Goal: Task Accomplishment & Management: Manage account settings

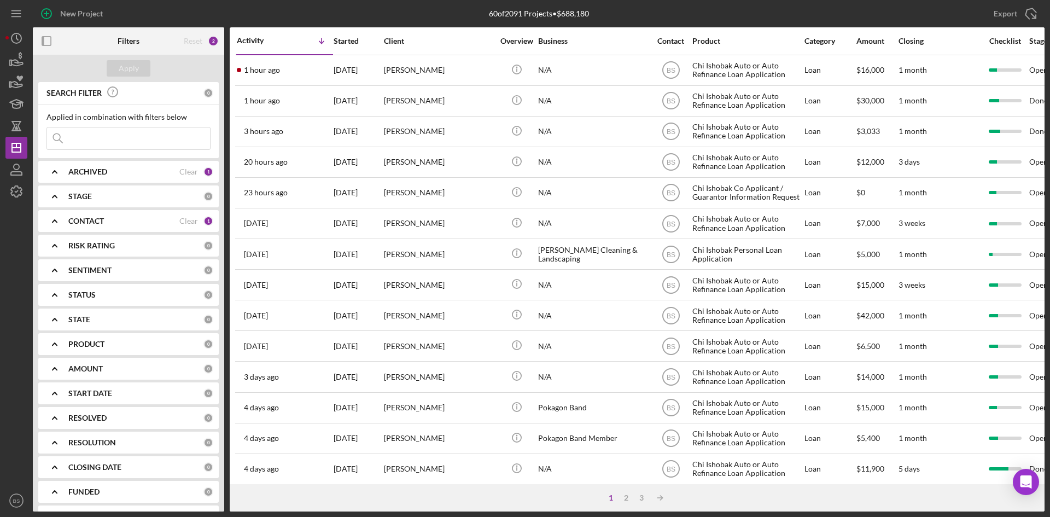
drag, startPoint x: 143, startPoint y: 175, endPoint x: 143, endPoint y: 182, distance: 6.6
click at [143, 175] on div "ARCHIVED" at bounding box center [123, 171] width 111 height 9
click at [85, 231] on label "Archived" at bounding box center [137, 234] width 147 height 11
click at [58, 231] on input "Archived" at bounding box center [52, 234] width 11 height 11
checkbox input "true"
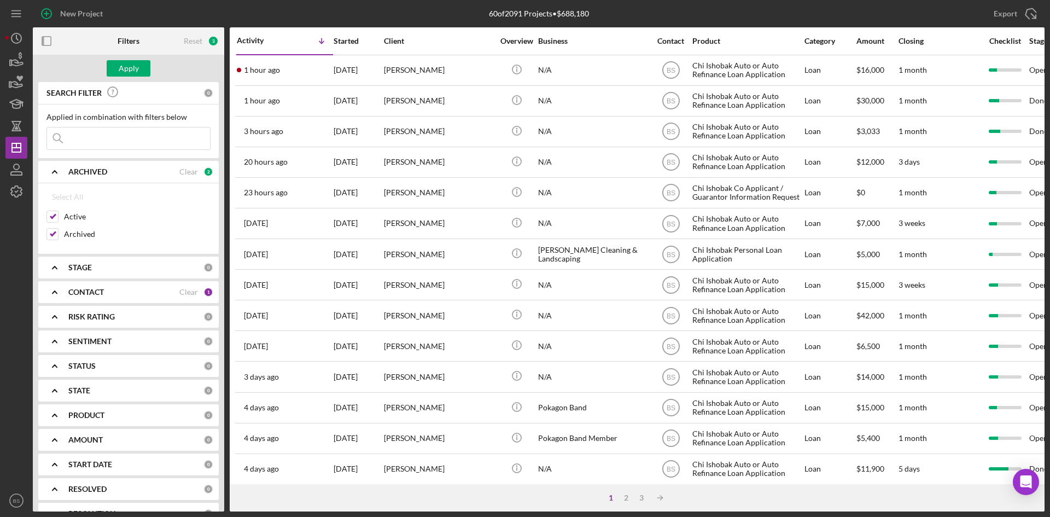
click at [121, 146] on input at bounding box center [128, 138] width 163 height 22
type input "jen"
click at [128, 68] on div "Apply" at bounding box center [129, 68] width 20 height 16
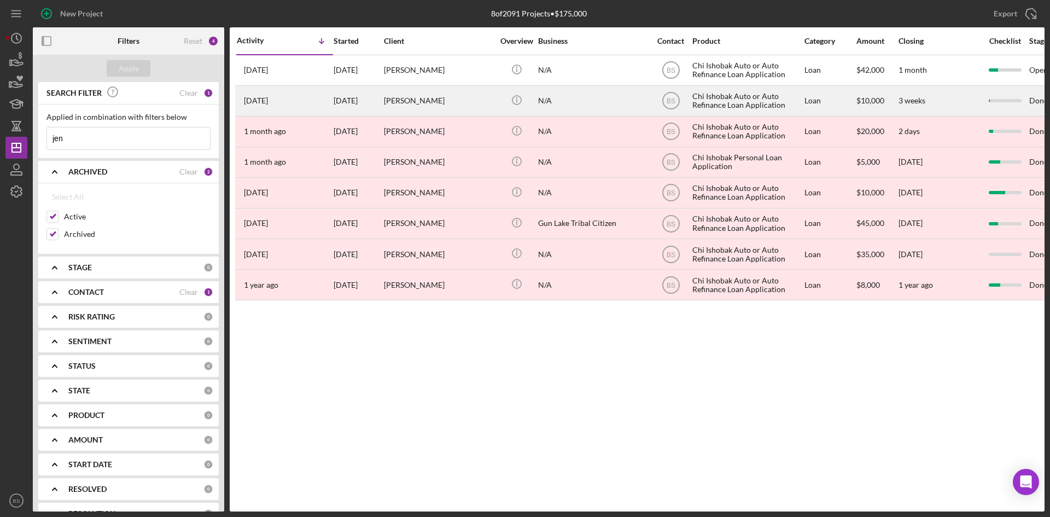
click at [315, 100] on div "4 weeks ago Jenica Heberer" at bounding box center [285, 100] width 96 height 29
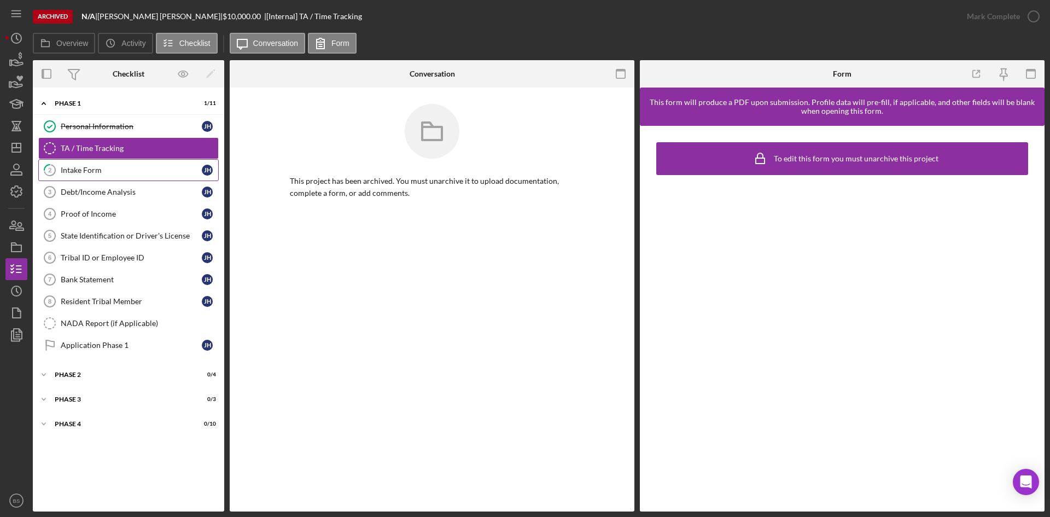
click at [157, 163] on link "2 Intake Form J H" at bounding box center [128, 170] width 181 height 22
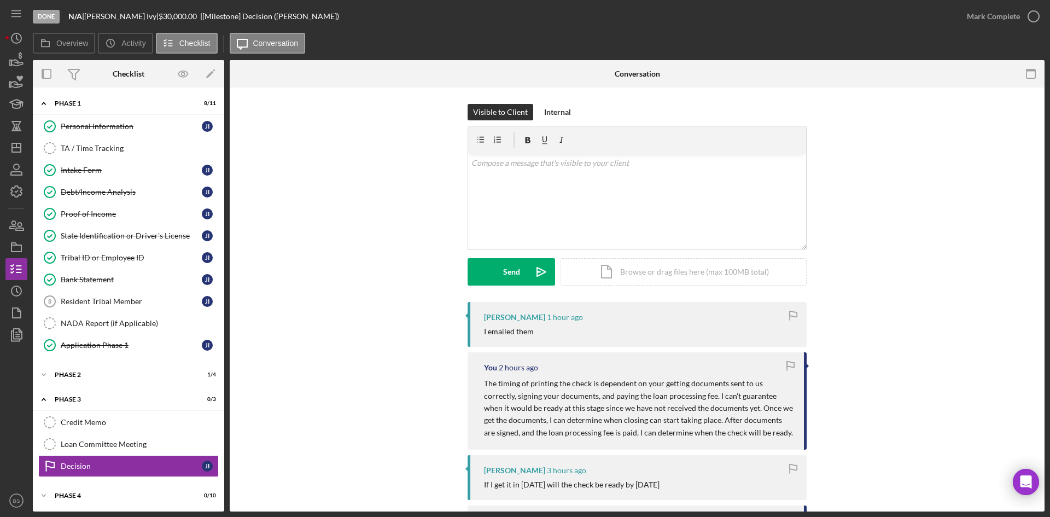
scroll to position [109, 0]
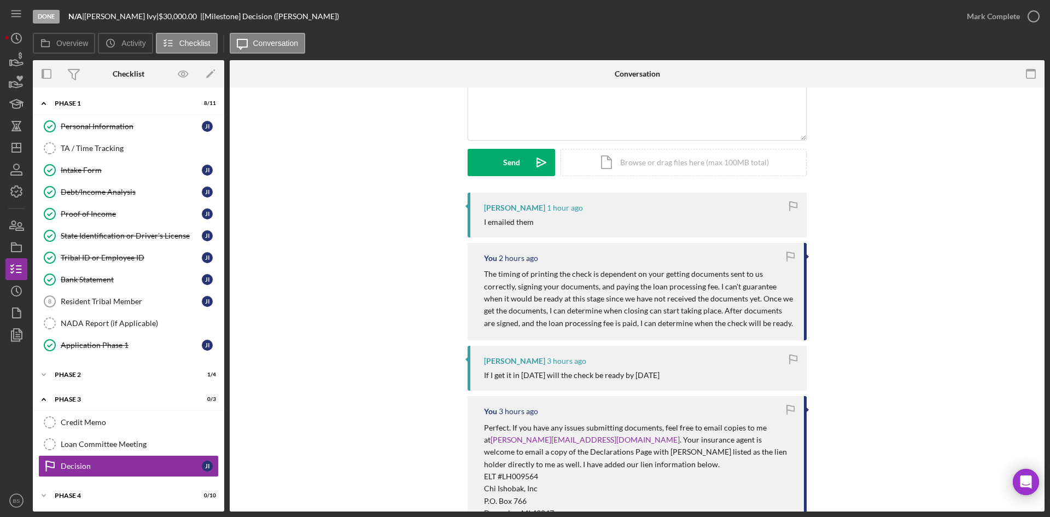
click at [706, 303] on p "The timing of printing the check is dependent on your getting documents sent to…" at bounding box center [638, 298] width 309 height 61
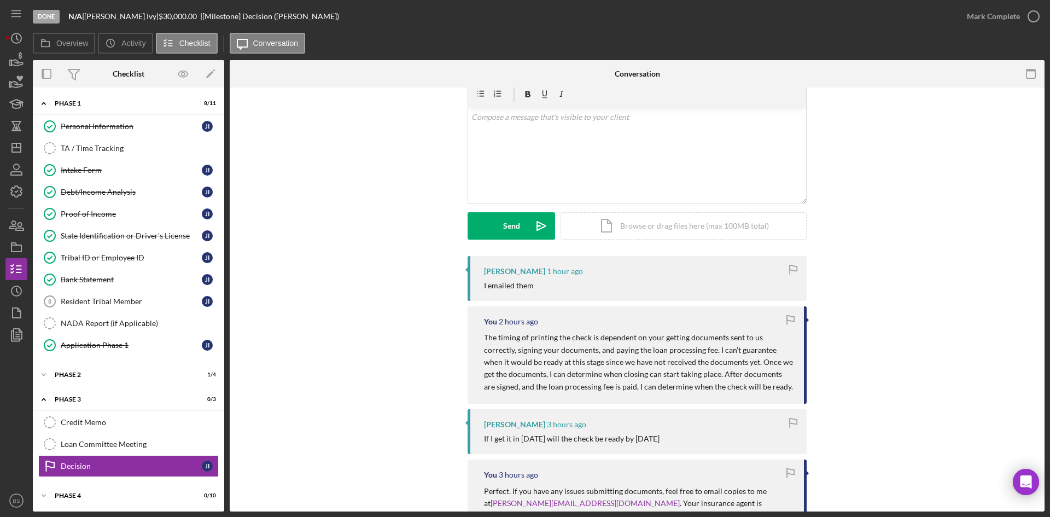
scroll to position [0, 0]
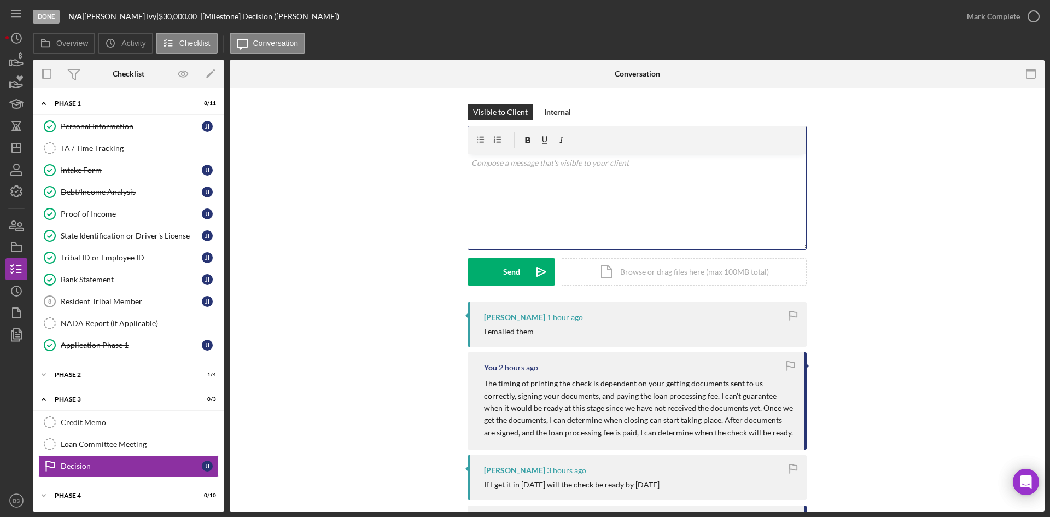
click at [547, 219] on div "v Color teal Color pink Remove color Add row above Add row below Add column bef…" at bounding box center [637, 202] width 338 height 96
click at [650, 176] on p "Documents have been received, and the loan documents will be started shortly. I…" at bounding box center [638, 169] width 332 height 25
drag, startPoint x: 650, startPoint y: 176, endPoint x: 603, endPoint y: 172, distance: 46.7
click at [607, 173] on p "Documents have been received, and the loan documents will be started shortly. I…" at bounding box center [638, 169] width 332 height 25
click at [603, 172] on p "Documents have been received, and the loan documents will be started shortly. I…" at bounding box center [638, 169] width 332 height 25
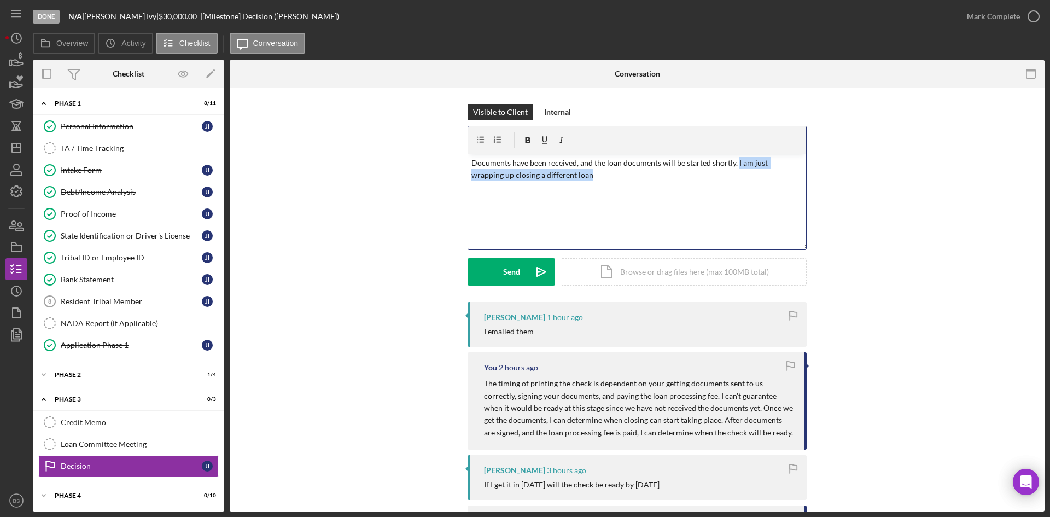
drag, startPoint x: 565, startPoint y: 184, endPoint x: 733, endPoint y: 160, distance: 169.8
click at [733, 160] on div "v Color teal Color pink Remove color Add row above Add row below Add column bef…" at bounding box center [637, 202] width 338 height 96
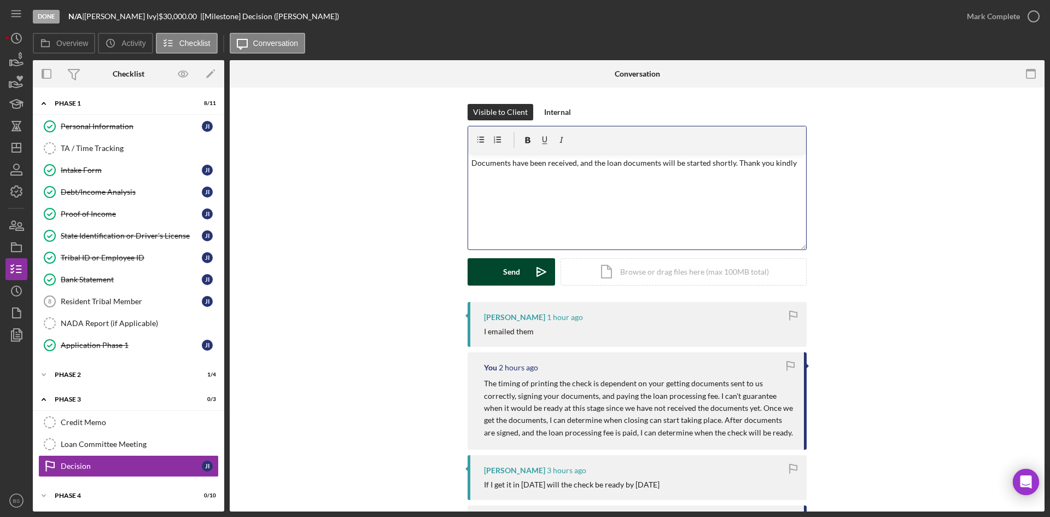
click at [522, 268] on button "Send Icon/icon-invite-send" at bounding box center [512, 271] width 88 height 27
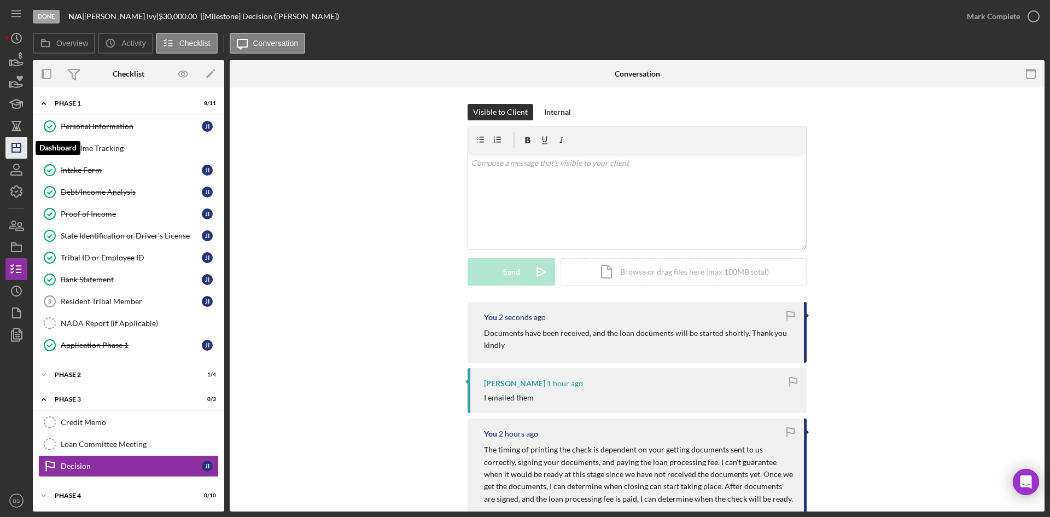
click at [18, 152] on polygon "button" at bounding box center [16, 147] width 9 height 9
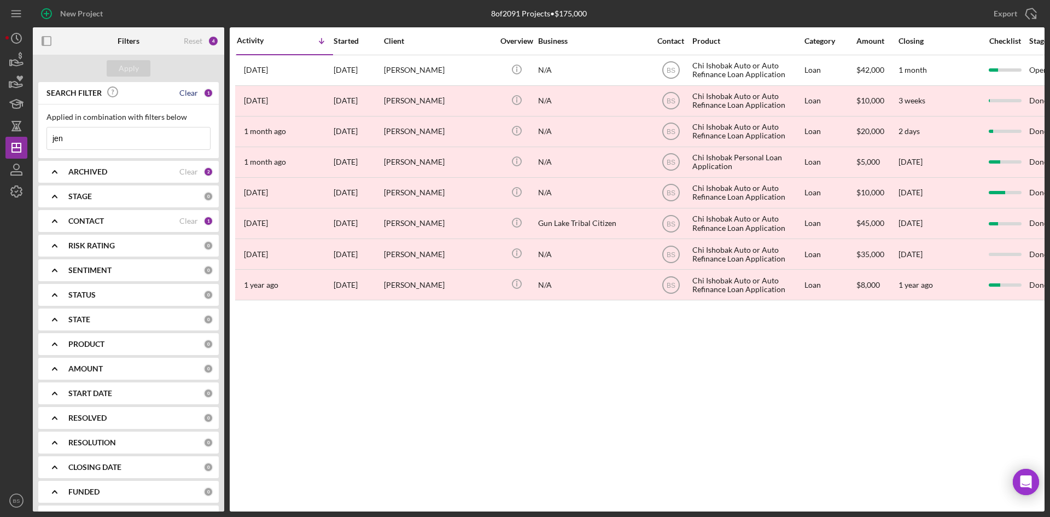
click at [187, 91] on div "Clear" at bounding box center [188, 93] width 19 height 9
click at [142, 68] on button "Apply" at bounding box center [129, 68] width 44 height 16
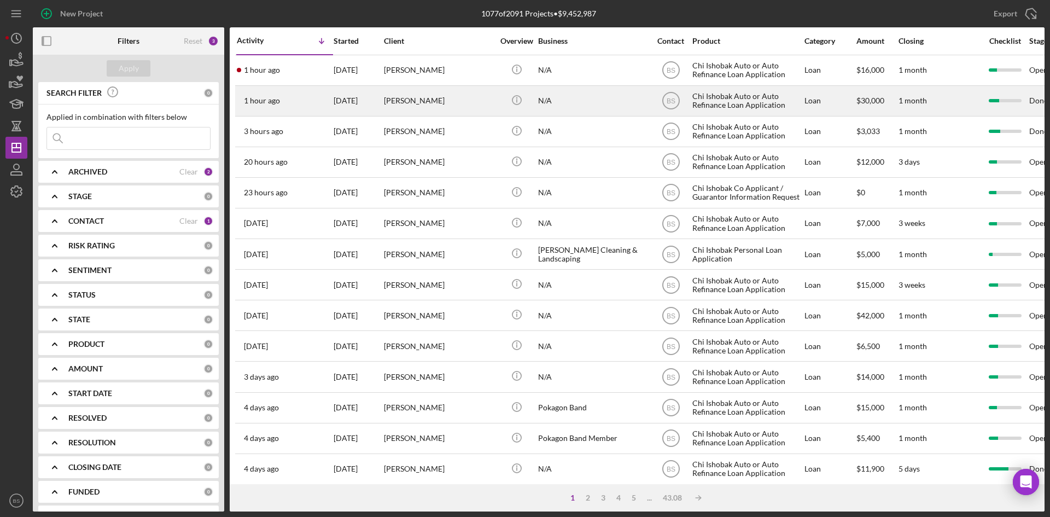
click at [274, 94] on div "1 hour ago James Ivy" at bounding box center [285, 100] width 96 height 29
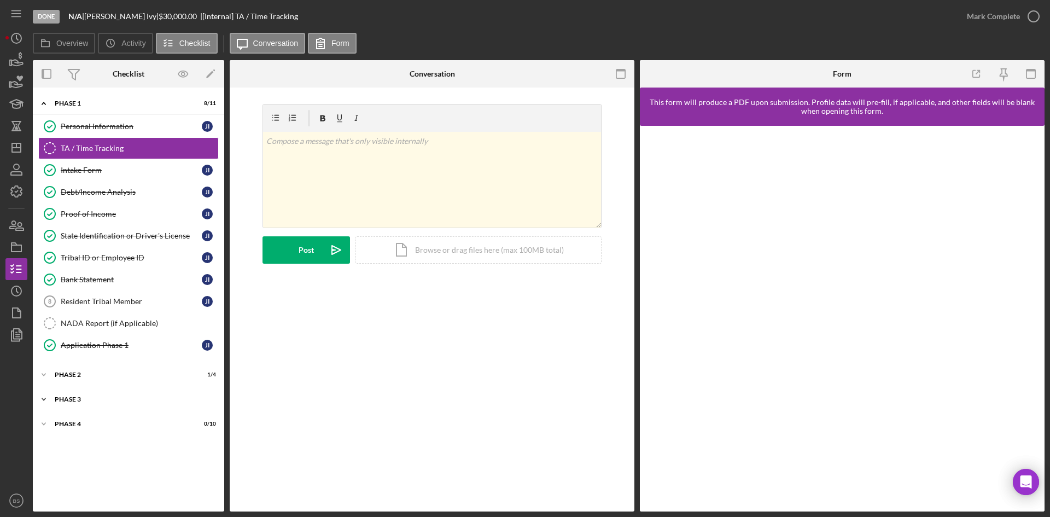
click at [130, 397] on div "Phase 3" at bounding box center [133, 399] width 156 height 7
click at [130, 456] on link "Decision Decision J I" at bounding box center [128, 466] width 181 height 22
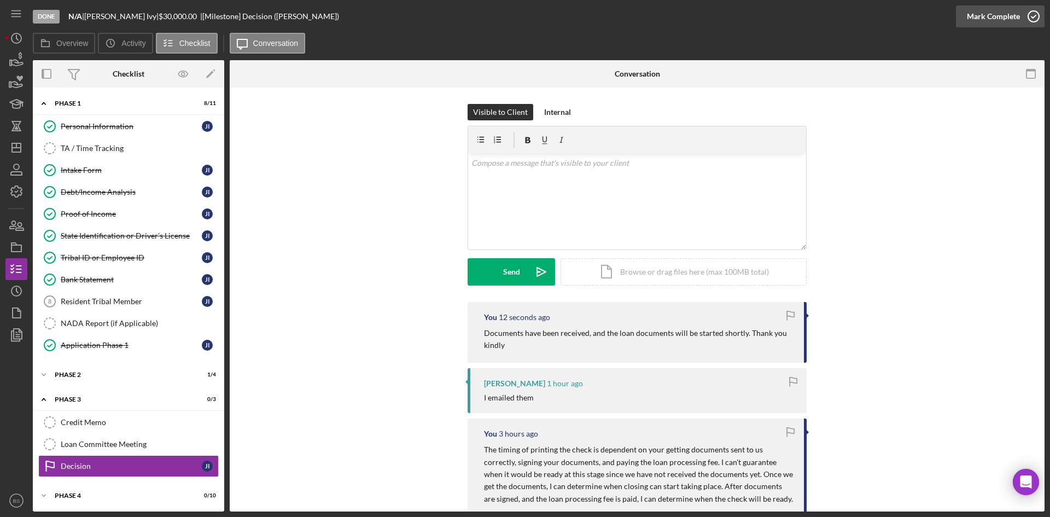
click at [1011, 10] on div "Mark Complete" at bounding box center [993, 16] width 53 height 22
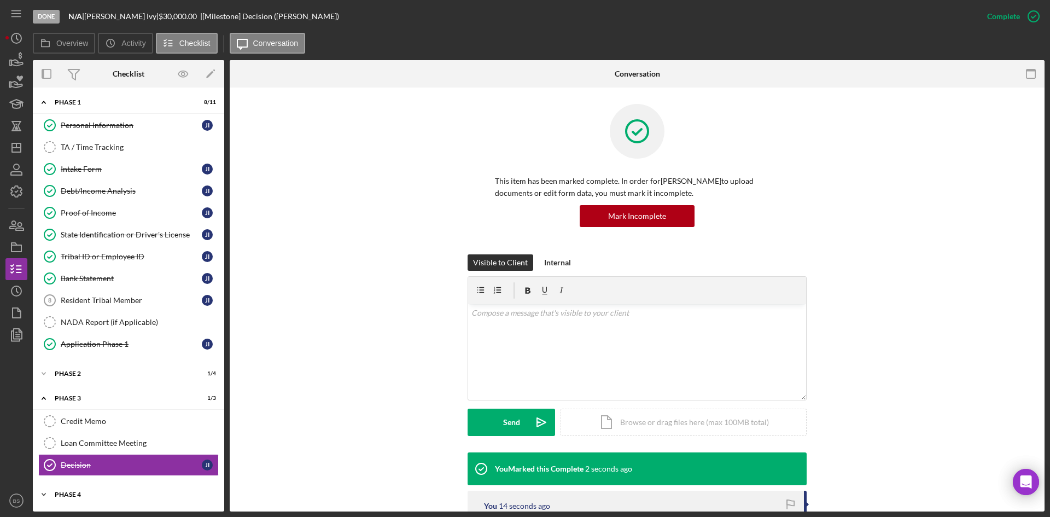
click at [112, 484] on div "Icon/Expander Phase 4 0 / 10" at bounding box center [128, 495] width 191 height 22
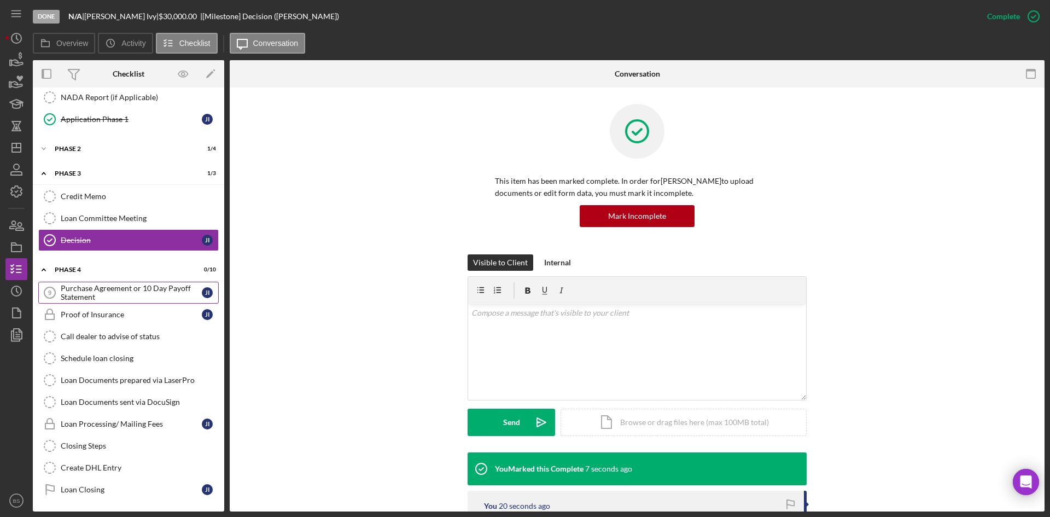
drag, startPoint x: 127, startPoint y: 294, endPoint x: 117, endPoint y: 294, distance: 9.8
click at [127, 294] on div "Purchase Agreement or 10 Day Payoff Statement" at bounding box center [131, 293] width 141 height 18
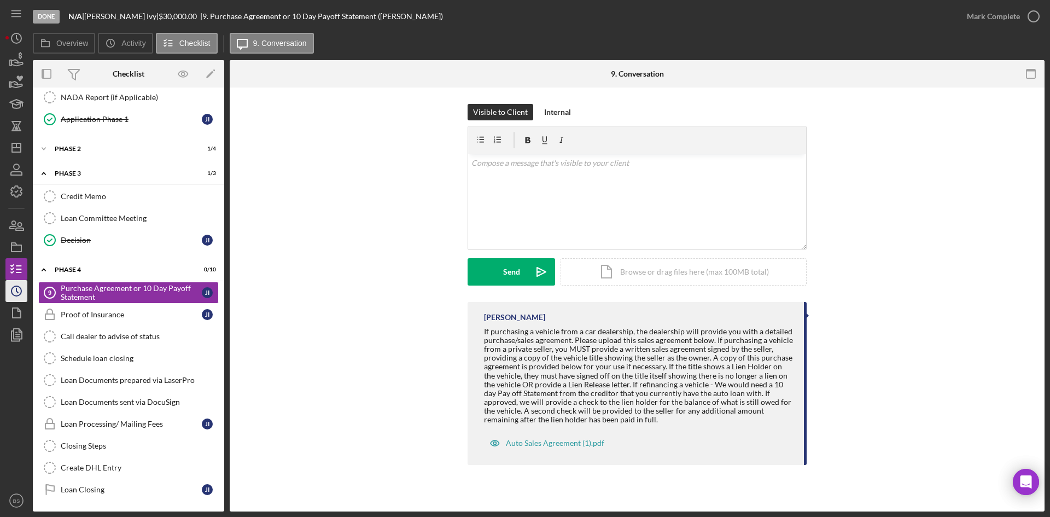
scroll to position [226, 0]
click at [487, 274] on button "Upload Icon/Upload" at bounding box center [512, 271] width 88 height 27
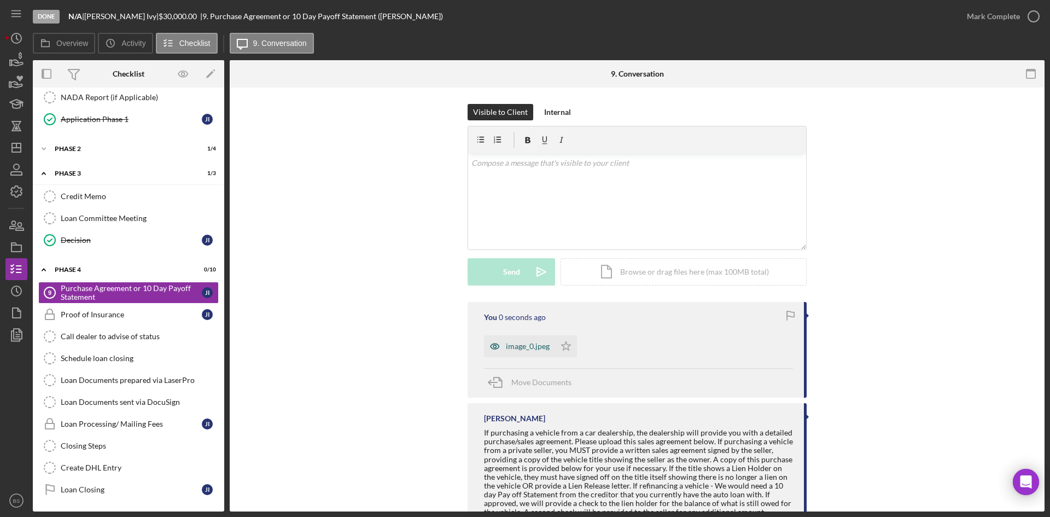
click at [543, 356] on div "image_0.jpeg" at bounding box center [519, 346] width 71 height 22
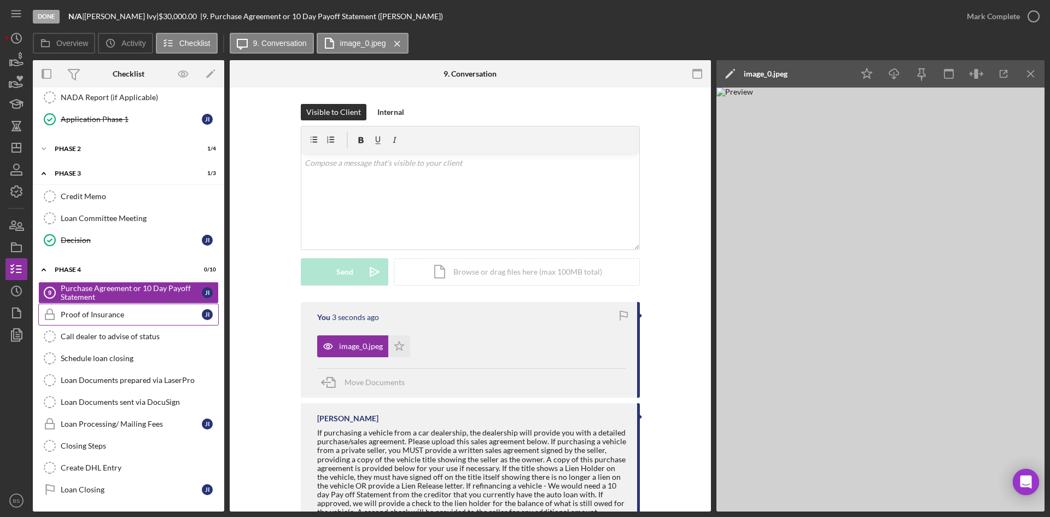
click at [135, 316] on div "Proof of Insurance" at bounding box center [131, 314] width 141 height 9
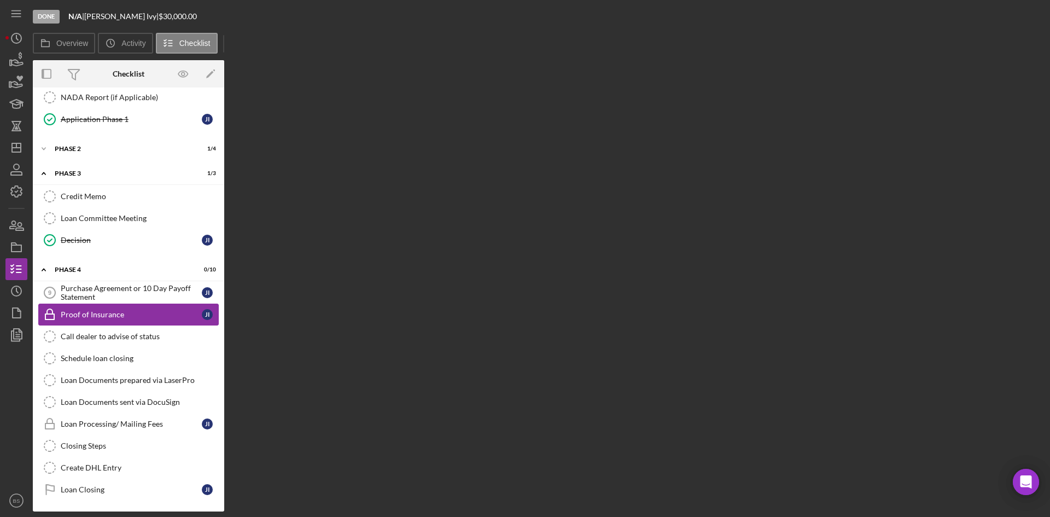
scroll to position [226, 0]
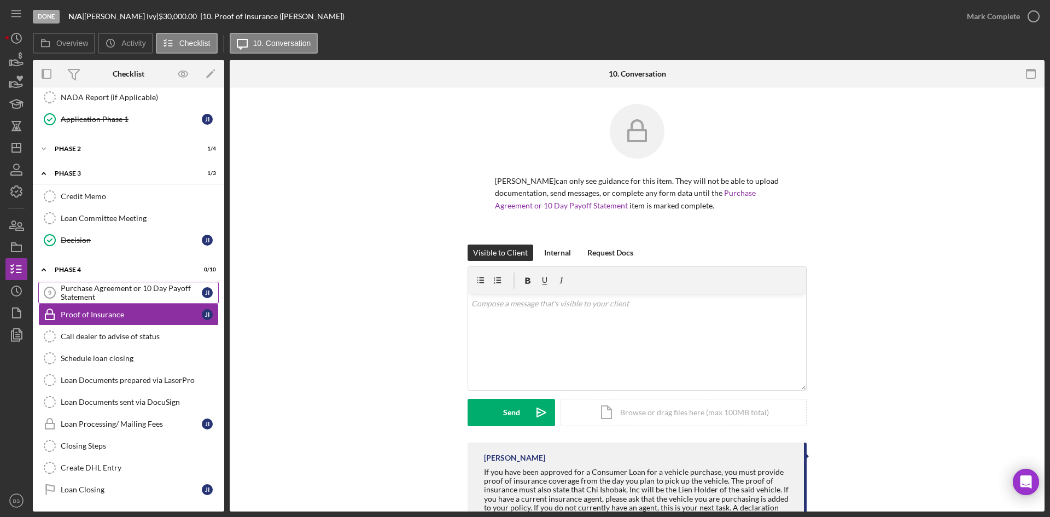
click at [182, 292] on div "Purchase Agreement or 10 Day Payoff Statement" at bounding box center [131, 293] width 141 height 18
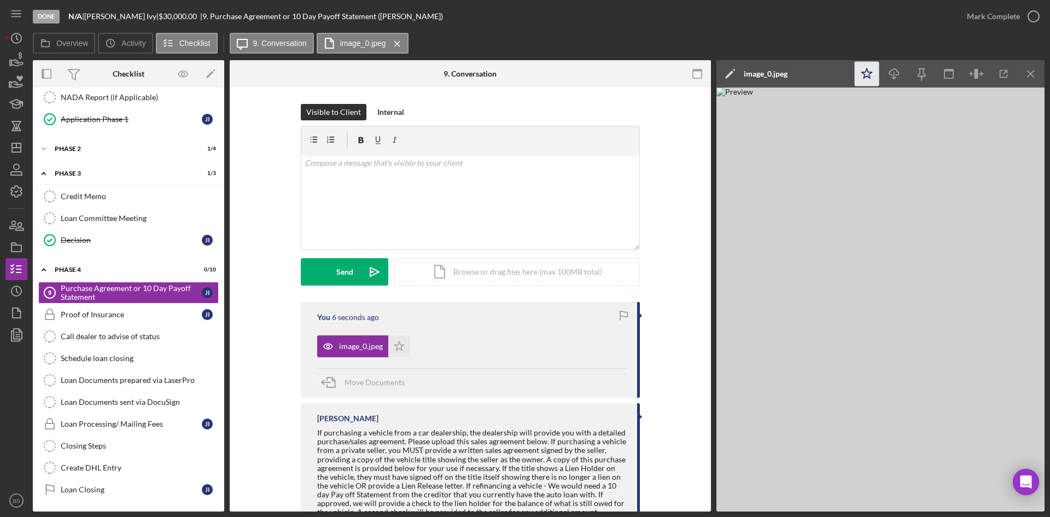
click at [870, 64] on icon "Icon/Star" at bounding box center [867, 74] width 25 height 25
click at [1001, 13] on div "Mark Complete" at bounding box center [993, 16] width 53 height 22
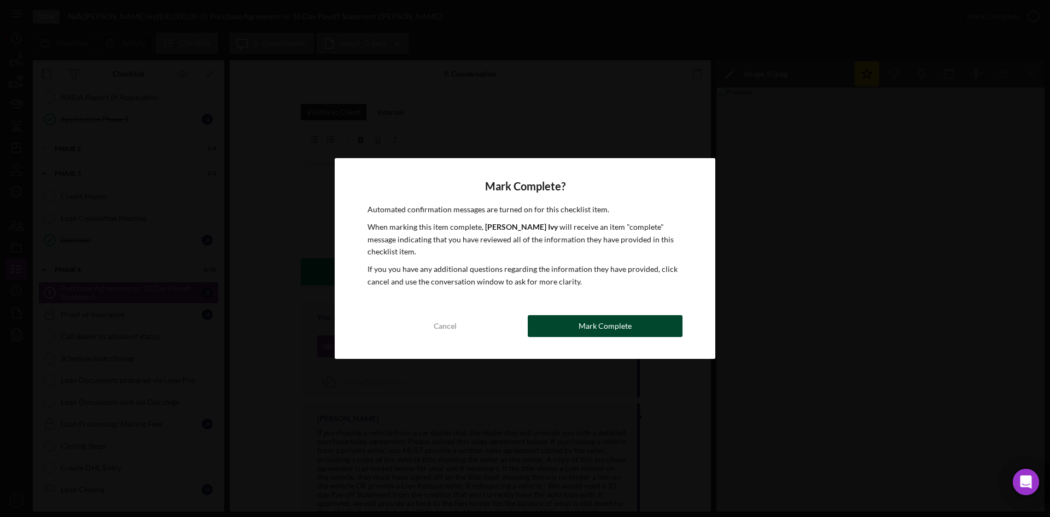
click at [660, 322] on button "Mark Complete" at bounding box center [605, 326] width 155 height 22
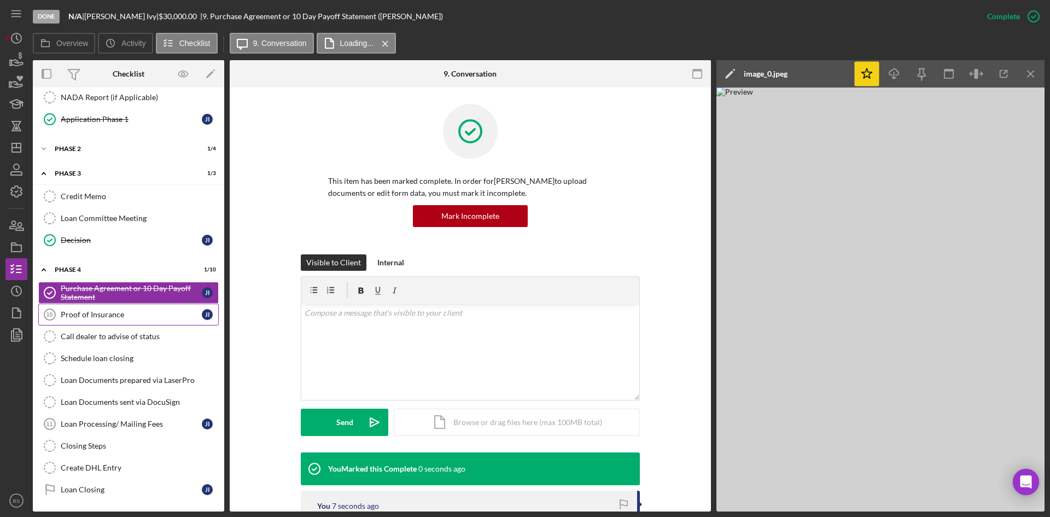
click at [168, 314] on div "Proof of Insurance" at bounding box center [131, 314] width 141 height 9
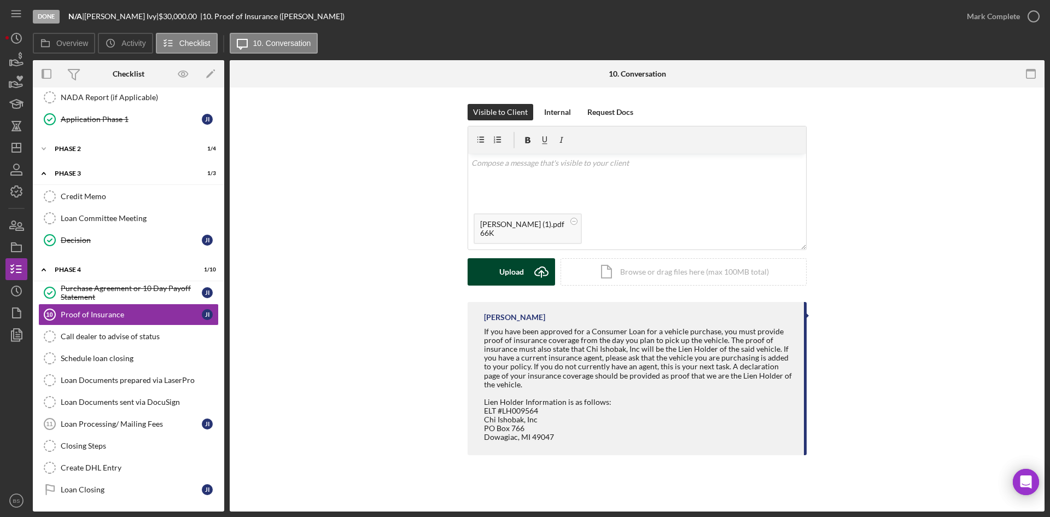
click at [480, 274] on button "Upload Icon/Upload" at bounding box center [512, 271] width 88 height 27
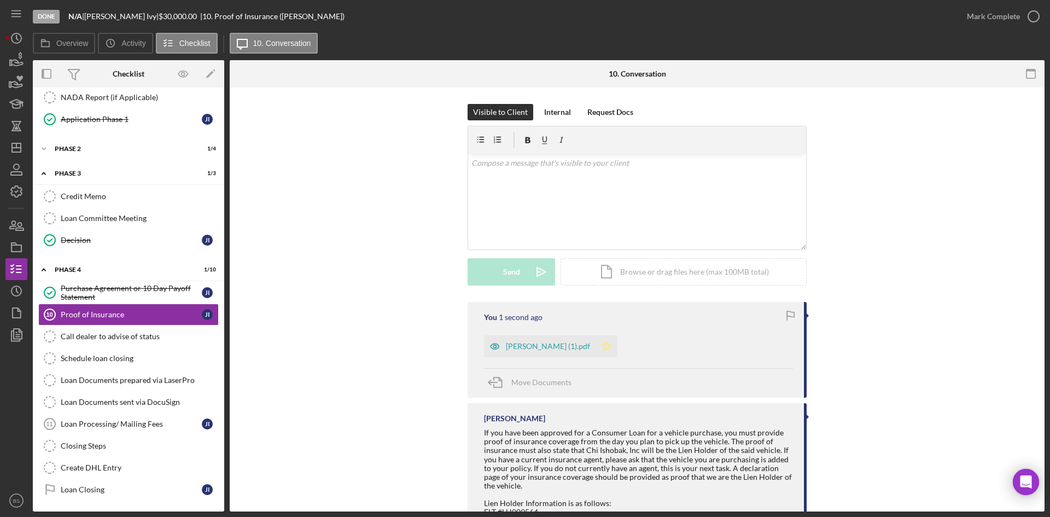
click at [596, 352] on icon "Icon/Star" at bounding box center [607, 346] width 22 height 22
click at [989, 14] on div "Mark Complete" at bounding box center [993, 16] width 53 height 22
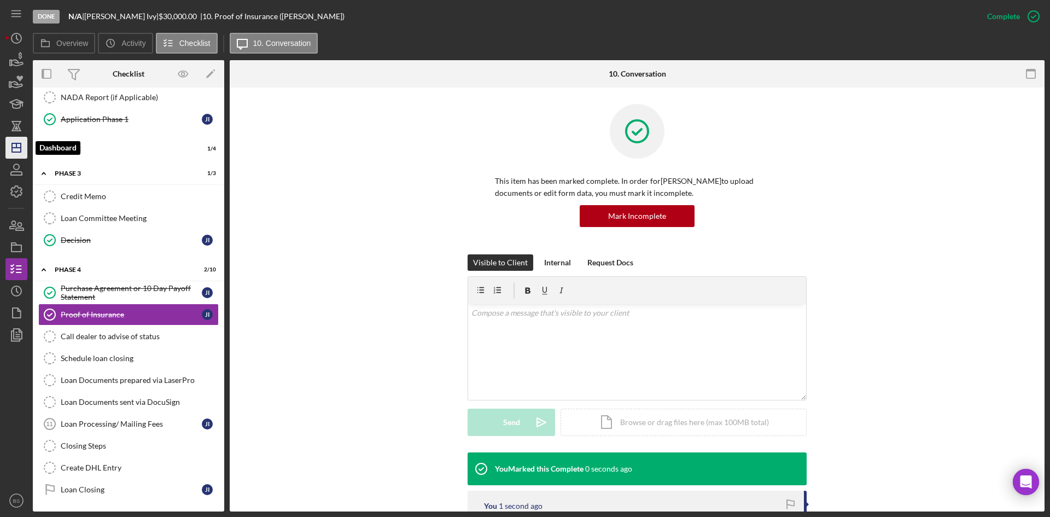
click at [15, 143] on polygon "button" at bounding box center [16, 147] width 9 height 9
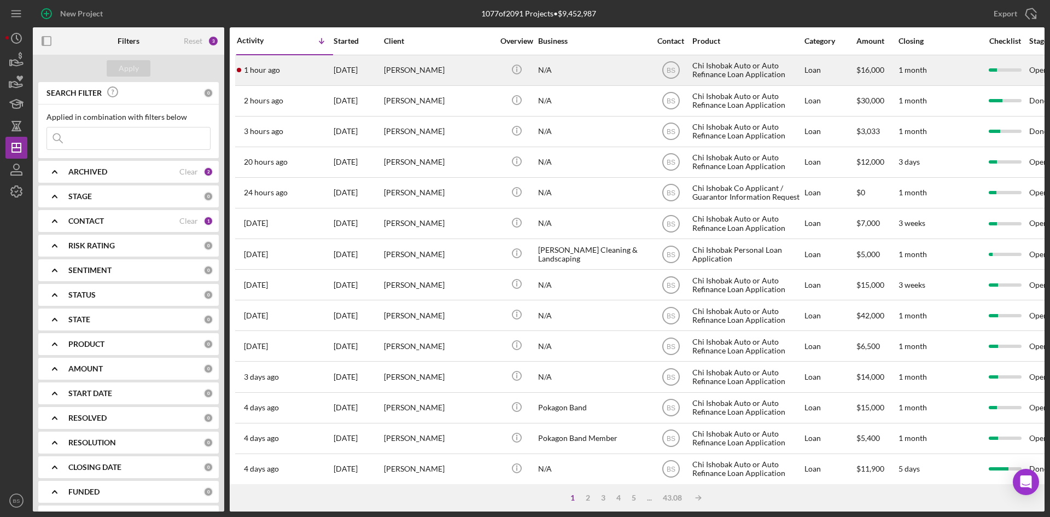
click at [415, 77] on div "[PERSON_NAME]" at bounding box center [438, 70] width 109 height 29
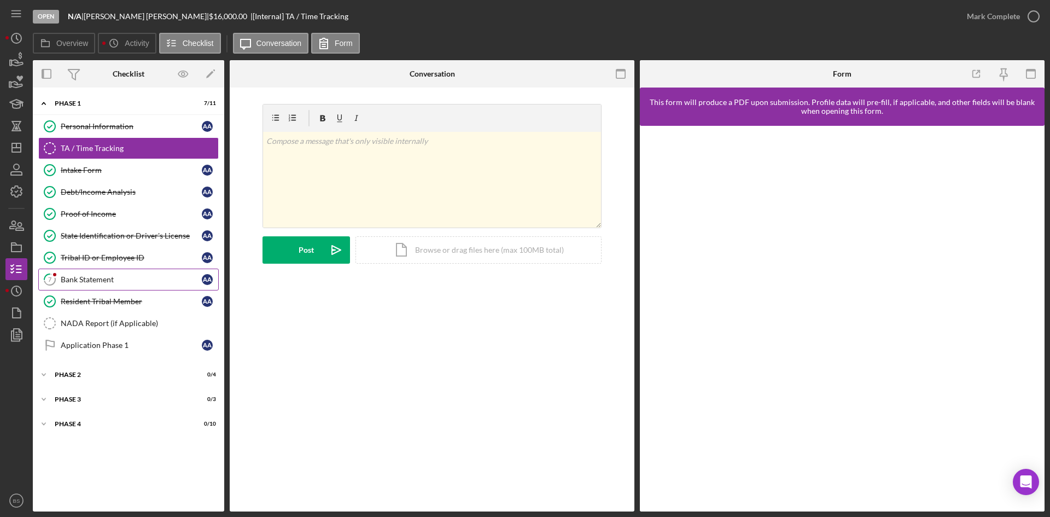
click at [157, 285] on link "7 Bank Statement A A" at bounding box center [128, 280] width 181 height 22
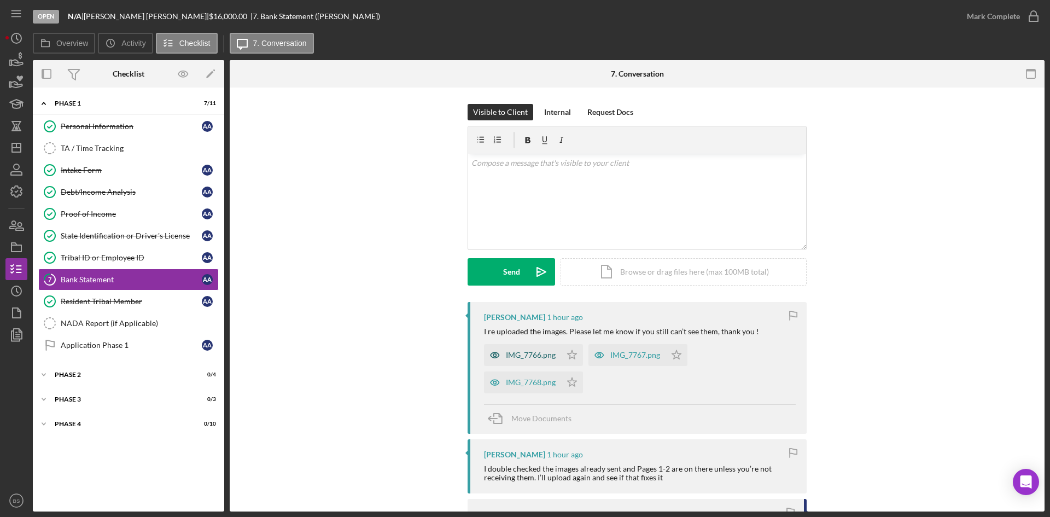
click at [519, 357] on div "IMG_7766.png" at bounding box center [531, 355] width 50 height 9
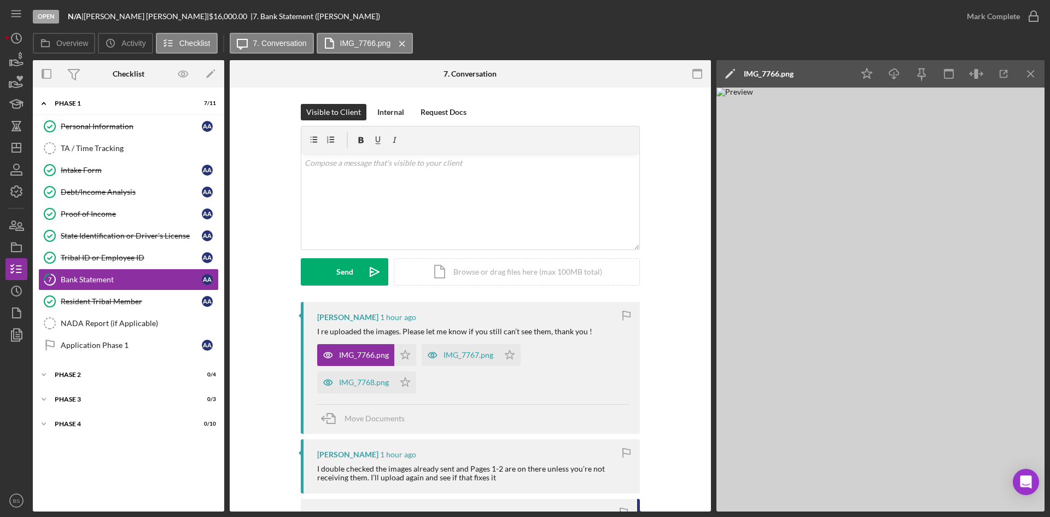
click at [765, 77] on div "IMG_7766.png" at bounding box center [769, 73] width 50 height 9
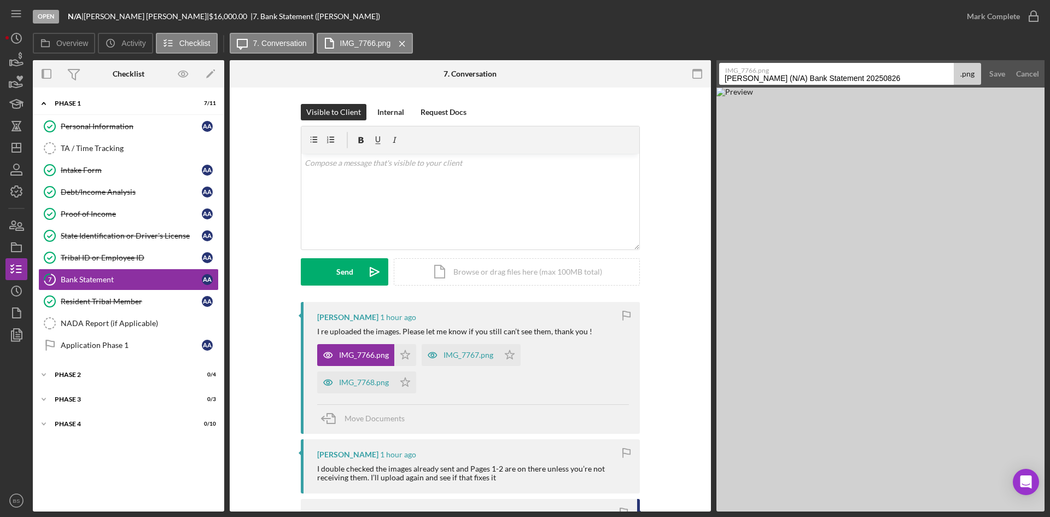
click at [768, 76] on input "Alvarado, Alec (N/A) Bank Statement 20250826" at bounding box center [836, 74] width 235 height 22
type input "1"
click at [994, 79] on div "Save" at bounding box center [998, 74] width 16 height 22
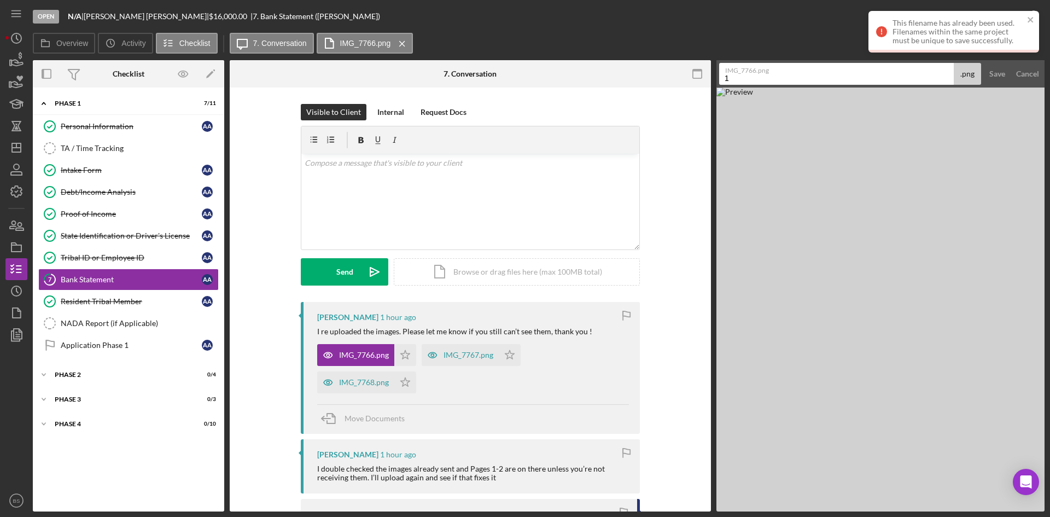
click at [873, 78] on input "1" at bounding box center [836, 74] width 235 height 22
type input "pg 1"
click at [988, 73] on button "Save" at bounding box center [997, 74] width 27 height 22
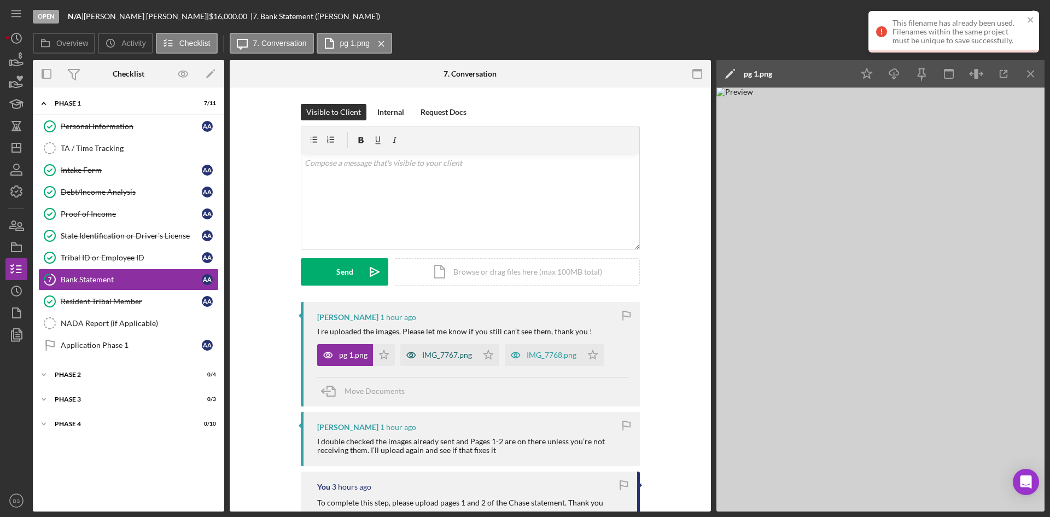
click at [466, 360] on div "IMG_7767.png" at bounding box center [439, 355] width 77 height 22
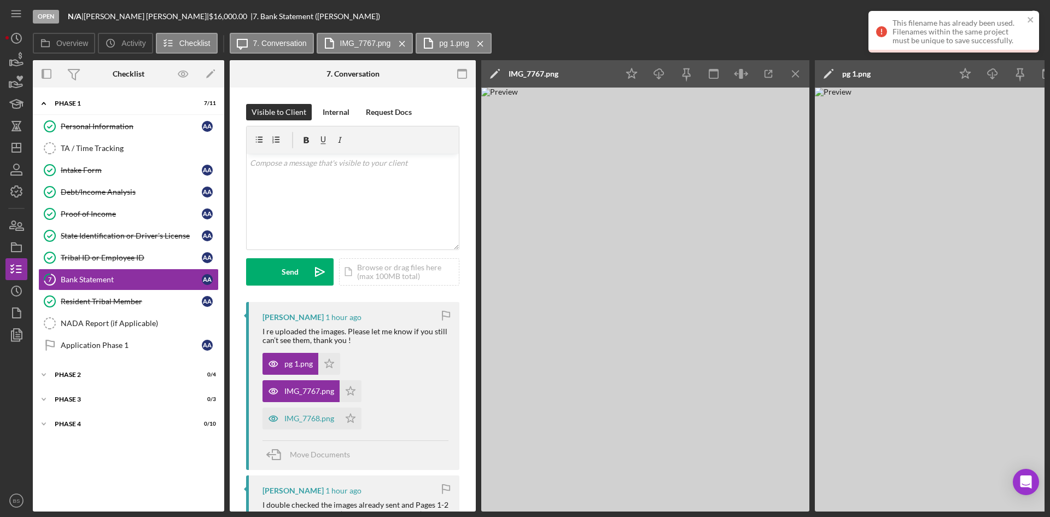
click at [559, 79] on div "Icon/Edit IMG_7767.png" at bounding box center [549, 73] width 137 height 27
click at [555, 74] on div "IMG_7767.png" at bounding box center [534, 73] width 50 height 9
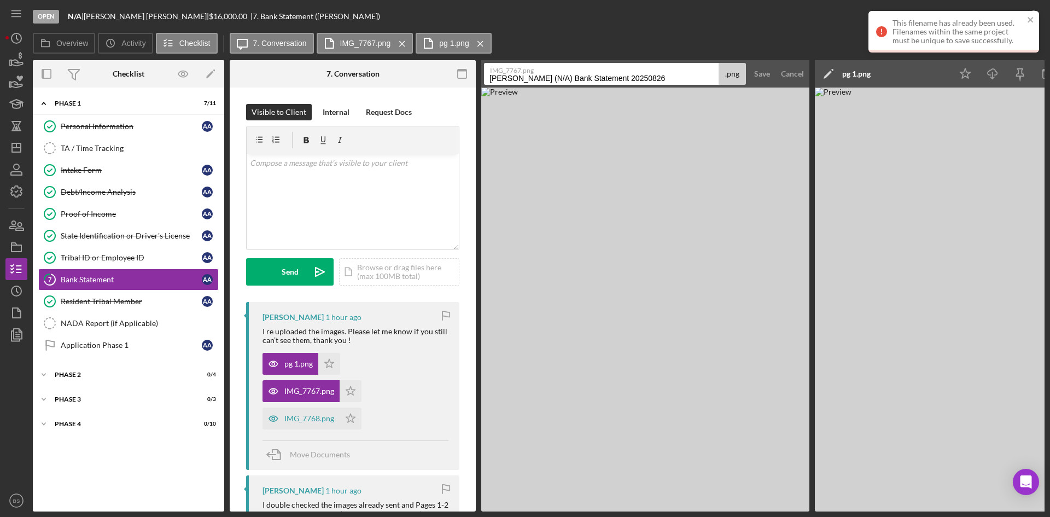
click at [555, 76] on input "Alvarado, Alec (N/A) Bank Statement 20250826" at bounding box center [601, 74] width 235 height 22
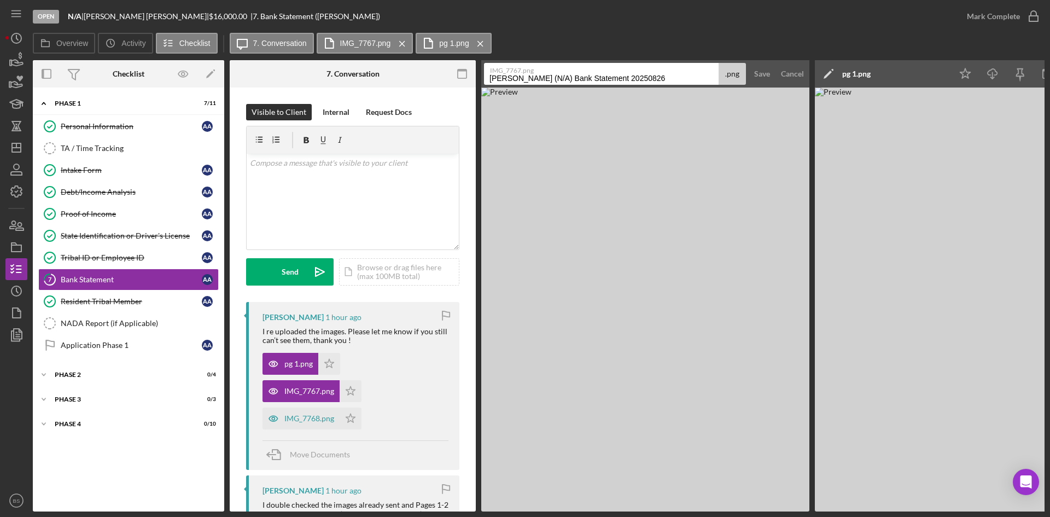
click at [555, 76] on input "Alvarado, Alec (N/A) Bank Statement 20250826" at bounding box center [601, 74] width 235 height 22
type input "pg 2"
click at [755, 73] on div "Save" at bounding box center [762, 74] width 16 height 22
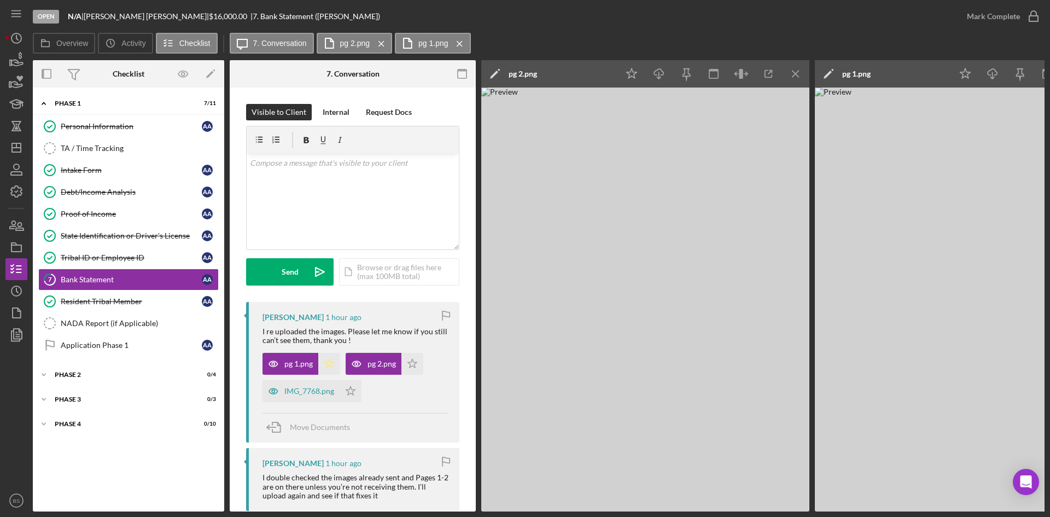
click at [334, 366] on icon "Icon/Star" at bounding box center [329, 364] width 22 height 22
click at [978, 19] on div "Mark Complete" at bounding box center [993, 16] width 53 height 22
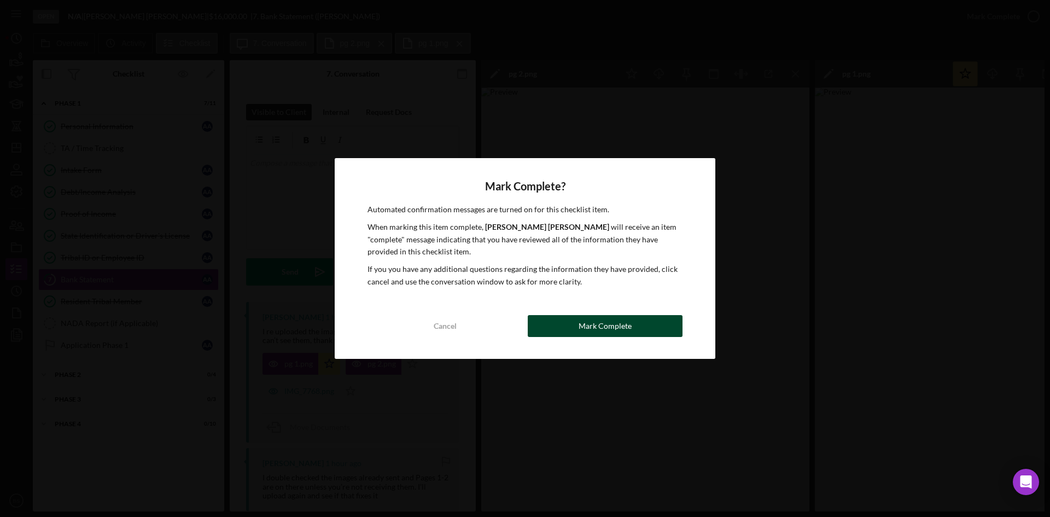
click at [616, 335] on div "Mark Complete" at bounding box center [605, 326] width 53 height 22
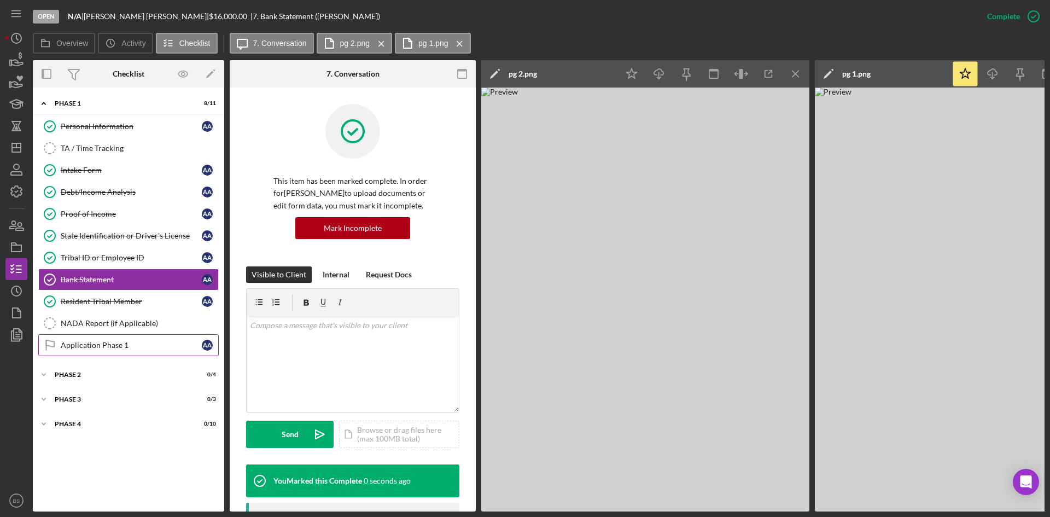
click at [101, 347] on div "Application Phase 1" at bounding box center [131, 345] width 141 height 9
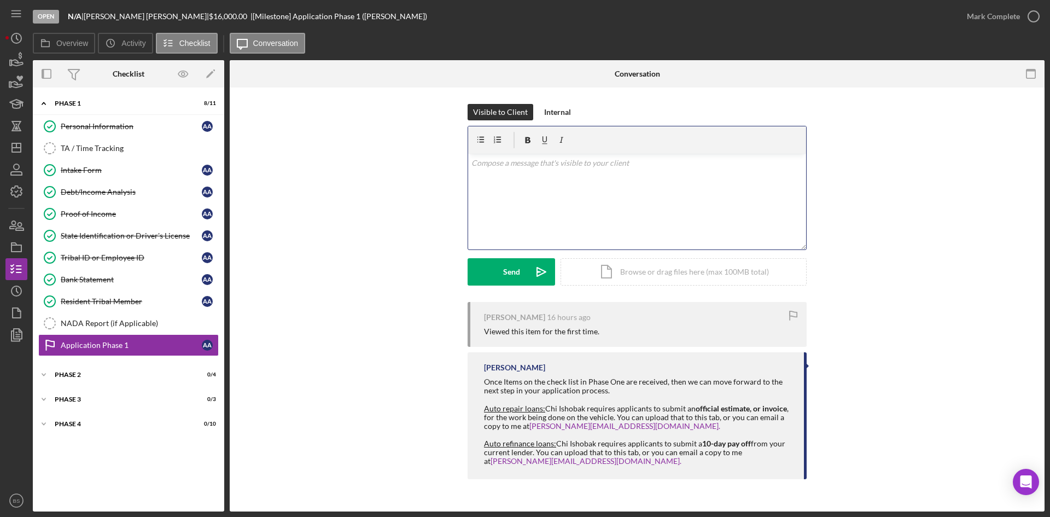
click at [605, 185] on div "v Color teal Color pink Remove color Add row above Add row below Add column bef…" at bounding box center [637, 202] width 338 height 96
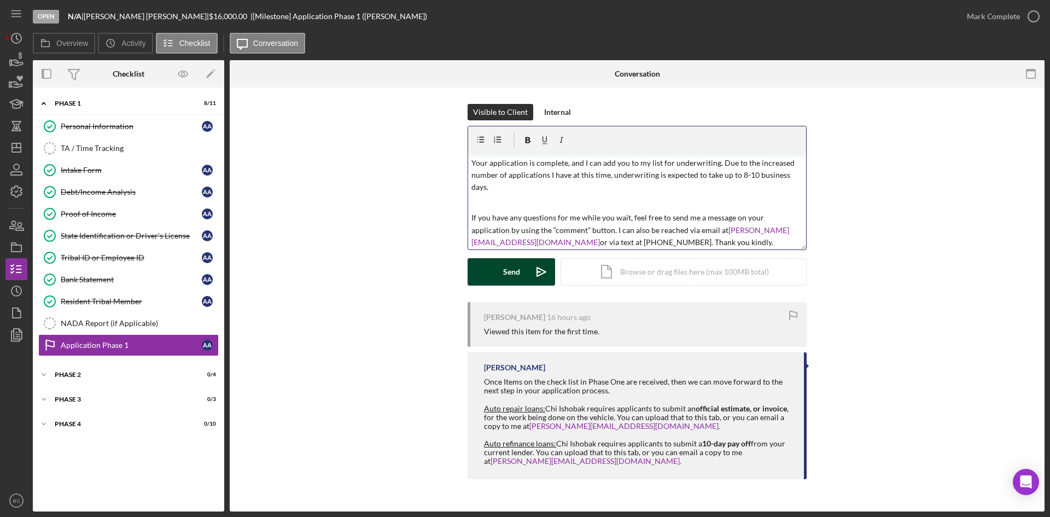
click at [541, 268] on icon "Icon/icon-invite-send" at bounding box center [541, 271] width 27 height 27
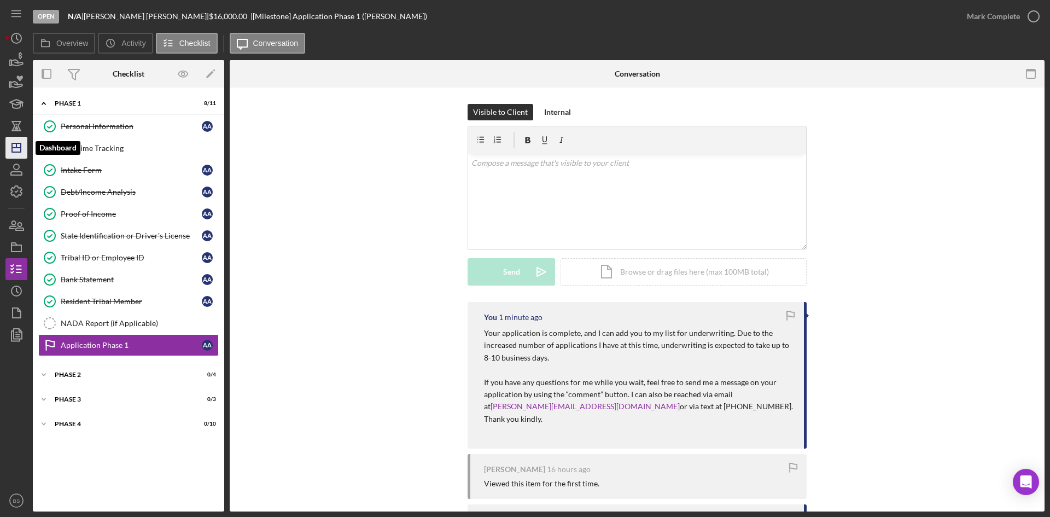
drag, startPoint x: 17, startPoint y: 143, endPoint x: 24, endPoint y: 144, distance: 7.2
click at [16, 143] on line "button" at bounding box center [16, 145] width 0 height 4
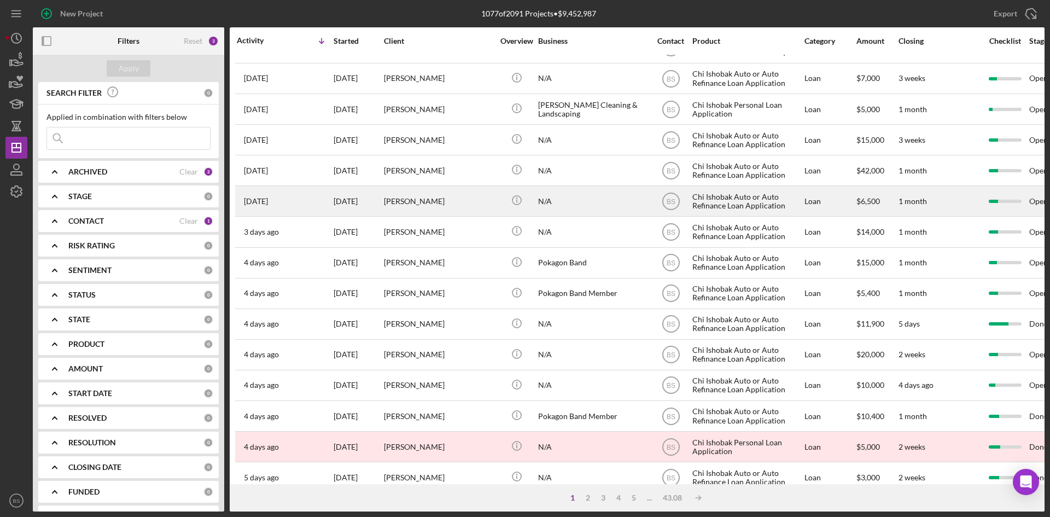
scroll to position [164, 0]
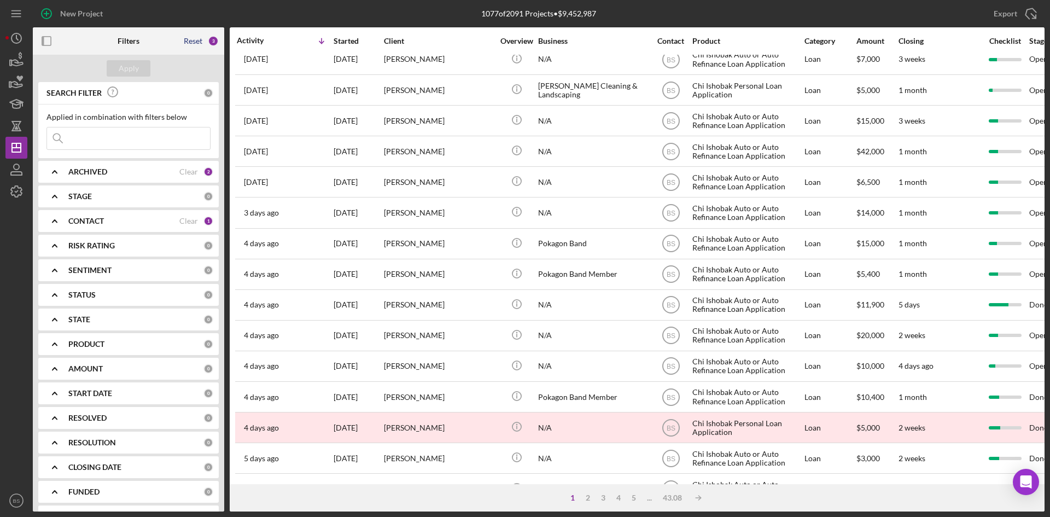
click at [186, 44] on div "Reset" at bounding box center [193, 41] width 19 height 9
click at [134, 66] on div "Apply" at bounding box center [129, 68] width 20 height 16
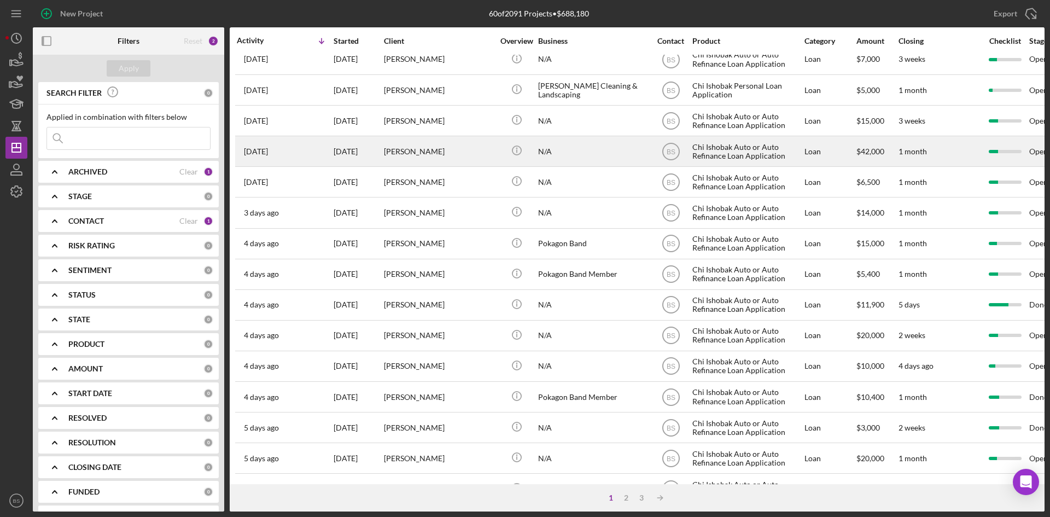
scroll to position [0, 0]
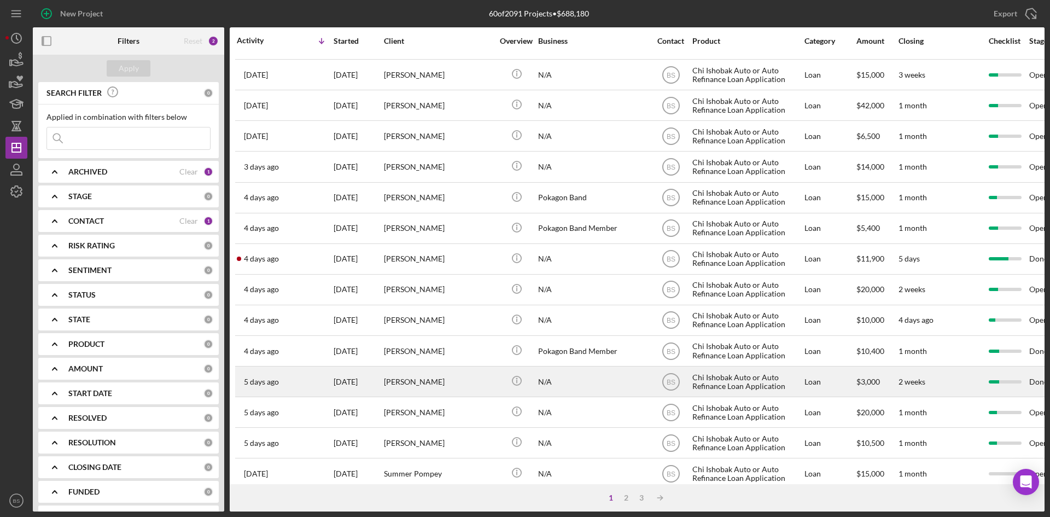
scroll to position [219, 0]
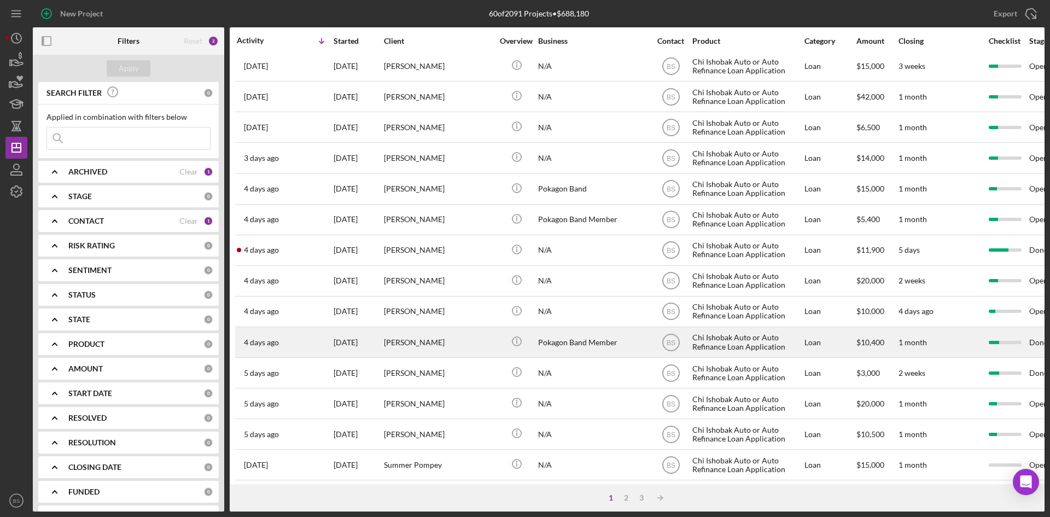
click at [425, 345] on div "[PERSON_NAME]" at bounding box center [438, 342] width 109 height 29
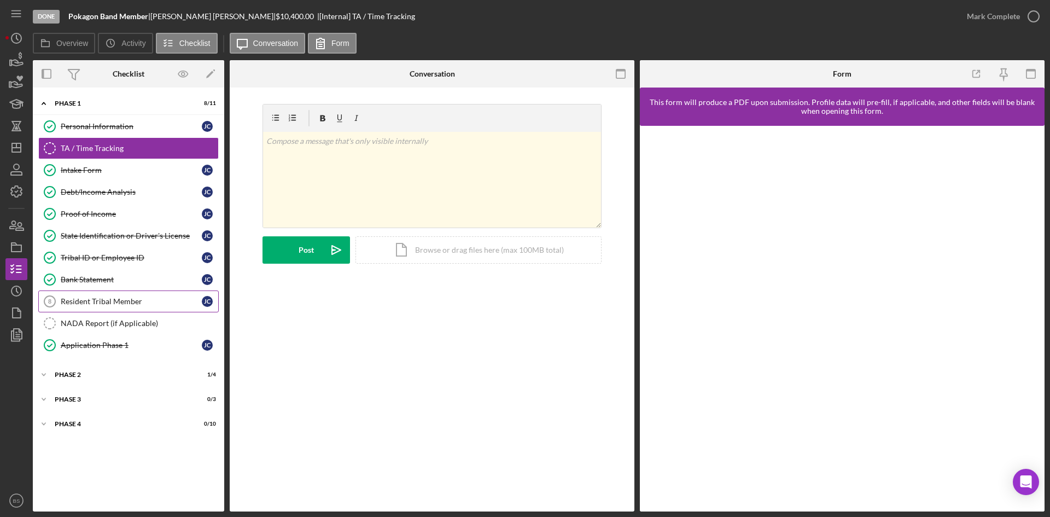
click at [140, 307] on link "Resident Tribal Member 8 Resident Tribal Member [PERSON_NAME]" at bounding box center [128, 302] width 181 height 22
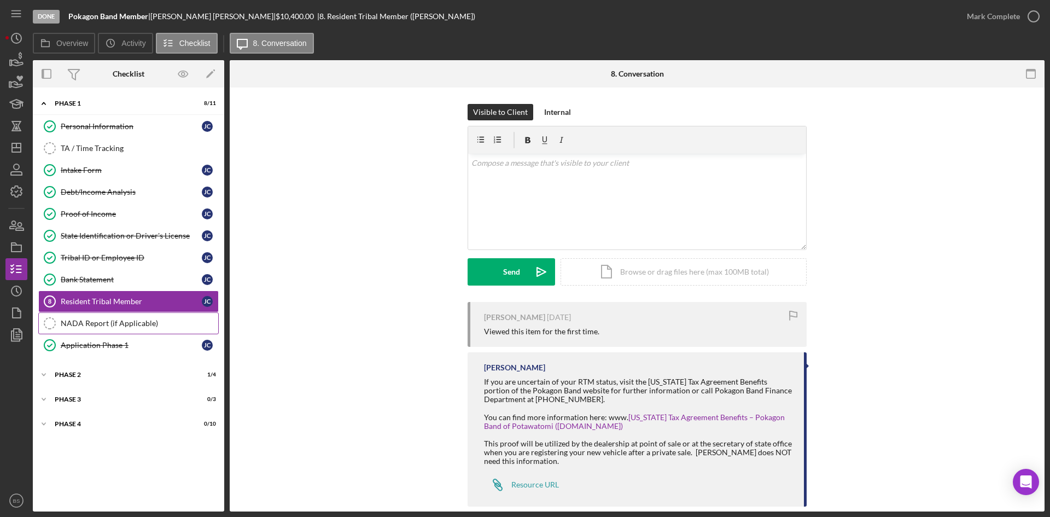
click at [139, 320] on div "NADA Report (if Applicable)" at bounding box center [140, 323] width 158 height 9
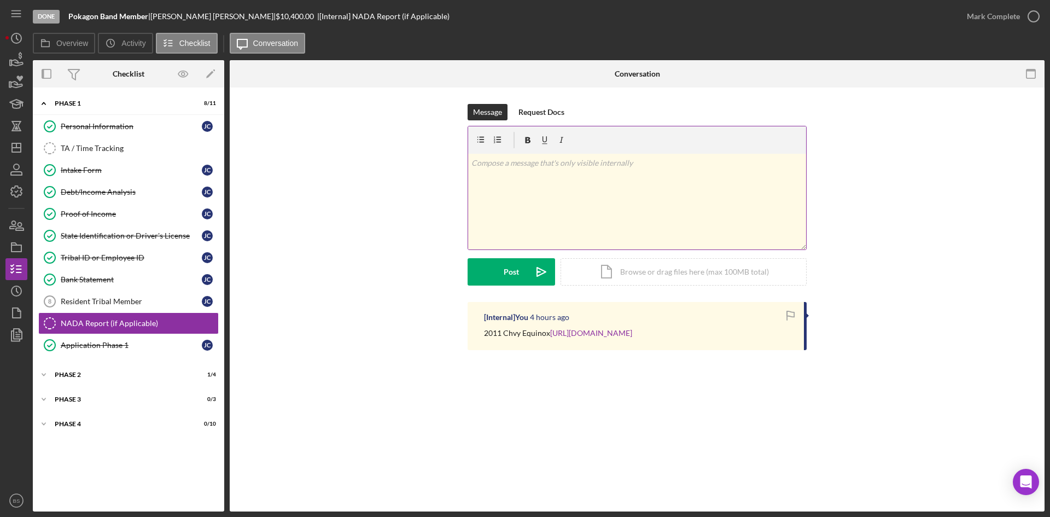
click at [543, 206] on div "v Color teal Color pink Remove color Add row above Add row below Add column bef…" at bounding box center [637, 202] width 338 height 96
click at [486, 274] on button "Post Icon/icon-invite-send" at bounding box center [512, 271] width 88 height 27
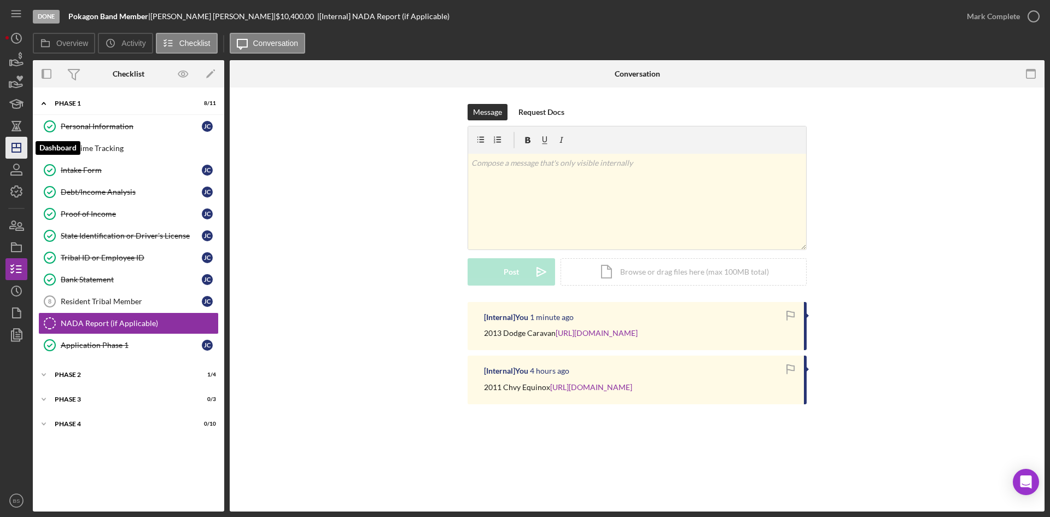
click at [22, 150] on icon "Icon/Dashboard" at bounding box center [16, 147] width 27 height 27
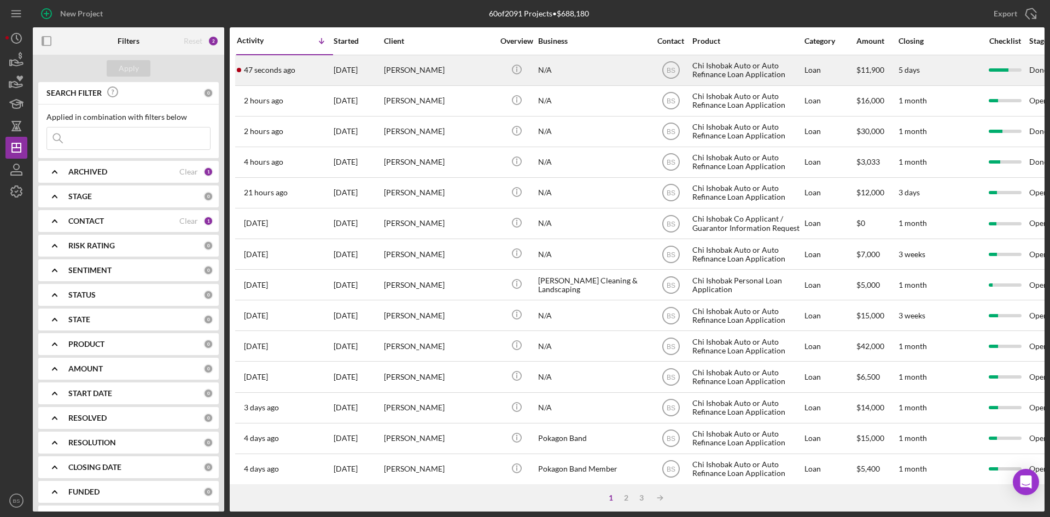
click at [398, 62] on div "[PERSON_NAME]" at bounding box center [438, 70] width 109 height 29
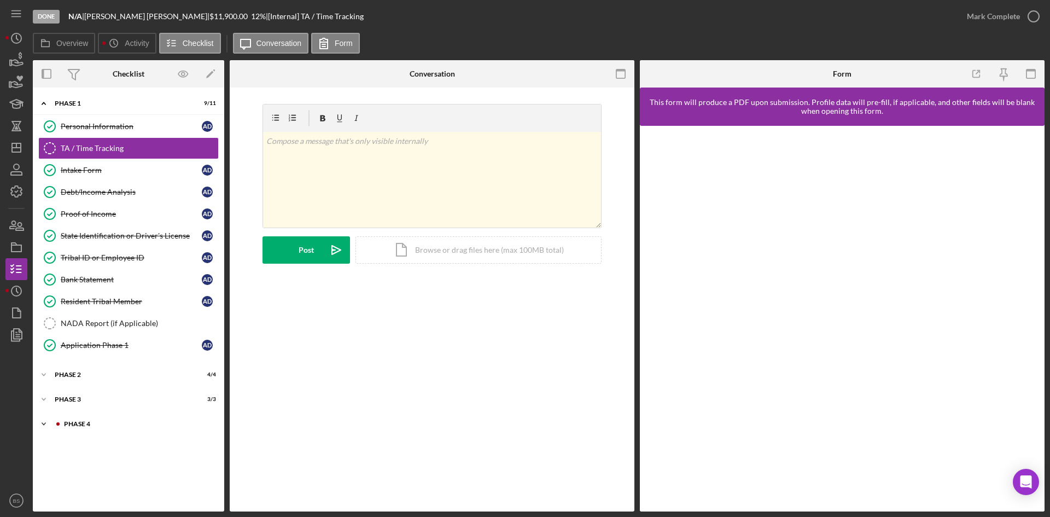
click at [94, 422] on div "Phase 4" at bounding box center [137, 424] width 147 height 7
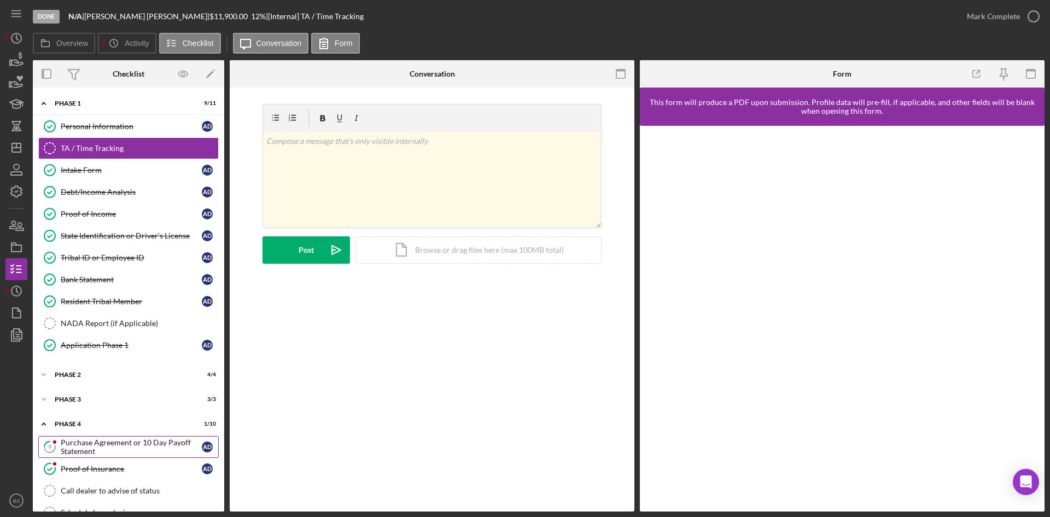
click at [88, 442] on div "Purchase Agreement or 10 Day Payoff Statement" at bounding box center [131, 447] width 141 height 18
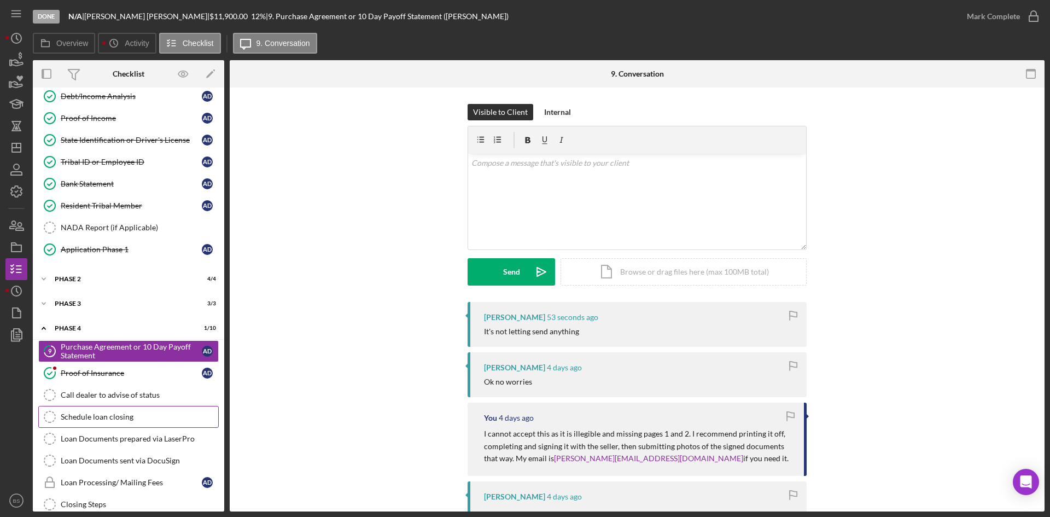
scroll to position [109, 0]
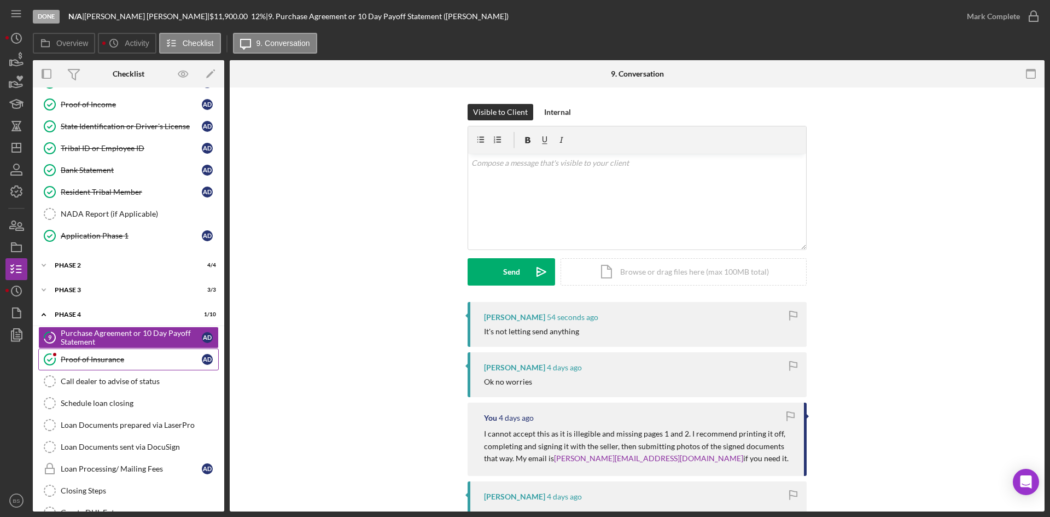
click at [138, 359] on div "Proof of Insurance" at bounding box center [131, 359] width 141 height 9
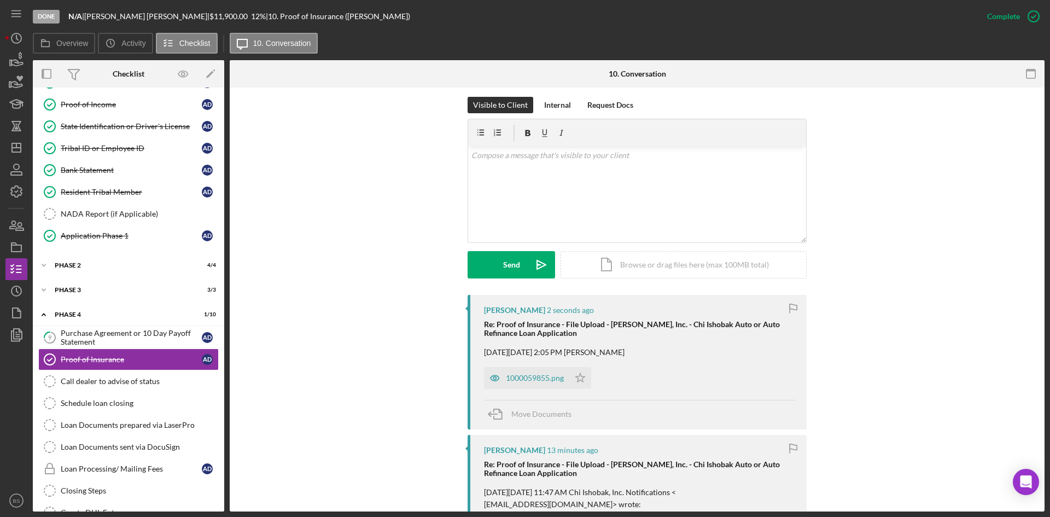
scroll to position [164, 0]
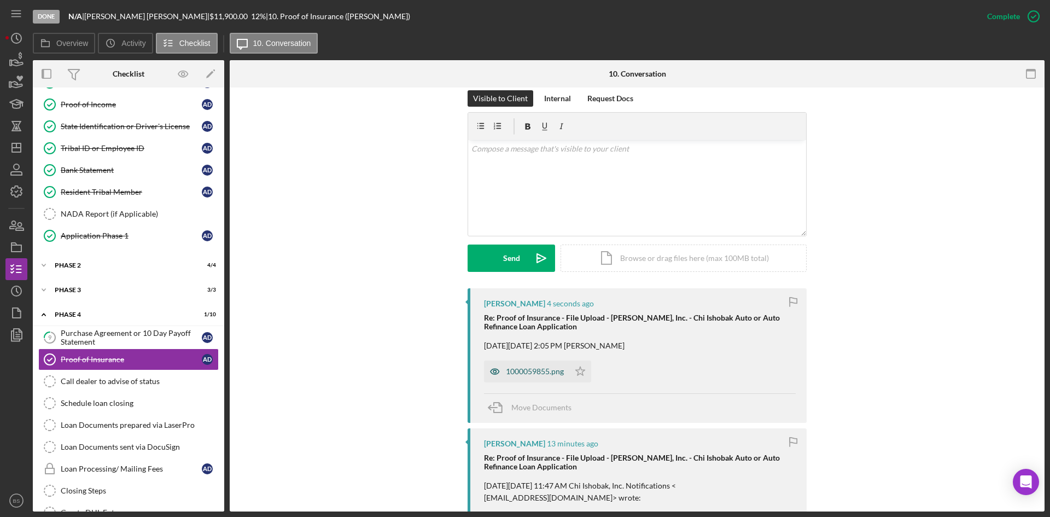
click at [543, 372] on div "1000059855.png" at bounding box center [535, 371] width 58 height 9
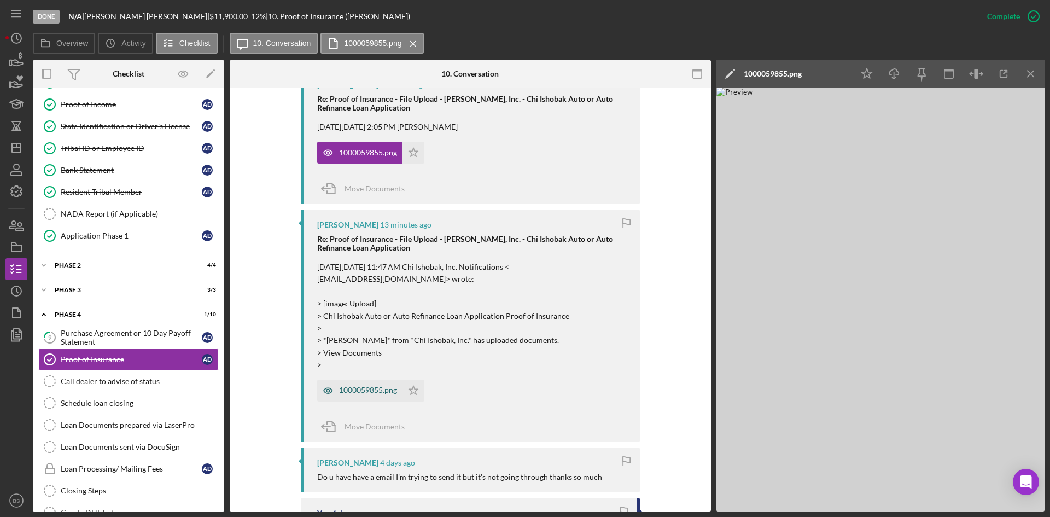
click at [375, 390] on div "1000059855.png" at bounding box center [368, 390] width 58 height 9
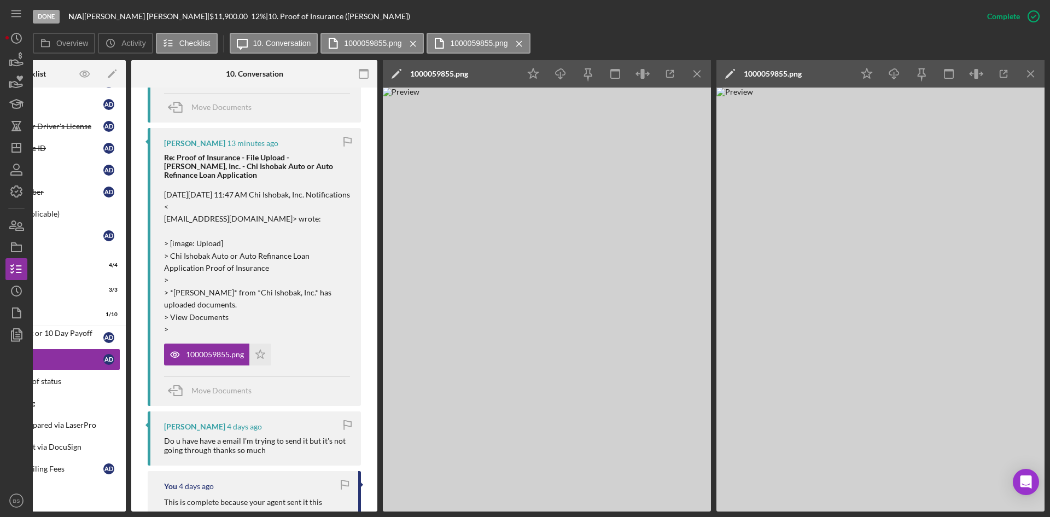
scroll to position [450, 0]
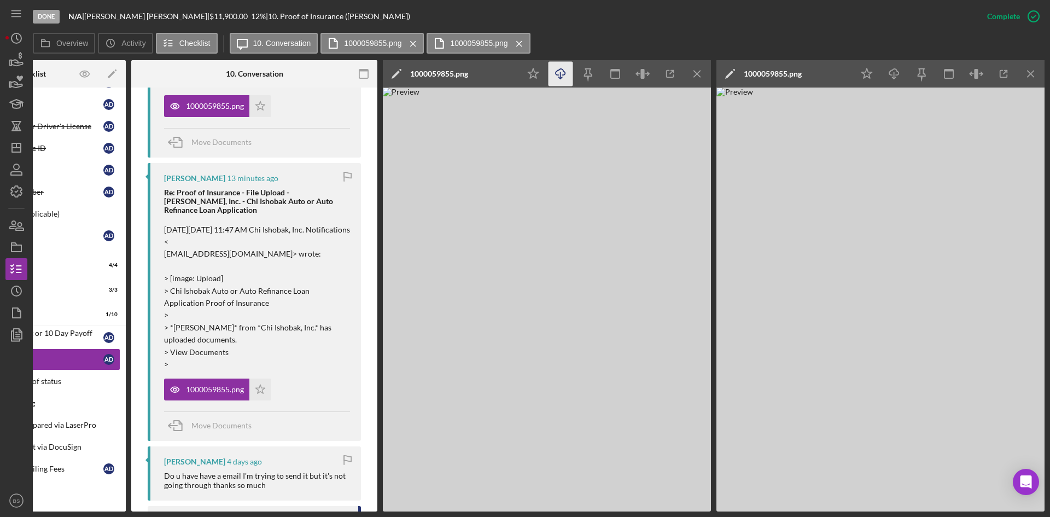
click at [558, 66] on icon "Icon/Download" at bounding box center [561, 74] width 25 height 25
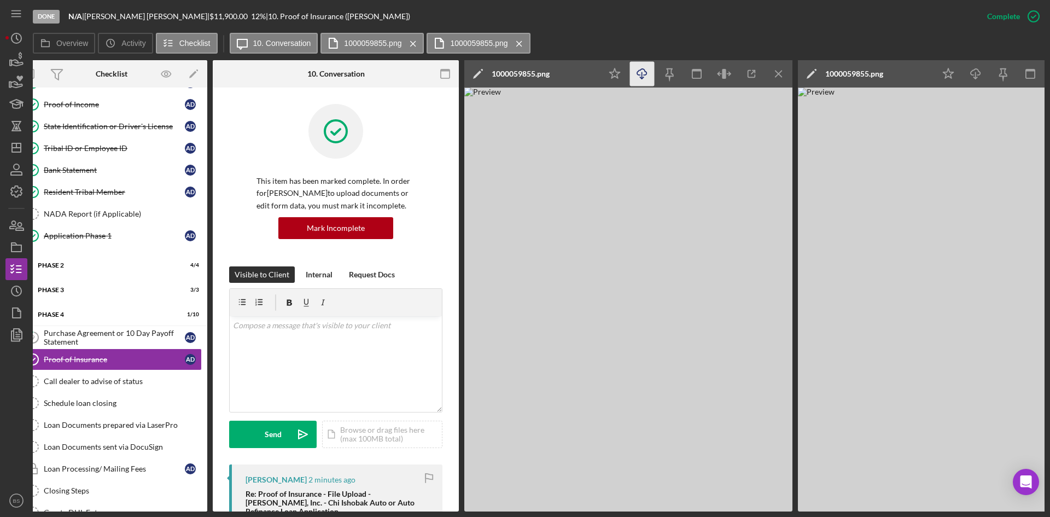
scroll to position [0, 0]
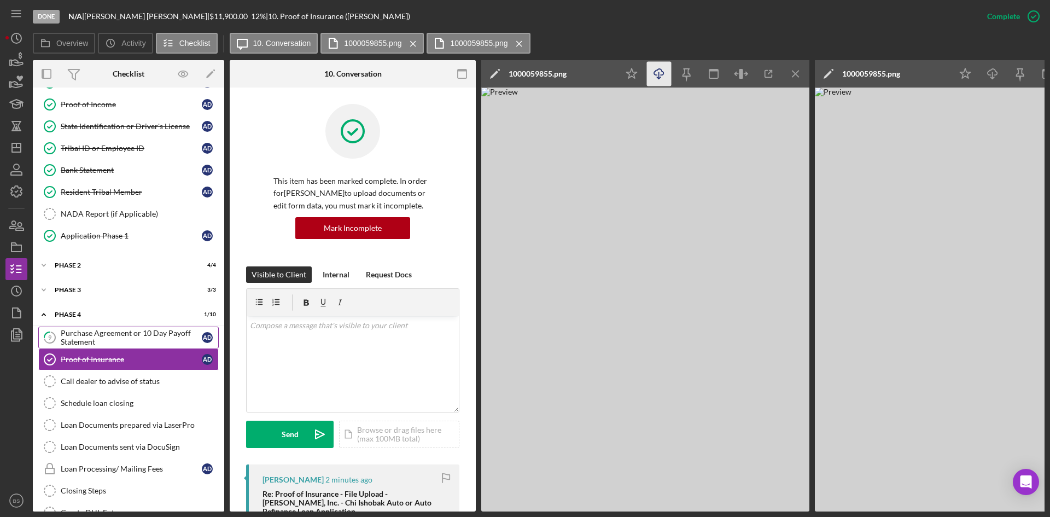
click at [154, 344] on div "Purchase Agreement or 10 Day Payoff Statement" at bounding box center [131, 338] width 141 height 18
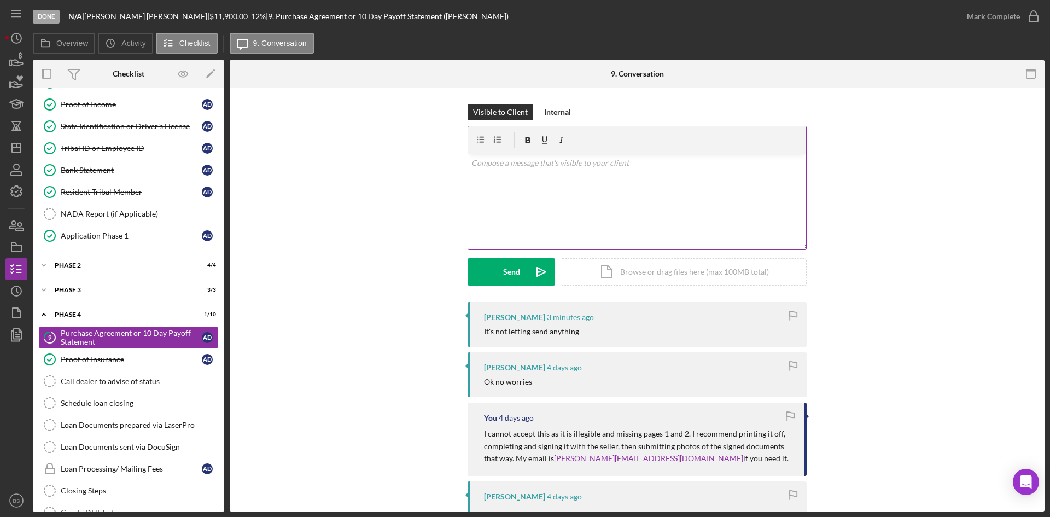
click at [513, 194] on div "v Color teal Color pink Remove color Add row above Add row below Add column bef…" at bounding box center [637, 202] width 338 height 96
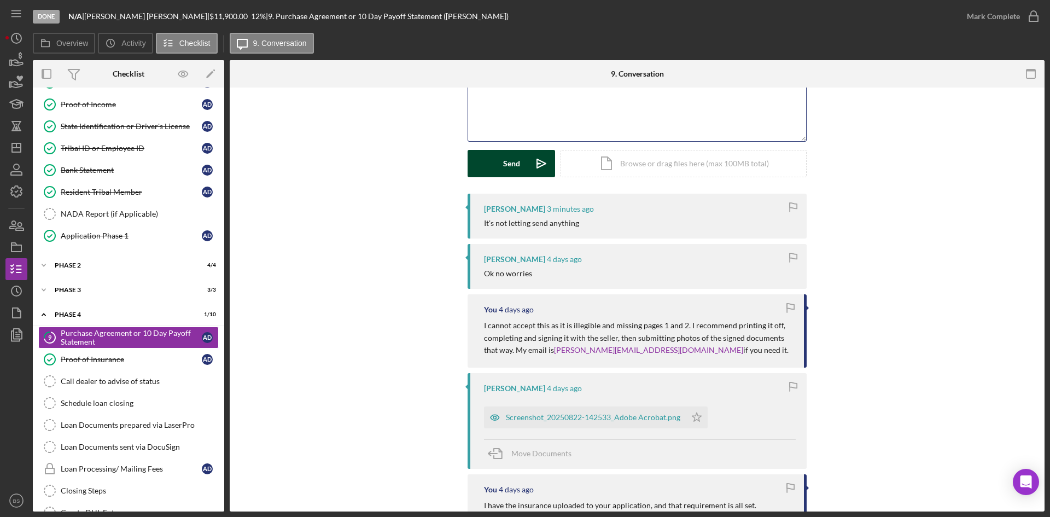
scroll to position [109, 0]
click at [554, 417] on div "Screenshot_20250822-142533_Adobe Acrobat.png" at bounding box center [593, 416] width 175 height 9
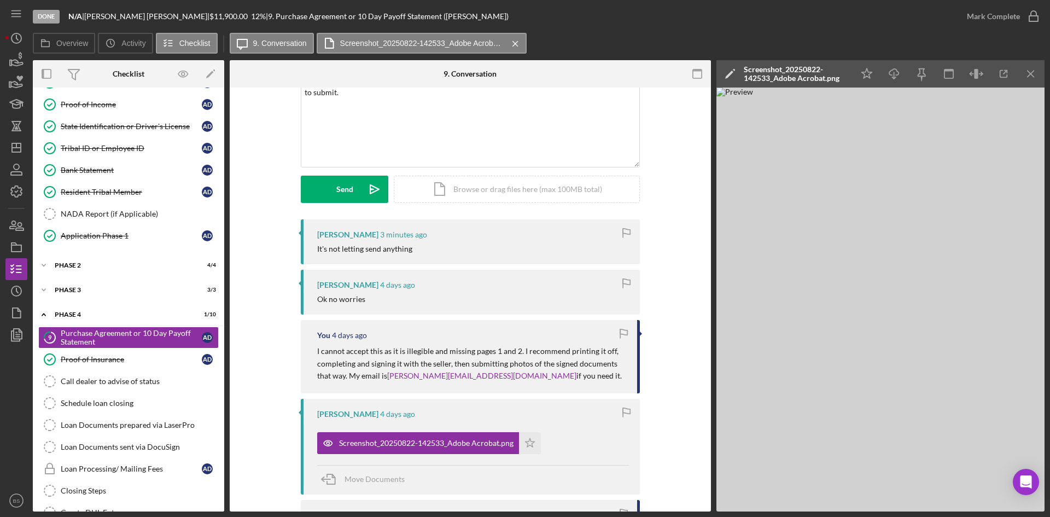
scroll to position [55, 0]
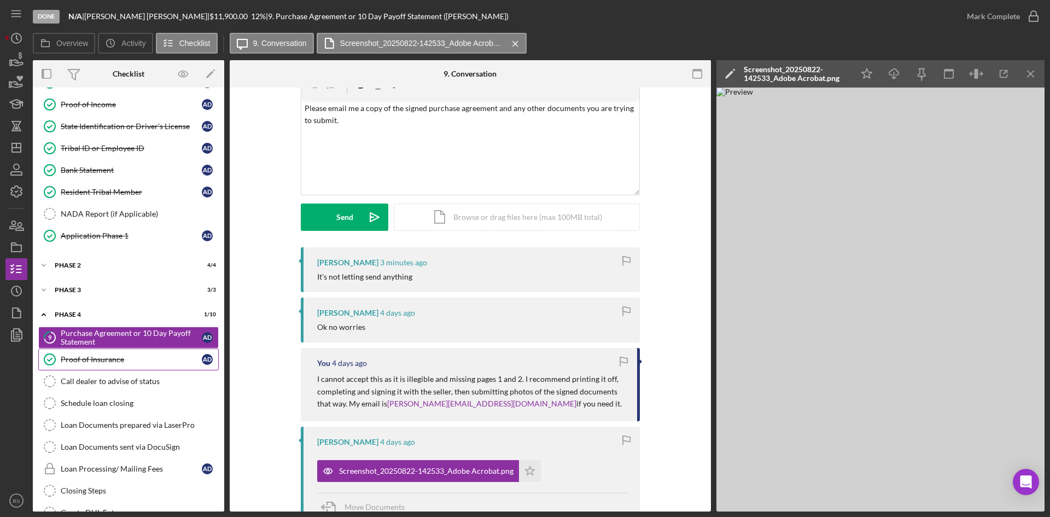
click at [168, 363] on div "Proof of Insurance" at bounding box center [131, 359] width 141 height 9
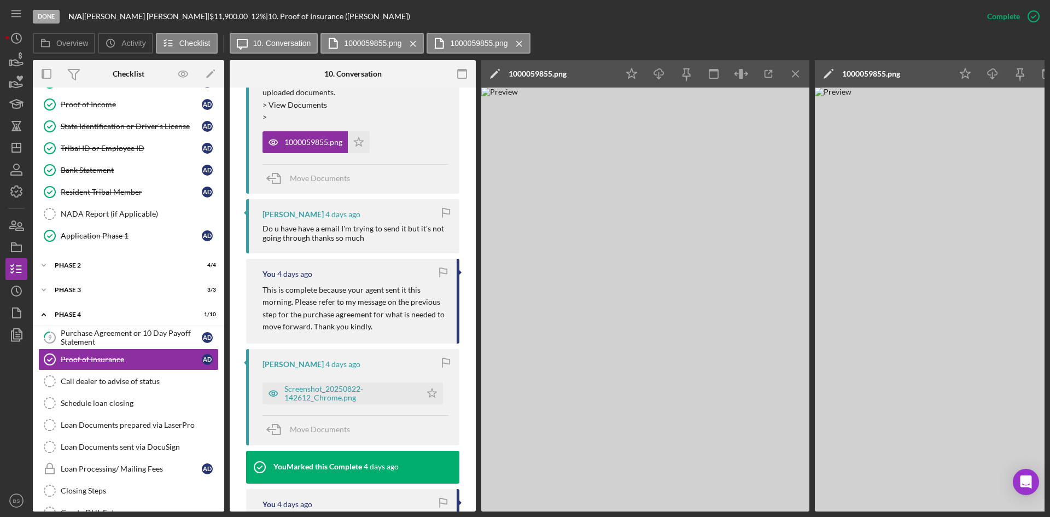
scroll to position [711, 0]
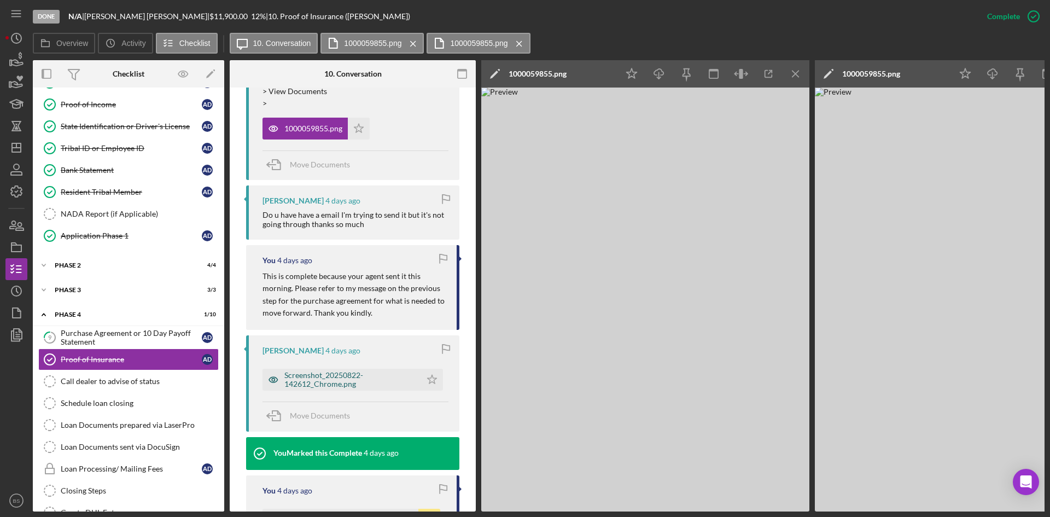
click at [324, 374] on div "Screenshot_20250822-142612_Chrome.png" at bounding box center [350, 380] width 131 height 18
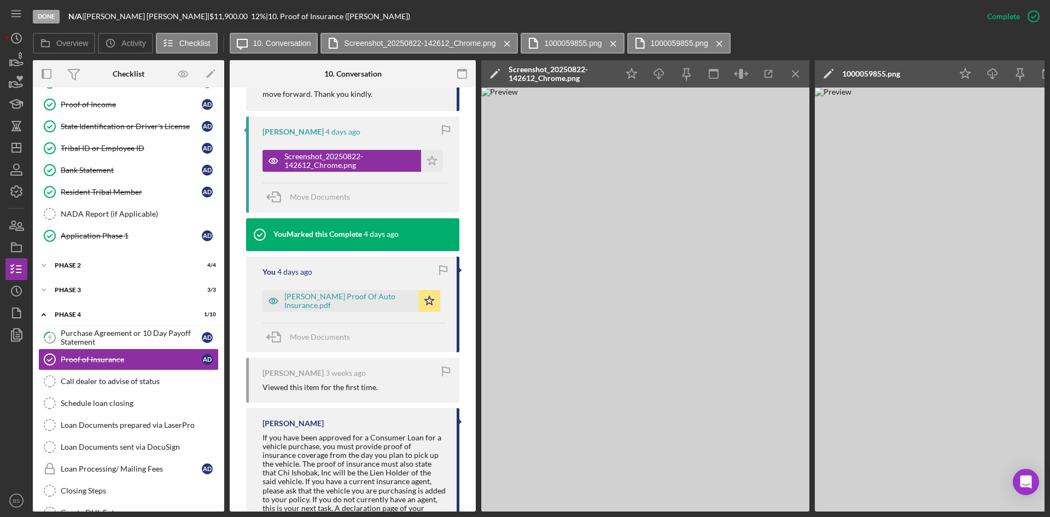
scroll to position [1041, 0]
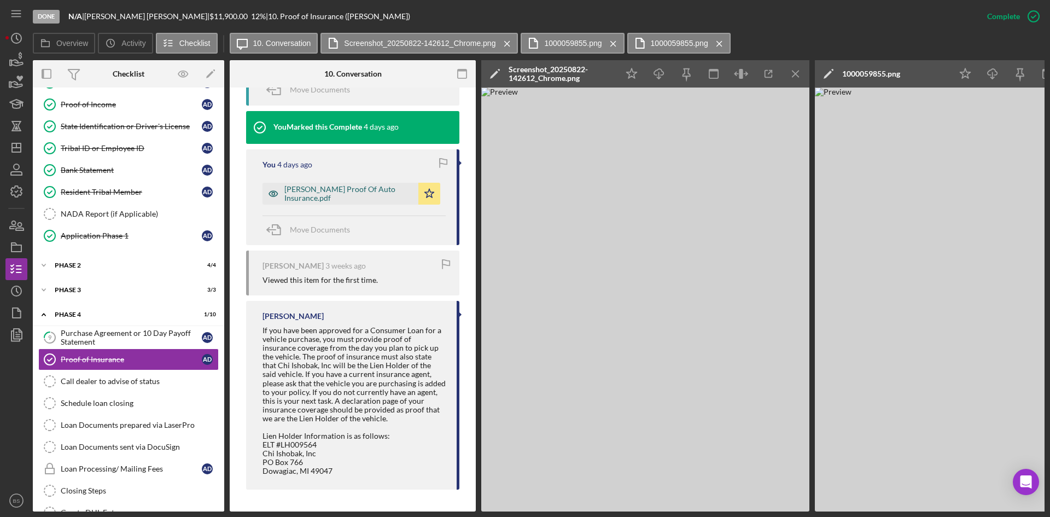
click at [336, 188] on div "Doorlag Proof Of Auto Insurance.pdf" at bounding box center [349, 194] width 129 height 18
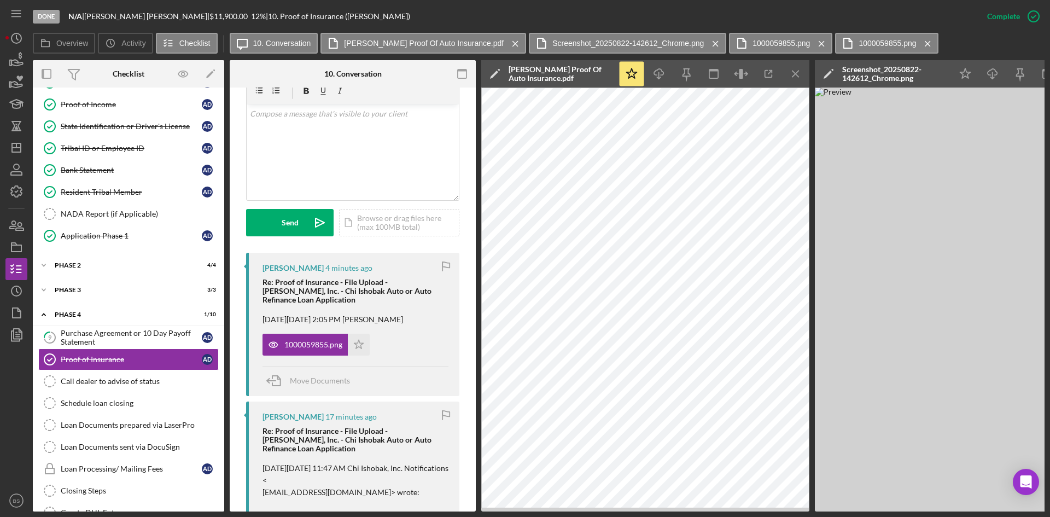
scroll to position [220, 0]
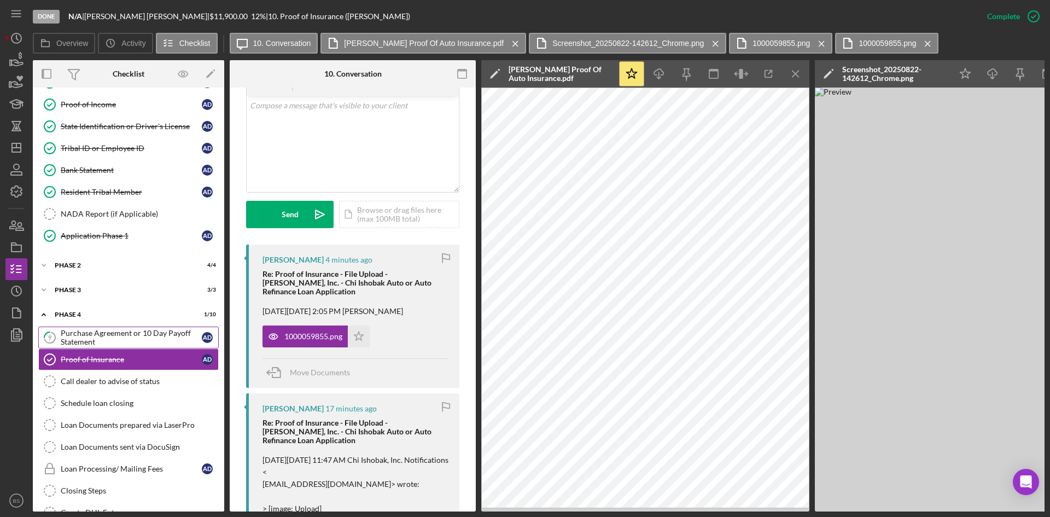
click at [120, 327] on link "9 Purchase Agreement or 10 Day Payoff Statement A D" at bounding box center [128, 338] width 181 height 22
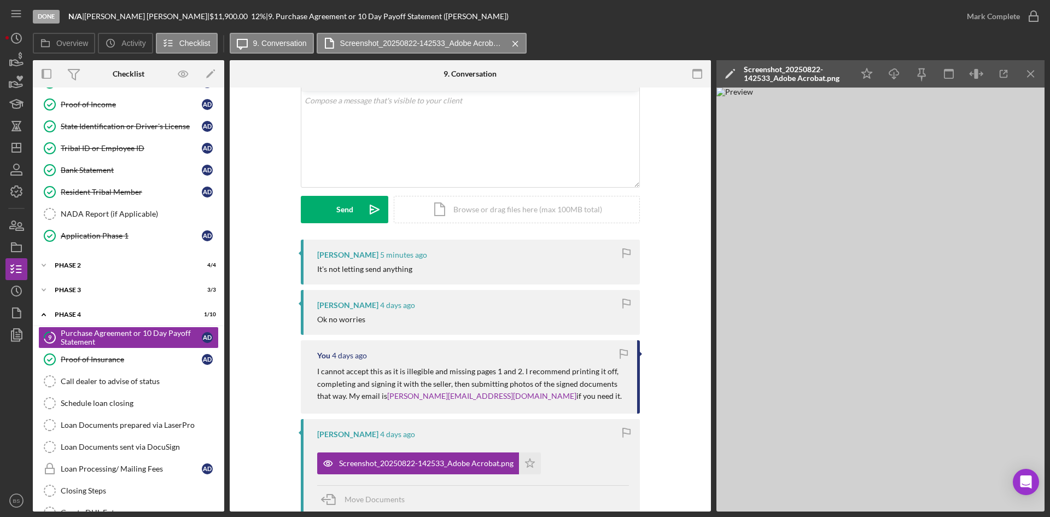
scroll to position [55, 0]
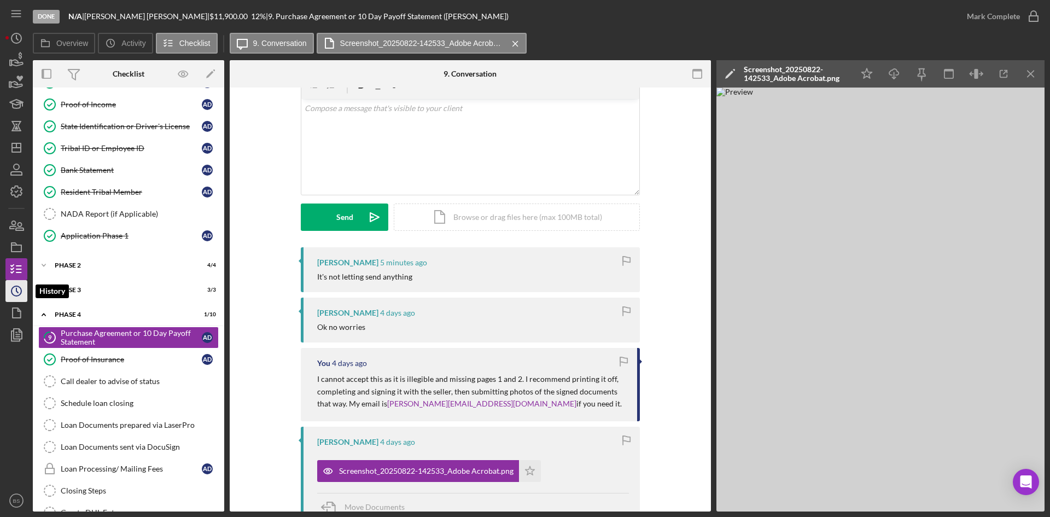
click at [21, 281] on icon "Icon/History" at bounding box center [16, 290] width 27 height 27
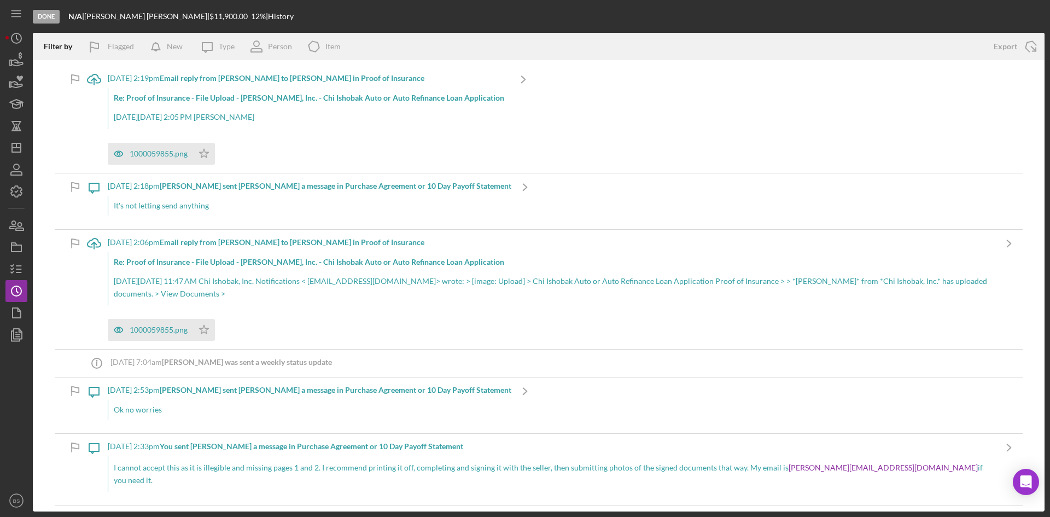
click at [259, 145] on div "1000059855.png Icon/Star" at bounding box center [309, 150] width 402 height 27
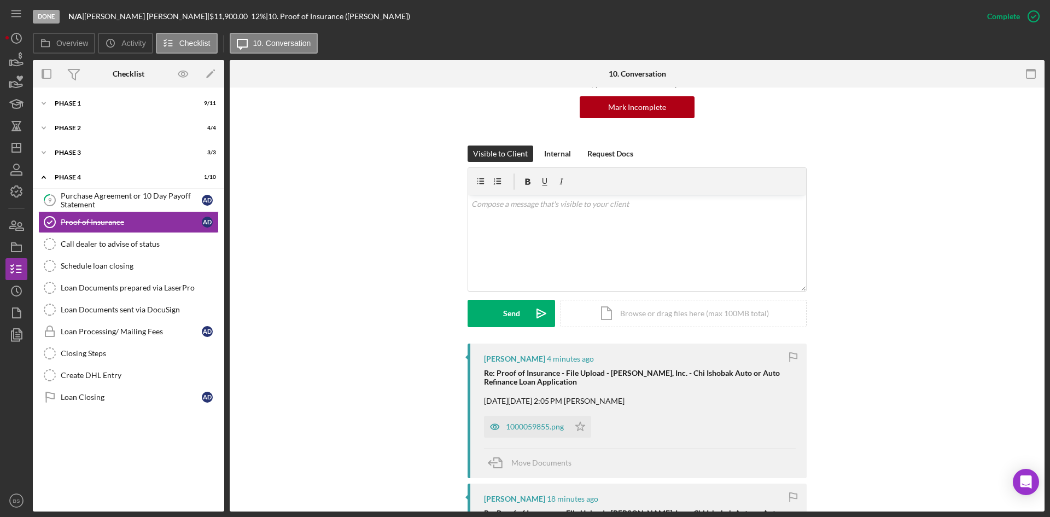
scroll to position [109, 0]
click at [176, 193] on div "Purchase Agreement or 10 Day Payoff Statement" at bounding box center [131, 200] width 141 height 18
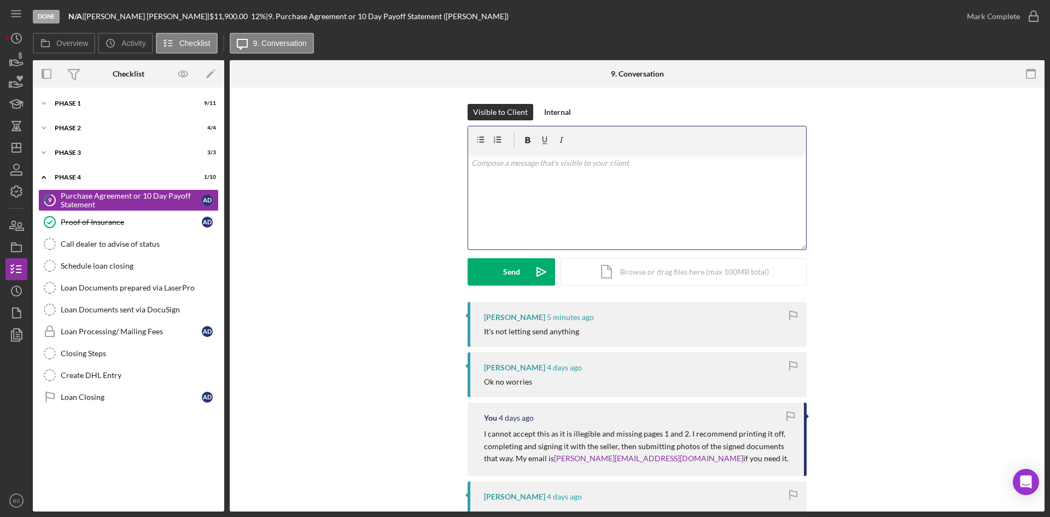
click at [522, 233] on div "v Color teal Color pink Remove color Add row above Add row below Add column bef…" at bounding box center [637, 202] width 338 height 96
click at [582, 165] on p "Please send a copy of the signed purchse agreement (ALL pages)" at bounding box center [638, 163] width 332 height 12
click at [690, 164] on p "Please send a copy of the signed purchase agreement (ALL pages)" at bounding box center [638, 163] width 332 height 12
click at [707, 163] on p "Please send a copy of the signed purchase agreement (ALL pages)" at bounding box center [638, 163] width 332 height 12
click at [721, 163] on p "Please send a copy of the signed purchase agreement (ALL pages) to my email." at bounding box center [638, 163] width 332 height 12
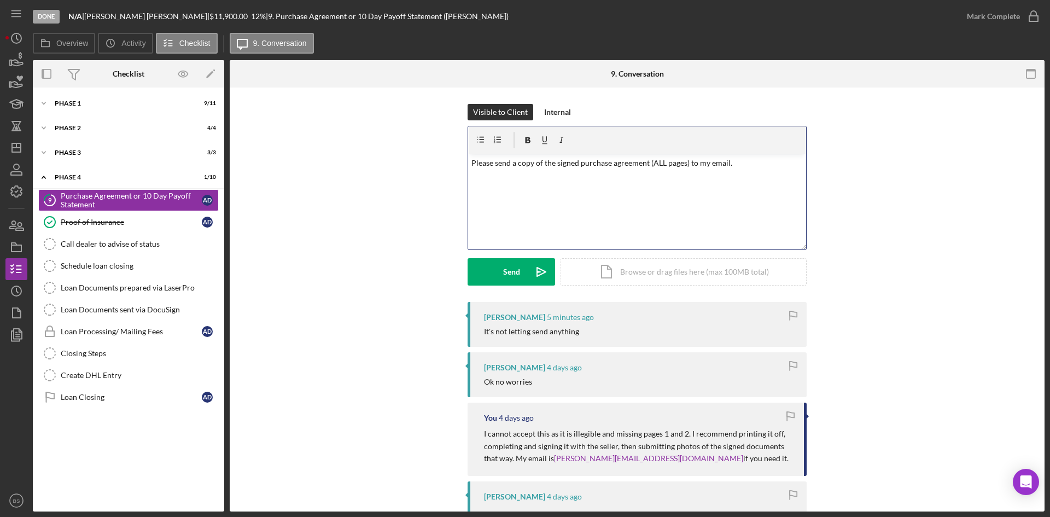
click at [738, 166] on p "Please send a copy of the signed purchase agreement (ALL pages) to my email." at bounding box center [638, 163] width 332 height 12
click at [573, 171] on div "v Color teal Color pink Remove color Add row above Add row below Add column bef…" at bounding box center [637, 202] width 338 height 96
click at [14, 143] on polygon "button" at bounding box center [16, 147] width 9 height 9
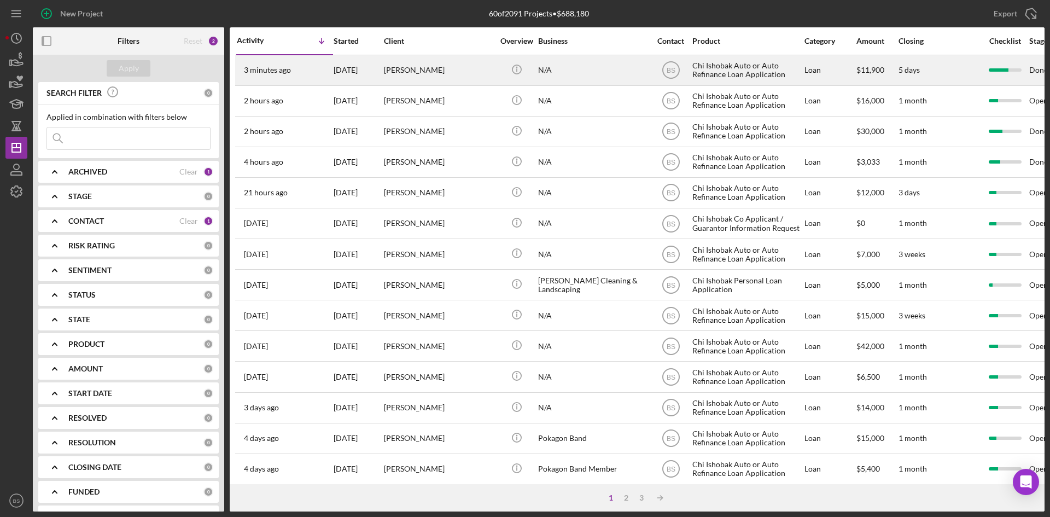
click at [352, 78] on div "[DATE]" at bounding box center [358, 70] width 49 height 29
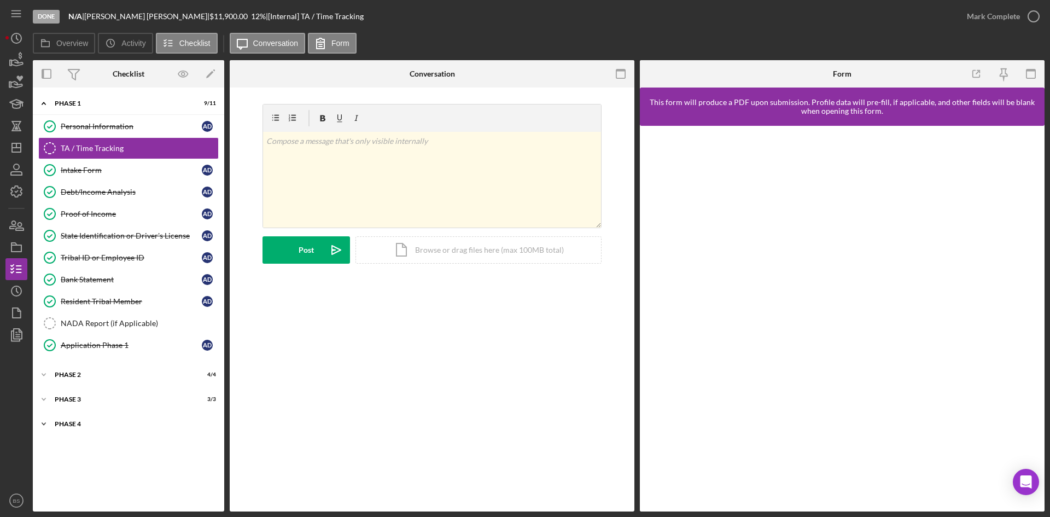
click at [100, 425] on div "Phase 4" at bounding box center [133, 424] width 156 height 7
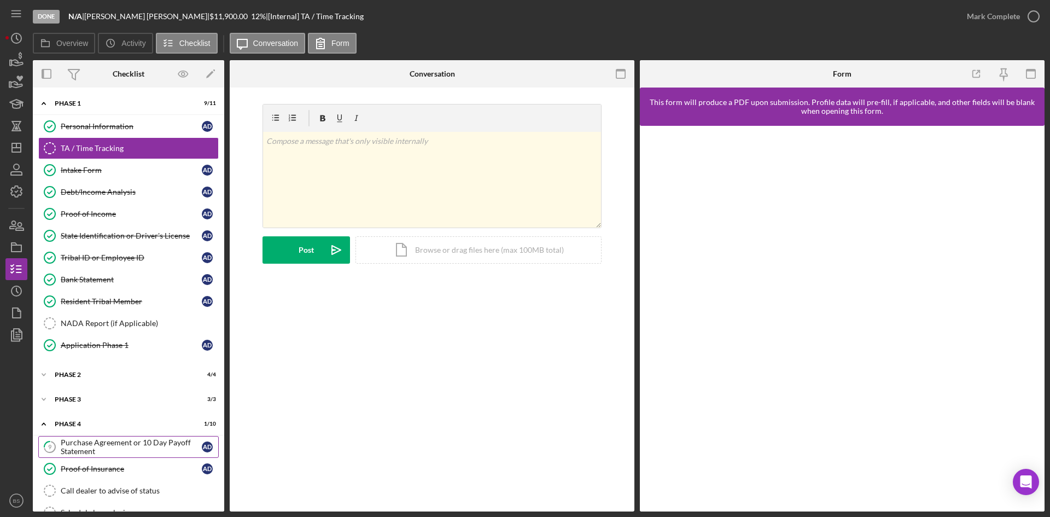
click at [108, 440] on div "Purchase Agreement or 10 Day Payoff Statement" at bounding box center [131, 447] width 141 height 18
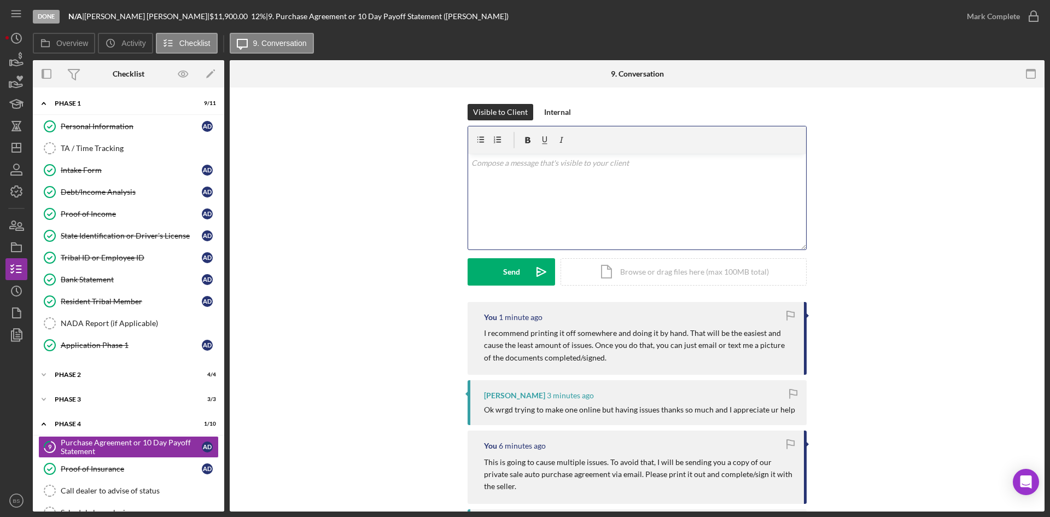
click at [498, 220] on div "v Color teal Color pink Remove color Add row above Add row below Add column bef…" at bounding box center [637, 202] width 338 height 96
click at [534, 266] on icon "Icon/icon-invite-send" at bounding box center [541, 271] width 27 height 27
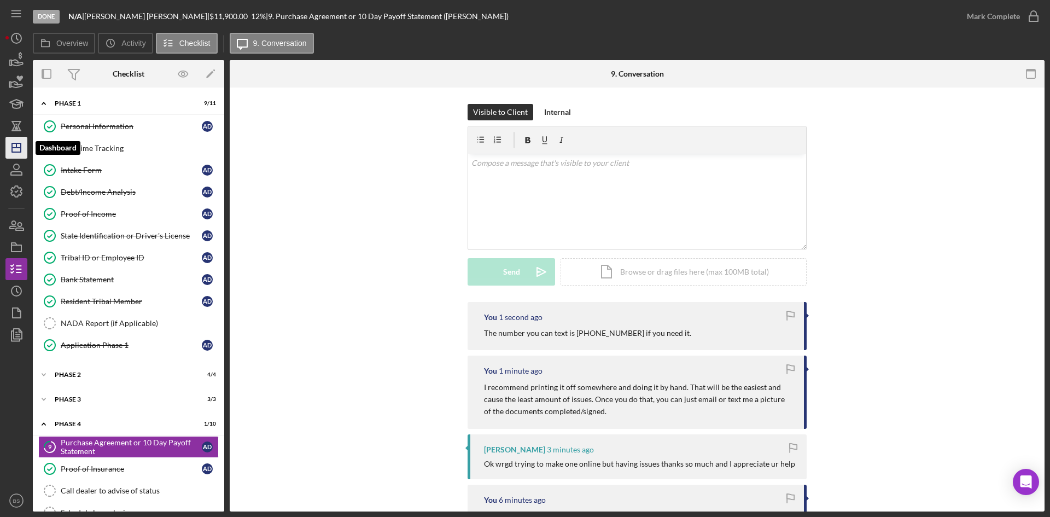
click at [22, 148] on icon "Icon/Dashboard" at bounding box center [16, 147] width 27 height 27
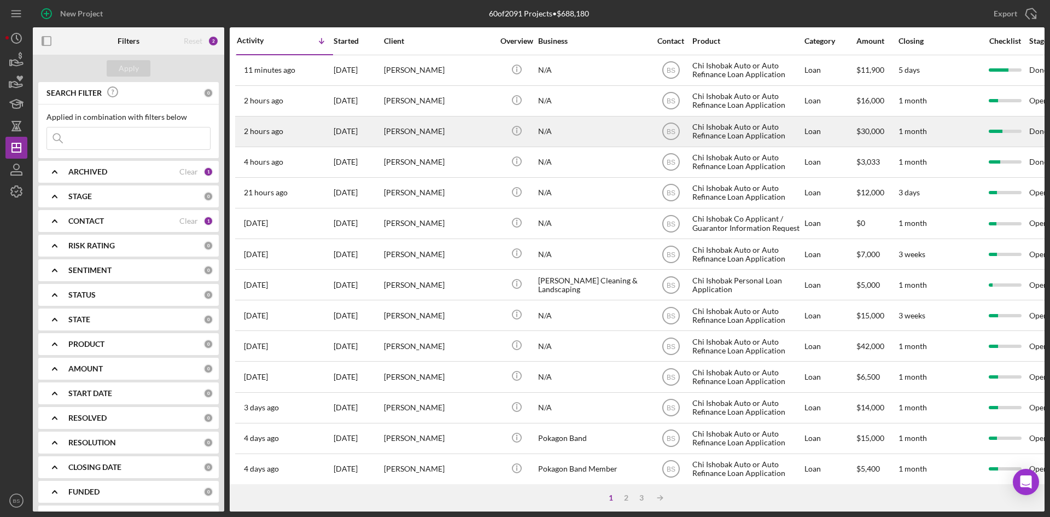
click at [449, 129] on div "[PERSON_NAME]" at bounding box center [438, 131] width 109 height 29
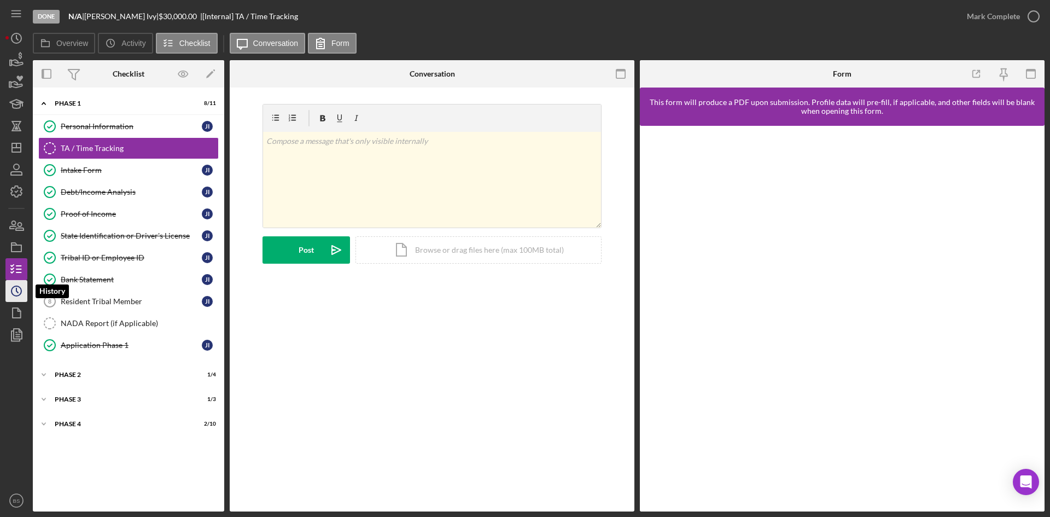
click at [18, 299] on icon "Icon/History" at bounding box center [16, 290] width 27 height 27
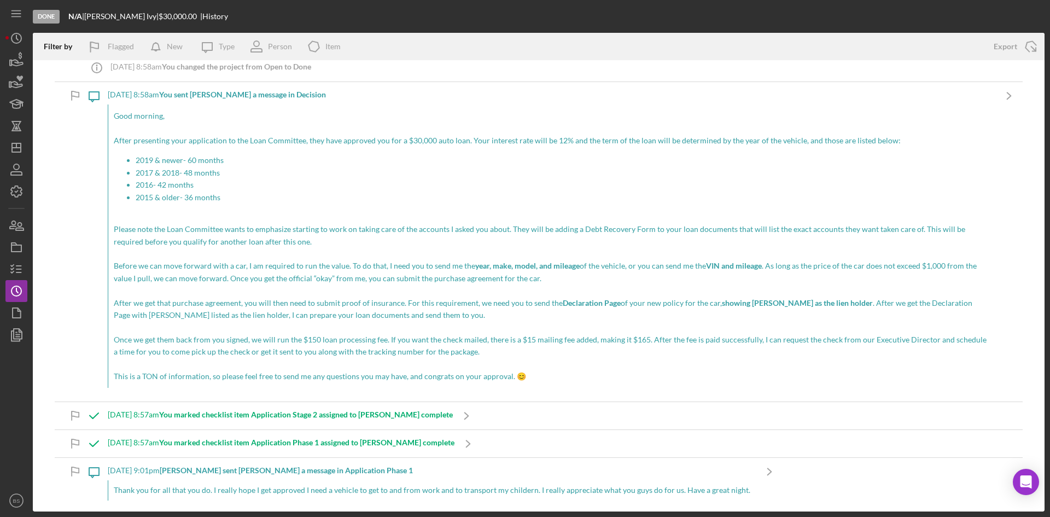
scroll to position [930, 0]
click at [25, 269] on icon "button" at bounding box center [16, 269] width 27 height 27
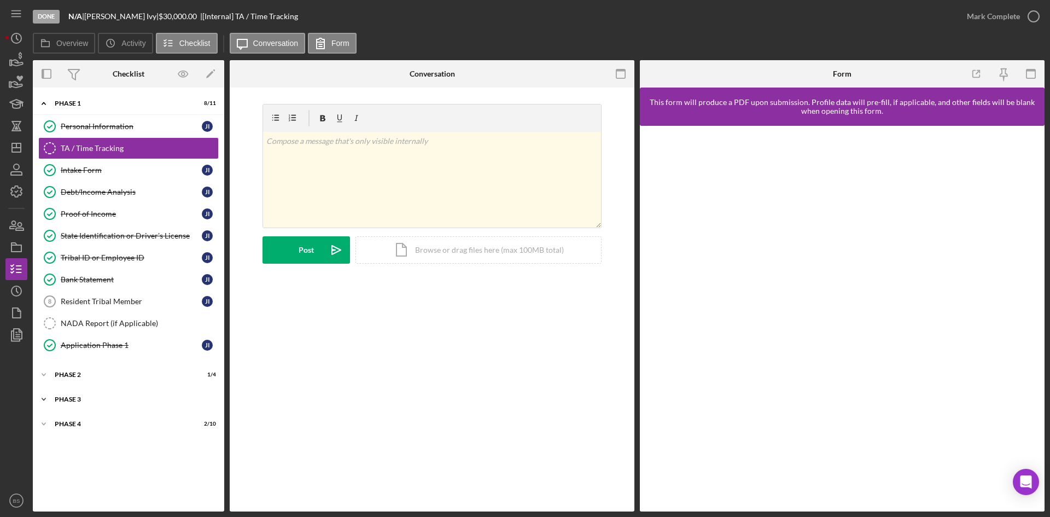
click at [108, 396] on div "Phase 3" at bounding box center [133, 399] width 156 height 7
click at [112, 493] on div "Phase 4" at bounding box center [133, 494] width 156 height 7
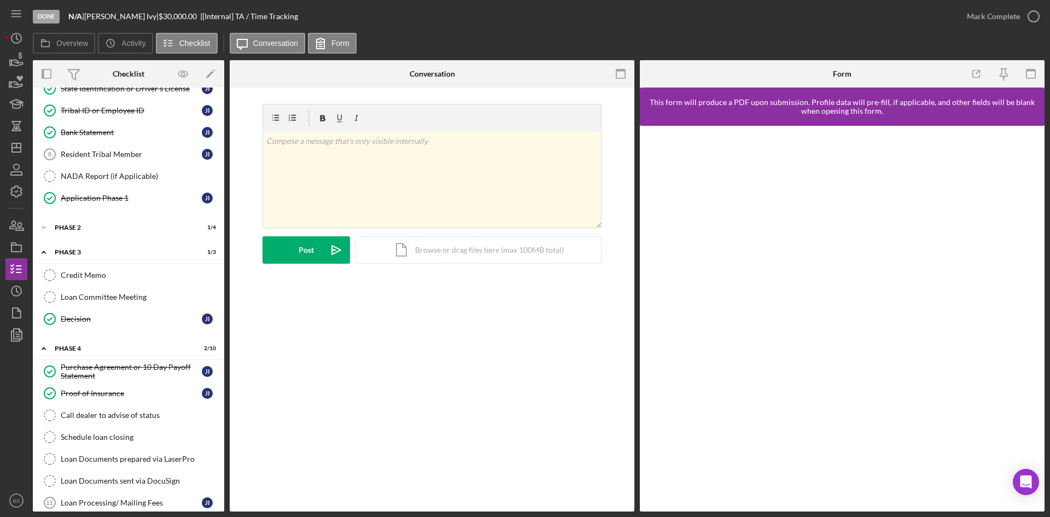
scroll to position [226, 0]
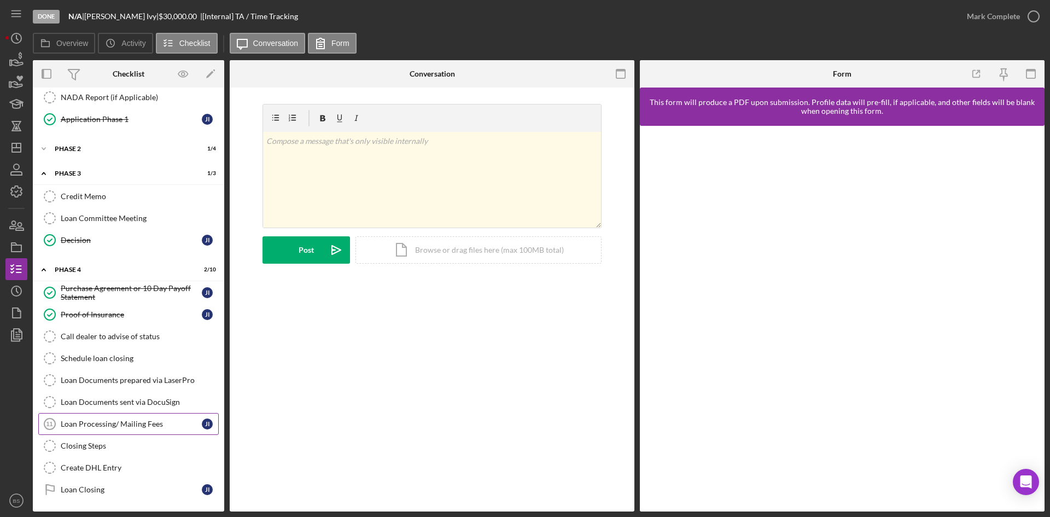
click at [120, 429] on link "Loan Processing/ Mailing Fees 11 Loan Processing/ Mailing Fees J I" at bounding box center [128, 424] width 181 height 22
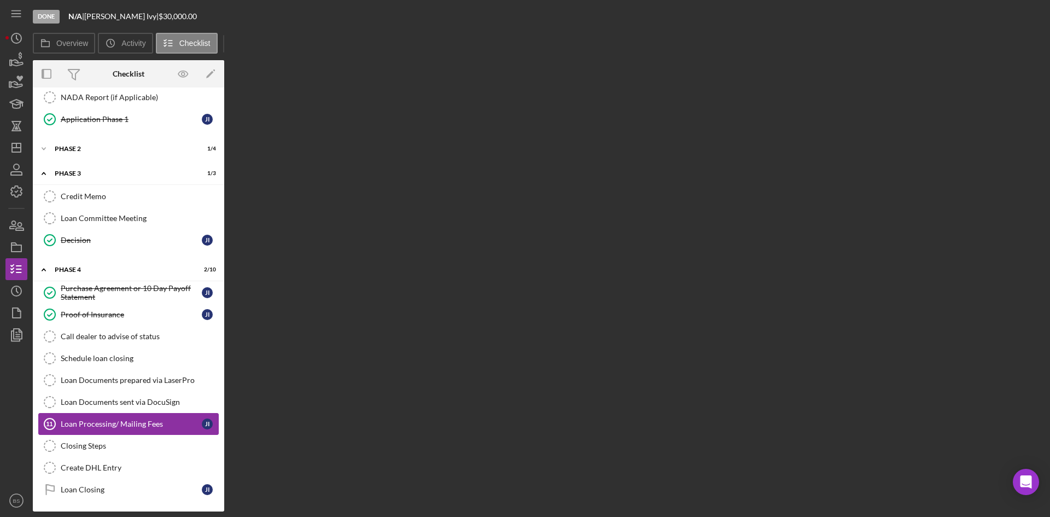
scroll to position [226, 0]
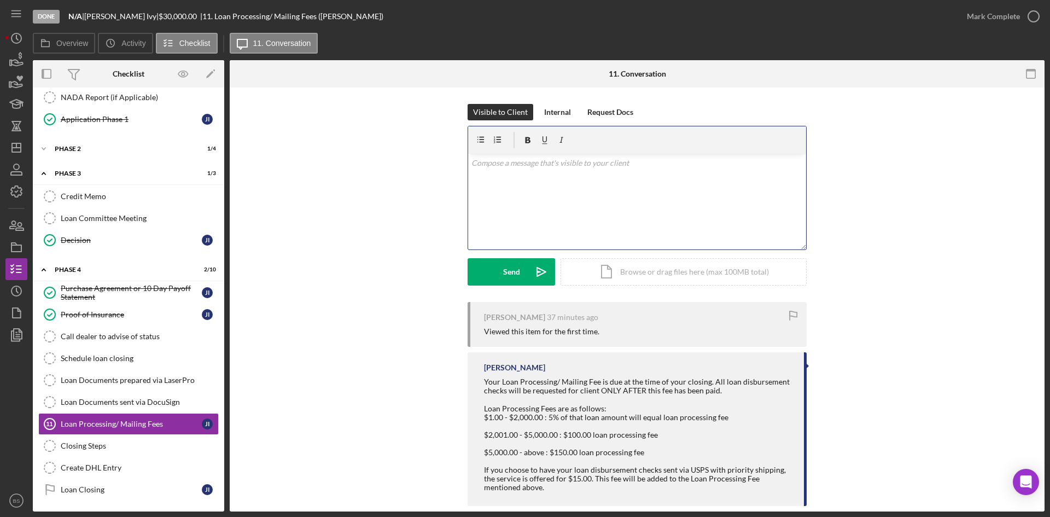
click at [536, 205] on div "v Color teal Color pink Remove color Add row above Add row below Add column bef…" at bounding box center [637, 202] width 338 height 96
click at [741, 164] on p "Hi James. Were you planning to pick up the check when we get to that part, or h…" at bounding box center [638, 169] width 332 height 25
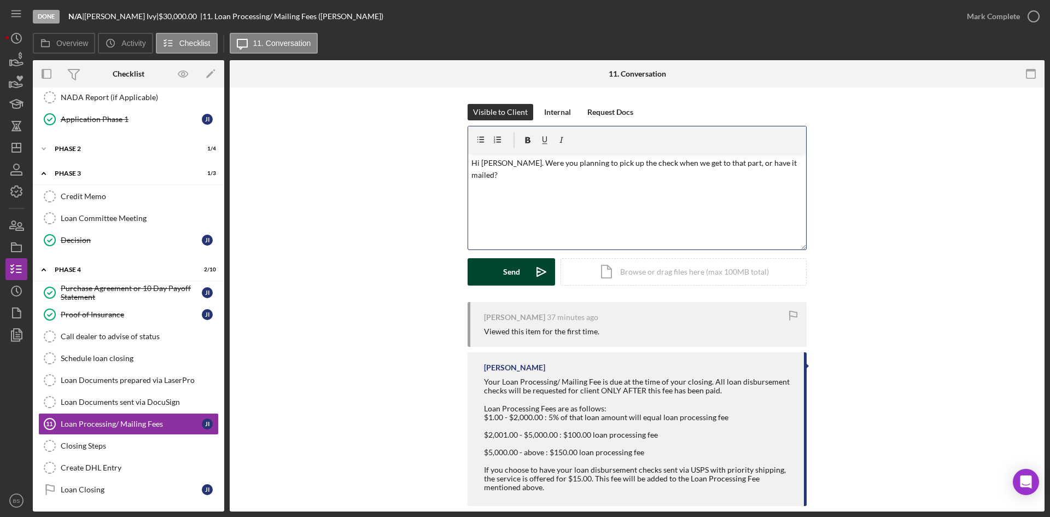
click at [544, 264] on icon "Icon/icon-invite-send" at bounding box center [541, 271] width 27 height 27
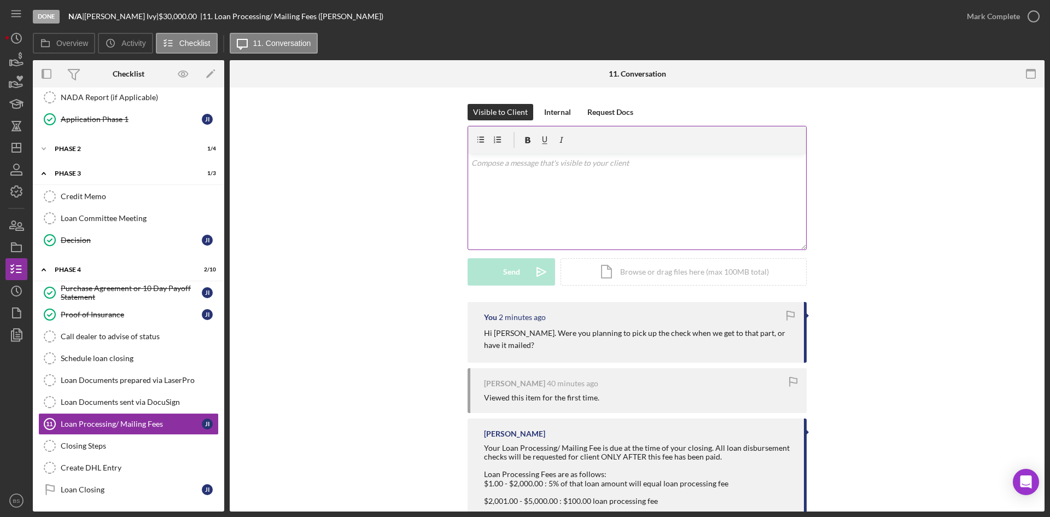
click at [628, 169] on div "v Color teal Color pink Remove color Add row above Add row below Add column bef…" at bounding box center [637, 202] width 338 height 96
click at [536, 269] on icon "Icon/icon-invite-send" at bounding box center [541, 271] width 27 height 27
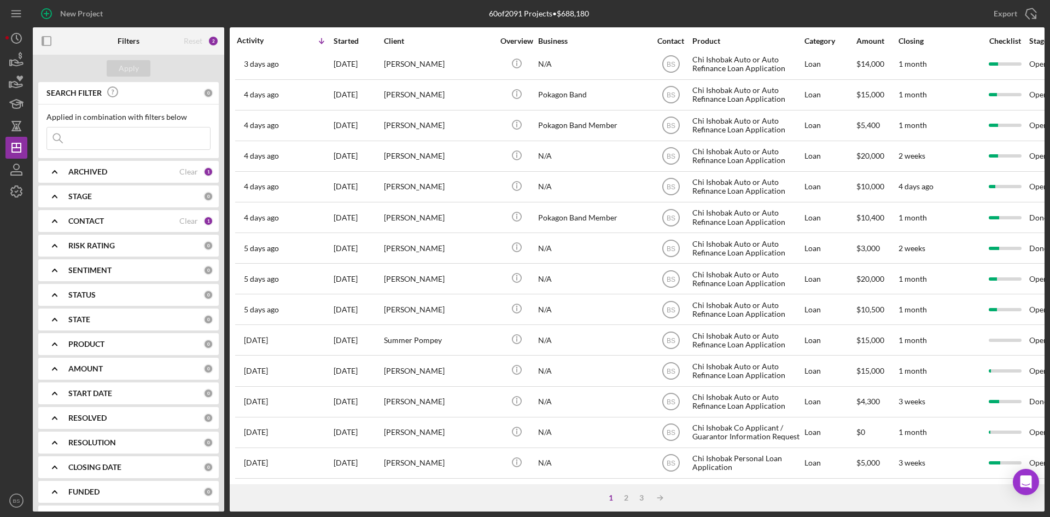
scroll to position [352, 0]
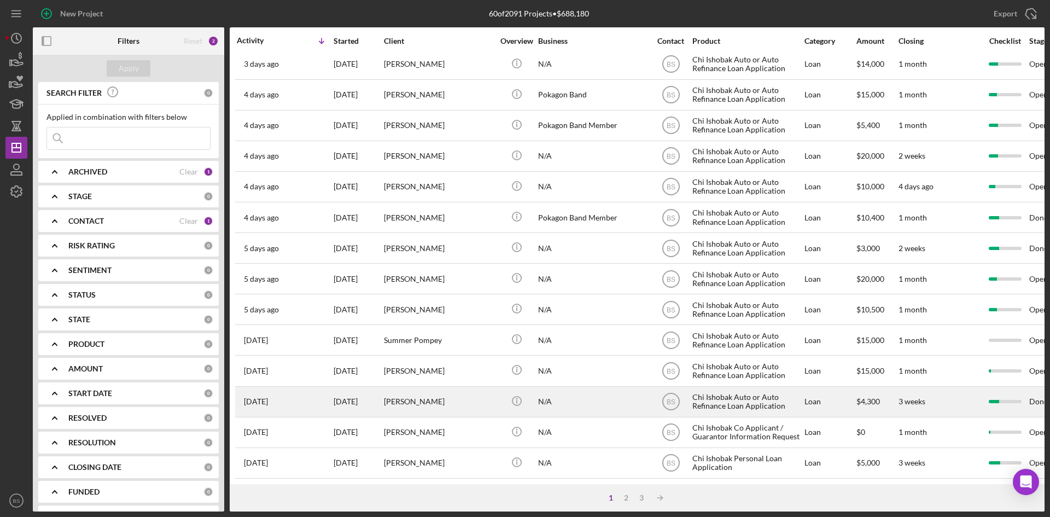
click at [400, 391] on div "[PERSON_NAME]" at bounding box center [438, 401] width 109 height 29
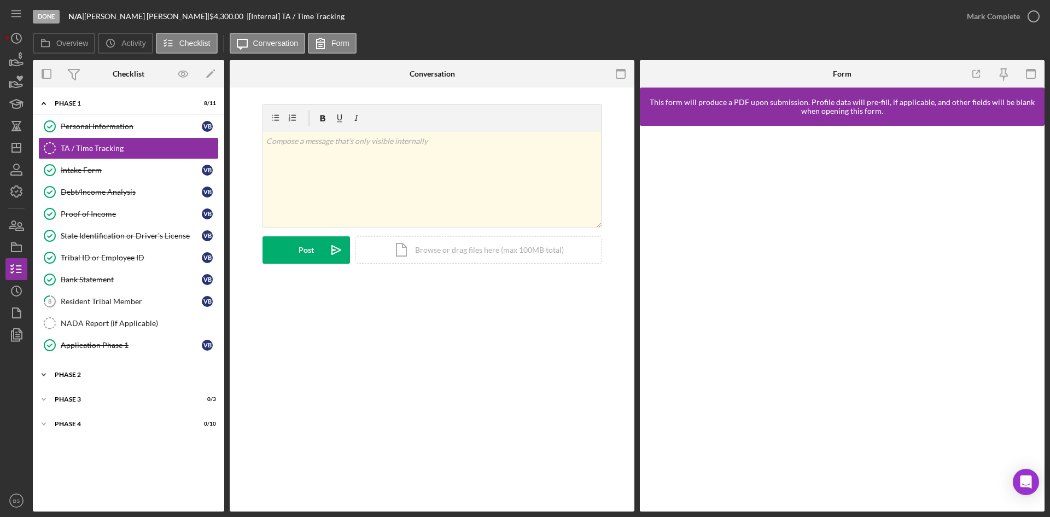
click at [105, 380] on div "Icon/Expander Phase 2 1 / 4" at bounding box center [128, 375] width 191 height 22
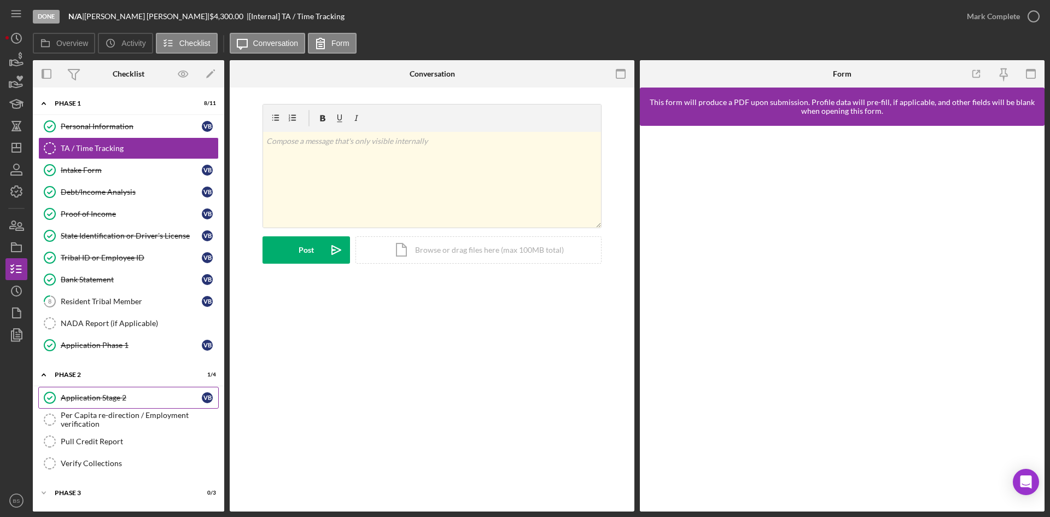
click at [126, 402] on div "Application Stage 2" at bounding box center [131, 397] width 141 height 9
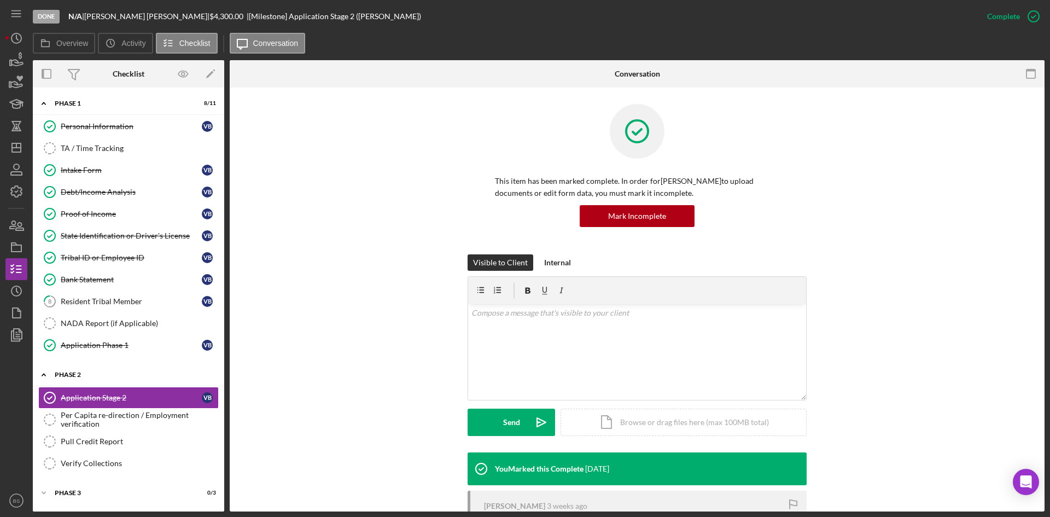
click at [123, 375] on div "Phase 2" at bounding box center [133, 375] width 156 height 7
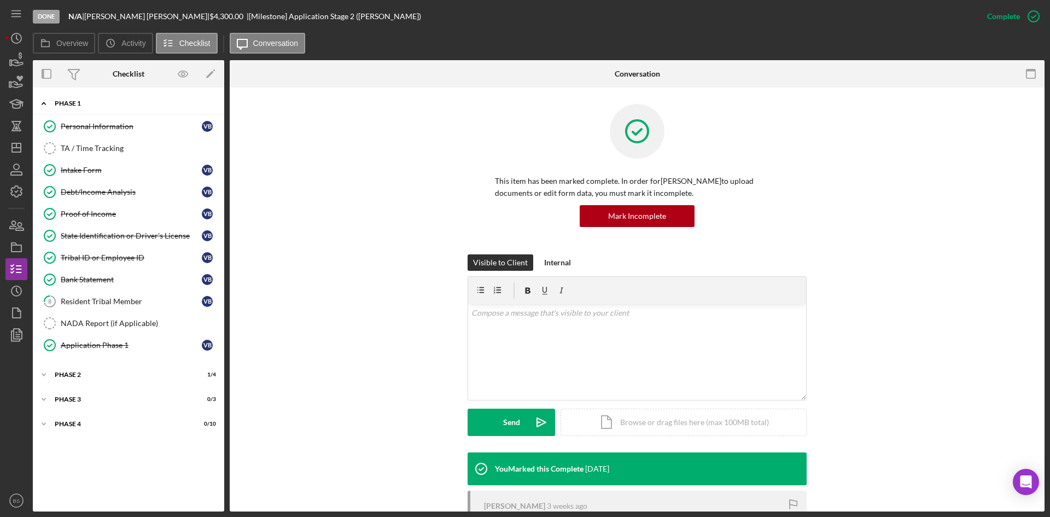
click at [131, 107] on div "Icon/Expander Phase 1 8 / 11" at bounding box center [128, 103] width 191 height 22
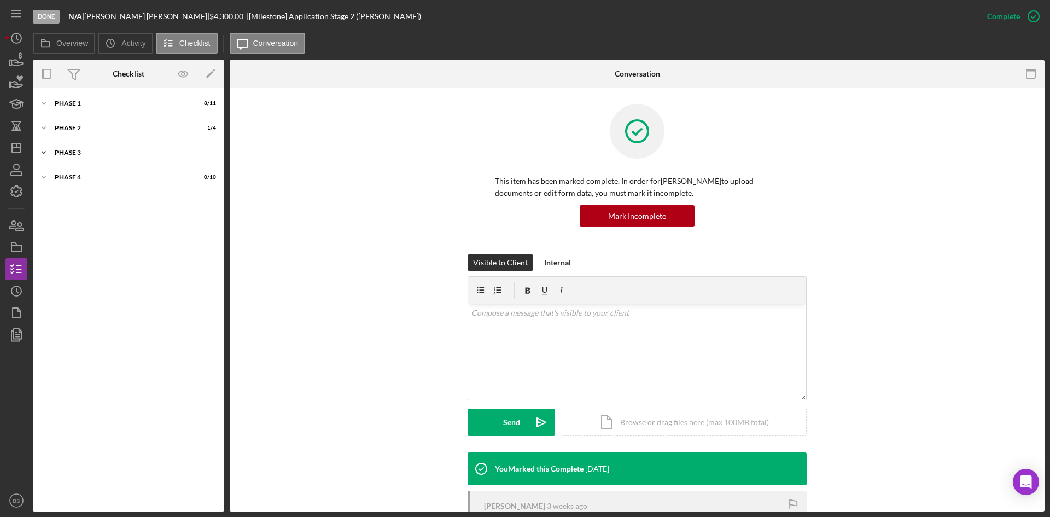
click at [121, 153] on div "Phase 3" at bounding box center [133, 152] width 156 height 7
click at [129, 216] on div "Decision" at bounding box center [131, 219] width 141 height 9
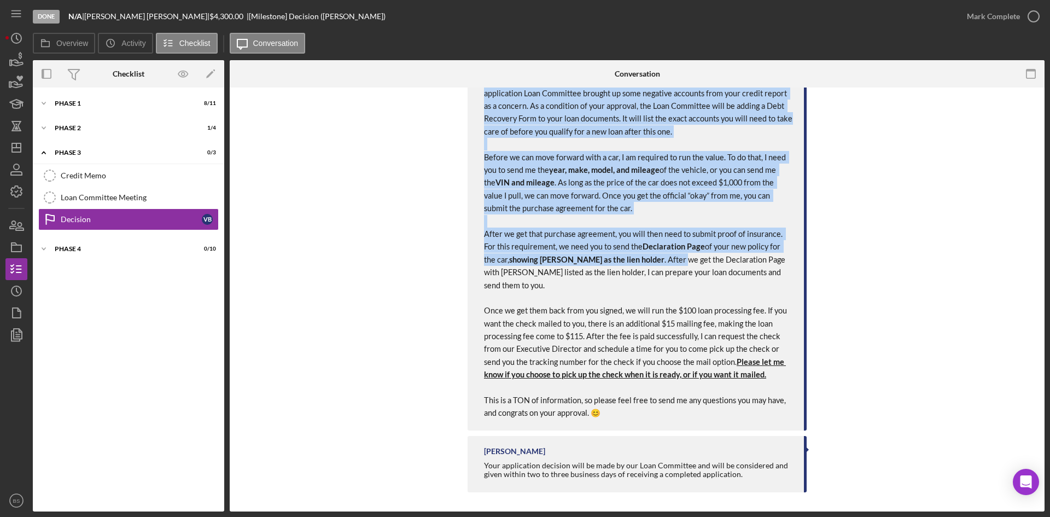
scroll to position [478, 0]
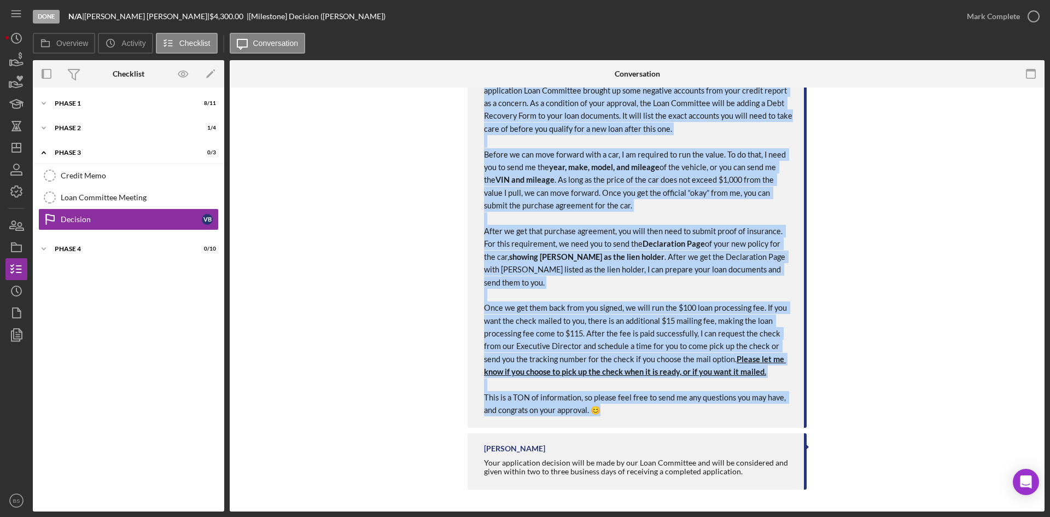
drag, startPoint x: 479, startPoint y: 138, endPoint x: 628, endPoint y: 409, distance: 308.3
click at [628, 409] on div "You 1 day ago Good afternoon, I just presented your application to the Loan Com…" at bounding box center [637, 159] width 339 height 538
copy div "Good afternoon, I just presented your application to the Loan Committee, and th…"
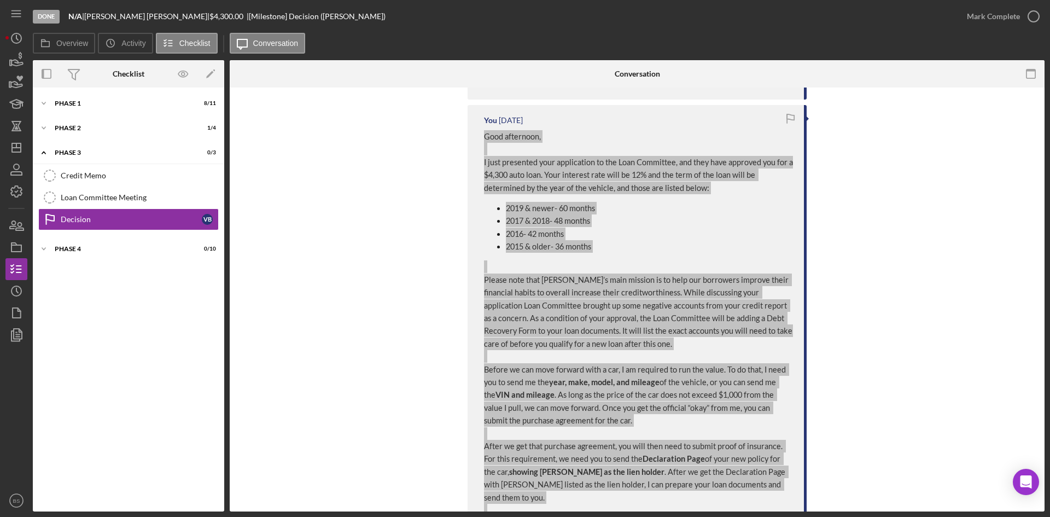
scroll to position [259, 0]
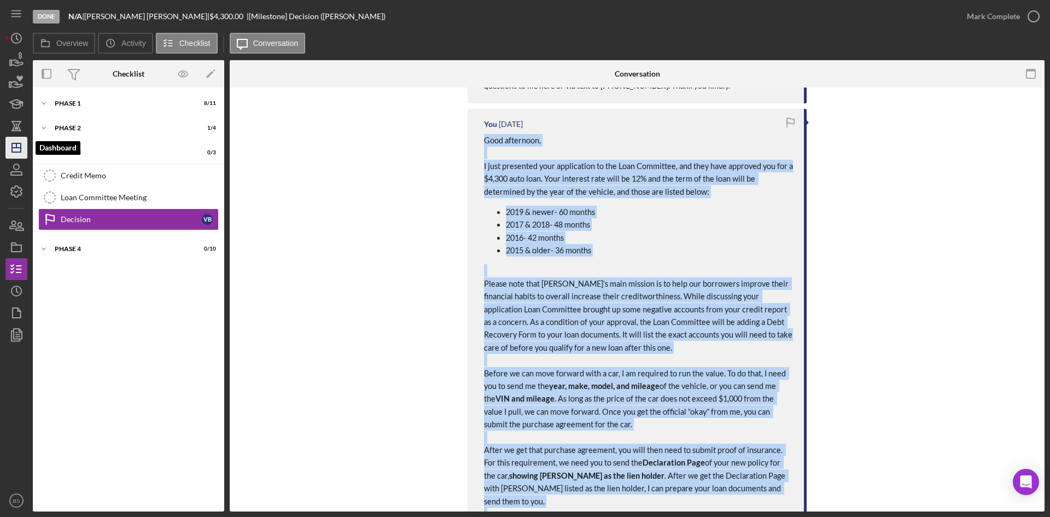
click at [24, 147] on icon "Icon/Dashboard" at bounding box center [16, 147] width 27 height 27
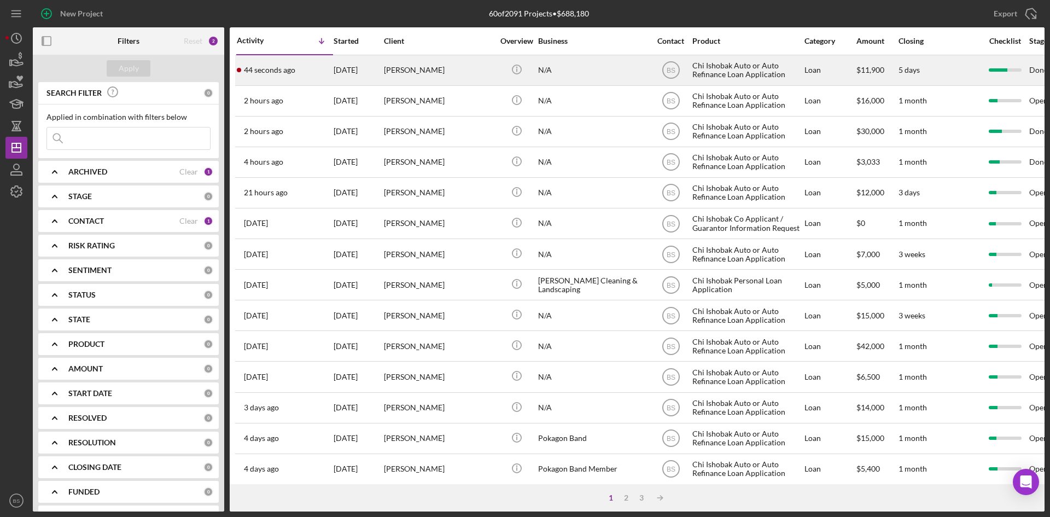
click at [380, 76] on div "[DATE]" at bounding box center [358, 70] width 49 height 29
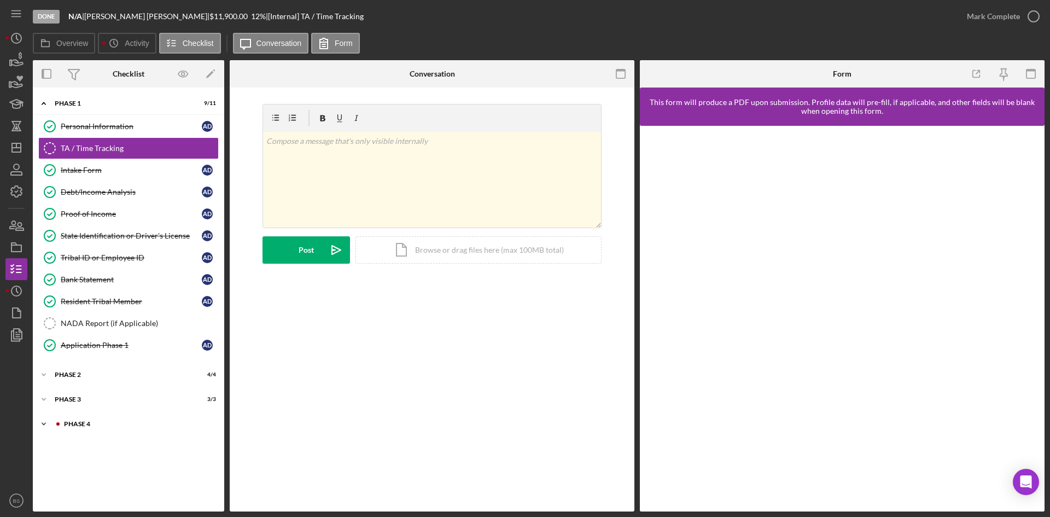
click at [85, 416] on div "Icon/Expander Phase 4 1 / 10" at bounding box center [128, 424] width 191 height 22
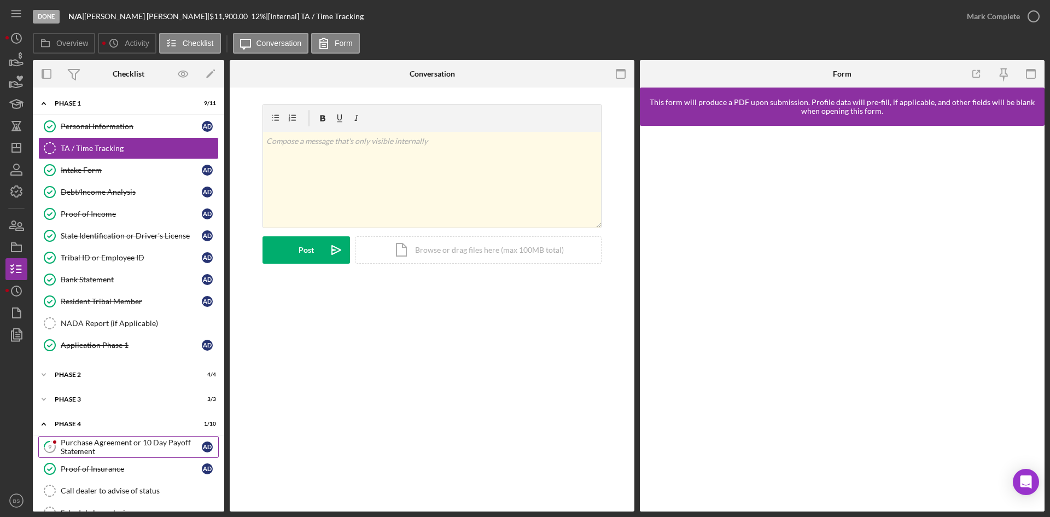
click at [103, 451] on div "Purchase Agreement or 10 Day Payoff Statement" at bounding box center [131, 447] width 141 height 18
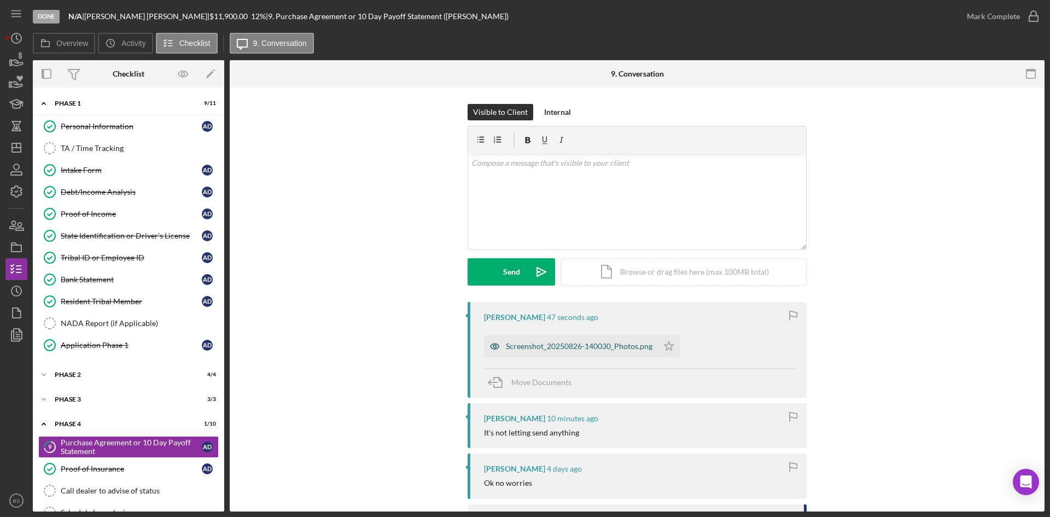
click at [548, 355] on div "Screenshot_20250826-140030_Photos.png" at bounding box center [571, 346] width 174 height 22
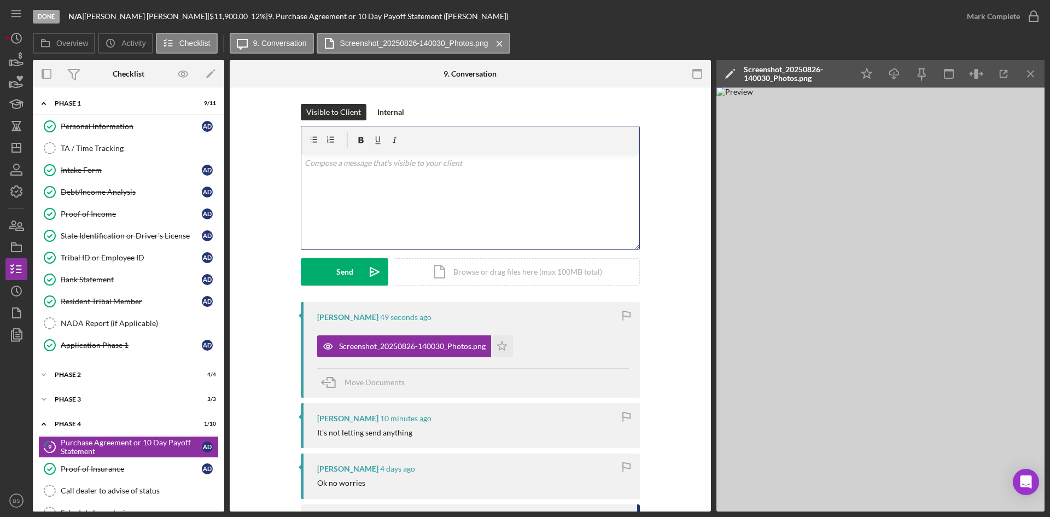
click at [491, 216] on div "v Color teal Color pink Remove color Add row above Add row below Add column bef…" at bounding box center [470, 202] width 338 height 96
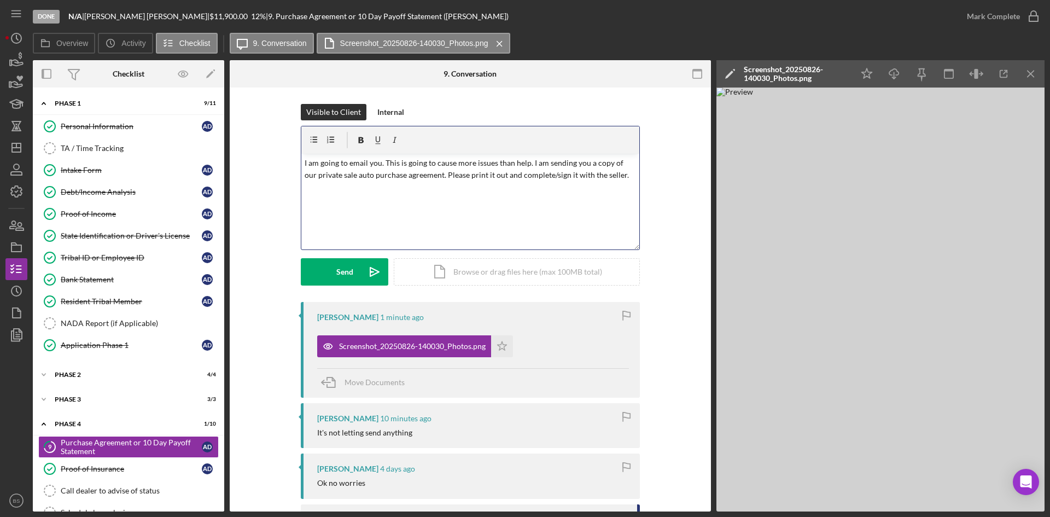
click at [459, 179] on p "I am going to email you. This is going to cause more issues than help. I am sen…" at bounding box center [471, 169] width 332 height 25
click at [611, 176] on p "I am going to email you. This is going to cause more issues than help. I am sen…" at bounding box center [471, 169] width 332 height 25
drag, startPoint x: 542, startPoint y: 162, endPoint x: 532, endPoint y: 161, distance: 9.9
click at [532, 161] on p "I am going to email you. This is going to cause more issues than help. I am sen…" at bounding box center [471, 169] width 332 height 25
drag, startPoint x: 382, startPoint y: 163, endPoint x: 253, endPoint y: 162, distance: 129.1
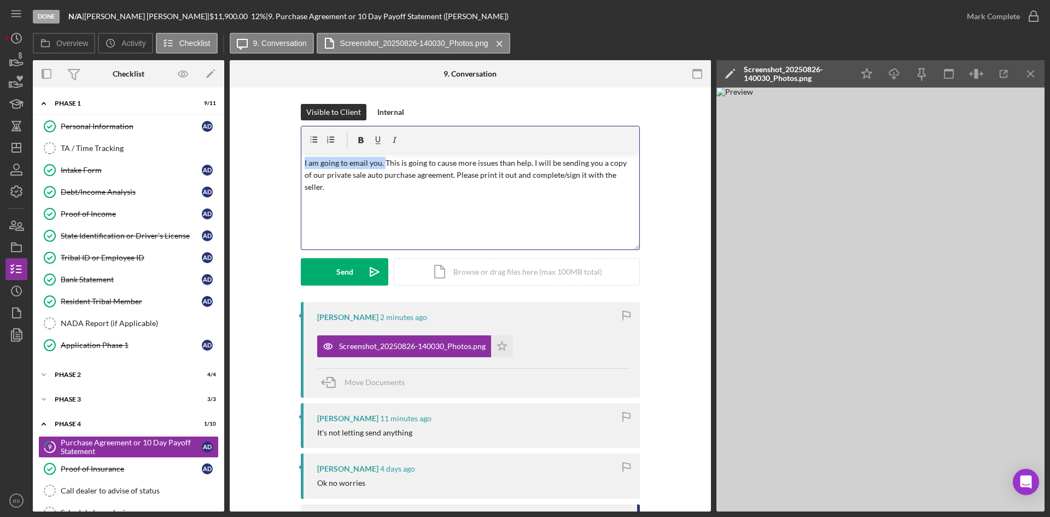
click at [253, 162] on div "Visible to Client Internal v Color teal Color pink Remove color Add row above A…" at bounding box center [470, 203] width 449 height 198
drag, startPoint x: 445, startPoint y: 165, endPoint x: 432, endPoint y: 165, distance: 13.1
click at [432, 165] on p "This is going to cause more issues than help. I will be sending you a copy of o…" at bounding box center [471, 169] width 332 height 25
click at [429, 171] on p "This is going to cause more issues than anything. I will be sending you a copy …" at bounding box center [471, 169] width 332 height 25
click at [431, 162] on p "This is going to cause more issues than anything. I will be sending you a copy …" at bounding box center [471, 169] width 332 height 25
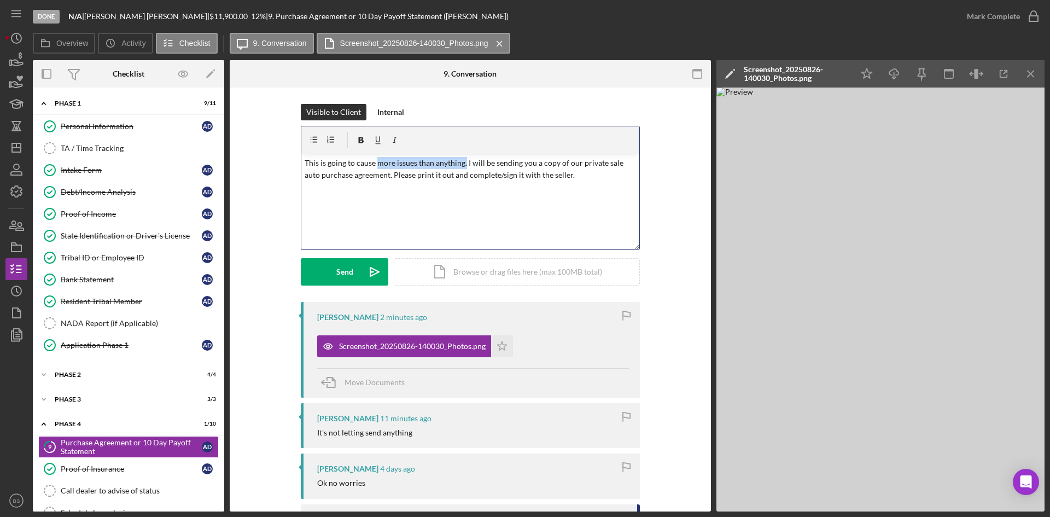
drag, startPoint x: 462, startPoint y: 162, endPoint x: 375, endPoint y: 158, distance: 87.1
click at [375, 158] on p "This is going to cause more issues than anything. I will be sending you a copy …" at bounding box center [471, 169] width 332 height 25
click at [444, 179] on p "This is going to cause multiple issues. To avoid that, I will be sending you a …" at bounding box center [471, 169] width 332 height 25
click at [417, 177] on p "This is going to cause multiple issues. To avoid that, I will be sending you a …" at bounding box center [471, 169] width 332 height 25
click at [450, 172] on p "This is going to cause multiple issues. To avoid that, I will be sending you a …" at bounding box center [471, 169] width 332 height 25
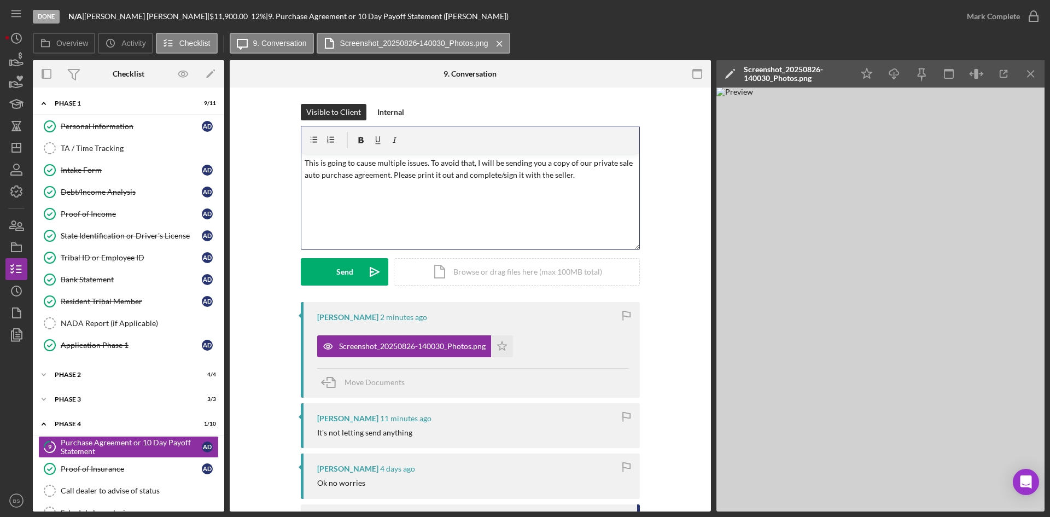
click at [595, 179] on p "This is going to cause multiple issues. To avoid that, I will be sending you a …" at bounding box center [471, 169] width 332 height 25
click at [387, 176] on p "This is going to cause multiple issues. To avoid that, I will be sending you a …" at bounding box center [471, 169] width 332 height 25
click at [598, 173] on p "This is going to cause multiple issues. To avoid that, I will be sending you a …" at bounding box center [471, 169] width 332 height 25
click at [356, 270] on button "Send Icon/icon-invite-send" at bounding box center [345, 271] width 88 height 27
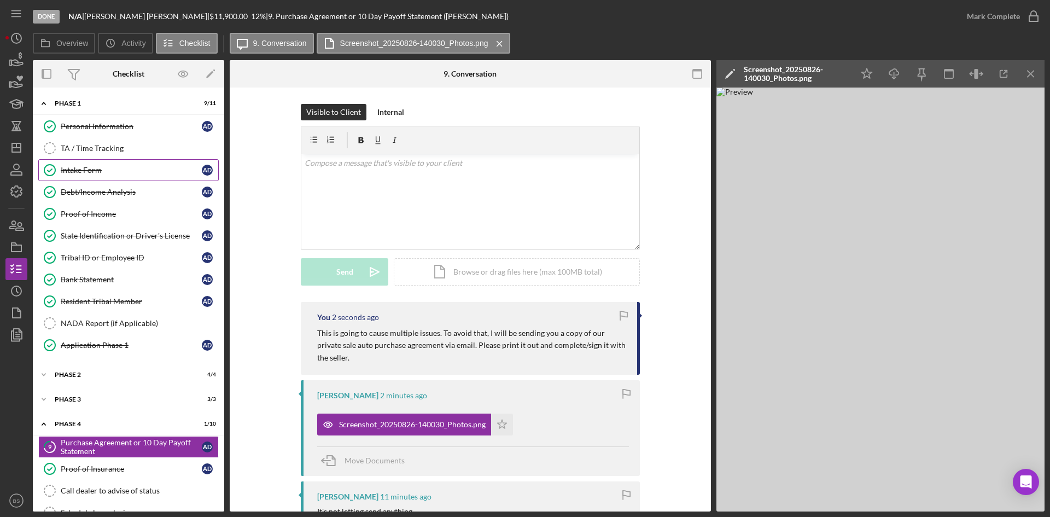
click at [100, 172] on div "Intake Form" at bounding box center [131, 170] width 141 height 9
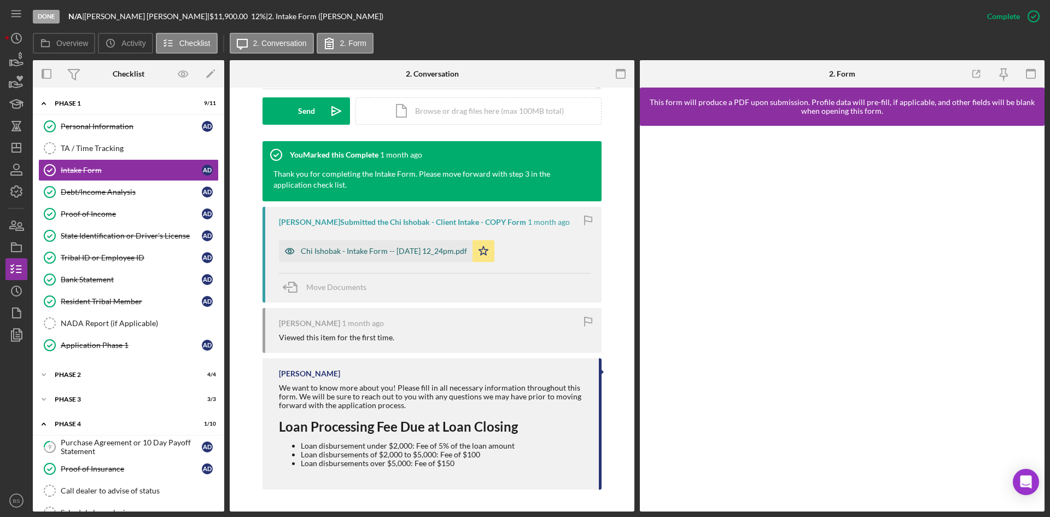
click at [344, 256] on div "Chi Ishobak - Intake Form -- 2025-07-17 12_24pm.pdf" at bounding box center [376, 251] width 194 height 22
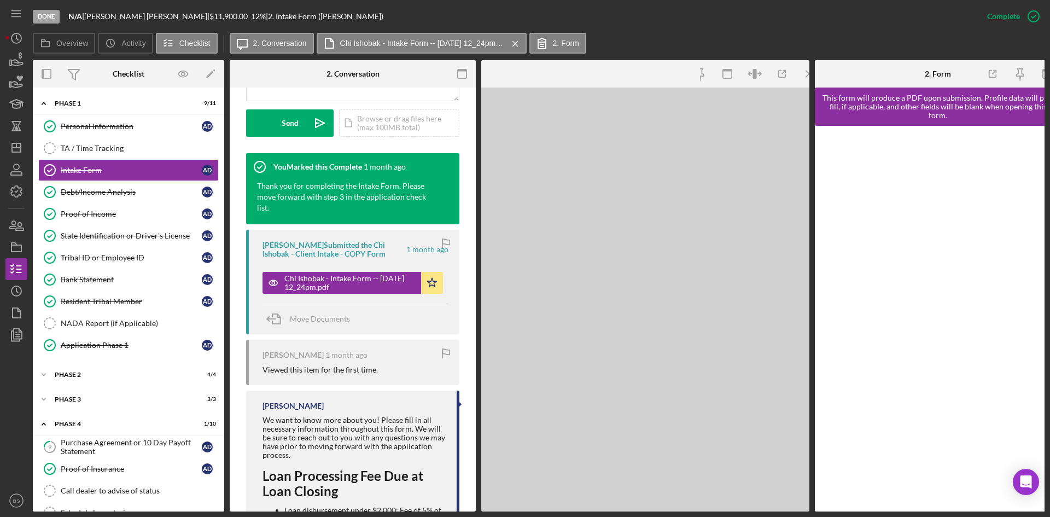
scroll to position [323, 0]
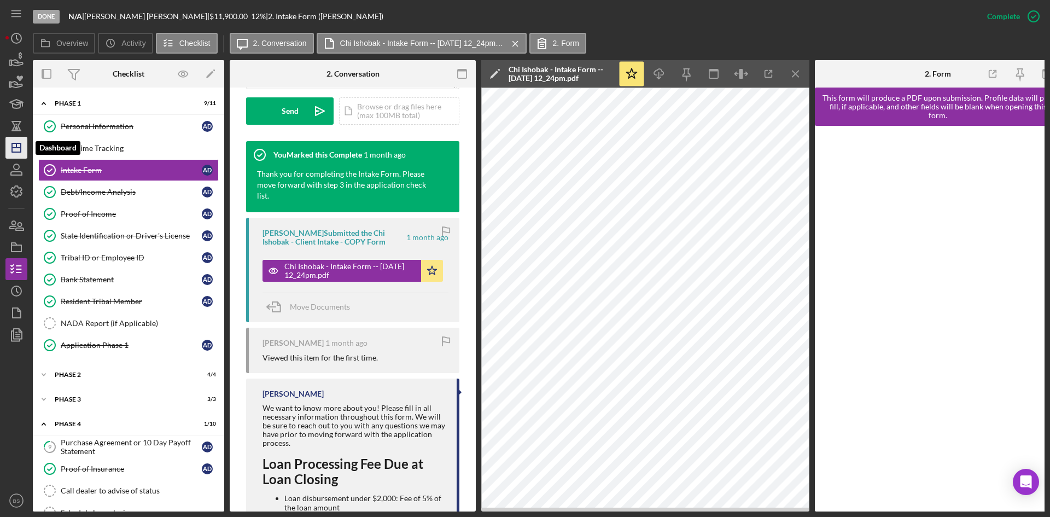
click at [25, 153] on icon "Icon/Dashboard" at bounding box center [16, 147] width 27 height 27
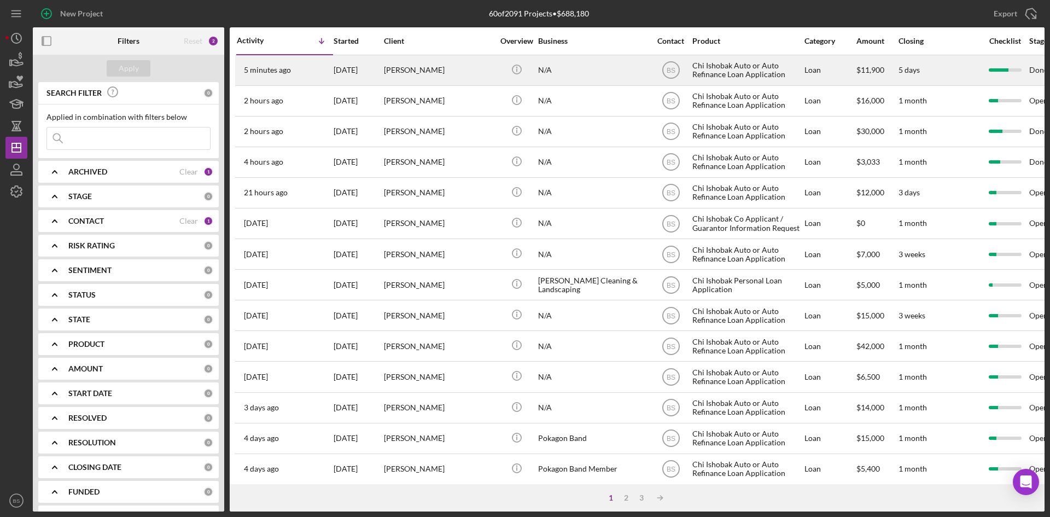
click at [401, 78] on div "[PERSON_NAME]" at bounding box center [438, 70] width 109 height 29
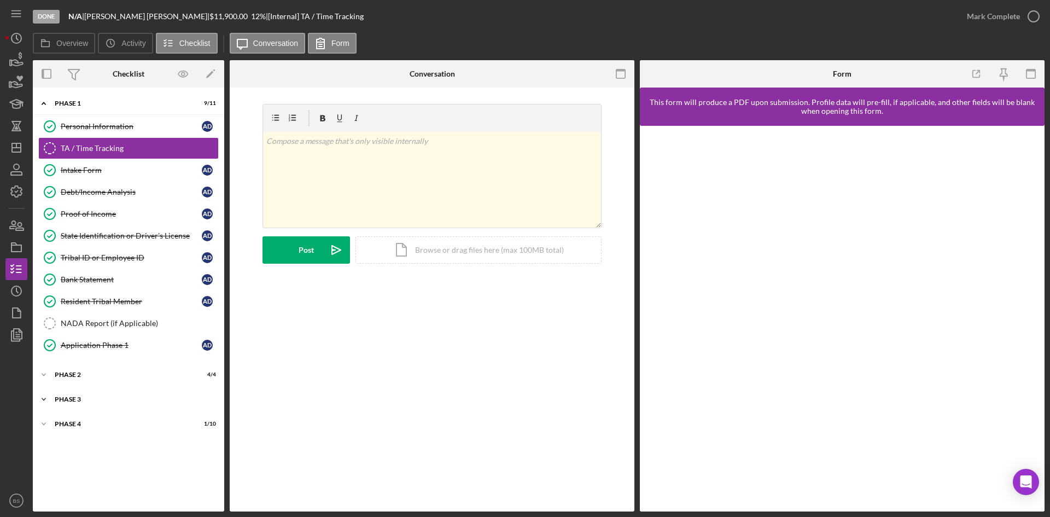
click at [106, 401] on div "Phase 3" at bounding box center [133, 399] width 156 height 7
click at [109, 108] on div "Icon/Expander Phase 1 9 / 11" at bounding box center [128, 103] width 191 height 22
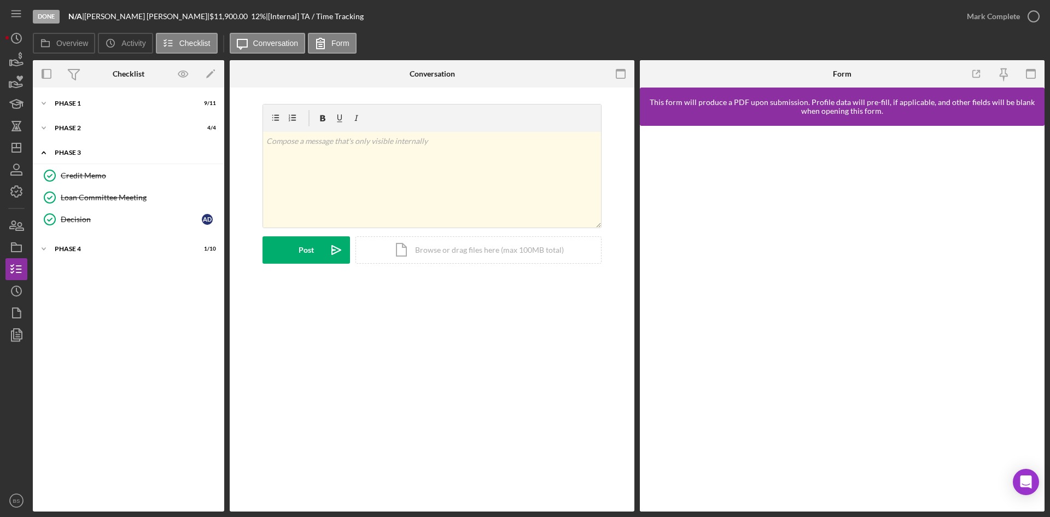
click at [119, 159] on div "Icon/Expander Phase 3 3 / 3" at bounding box center [128, 153] width 191 height 22
click at [117, 179] on div "Phase 4" at bounding box center [133, 177] width 156 height 7
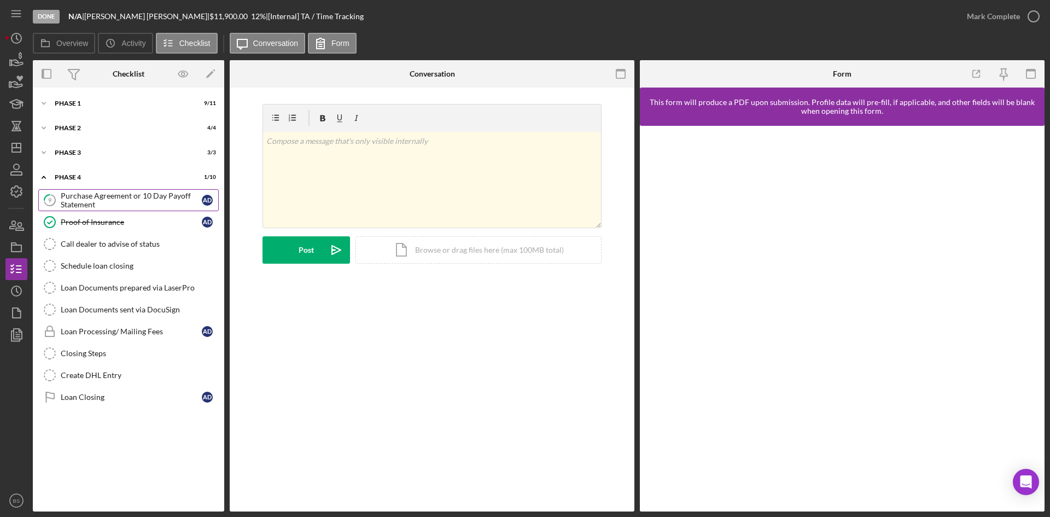
click at [119, 205] on div "Purchase Agreement or 10 Day Payoff Statement" at bounding box center [131, 200] width 141 height 18
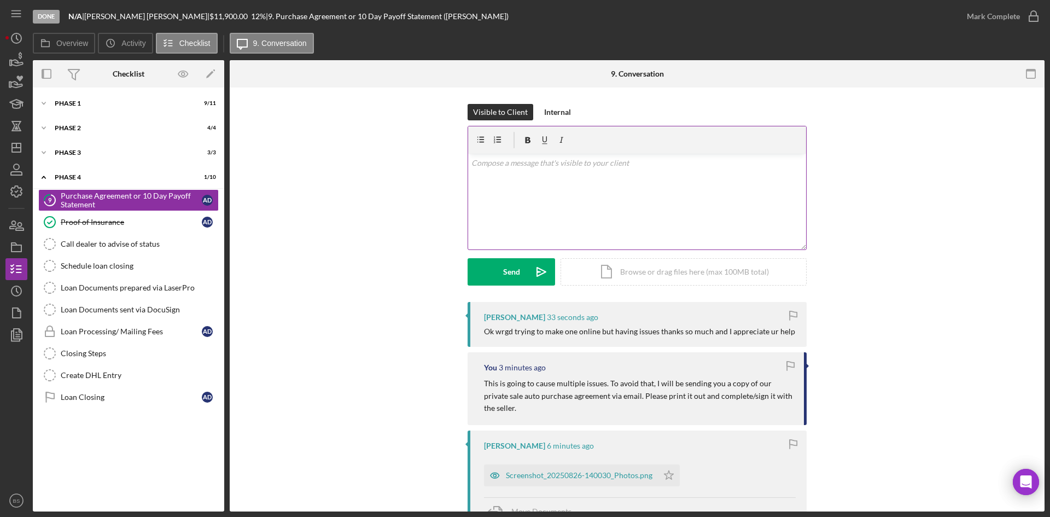
click at [554, 185] on div "v Color teal Color pink Remove color Add row above Add row below Add column bef…" at bounding box center [637, 202] width 338 height 96
click at [494, 165] on p "I reccommend printing it off somewhere and doing it by hand. That will be the e…" at bounding box center [638, 169] width 332 height 25
click at [569, 175] on p "I recommend printing it off somewhere and doing it by hand. That will be the ea…" at bounding box center [638, 169] width 332 height 25
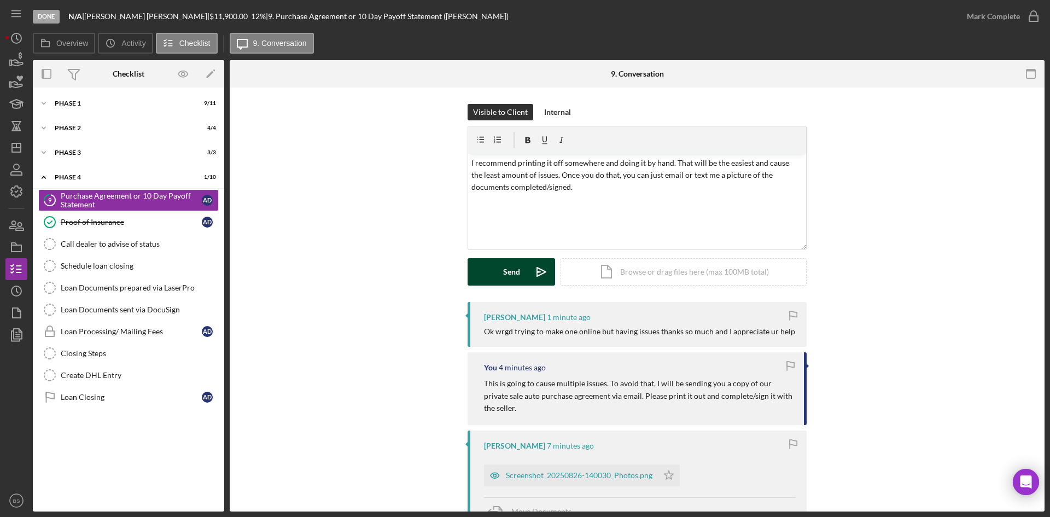
click at [549, 267] on icon "Icon/icon-invite-send" at bounding box center [541, 271] width 27 height 27
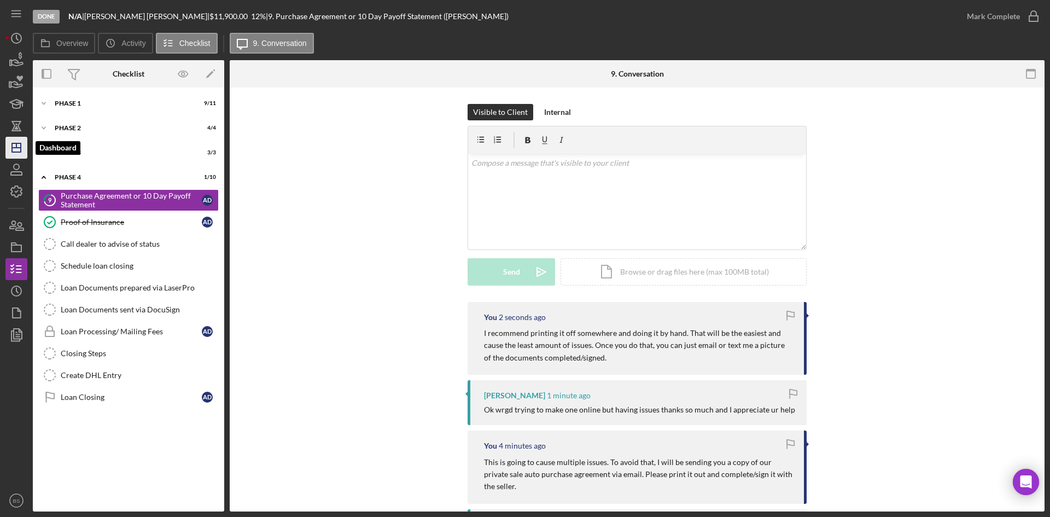
click at [22, 153] on icon "Icon/Dashboard" at bounding box center [16, 147] width 27 height 27
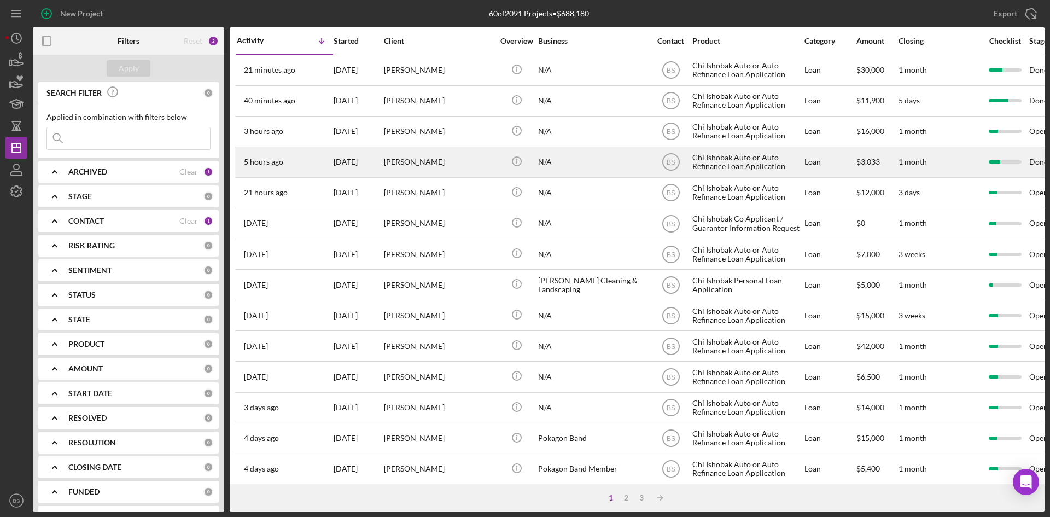
click at [452, 153] on div "[PERSON_NAME]" at bounding box center [438, 162] width 109 height 29
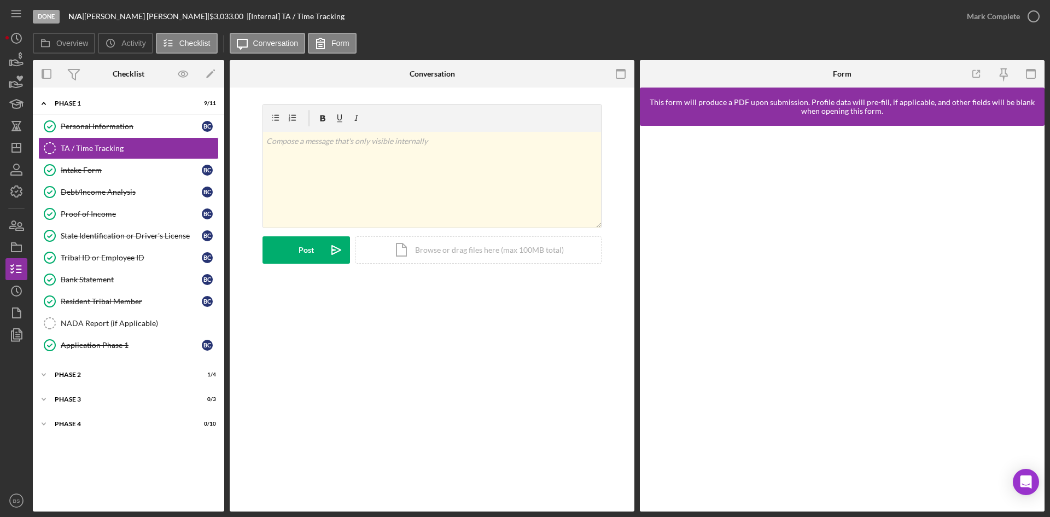
drag, startPoint x: 85, startPoint y: 401, endPoint x: 86, endPoint y: 411, distance: 10.5
click at [85, 401] on div "Phase 3" at bounding box center [122, 399] width 134 height 7
click at [95, 468] on div "Decision" at bounding box center [131, 466] width 141 height 9
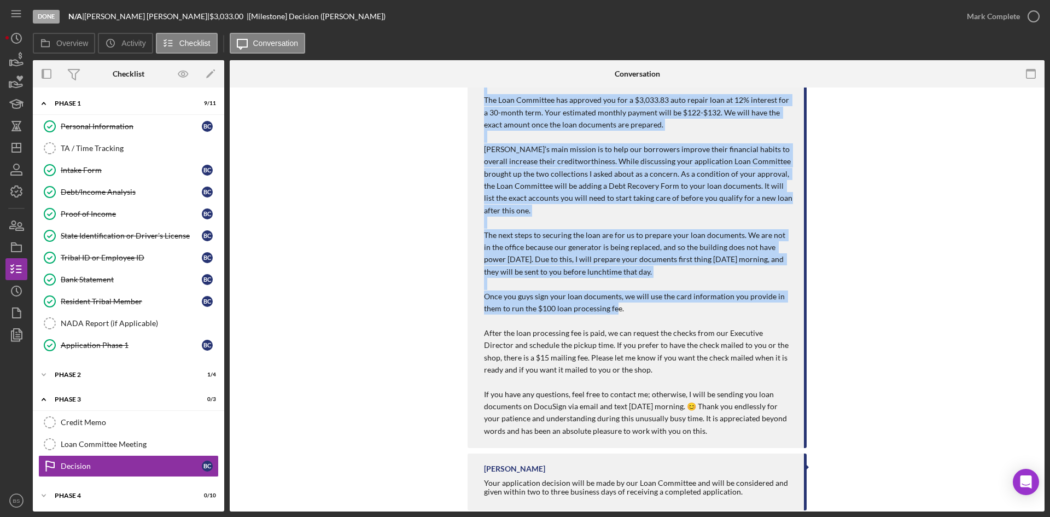
scroll to position [680, 0]
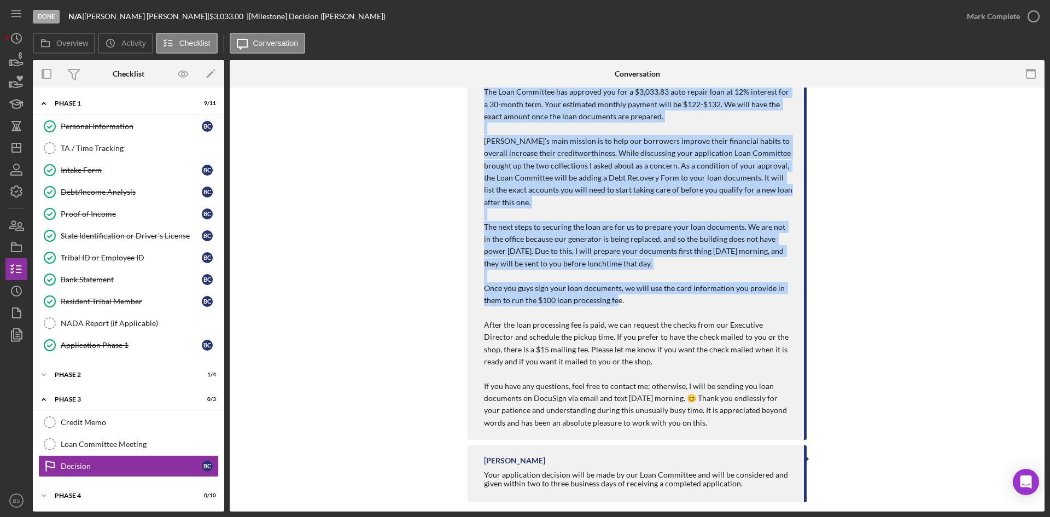
drag, startPoint x: 483, startPoint y: 144, endPoint x: 710, endPoint y: 411, distance: 350.8
click at [710, 411] on div "Good afternoon, The Loan Committee has approved you for a $3,033.83 auto repair…" at bounding box center [638, 246] width 309 height 368
copy div "Lore ipsumdolo, Sit Amet Consectet adi elitsedd eiu tem i $0,364.31 utla etdolo…"
click at [20, 138] on icon "Icon/Dashboard" at bounding box center [16, 147] width 27 height 27
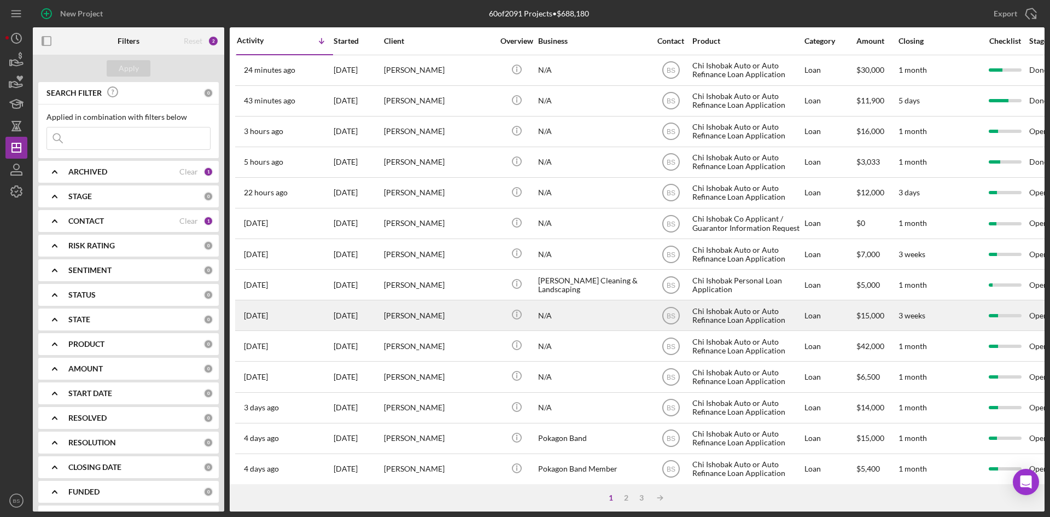
click at [441, 311] on div "[PERSON_NAME]" at bounding box center [438, 315] width 109 height 29
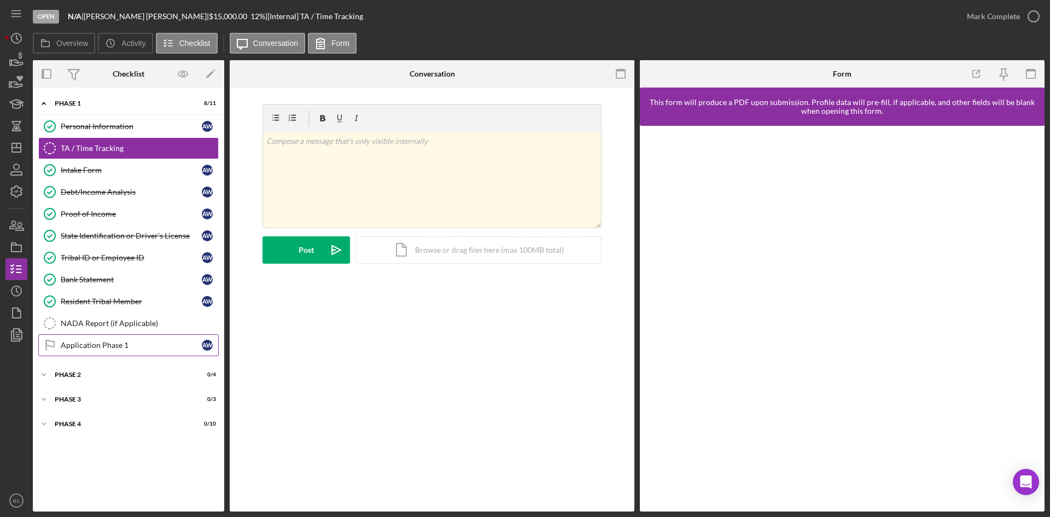
click at [103, 348] on div "Application Phase 1" at bounding box center [131, 345] width 141 height 9
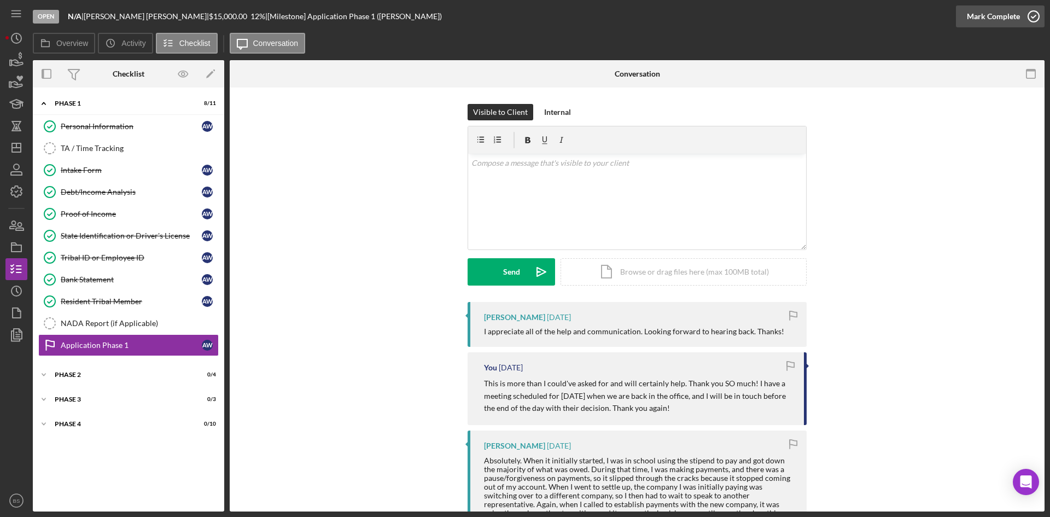
click at [992, 10] on div "Mark Complete" at bounding box center [993, 16] width 53 height 22
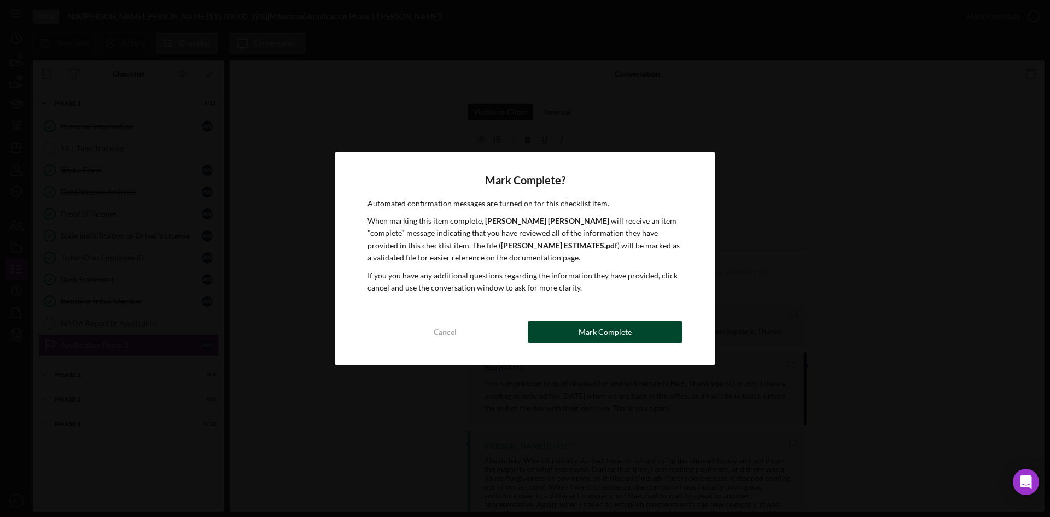
click at [651, 322] on button "Mark Complete" at bounding box center [605, 332] width 155 height 22
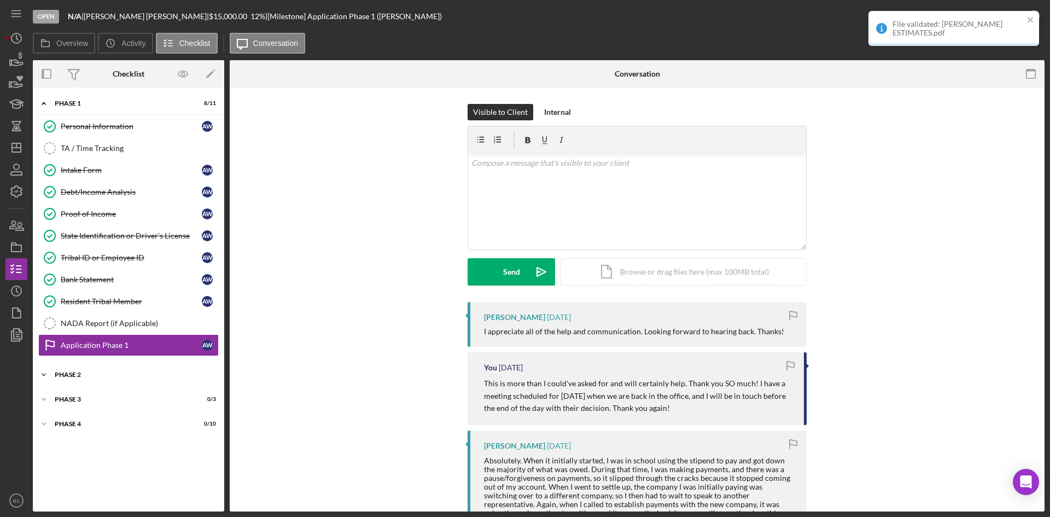
click at [189, 372] on div "Phase 2" at bounding box center [133, 375] width 156 height 7
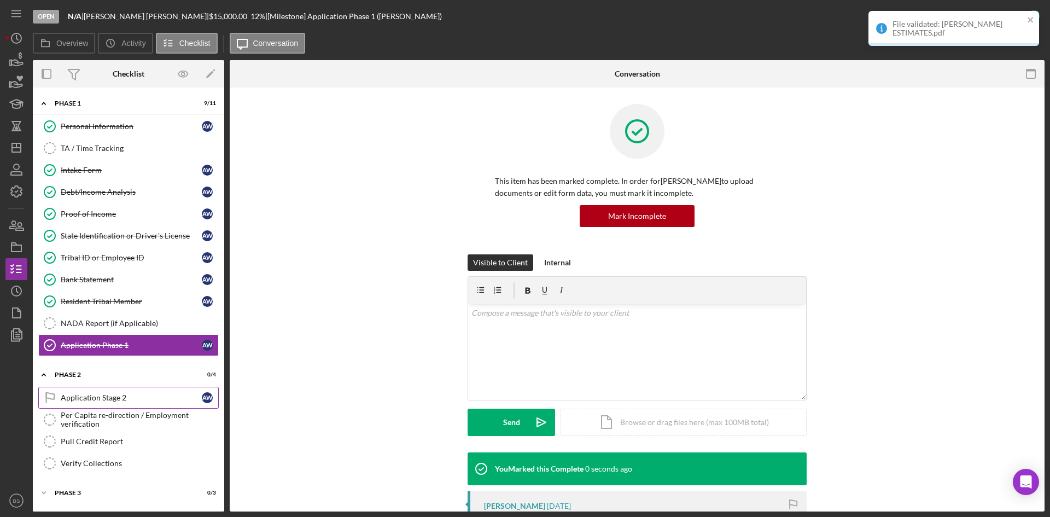
click at [186, 390] on link "Application Stage 2 Application Stage 2 A W" at bounding box center [128, 398] width 181 height 22
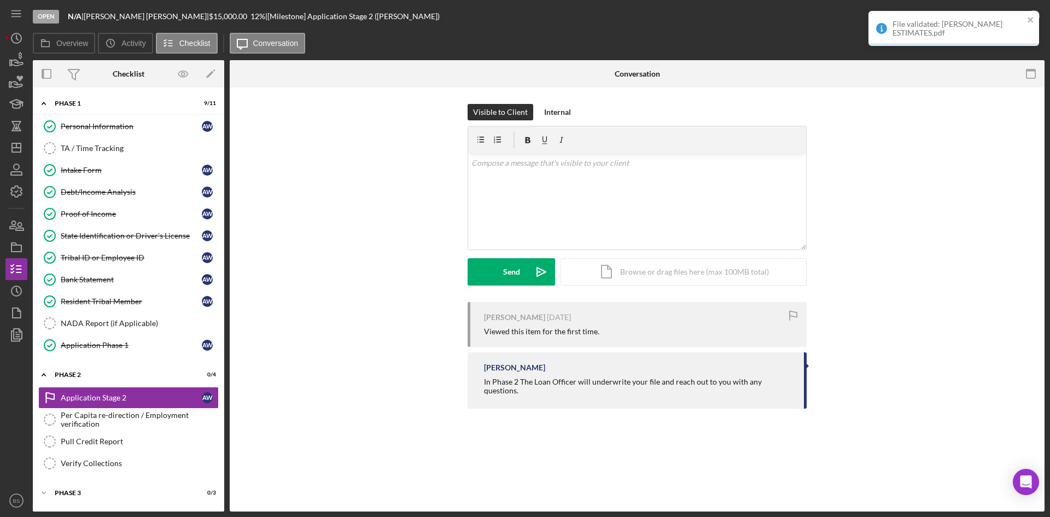
click at [948, 31] on div "File validated: [PERSON_NAME] ESTIMATES.pdf" at bounding box center [958, 29] width 131 height 18
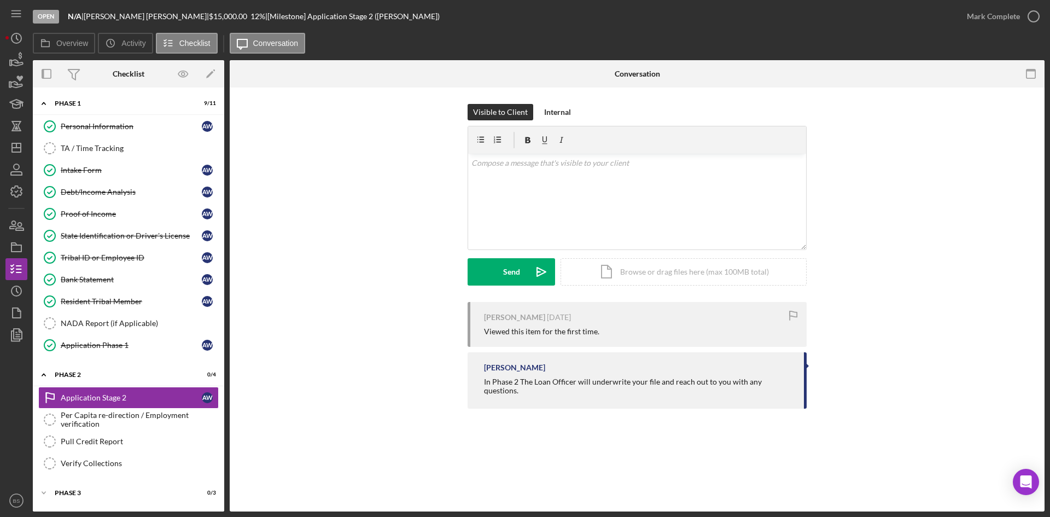
click at [970, 14] on div "File validated: [PERSON_NAME] ESTIMATES.pdf" at bounding box center [954, 33] width 175 height 48
click at [970, 16] on div "Mark Complete" at bounding box center [993, 16] width 53 height 22
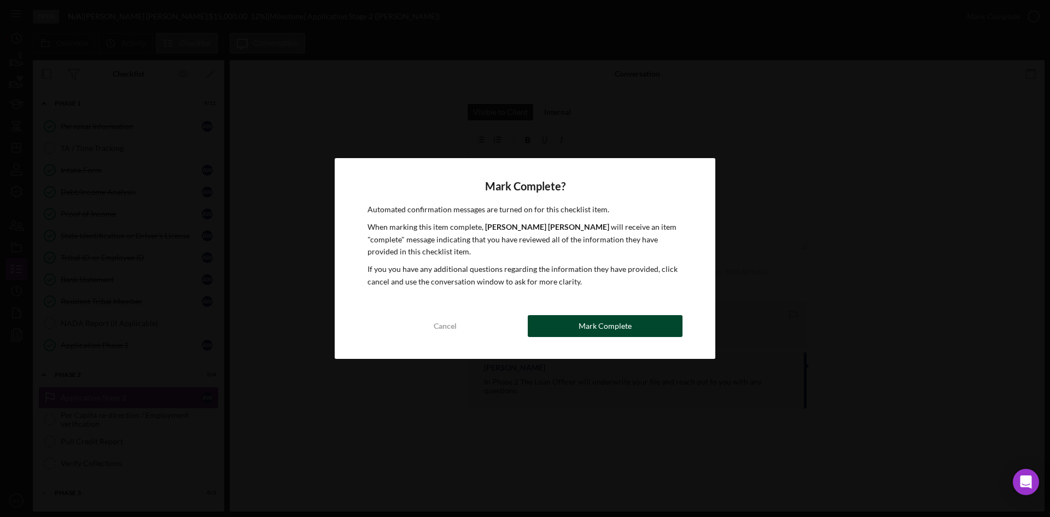
click at [662, 328] on button "Mark Complete" at bounding box center [605, 326] width 155 height 22
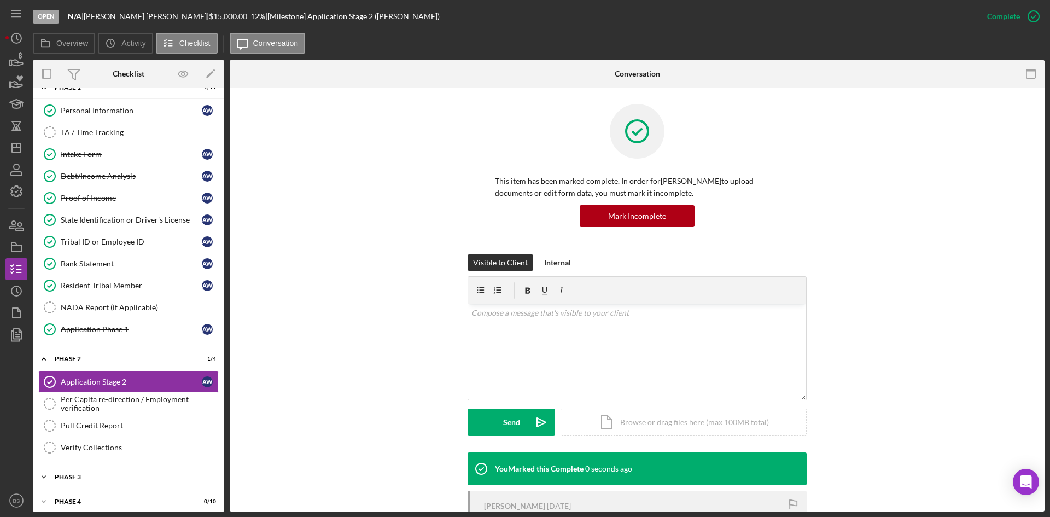
scroll to position [23, 0]
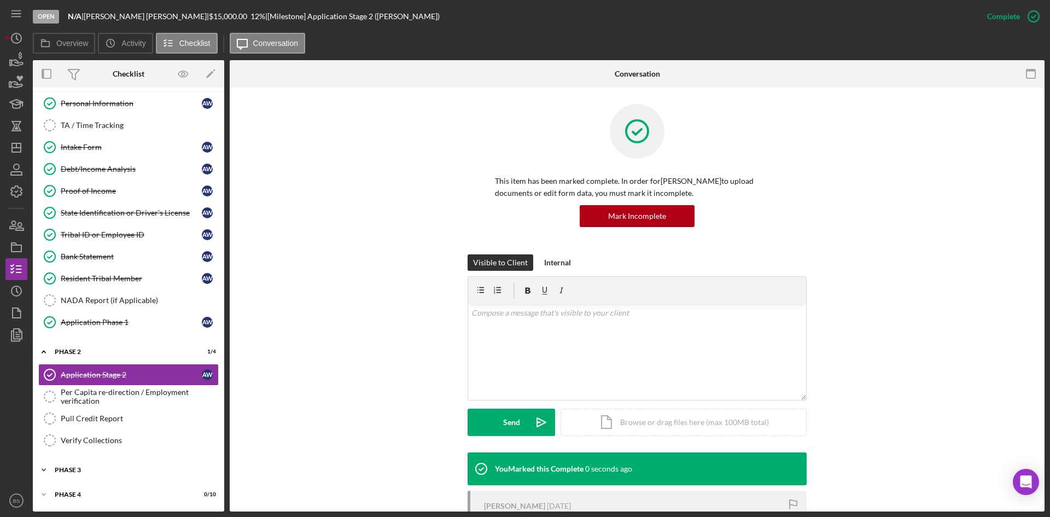
click at [152, 466] on div "Icon/Expander Phase 3 0 / 3" at bounding box center [128, 470] width 191 height 22
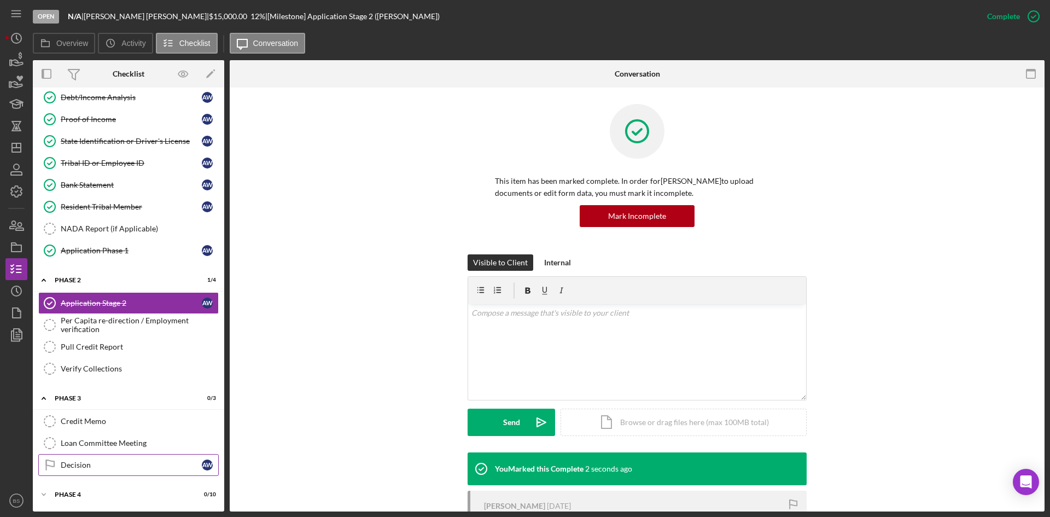
click at [156, 467] on div "Decision" at bounding box center [131, 465] width 141 height 9
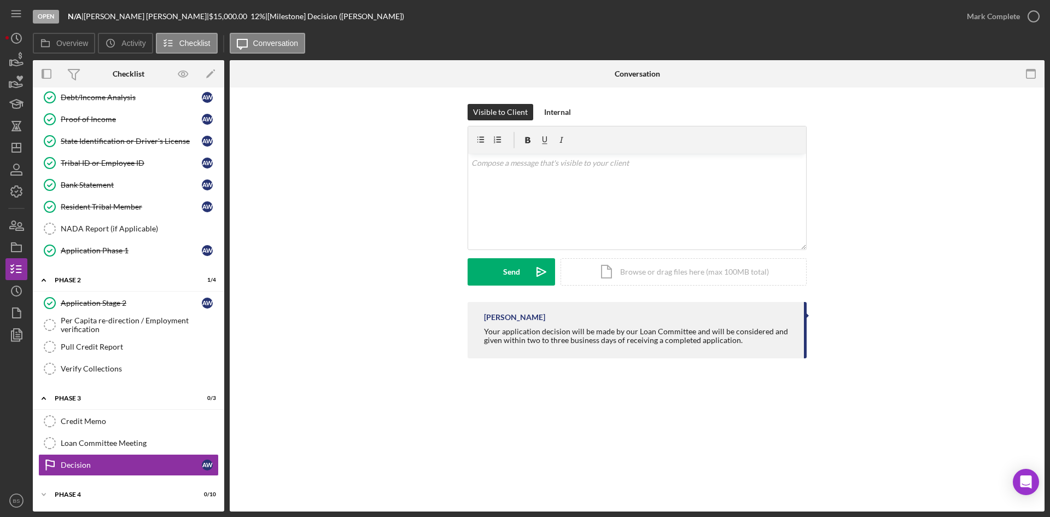
scroll to position [95, 0]
click at [548, 224] on div "v Color teal Color pink Remove color Add row above Add row below Add column bef…" at bounding box center [637, 202] width 338 height 96
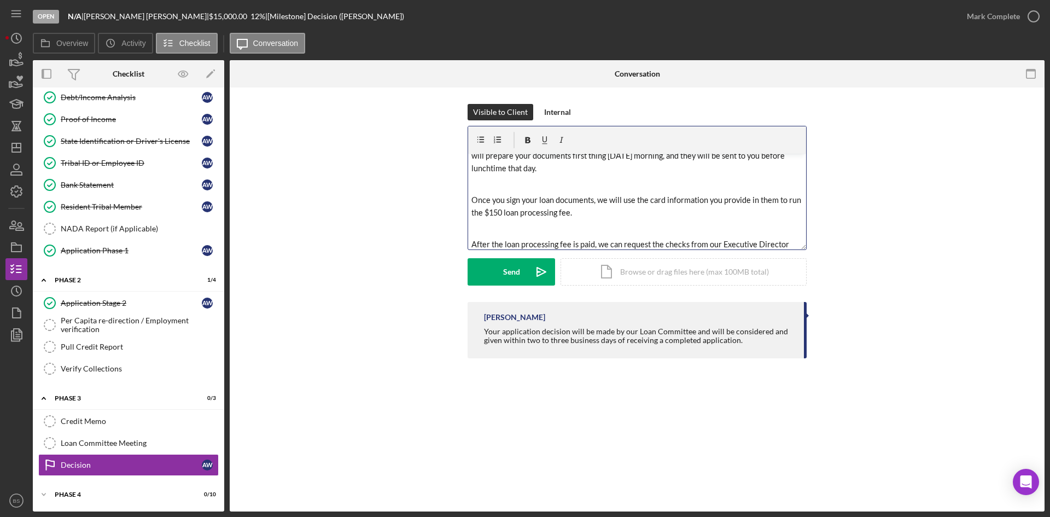
scroll to position [164, 0]
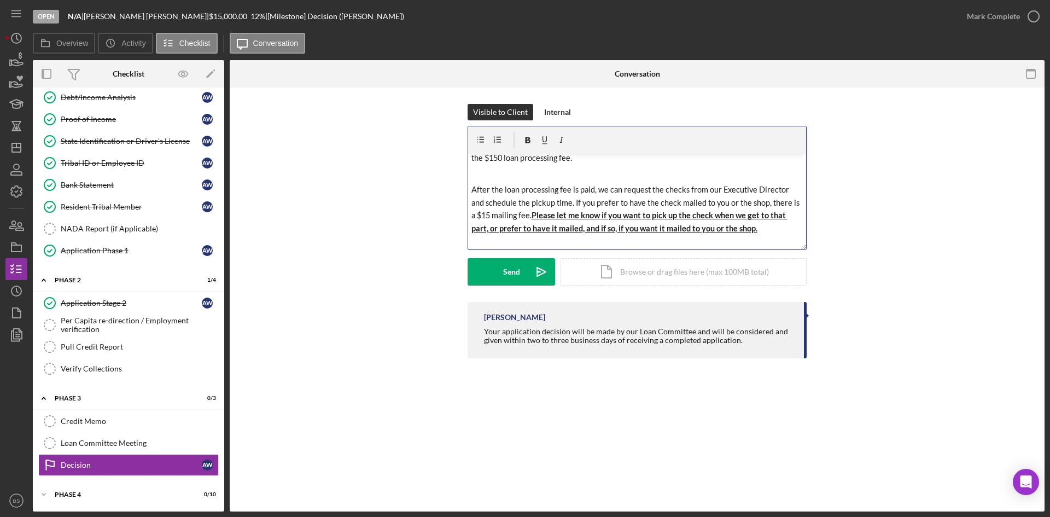
click at [531, 215] on span "After the loan processing fee is paid, we can request the checks from our Execu…" at bounding box center [637, 202] width 330 height 35
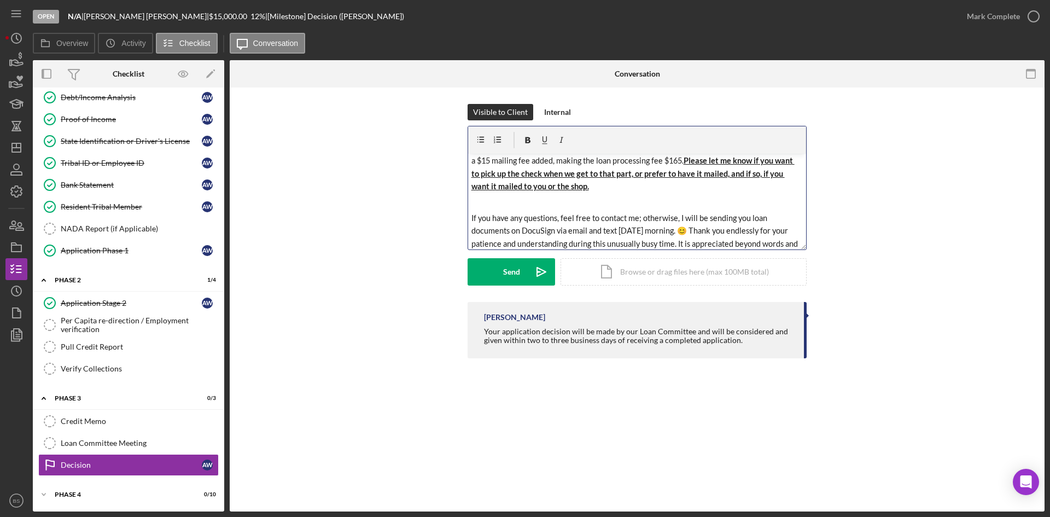
scroll to position [235, 0]
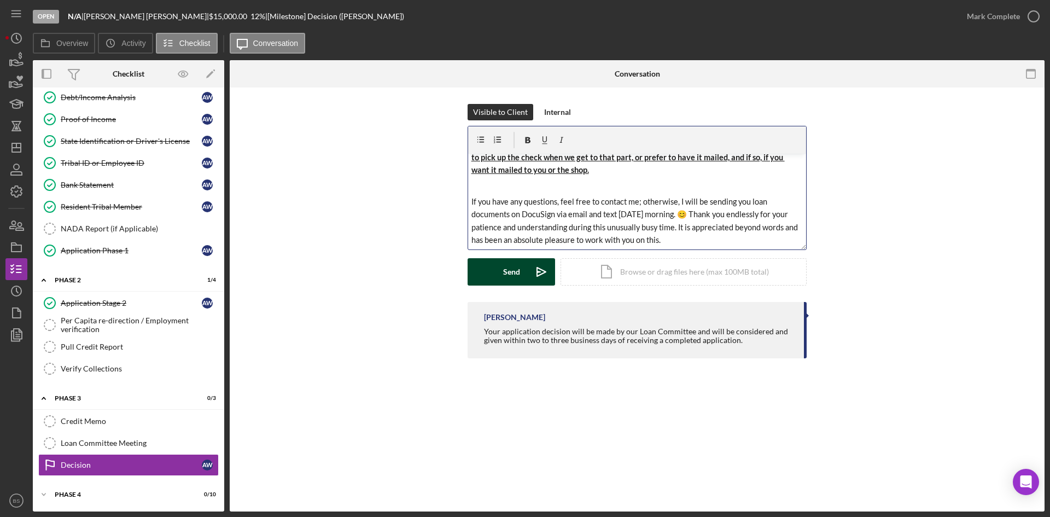
click at [529, 271] on icon "Icon/icon-invite-send" at bounding box center [541, 271] width 27 height 27
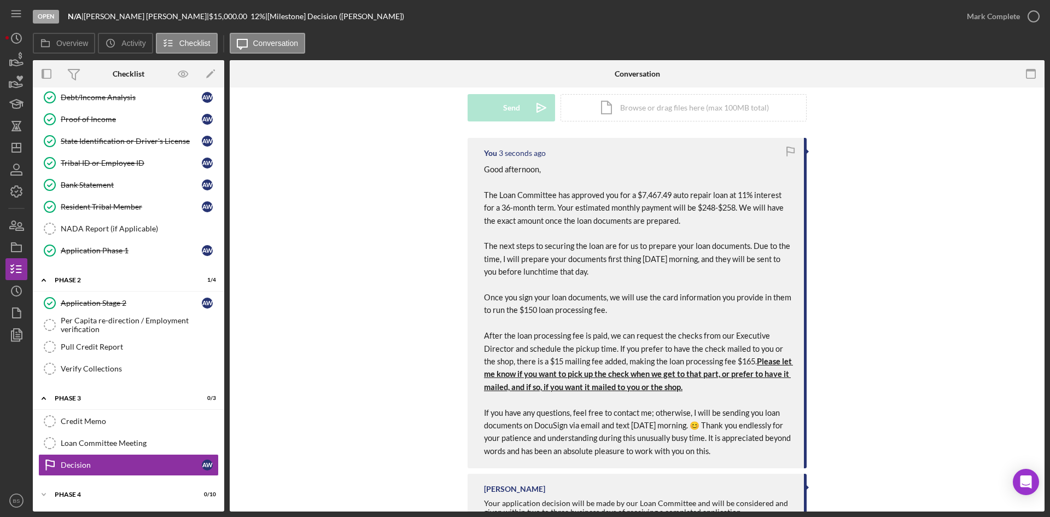
scroll to position [205, 0]
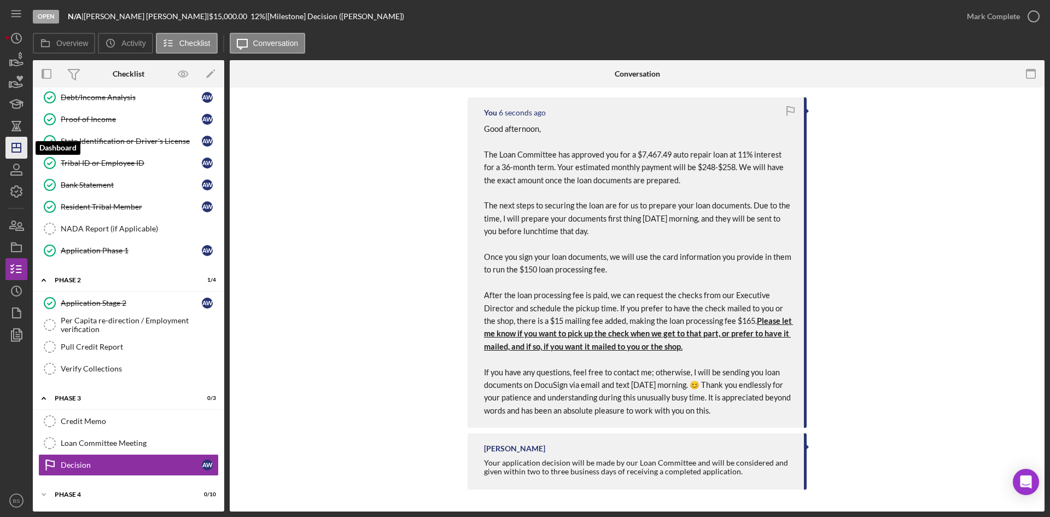
click at [9, 148] on icon "Icon/Dashboard" at bounding box center [16, 147] width 27 height 27
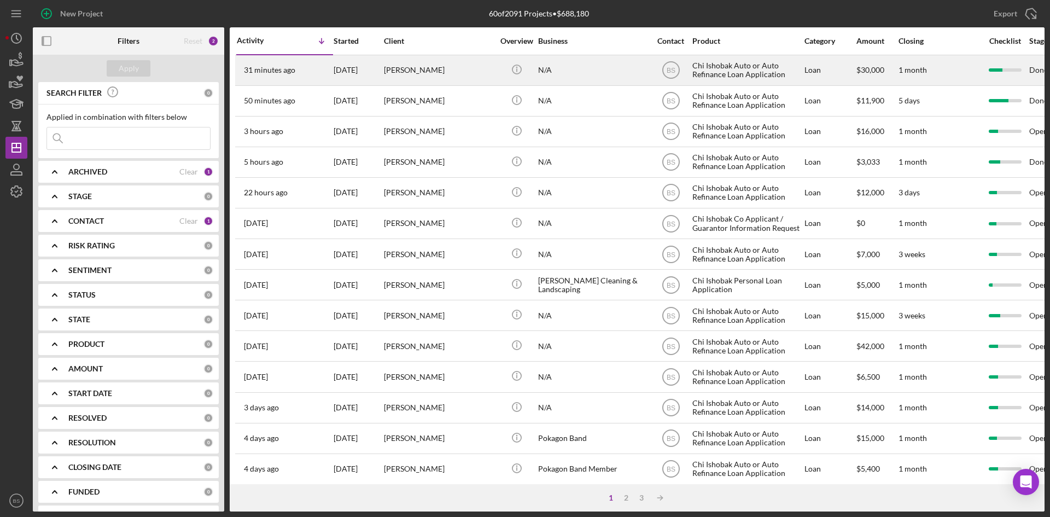
click at [335, 67] on div "[DATE]" at bounding box center [358, 70] width 49 height 29
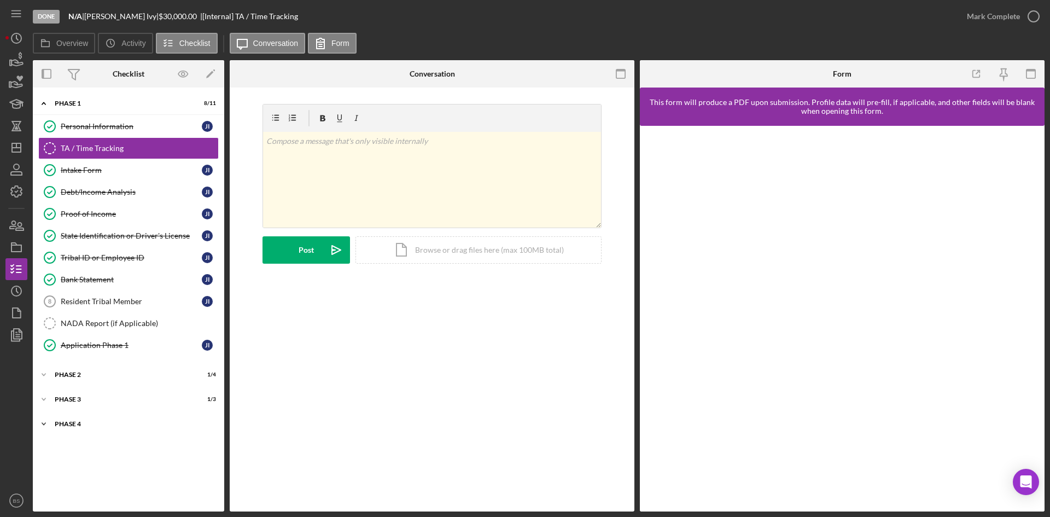
click at [152, 415] on div "Icon/Expander Phase 4 2 / 10" at bounding box center [128, 424] width 191 height 22
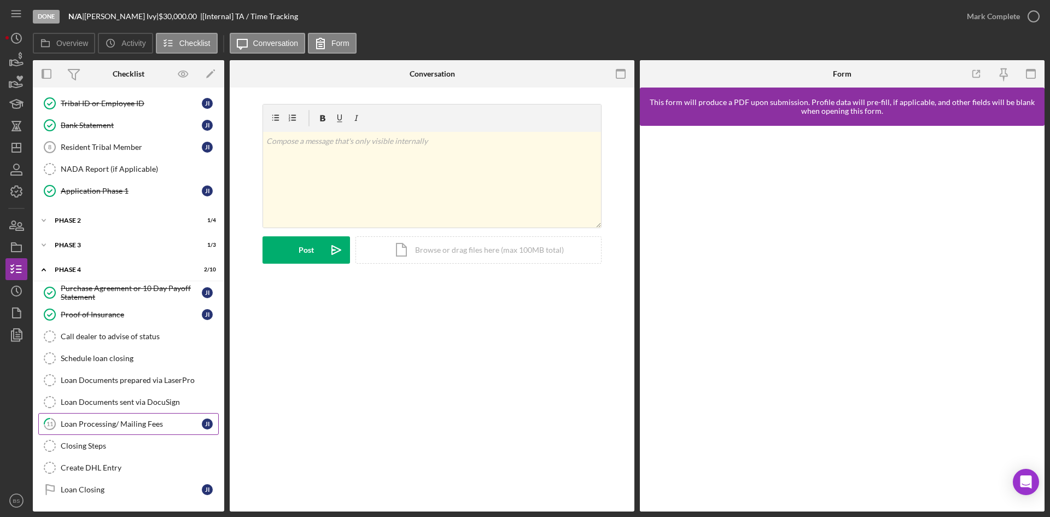
click at [152, 426] on div "Loan Processing/ Mailing Fees" at bounding box center [131, 424] width 141 height 9
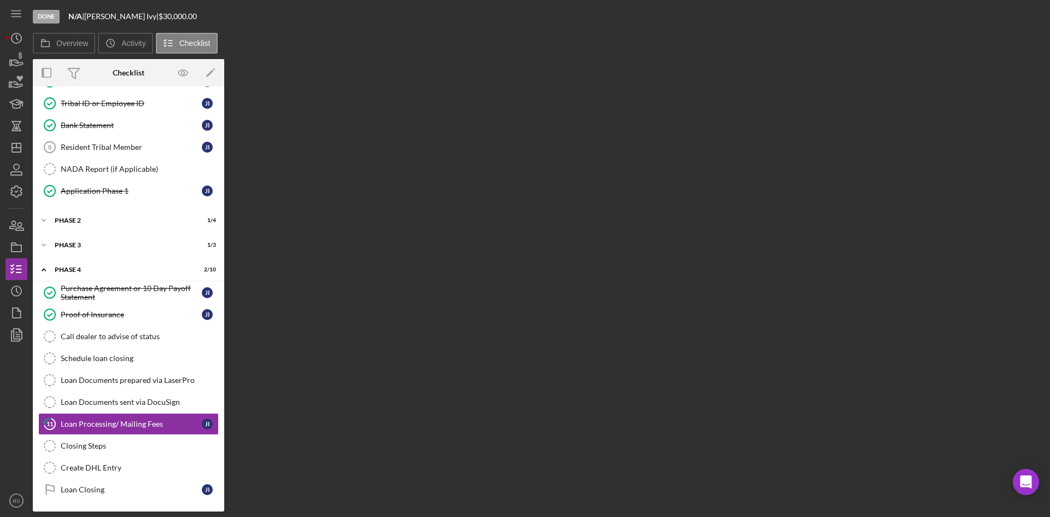
scroll to position [154, 0]
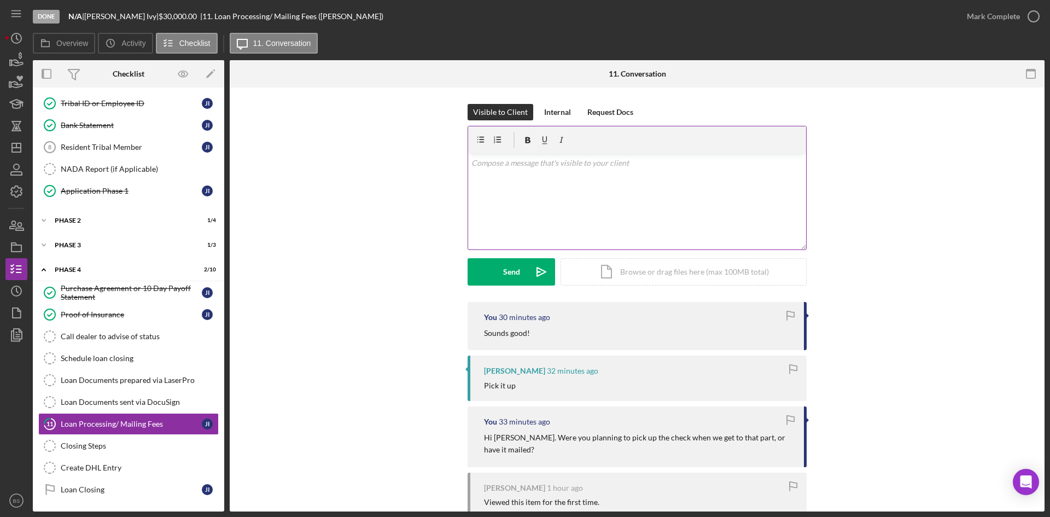
click at [538, 214] on div "v Color teal Color pink Remove color Add row above Add row below Add column bef…" at bounding box center [637, 202] width 338 height 96
click at [516, 276] on div "Send" at bounding box center [511, 271] width 17 height 27
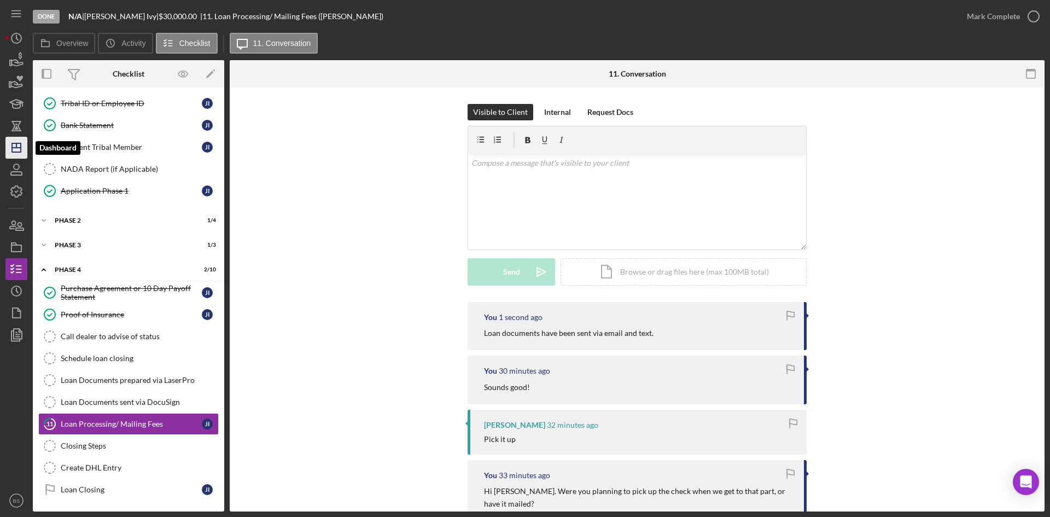
click at [9, 150] on icon "Icon/Dashboard" at bounding box center [16, 147] width 27 height 27
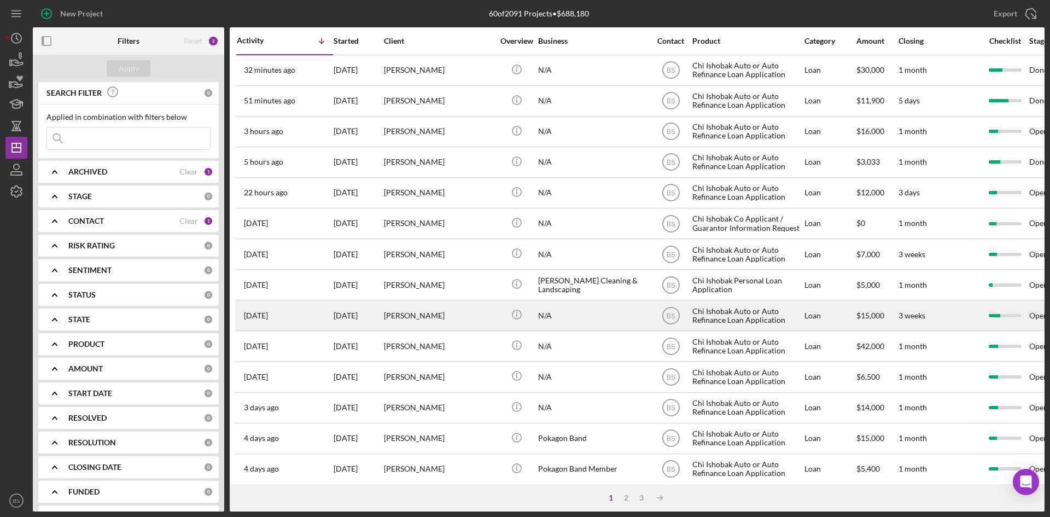
click at [438, 311] on div "[PERSON_NAME]" at bounding box center [438, 315] width 109 height 29
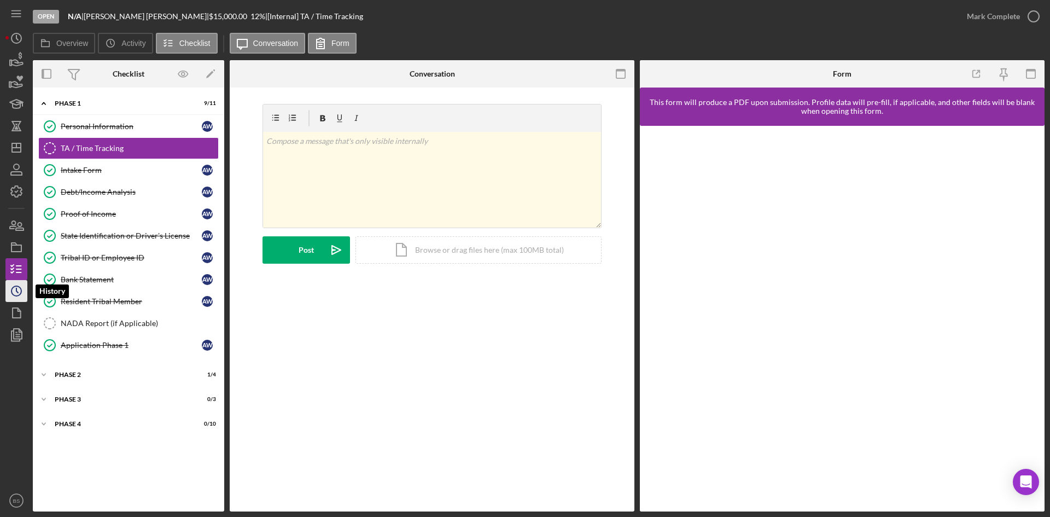
click at [17, 298] on icon "Icon/History" at bounding box center [16, 290] width 27 height 27
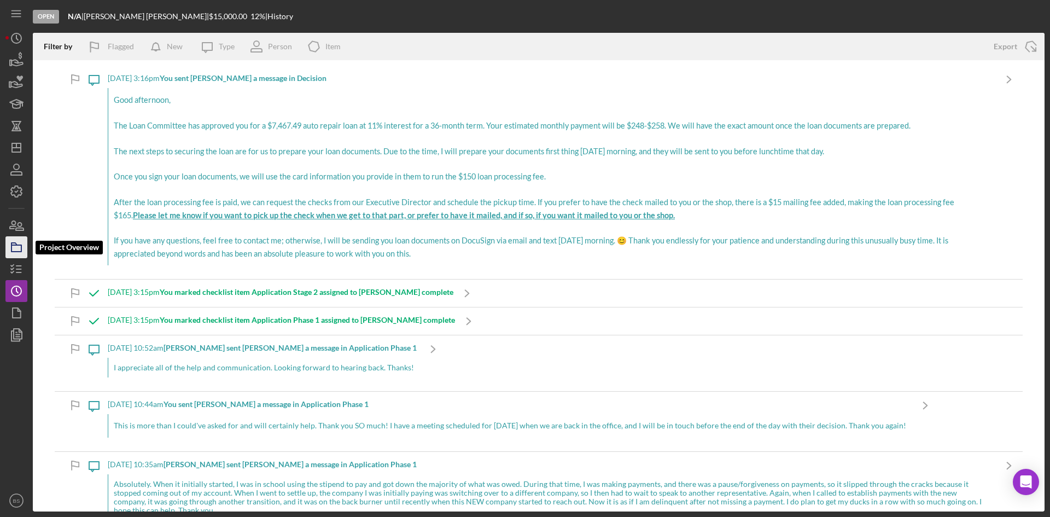
click at [19, 242] on icon "button" at bounding box center [16, 247] width 27 height 27
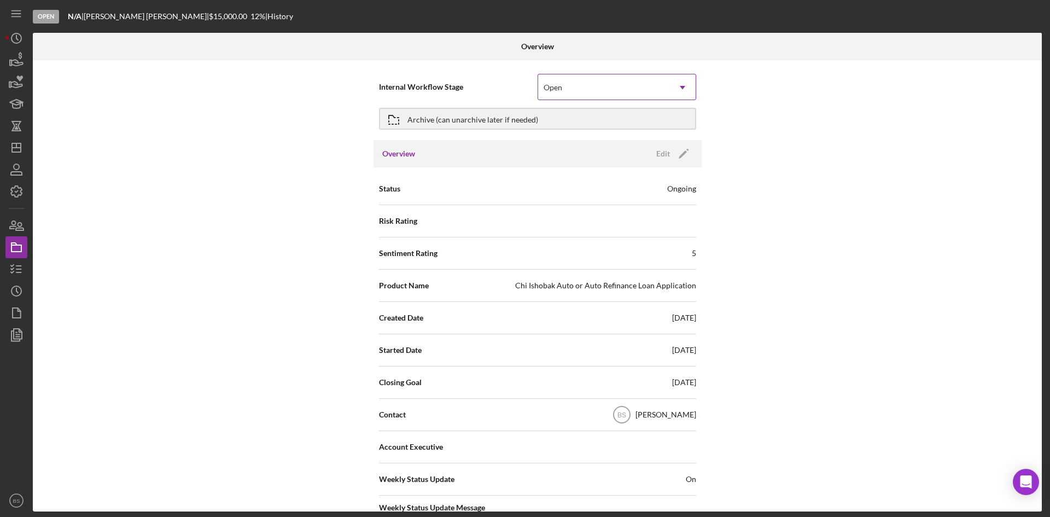
click at [549, 83] on div "Open" at bounding box center [553, 87] width 19 height 9
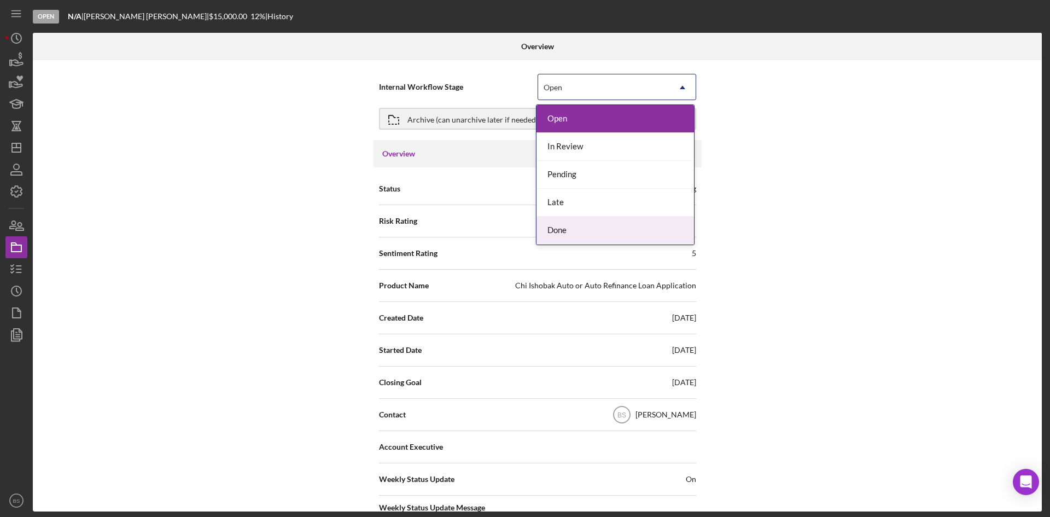
click at [574, 224] on div "Done" at bounding box center [616, 231] width 158 height 28
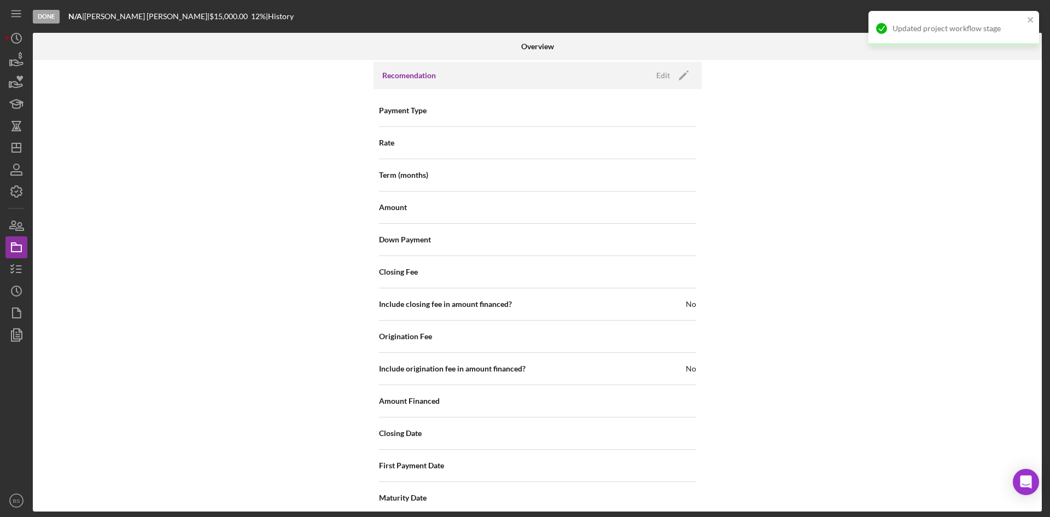
scroll to position [1175, 0]
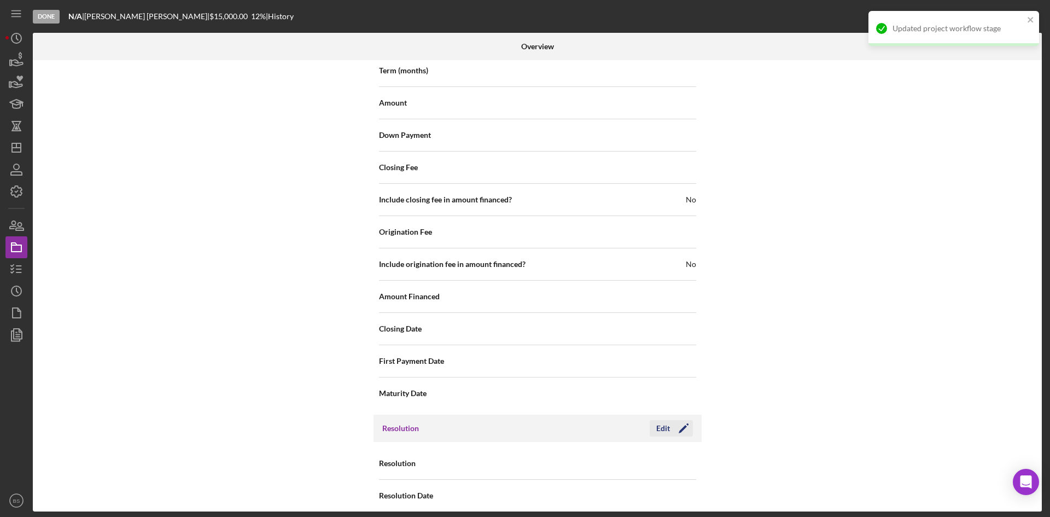
click at [657, 420] on div "Edit" at bounding box center [664, 428] width 14 height 16
click at [549, 451] on div "Select..." at bounding box center [603, 463] width 131 height 25
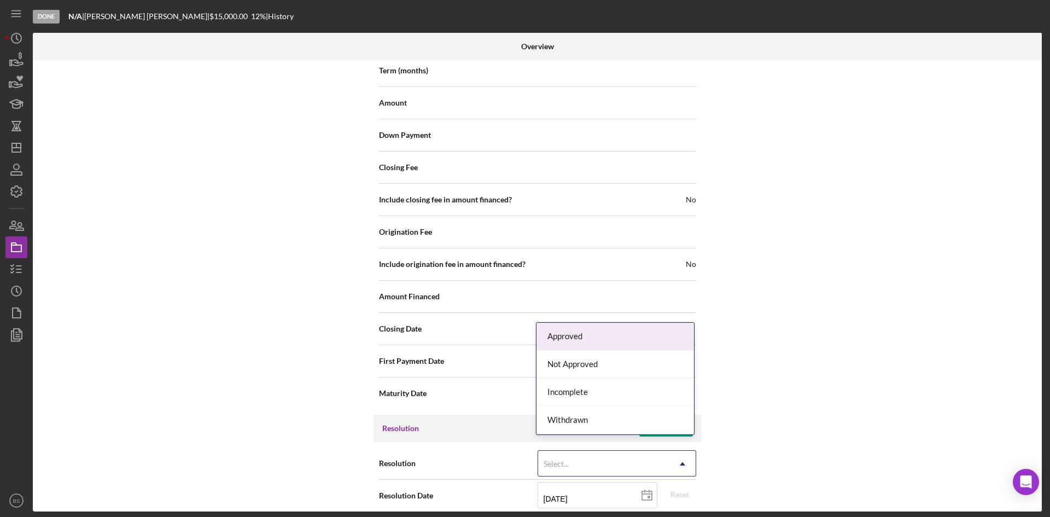
click at [567, 334] on div "Approved" at bounding box center [616, 337] width 158 height 28
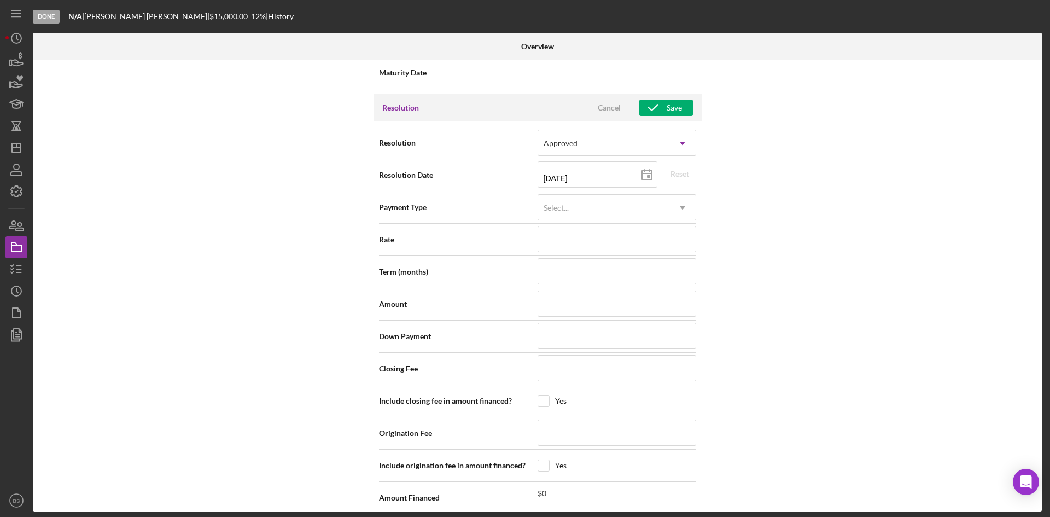
scroll to position [1504, 0]
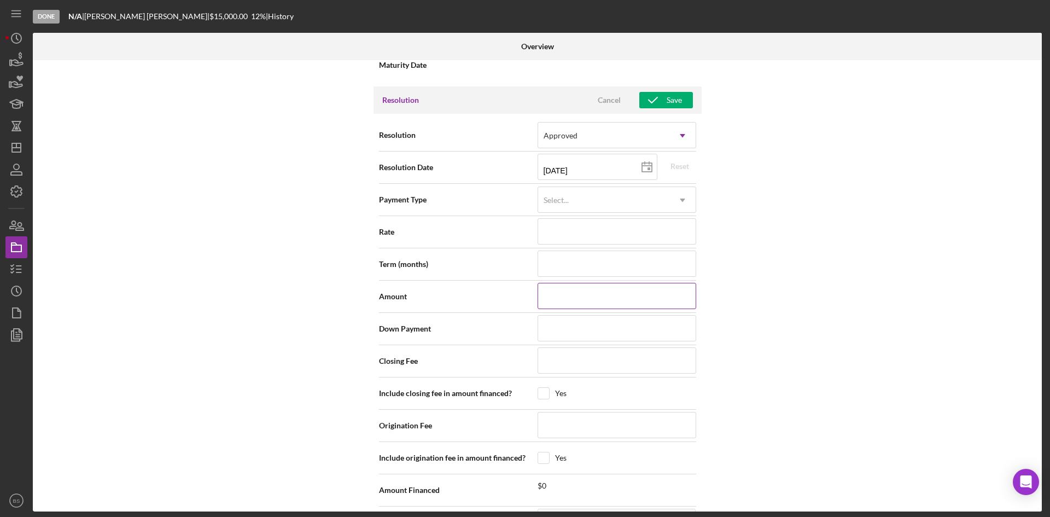
click at [551, 291] on input at bounding box center [617, 296] width 159 height 26
type input "$7"
type input "$74"
type input "$746"
type input "$7,467"
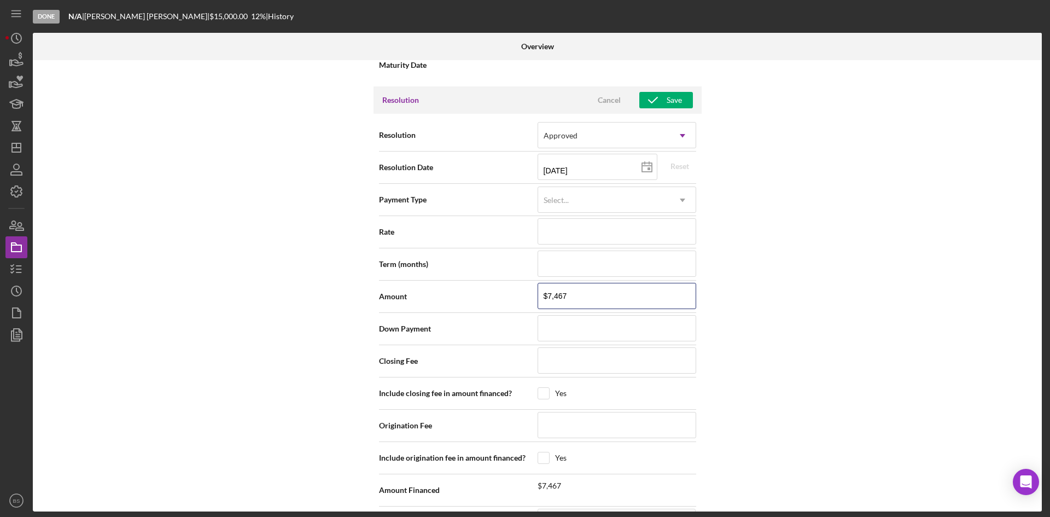
type input "$7,467"
click at [552, 260] on input at bounding box center [617, 264] width 159 height 26
type input "3"
type input "36"
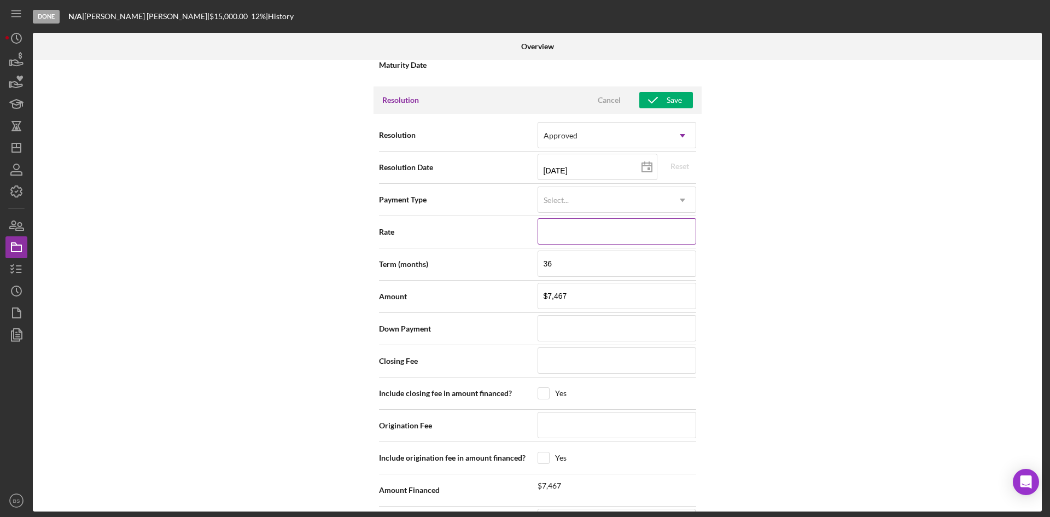
click at [549, 223] on input at bounding box center [617, 231] width 159 height 26
type input "1%"
type input "11%"
type input "11.000%"
click at [667, 92] on div "Save" at bounding box center [674, 100] width 15 height 16
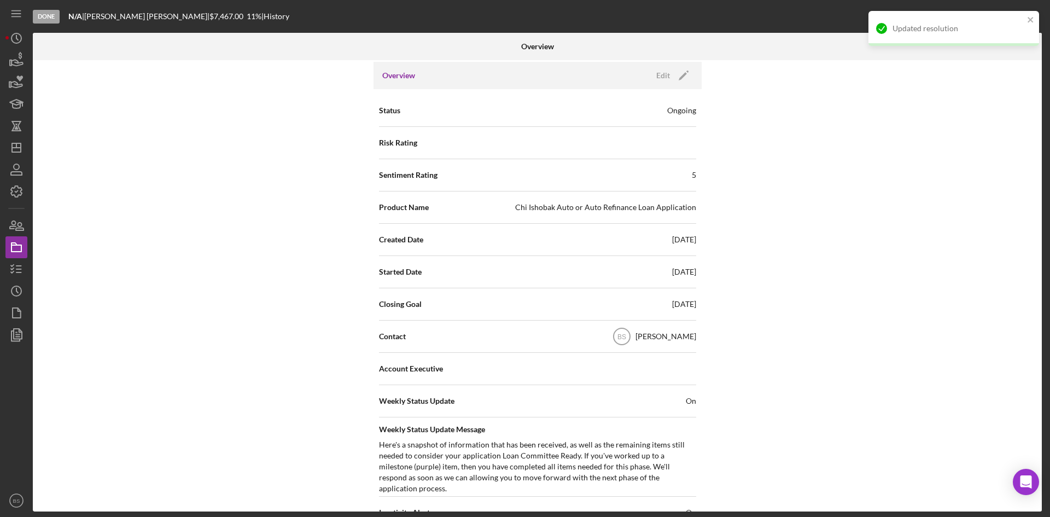
scroll to position [0, 0]
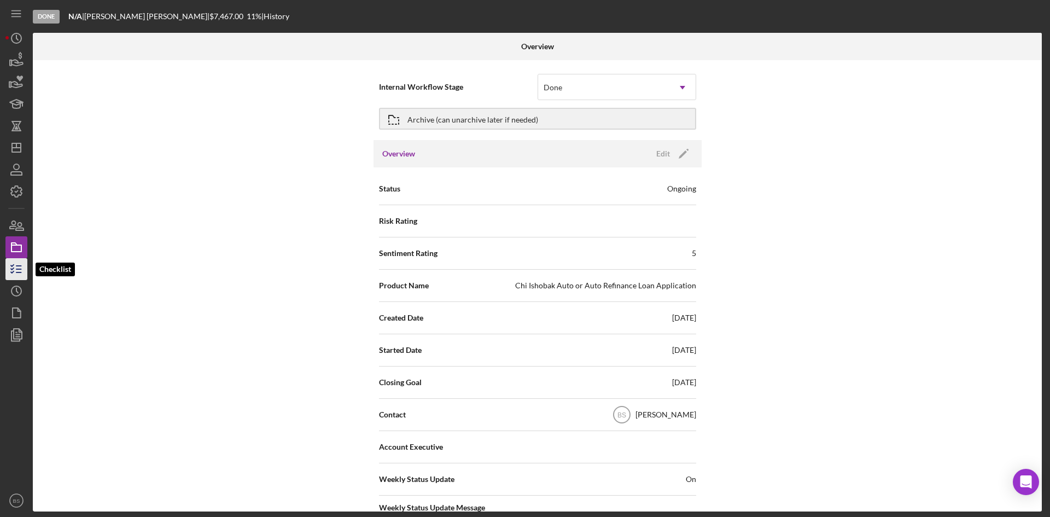
click at [8, 268] on icon "button" at bounding box center [16, 269] width 27 height 27
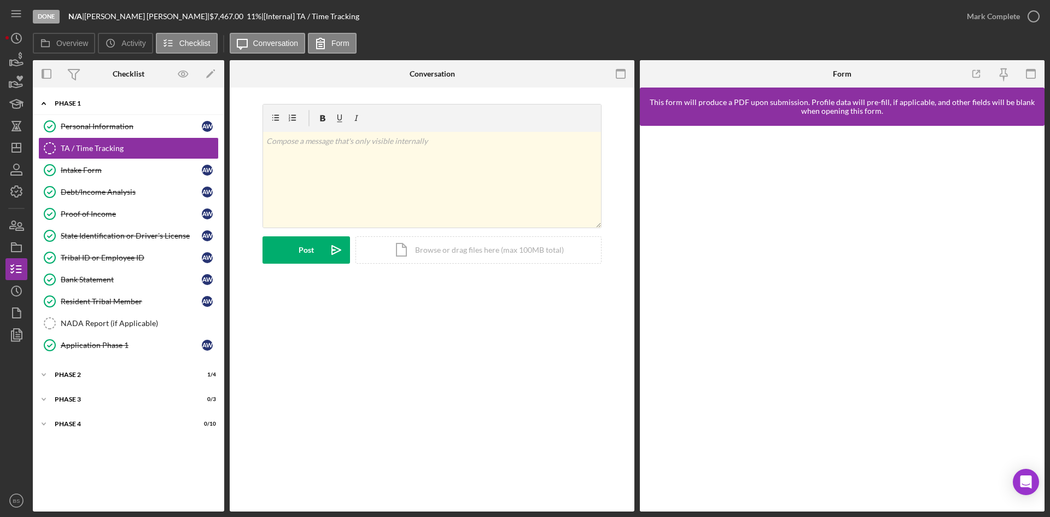
click at [76, 106] on div "Phase 1" at bounding box center [133, 103] width 156 height 7
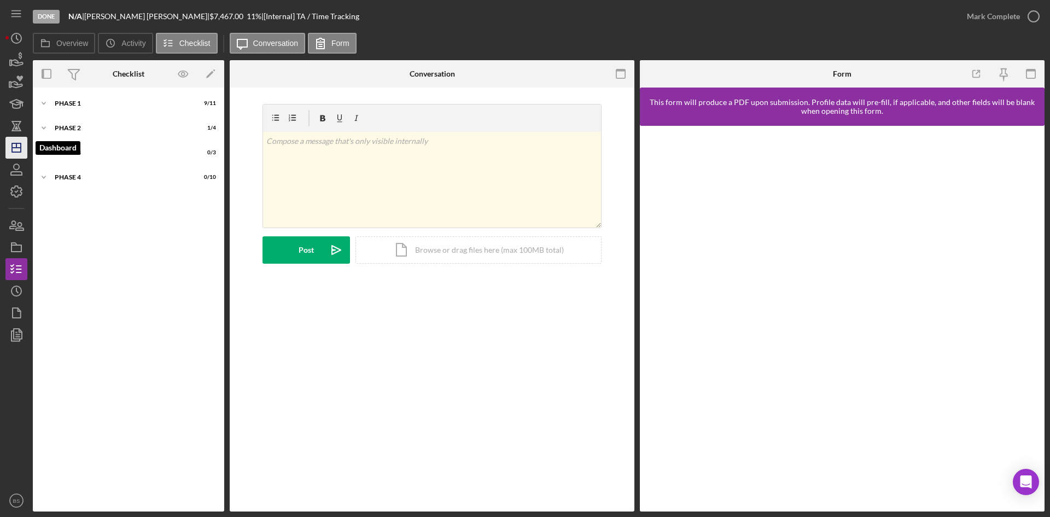
click at [15, 140] on icon "Icon/Dashboard" at bounding box center [16, 147] width 27 height 27
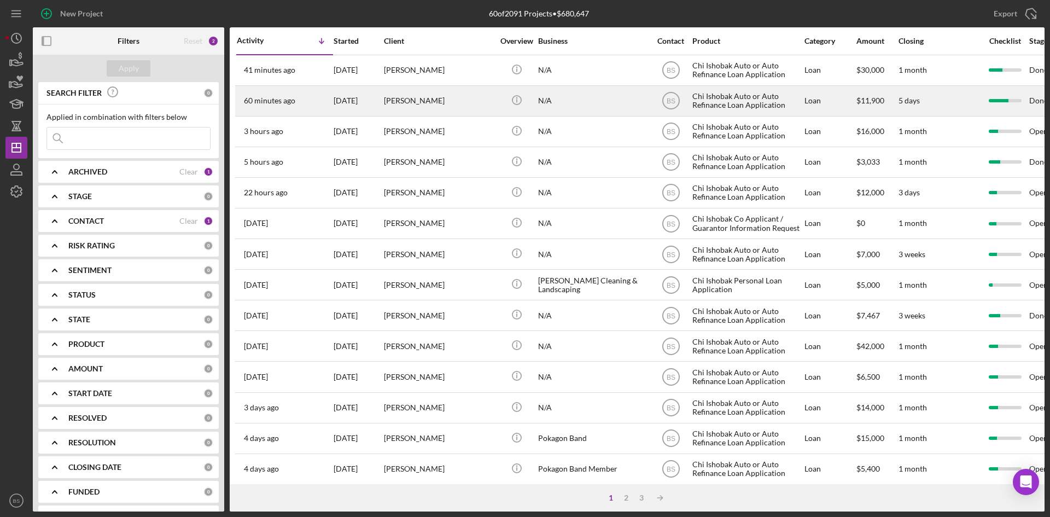
click at [454, 106] on div "[PERSON_NAME]" at bounding box center [438, 100] width 109 height 29
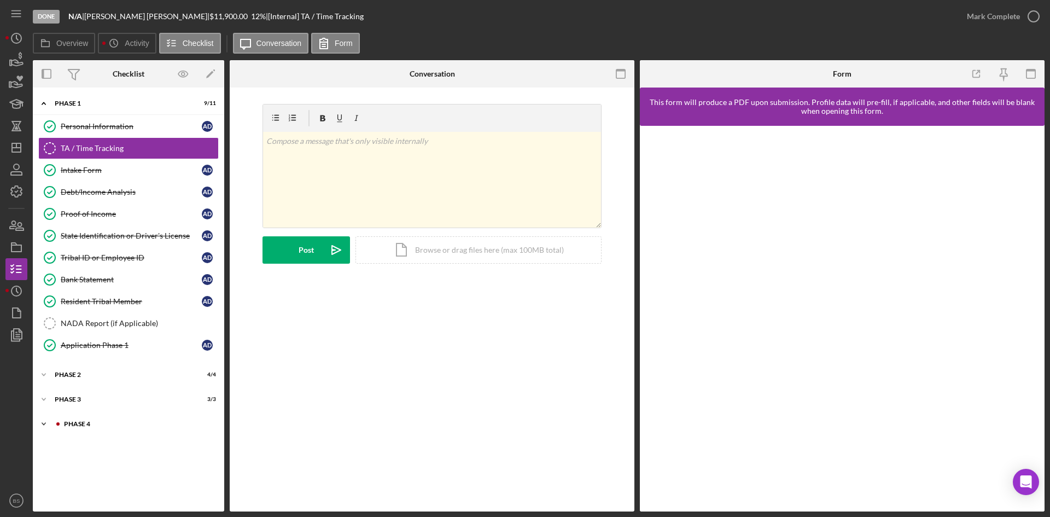
click at [130, 425] on div "Phase 4" at bounding box center [137, 424] width 147 height 7
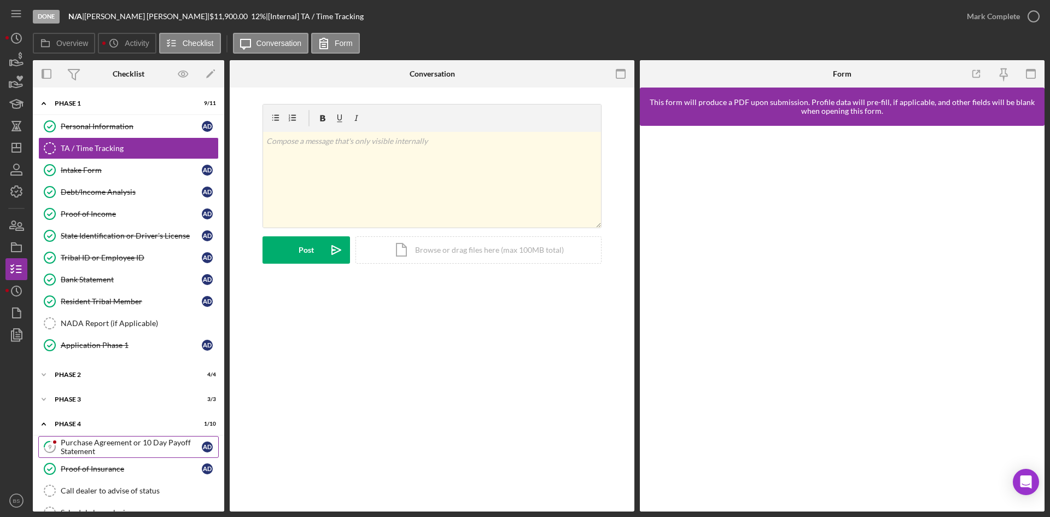
click at [127, 443] on div "Purchase Agreement or 10 Day Payoff Statement" at bounding box center [131, 447] width 141 height 18
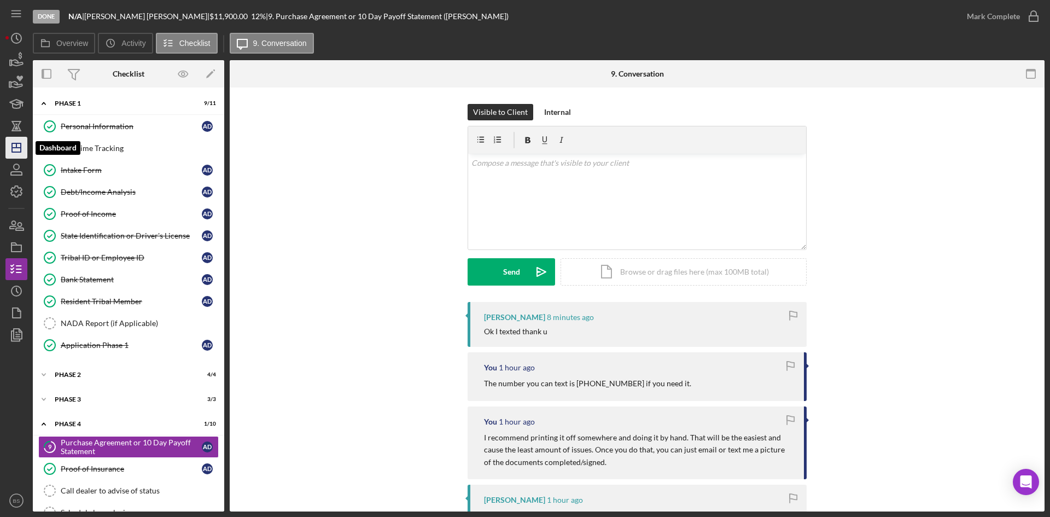
click at [21, 144] on polygon "button" at bounding box center [16, 147] width 9 height 9
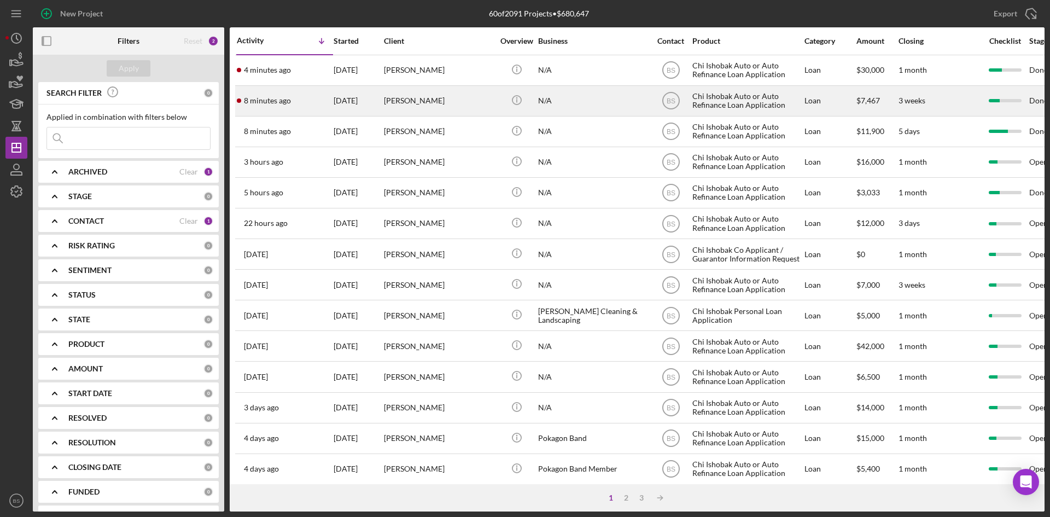
click at [336, 100] on div "[DATE]" at bounding box center [358, 100] width 49 height 29
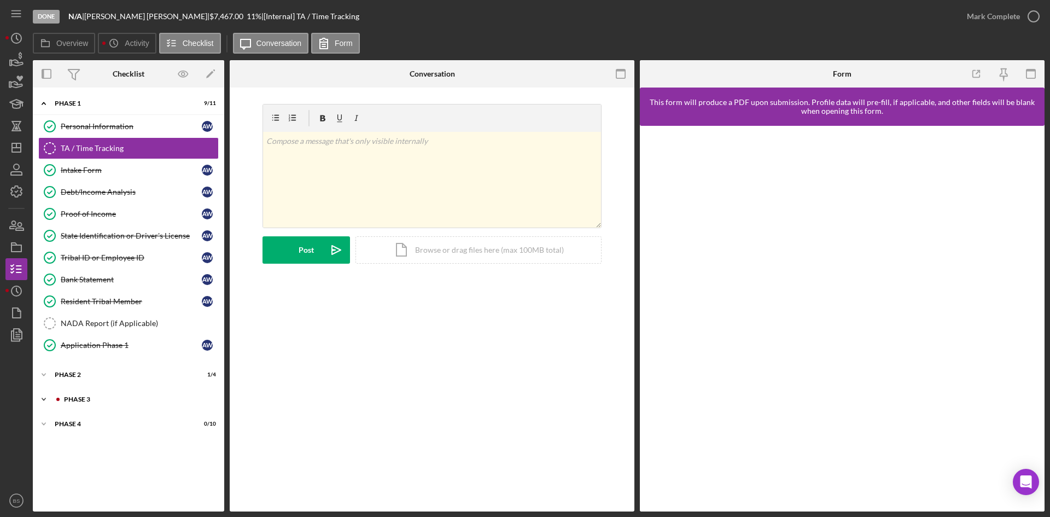
click at [102, 398] on div "Phase 3" at bounding box center [137, 399] width 147 height 7
click at [100, 460] on link "Decision Decision A W" at bounding box center [128, 466] width 181 height 22
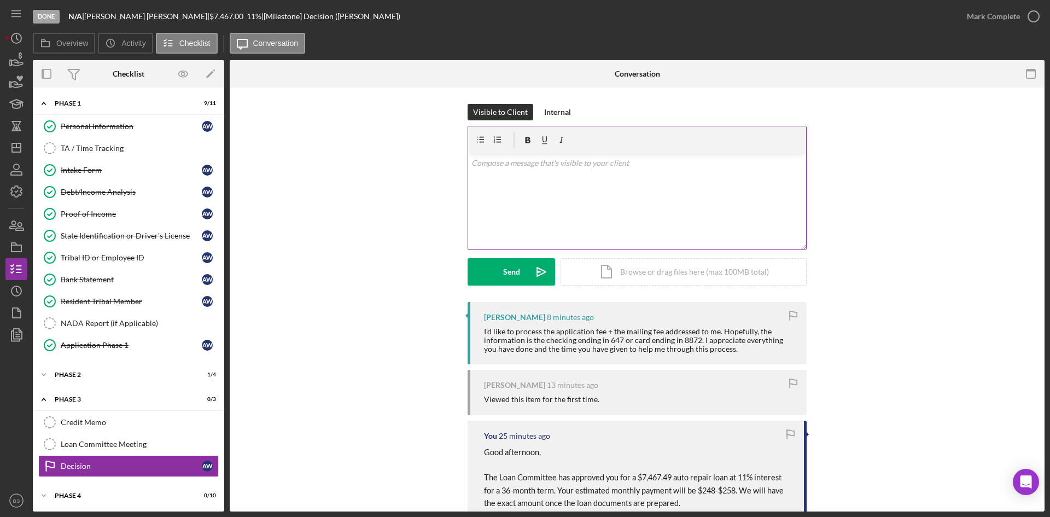
click at [613, 231] on div "v Color teal Color pink Remove color Add row above Add row below Add column bef…" at bounding box center [637, 202] width 338 height 96
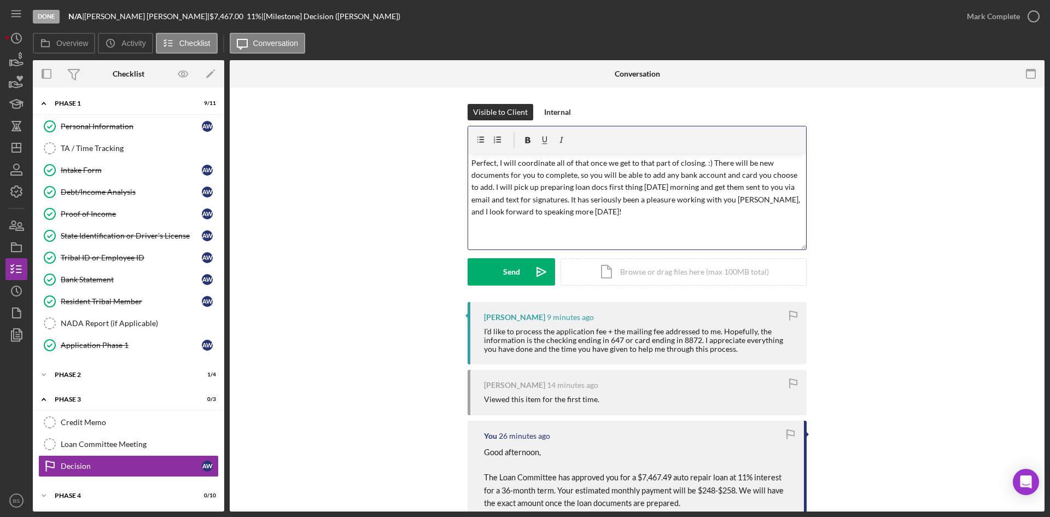
click at [575, 200] on p "Perfect, I will coordinate all of that once we get to that part of closing. :) …" at bounding box center [638, 187] width 332 height 61
drag, startPoint x: 573, startPoint y: 176, endPoint x: 543, endPoint y: 176, distance: 30.1
click at [543, 176] on p "Perfect, I will coordinate all of that once we get to that part of closing. :) …" at bounding box center [638, 187] width 332 height 61
click at [516, 189] on p "Perfect, I will coordinate all of that once we get to that part of closing. :) …" at bounding box center [638, 187] width 332 height 61
drag, startPoint x: 558, startPoint y: 212, endPoint x: 529, endPoint y: 211, distance: 29.0
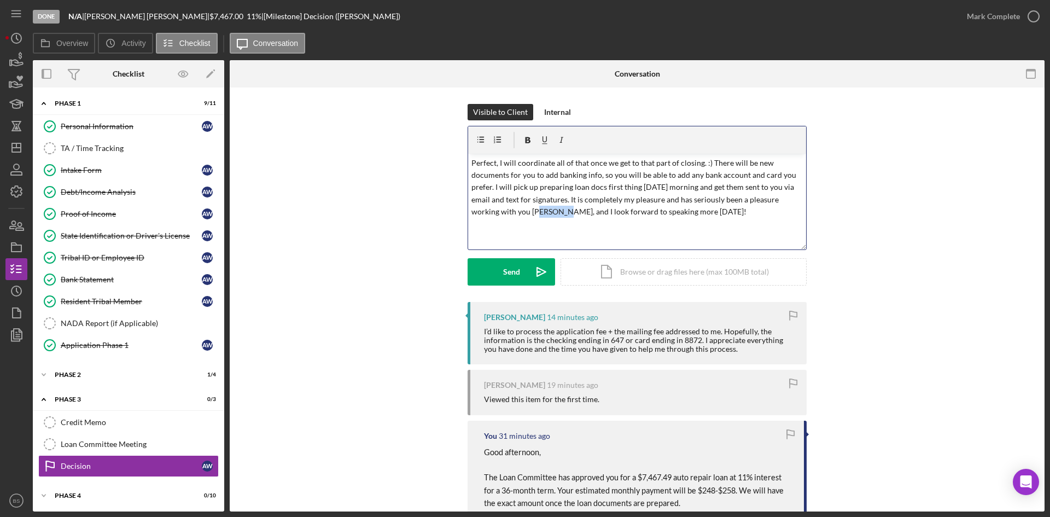
click at [529, 211] on p "Perfect, I will coordinate all of that once we get to that part of closing. :) …" at bounding box center [638, 187] width 332 height 61
drag, startPoint x: 530, startPoint y: 211, endPoint x: 549, endPoint y: 211, distance: 19.2
click at [549, 211] on p "Perfect, I will coordinate all of that once we get to that part of closing. :) …" at bounding box center [638, 187] width 332 height 61
click at [705, 199] on p "Perfect, I will coordinate all of that once we get to that part of closing. :) …" at bounding box center [638, 187] width 332 height 61
drag, startPoint x: 719, startPoint y: 199, endPoint x: 689, endPoint y: 197, distance: 30.7
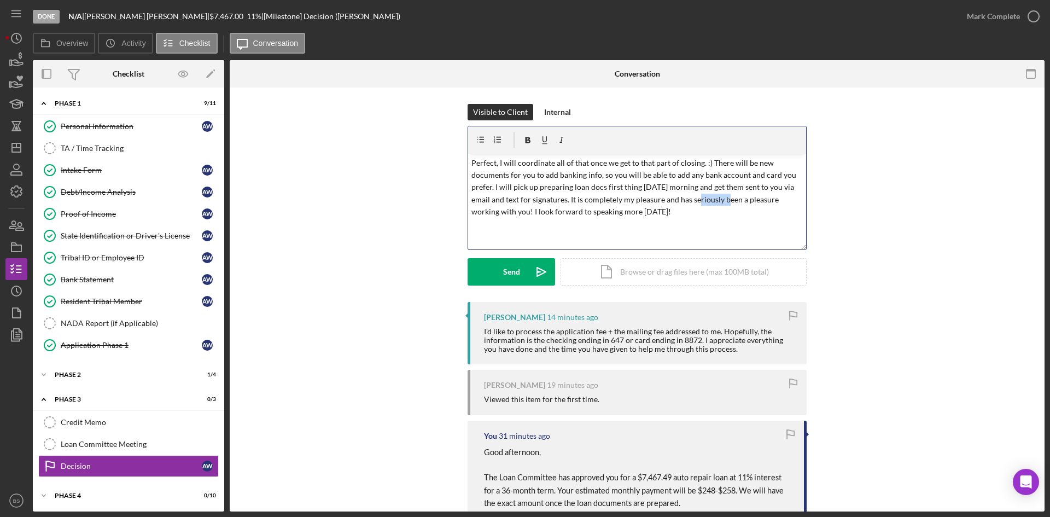
click at [689, 197] on p "Perfect, I will coordinate all of that once we get to that part of closing. :) …" at bounding box center [638, 187] width 332 height 61
click at [482, 211] on p "Perfect, I will coordinate all of that once we get to that part of closing. :) …" at bounding box center [638, 187] width 332 height 61
click at [538, 193] on p "Perfect, I will coordinate all of that once we get to that part of closing. :) …" at bounding box center [638, 187] width 332 height 61
click at [519, 278] on button "Send Icon/icon-invite-send" at bounding box center [512, 271] width 88 height 27
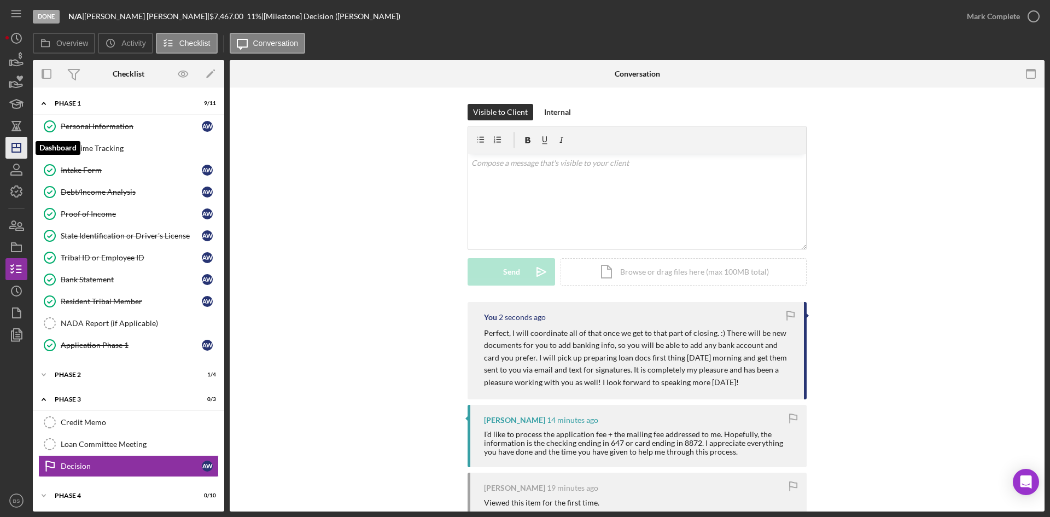
click at [20, 152] on polygon "button" at bounding box center [16, 147] width 9 height 9
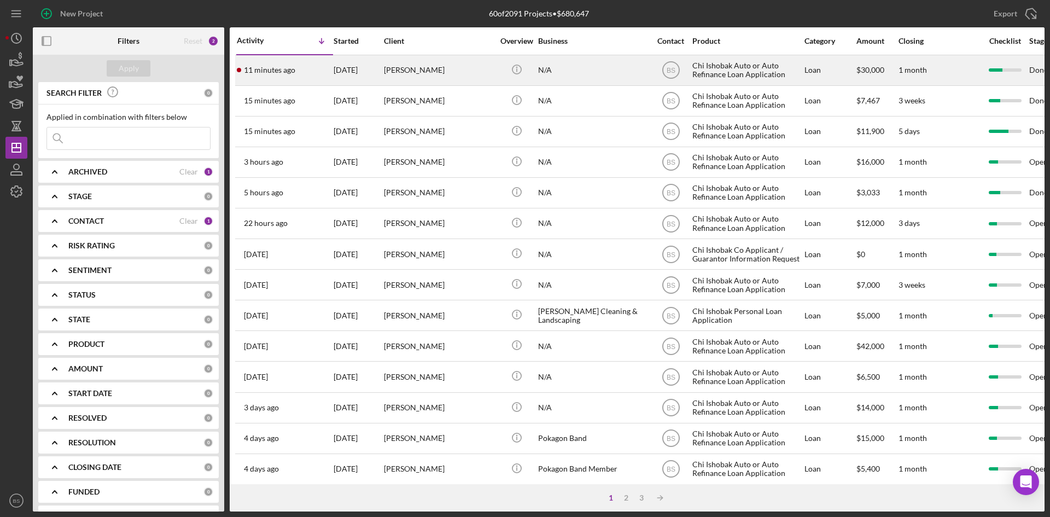
click at [309, 71] on div "11 minutes ago [PERSON_NAME]" at bounding box center [285, 70] width 96 height 29
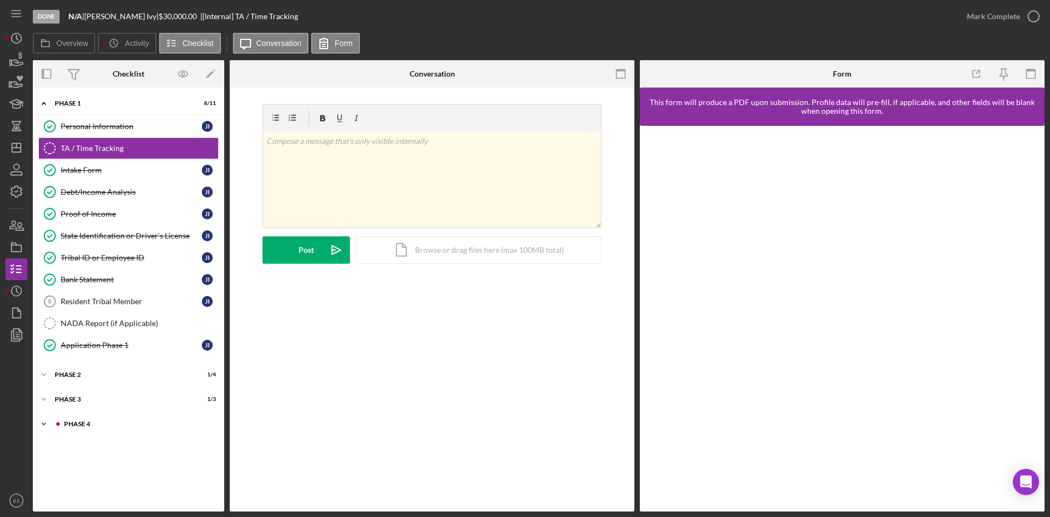
click at [114, 415] on div "Icon/Expander Phase 4 2 / 10" at bounding box center [128, 424] width 191 height 22
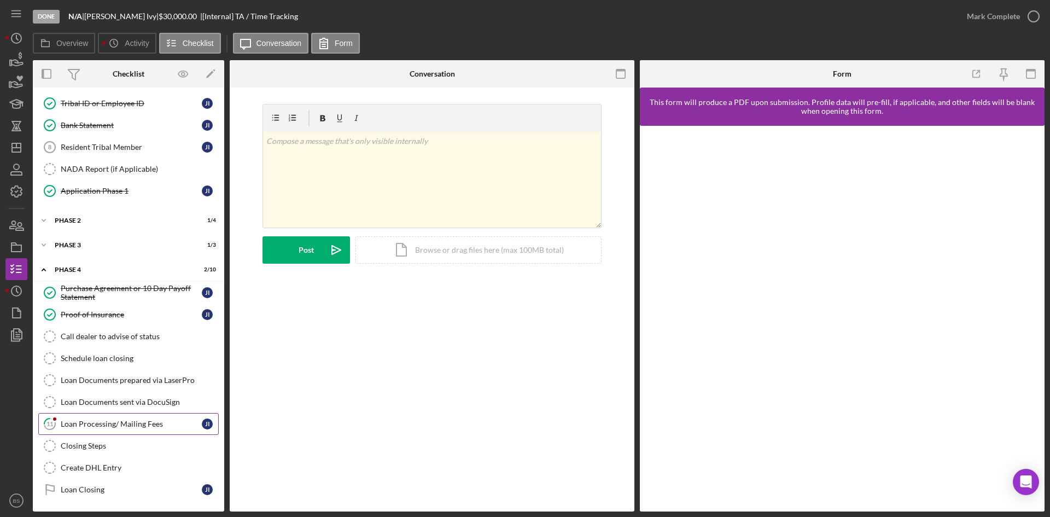
click at [127, 428] on div "Loan Processing/ Mailing Fees" at bounding box center [131, 424] width 141 height 9
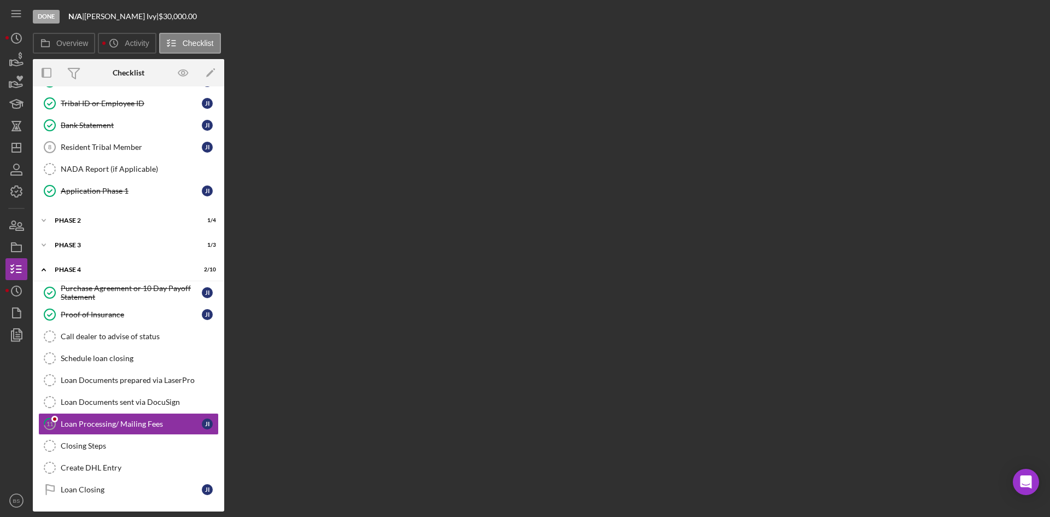
scroll to position [154, 0]
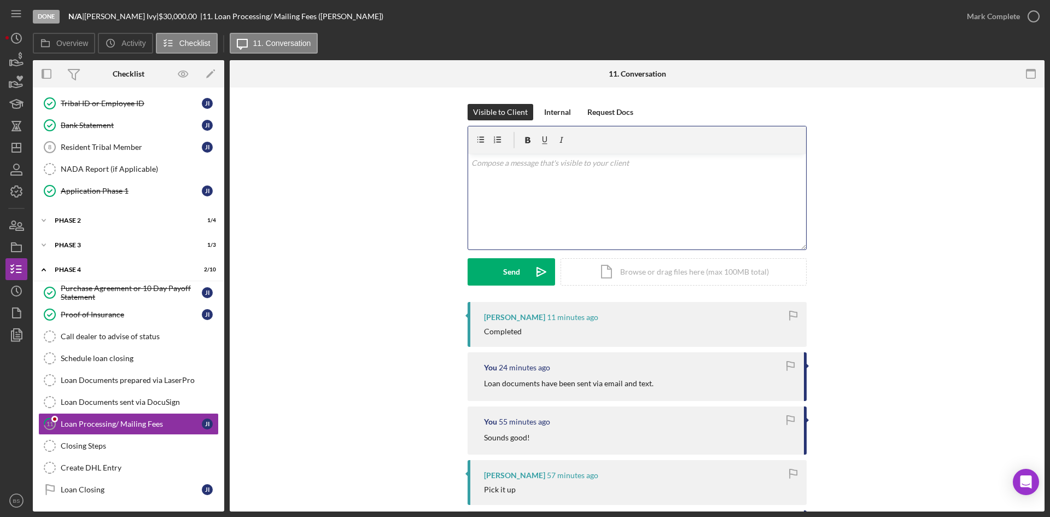
click at [533, 208] on div "v Color teal Color pink Remove color Add row above Add row below Add column bef…" at bounding box center [637, 202] width 338 height 96
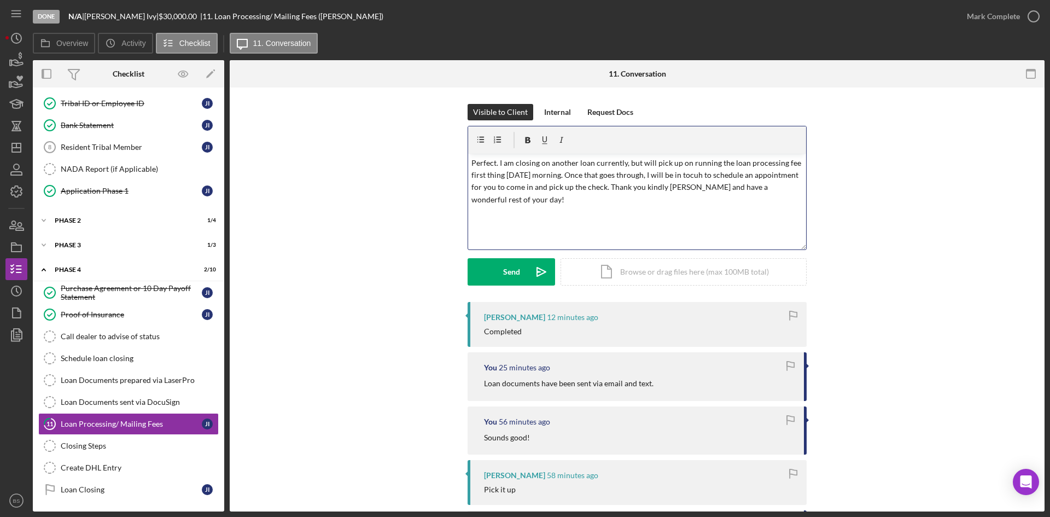
click at [690, 175] on p "Perfect. I am closing on another loan currently, but will pick up on running th…" at bounding box center [638, 181] width 332 height 49
click at [646, 166] on p "Perfect. I am closing on another loan currently, but will pick up on running th…" at bounding box center [638, 181] width 332 height 49
click at [733, 190] on p "Perfect. I am closing on another loan currently, but I will pick up on running …" at bounding box center [638, 181] width 332 height 49
click at [678, 206] on p "Perfect. I am closing on another loan currently, but I will pick up on running …" at bounding box center [638, 181] width 332 height 49
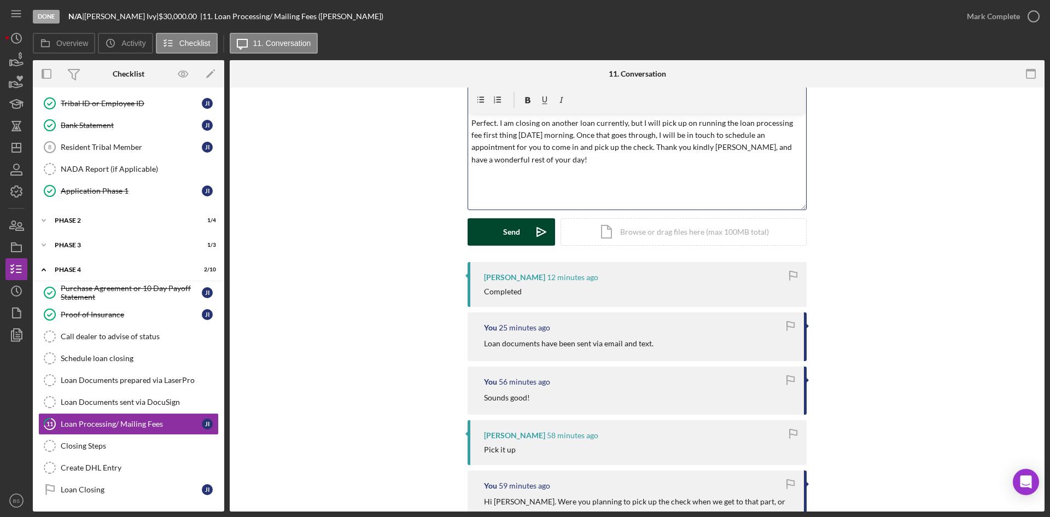
scroll to position [55, 0]
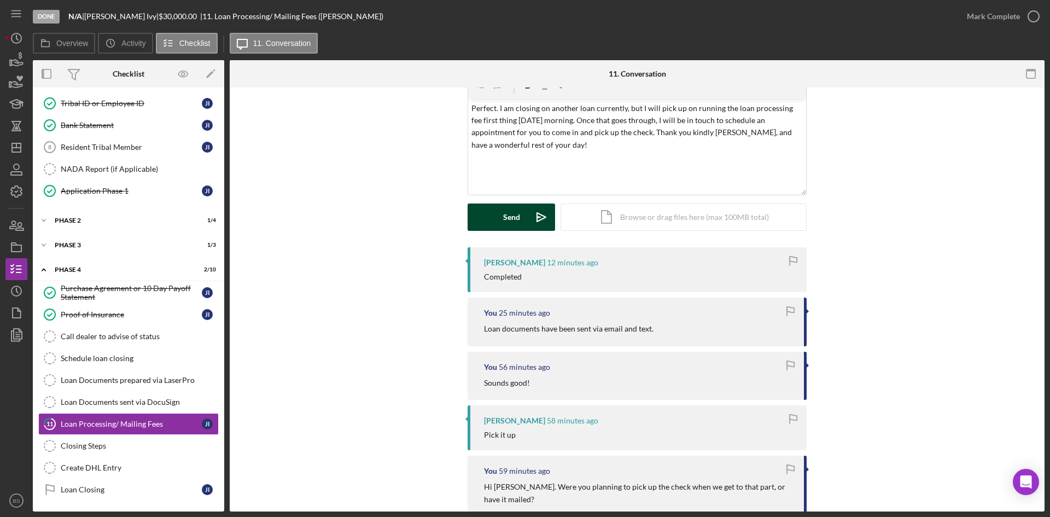
click at [529, 216] on icon "Icon/icon-invite-send" at bounding box center [541, 217] width 27 height 27
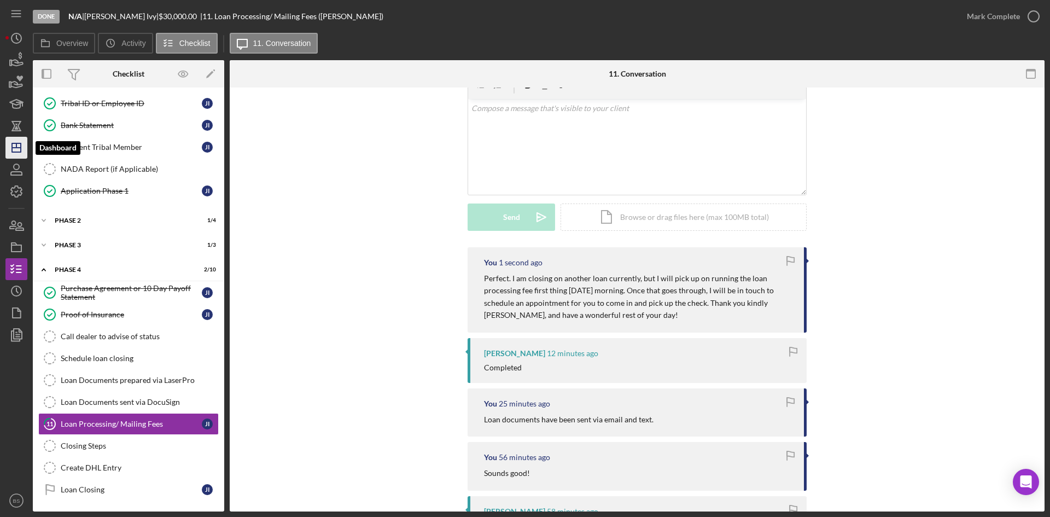
click at [24, 147] on icon "Icon/Dashboard" at bounding box center [16, 147] width 27 height 27
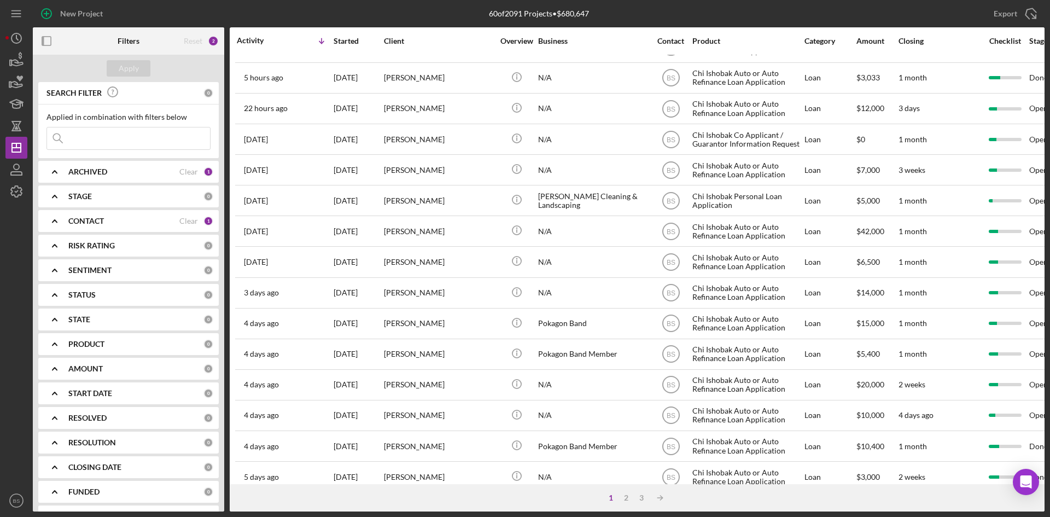
scroll to position [78, 0]
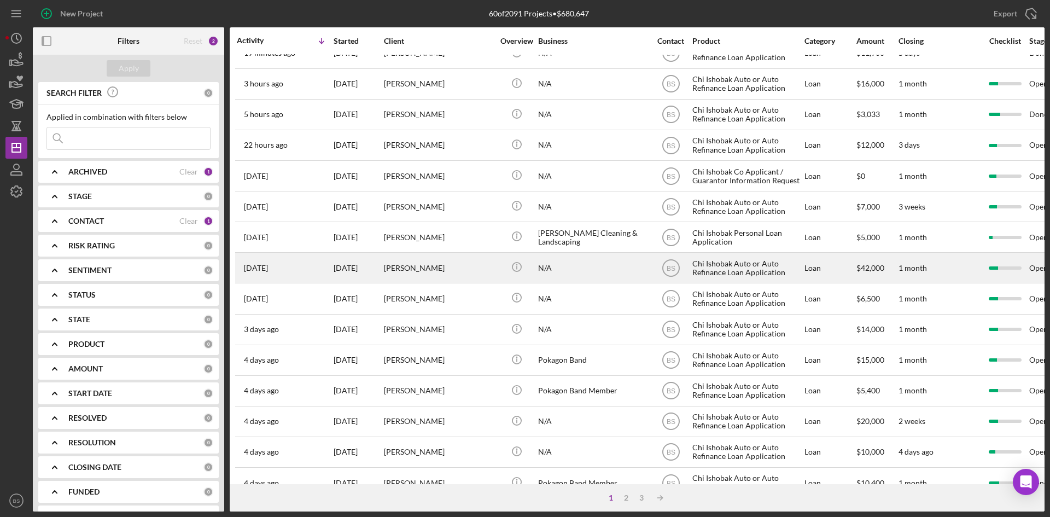
click at [421, 270] on div "[PERSON_NAME]" at bounding box center [438, 267] width 109 height 29
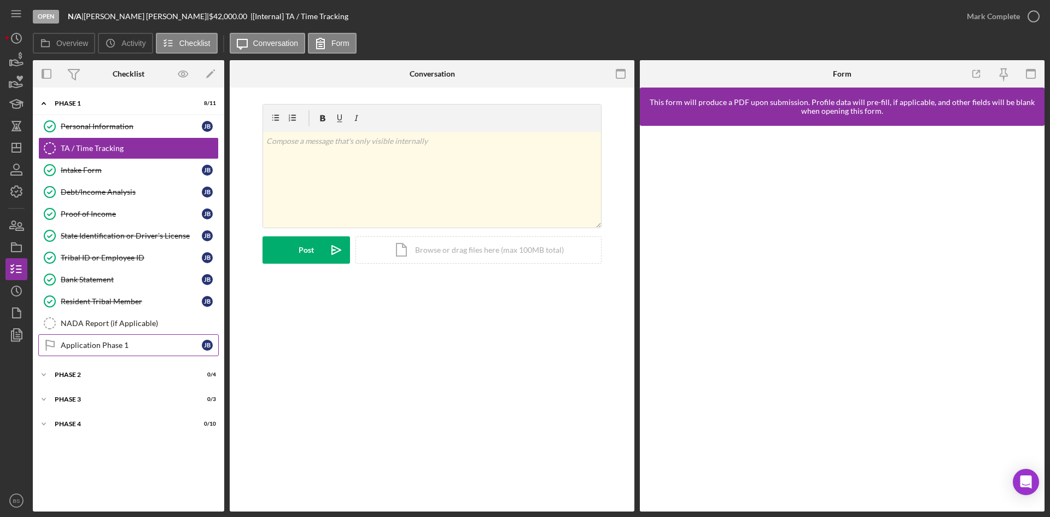
click at [156, 350] on div "Application Phase 1" at bounding box center [131, 345] width 141 height 9
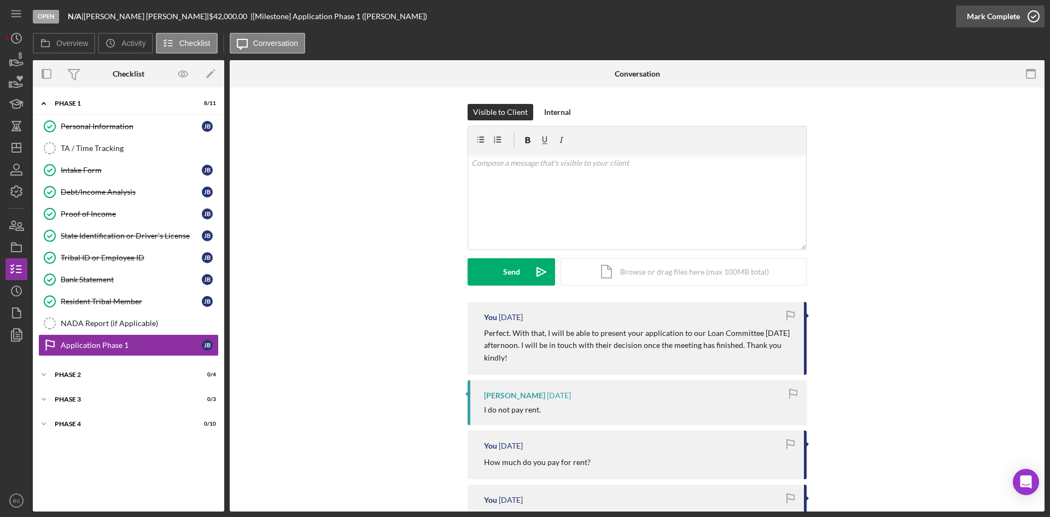
click at [990, 16] on div "Mark Complete" at bounding box center [993, 16] width 53 height 22
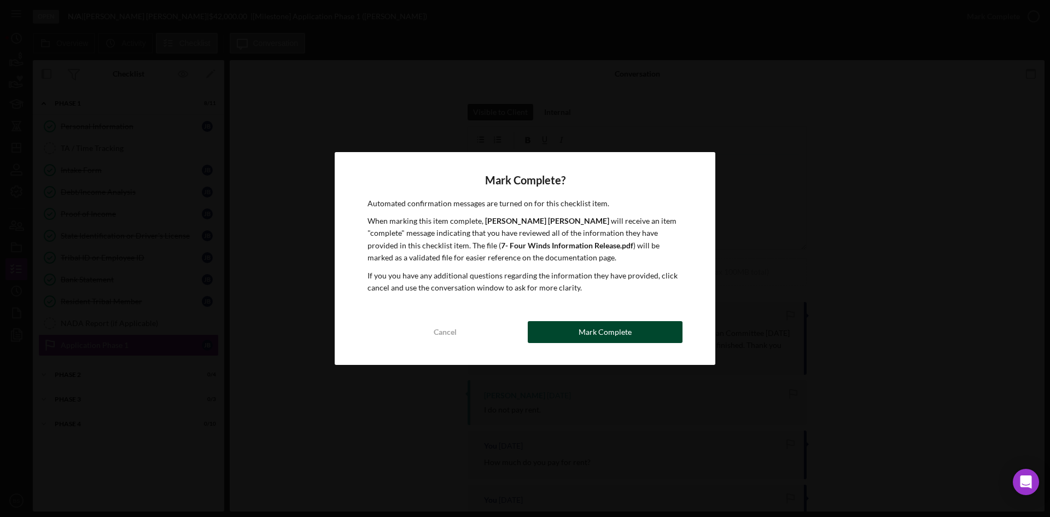
click at [647, 331] on button "Mark Complete" at bounding box center [605, 332] width 155 height 22
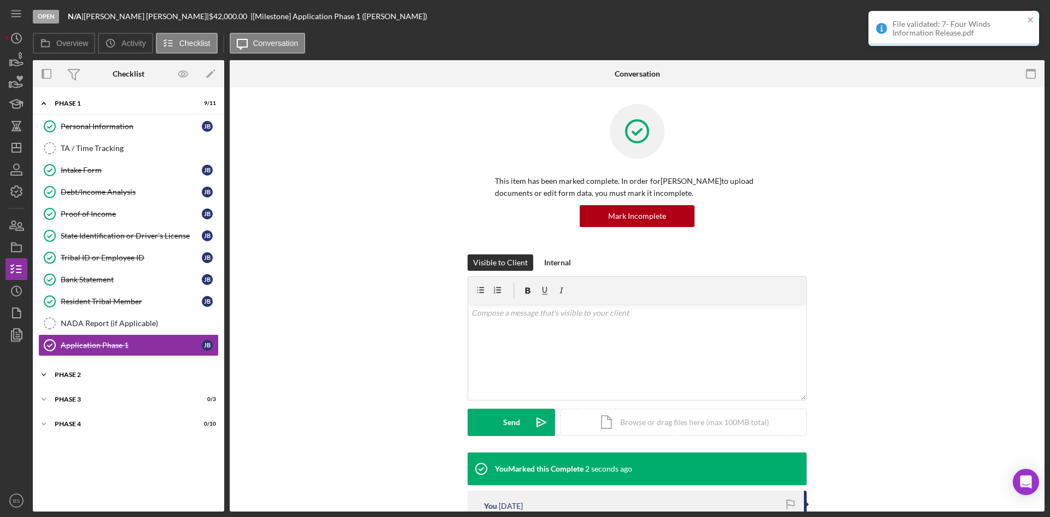
click at [162, 372] on div "Phase 2" at bounding box center [133, 375] width 156 height 7
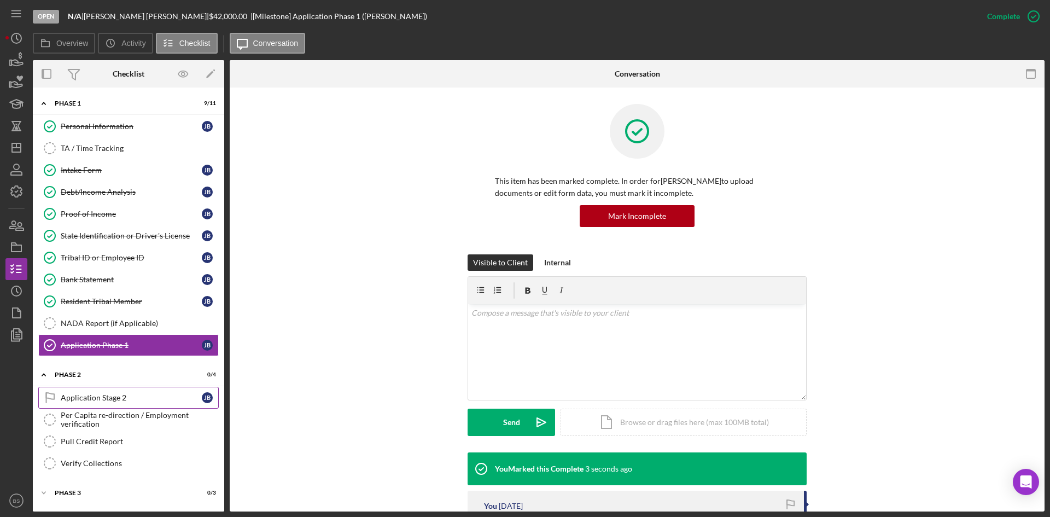
click at [156, 399] on div "Application Stage 2" at bounding box center [131, 397] width 141 height 9
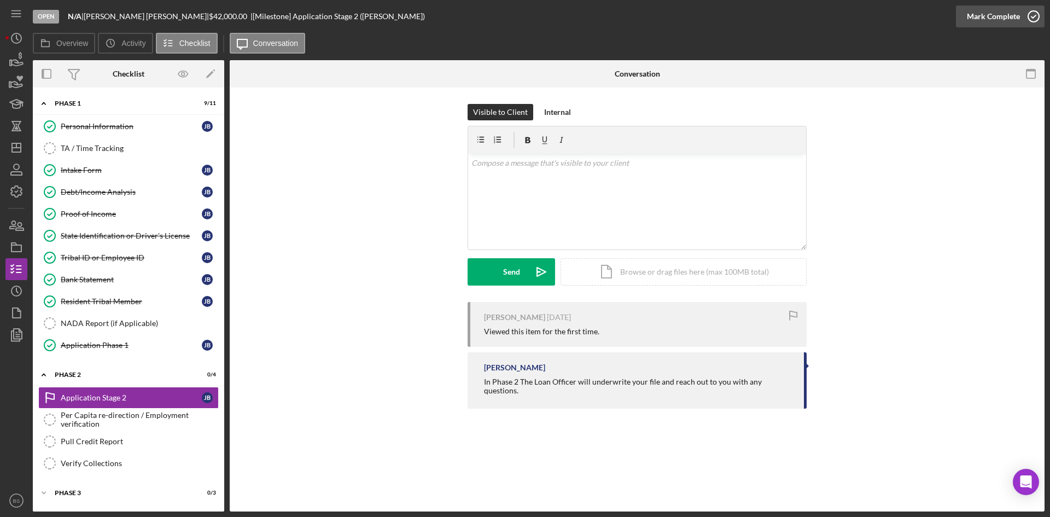
click at [974, 15] on div "Mark Complete" at bounding box center [993, 16] width 53 height 22
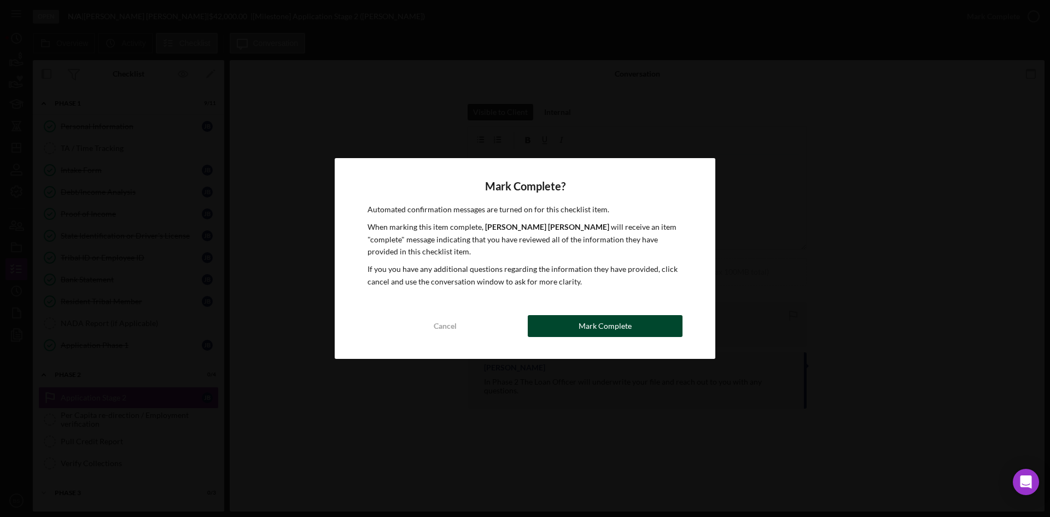
click at [542, 327] on button "Mark Complete" at bounding box center [605, 326] width 155 height 22
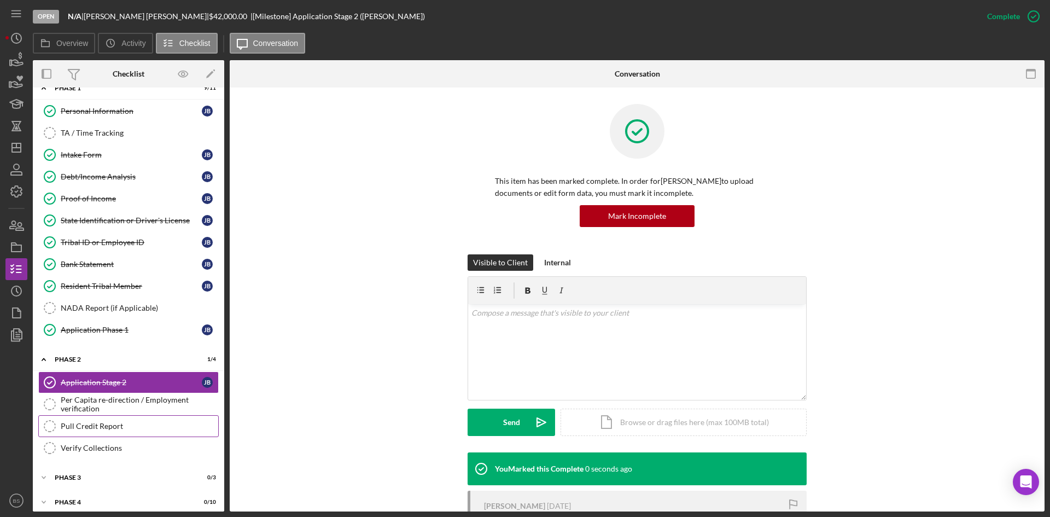
scroll to position [23, 0]
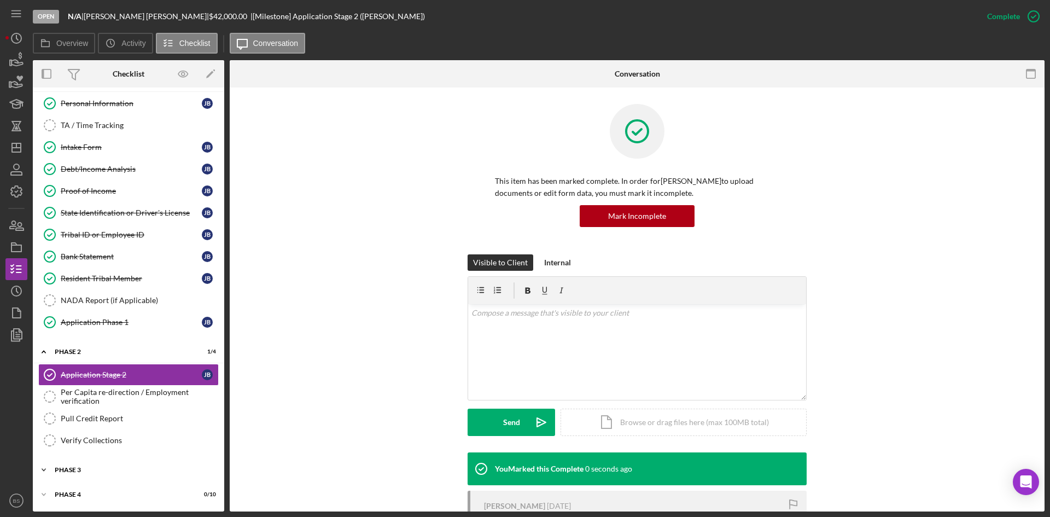
click at [171, 463] on div "Icon/Expander Phase 3 0 / 3" at bounding box center [128, 470] width 191 height 22
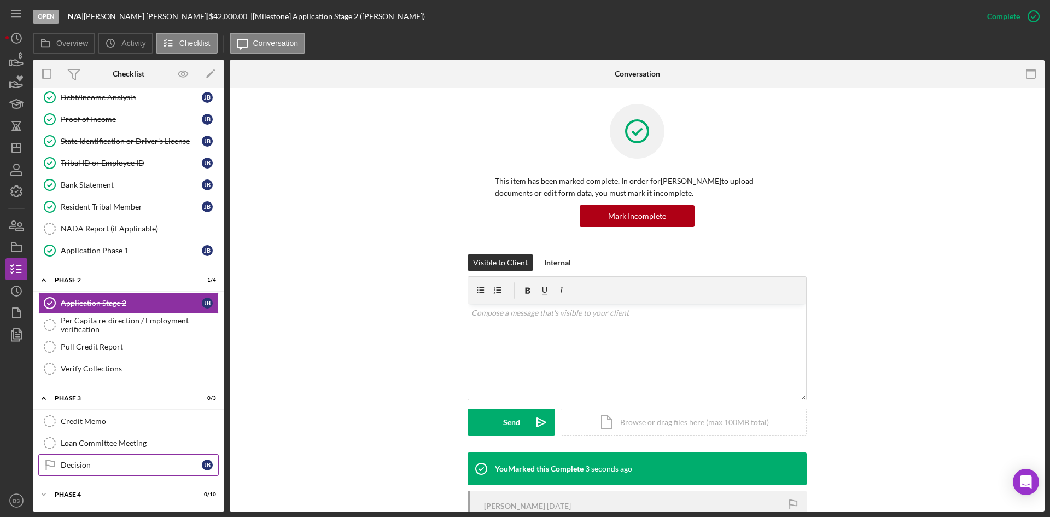
click at [175, 470] on link "Decision Decision [PERSON_NAME]" at bounding box center [128, 465] width 181 height 22
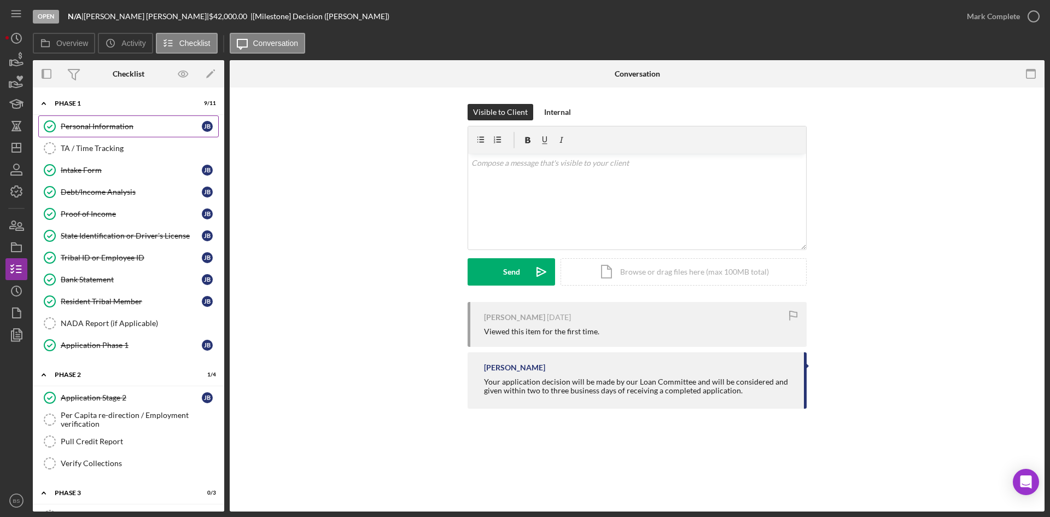
click at [109, 134] on link "Personal Information Personal Information [PERSON_NAME]" at bounding box center [128, 126] width 181 height 22
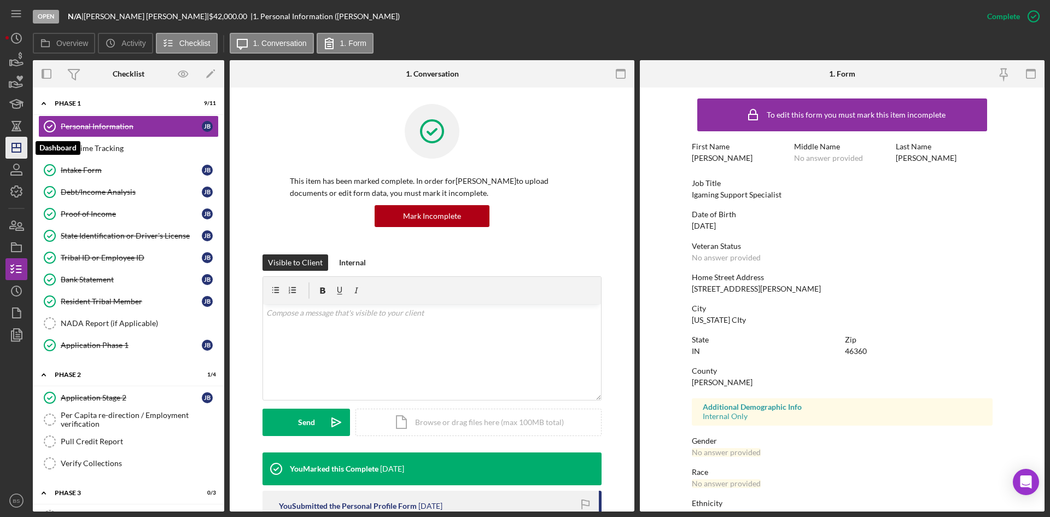
click at [18, 156] on icon "Icon/Dashboard" at bounding box center [16, 147] width 27 height 27
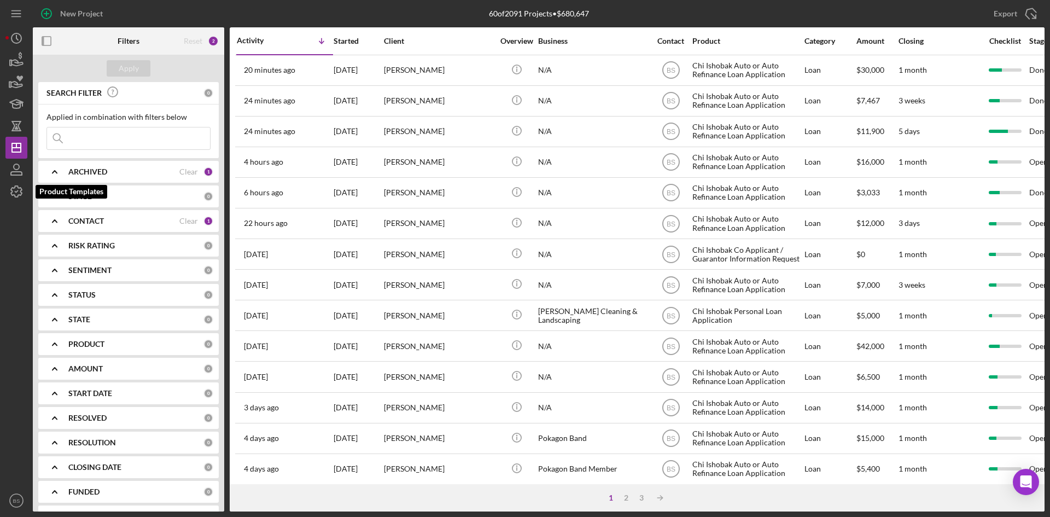
click at [19, 190] on icon "button" at bounding box center [16, 191] width 27 height 27
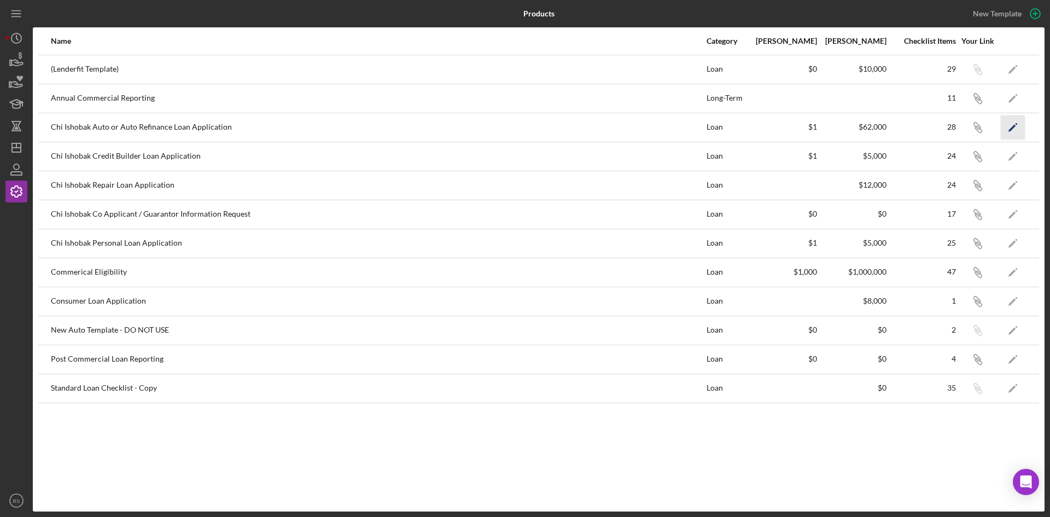
click at [1009, 134] on icon "Icon/Edit" at bounding box center [1013, 127] width 25 height 25
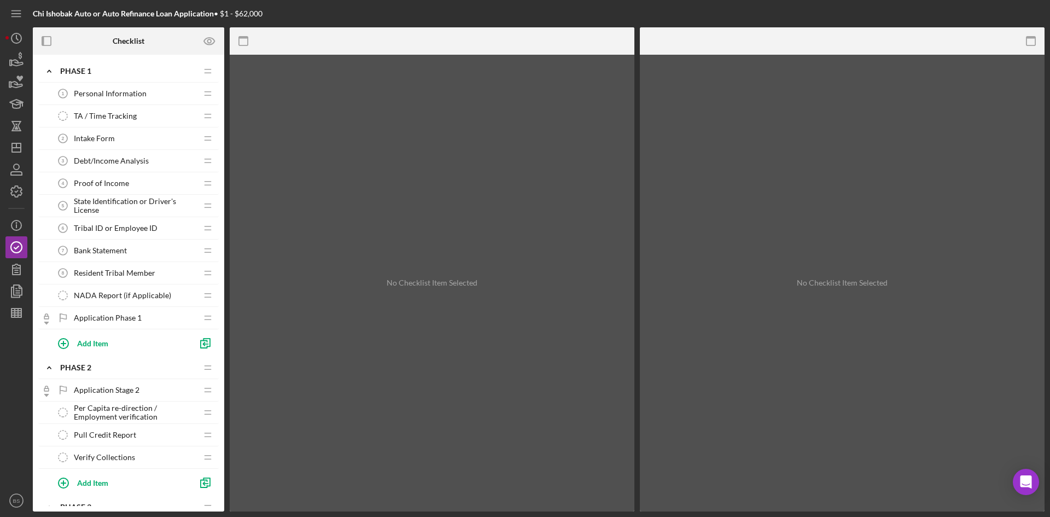
click at [130, 322] on span "Application Phase 1" at bounding box center [108, 318] width 68 height 9
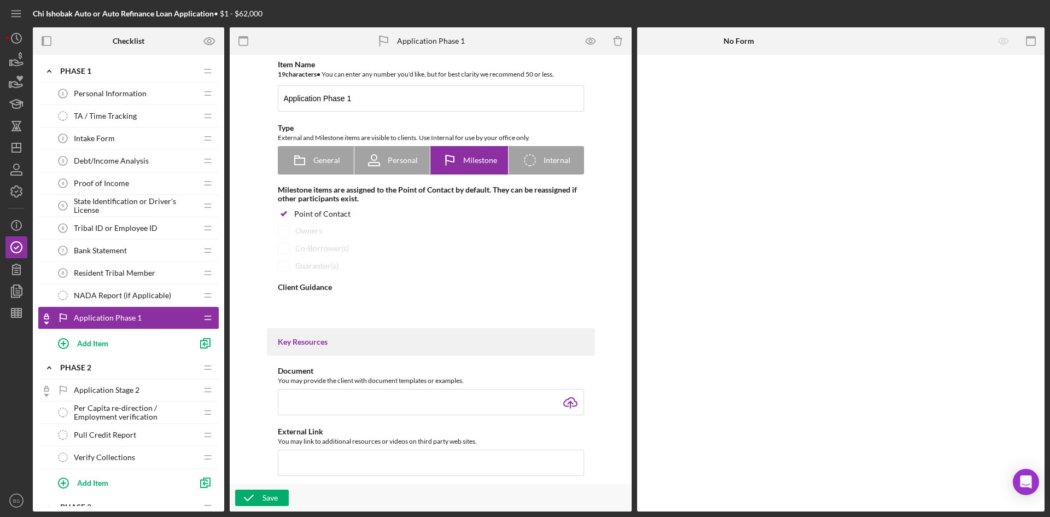
click at [130, 250] on div "Bank Statement 7 Bank Statement" at bounding box center [124, 251] width 145 height 22
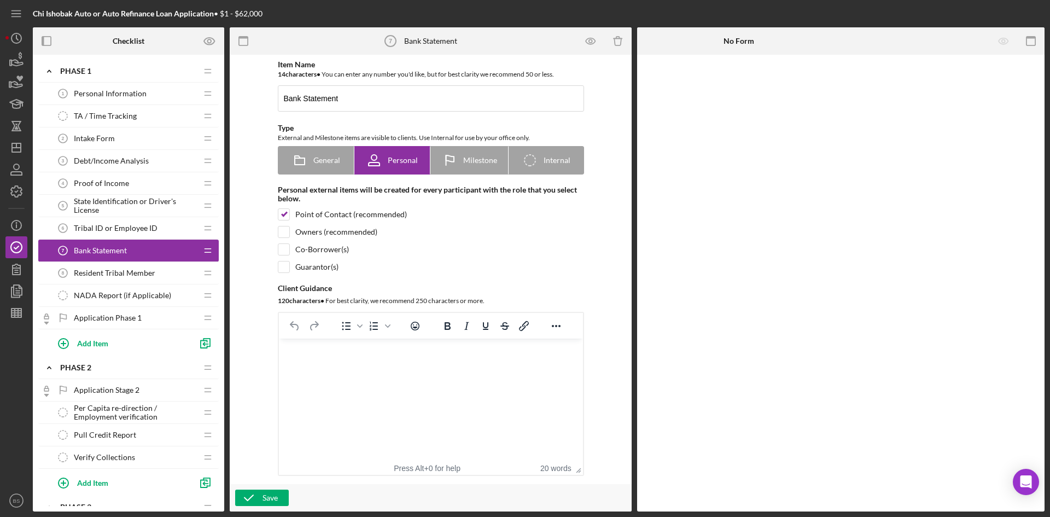
click at [130, 233] on span "Tribal ID or Employee ID" at bounding box center [116, 228] width 84 height 9
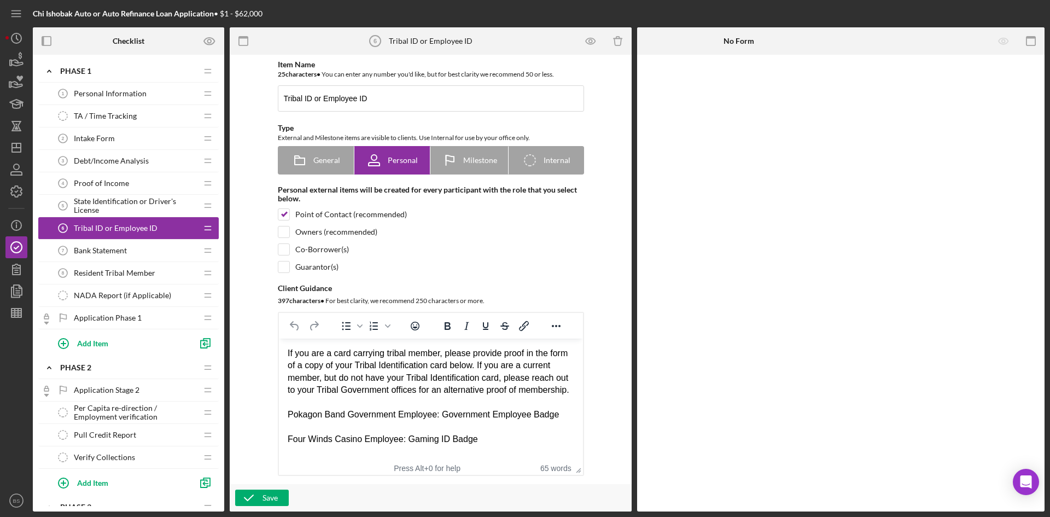
click at [131, 210] on span "State Identification or Driver's License" at bounding box center [135, 206] width 123 height 18
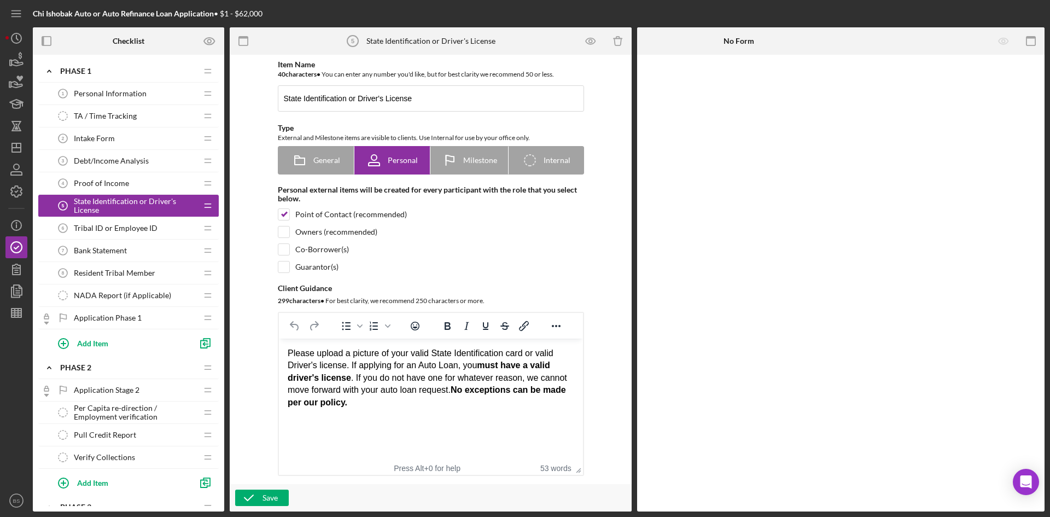
click at [131, 181] on div "Proof of Income 4 Proof of Income" at bounding box center [124, 183] width 145 height 22
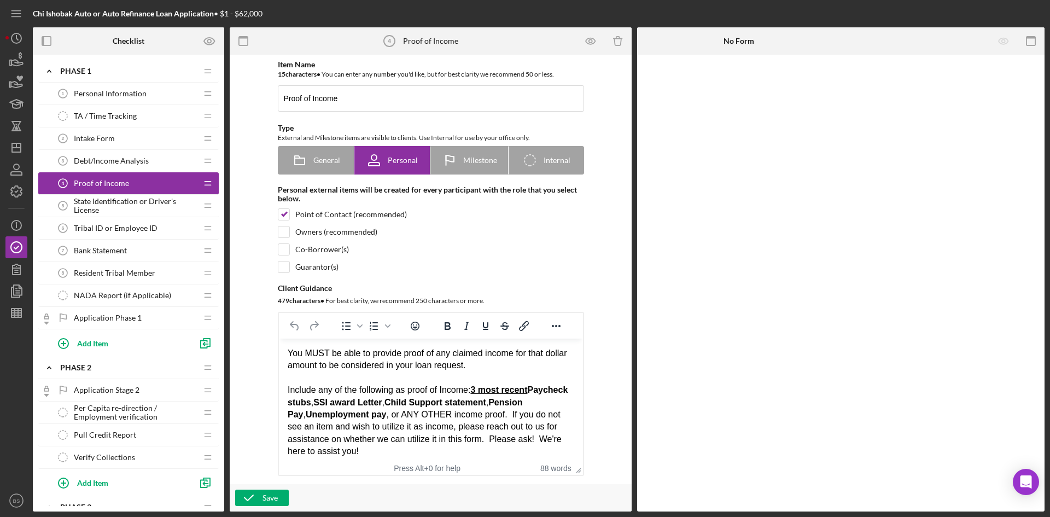
click at [137, 154] on div "Debt/Income Analysis 3 Debt/Income Analysis" at bounding box center [124, 161] width 145 height 22
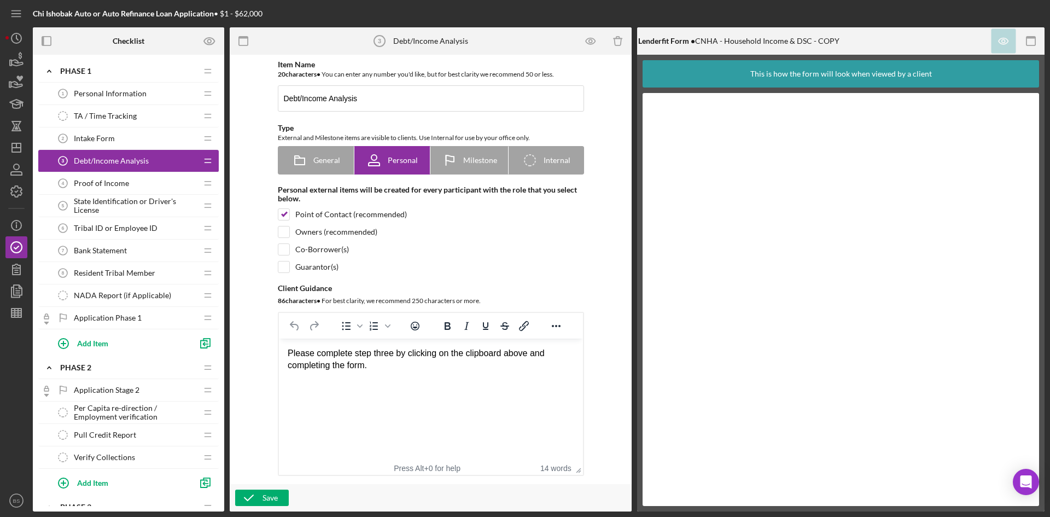
click at [137, 140] on div "Intake Form 2 Intake Form" at bounding box center [124, 138] width 145 height 22
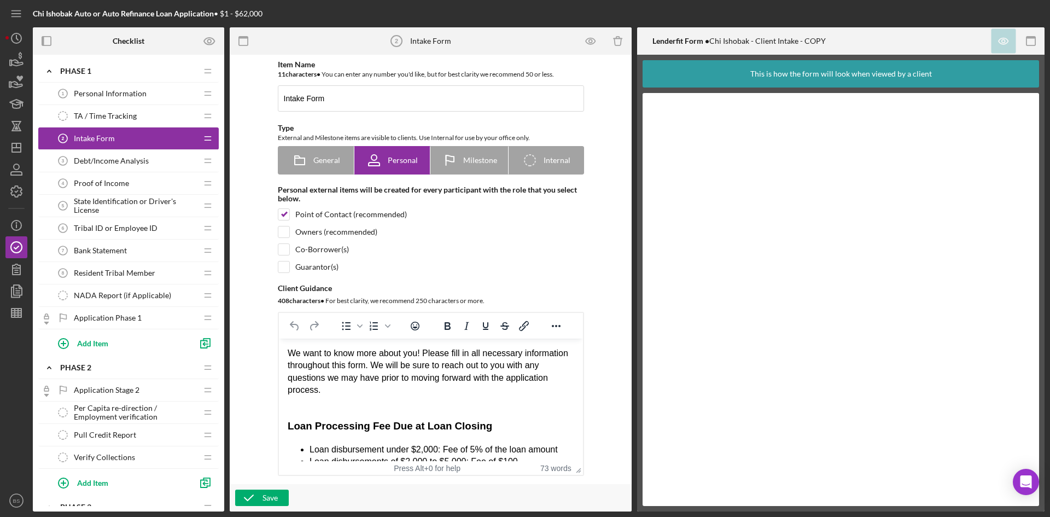
click at [136, 96] on span "Personal Information" at bounding box center [110, 93] width 73 height 9
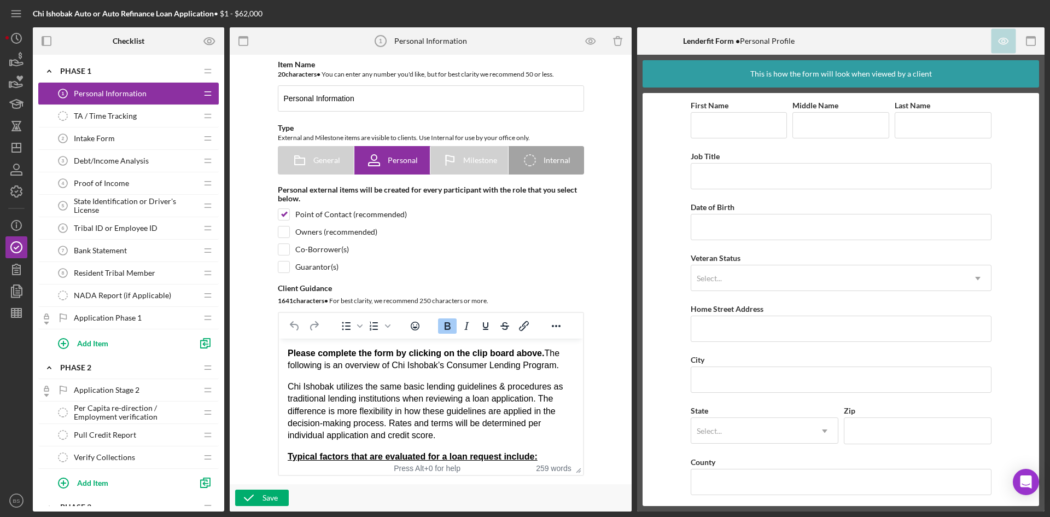
click at [135, 135] on div "Intake Form 2 Intake Form" at bounding box center [124, 138] width 145 height 22
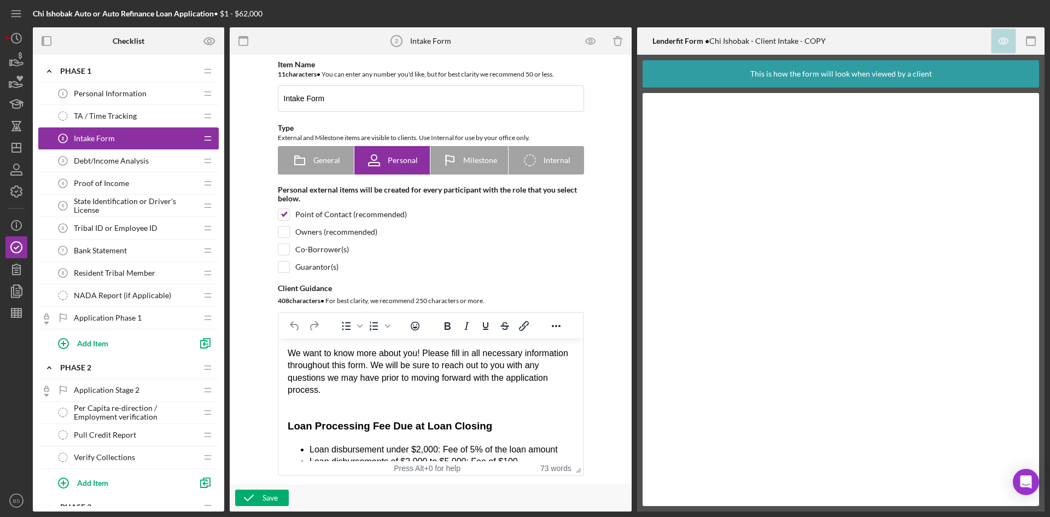
click at [143, 88] on div "Personal Information 1 Personal Information" at bounding box center [124, 94] width 145 height 22
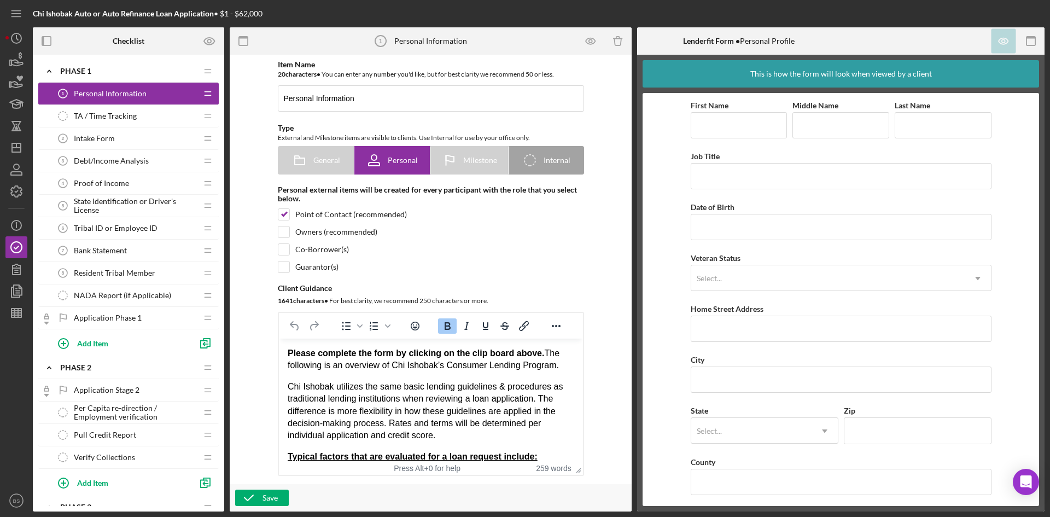
click at [140, 132] on div "Intake Form 2 Intake Form" at bounding box center [124, 138] width 145 height 22
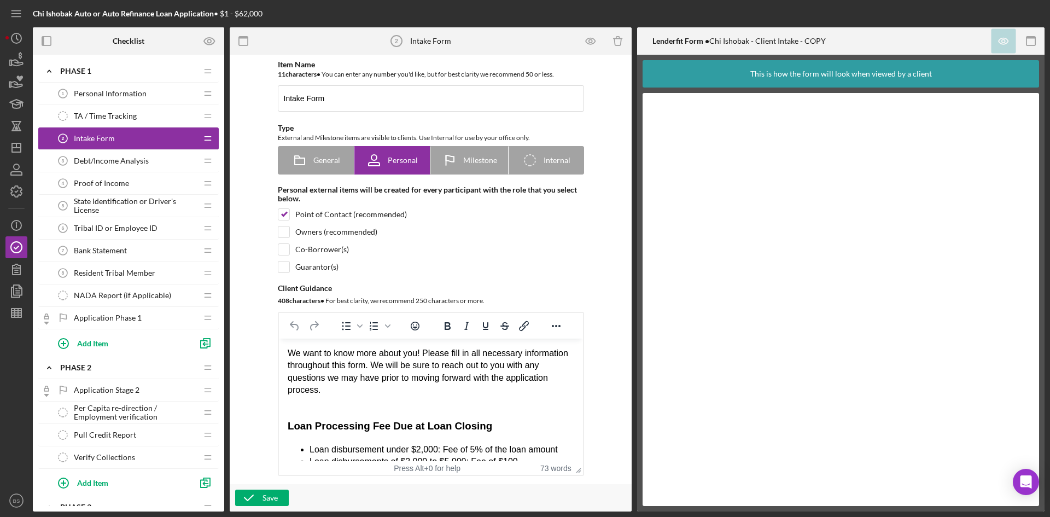
click at [138, 98] on div "Personal Information 1 Personal Information" at bounding box center [124, 94] width 145 height 22
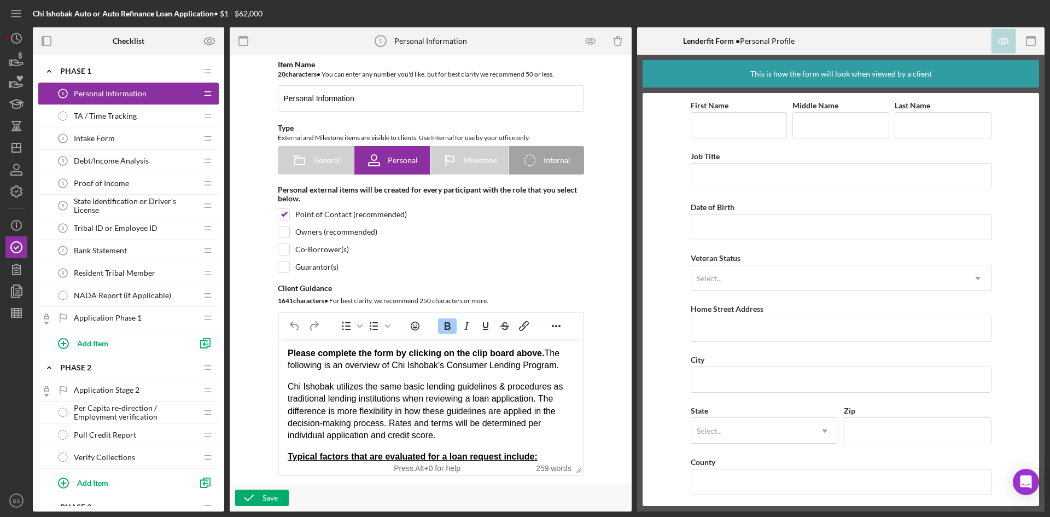
click at [137, 132] on div "Intake Form 2 Intake Form" at bounding box center [124, 138] width 145 height 22
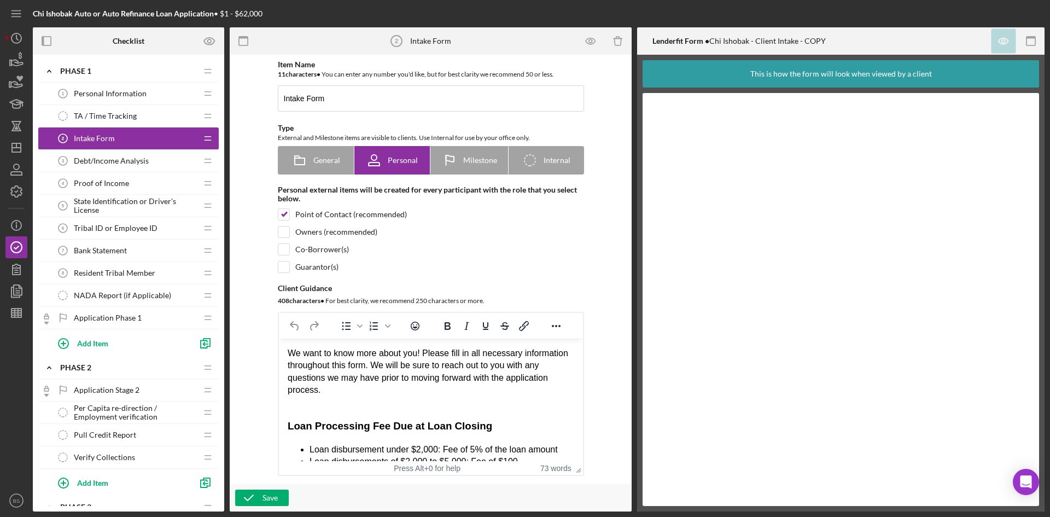
click at [137, 96] on span "Personal Information" at bounding box center [110, 93] width 73 height 9
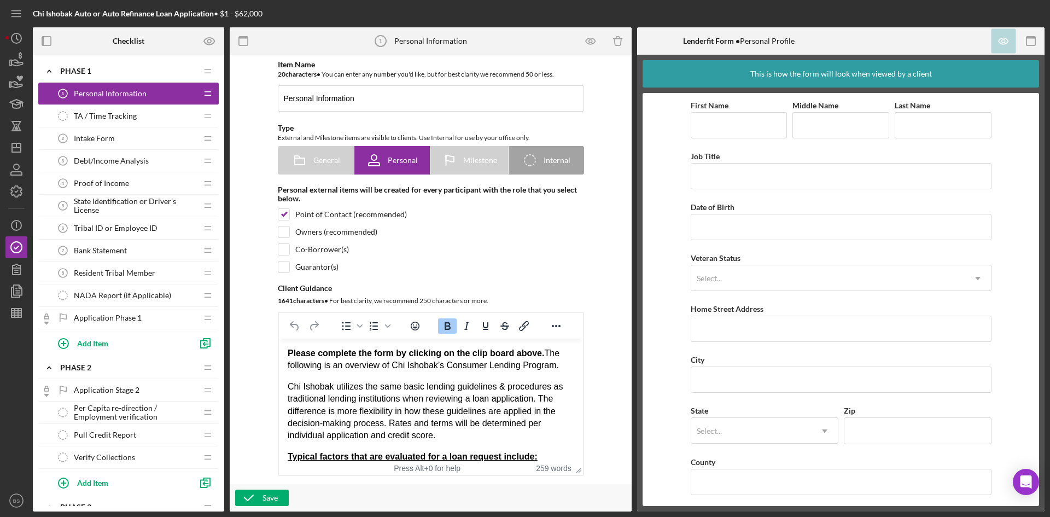
click at [139, 144] on div "Intake Form 2 Intake Form" at bounding box center [124, 138] width 145 height 22
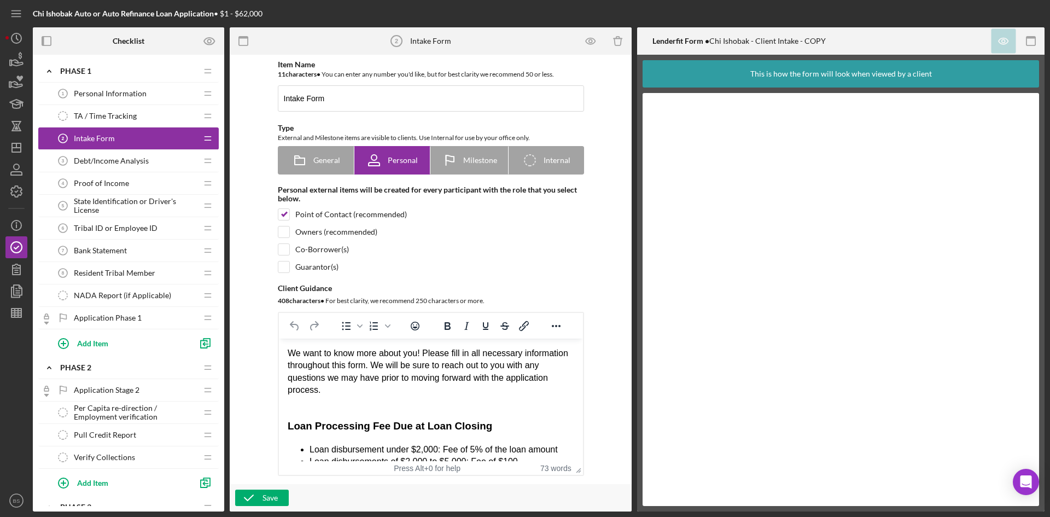
click at [140, 90] on span "Personal Information" at bounding box center [110, 93] width 73 height 9
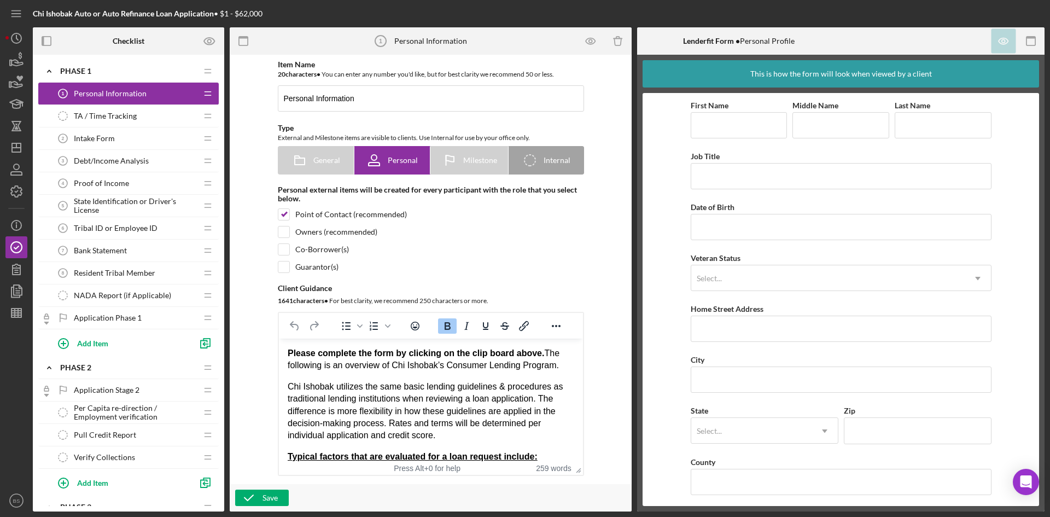
click at [138, 144] on div "Intake Form 2 Intake Form" at bounding box center [124, 138] width 145 height 22
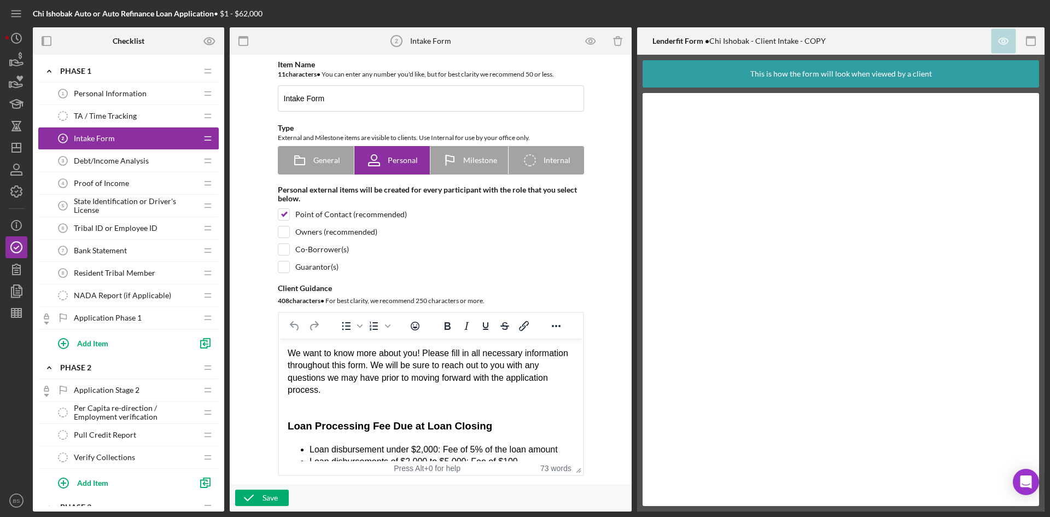
click at [136, 91] on span "Personal Information" at bounding box center [110, 93] width 73 height 9
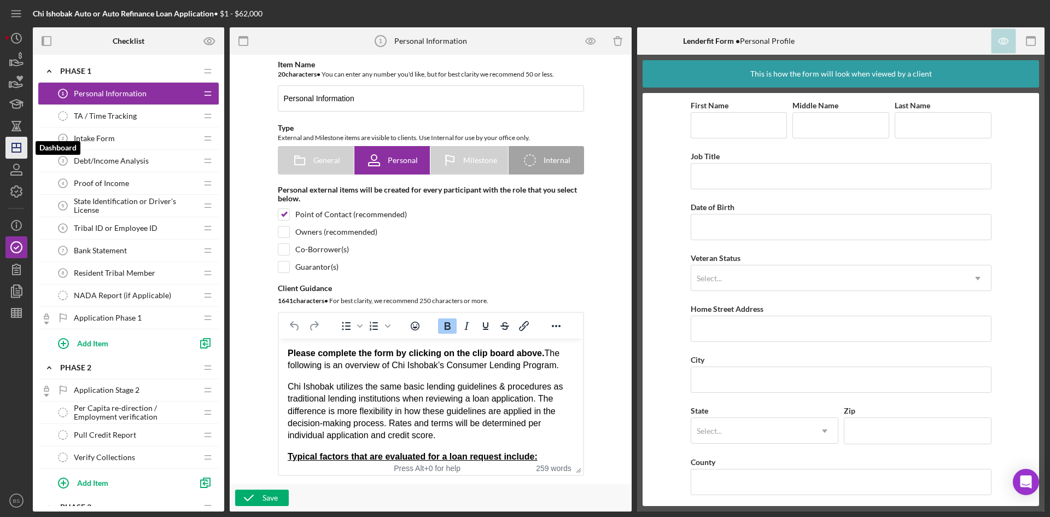
click at [16, 148] on line "button" at bounding box center [16, 148] width 9 height 0
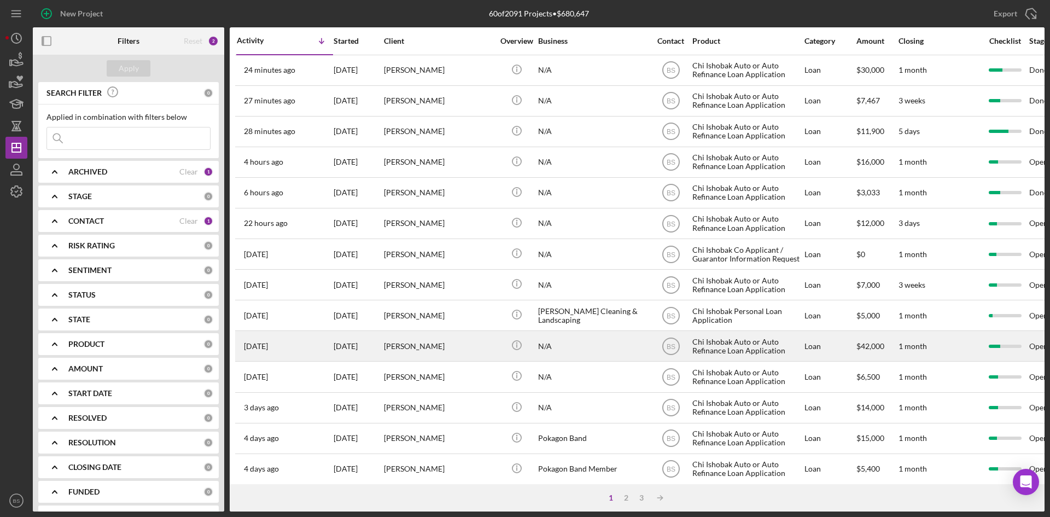
click at [423, 359] on div "[PERSON_NAME]" at bounding box center [438, 346] width 109 height 29
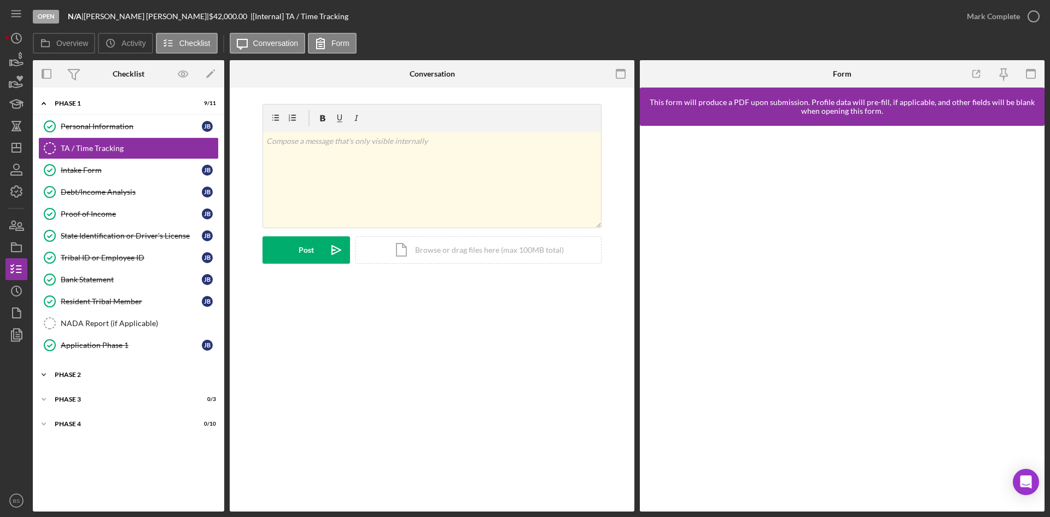
click at [129, 379] on div "Icon/Expander Phase 2 1 / 4" at bounding box center [128, 375] width 191 height 22
drag, startPoint x: 122, startPoint y: 483, endPoint x: 123, endPoint y: 477, distance: 5.6
click at [122, 483] on div "Icon/Expander Phase 3 0 / 3" at bounding box center [128, 493] width 191 height 22
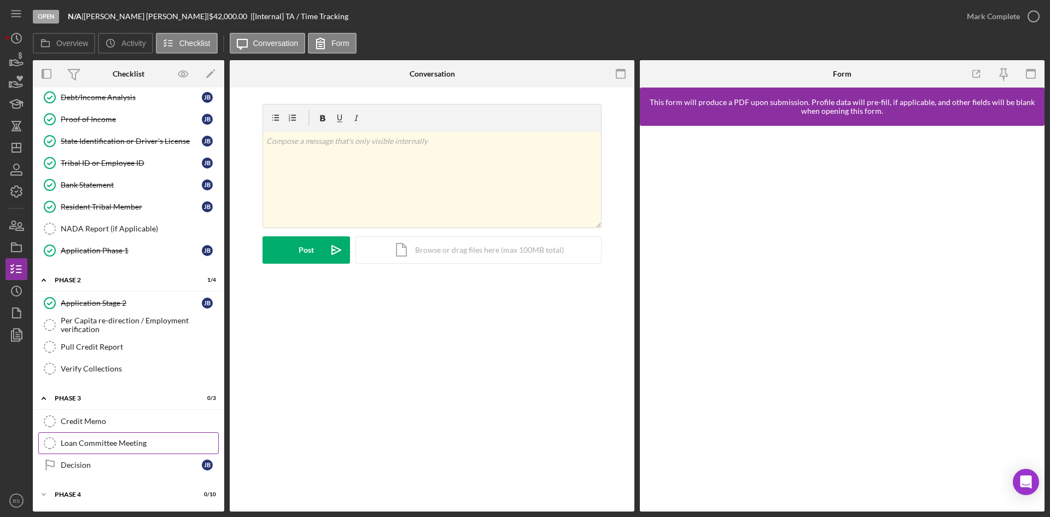
click at [131, 453] on link "Loan Committee Meeting Loan Committee Meeting" at bounding box center [128, 443] width 181 height 22
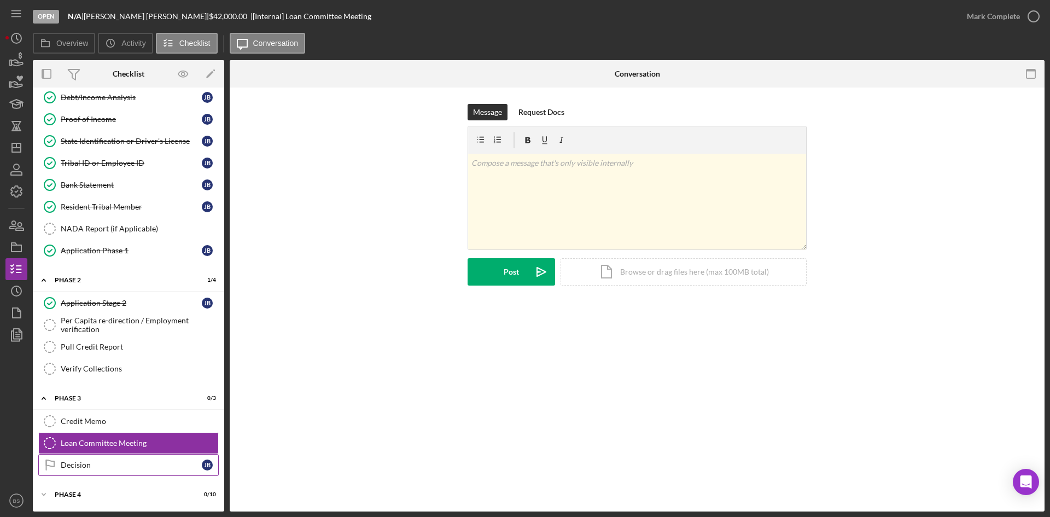
scroll to position [95, 0]
click at [129, 469] on div "Decision" at bounding box center [131, 465] width 141 height 9
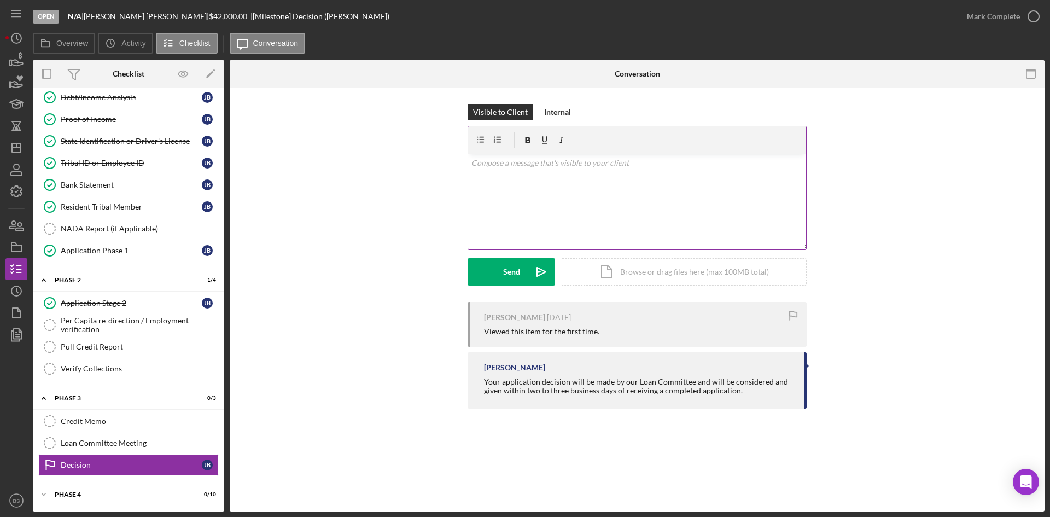
click at [542, 207] on div "v Color teal Color pink Remove color Add row above Add row below Add column bef…" at bounding box center [637, 202] width 338 height 96
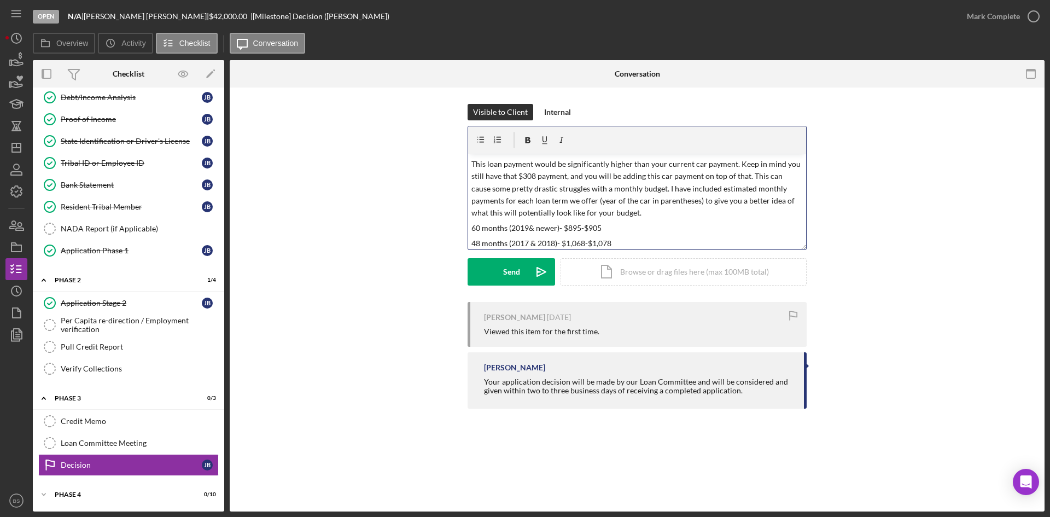
scroll to position [219, 0]
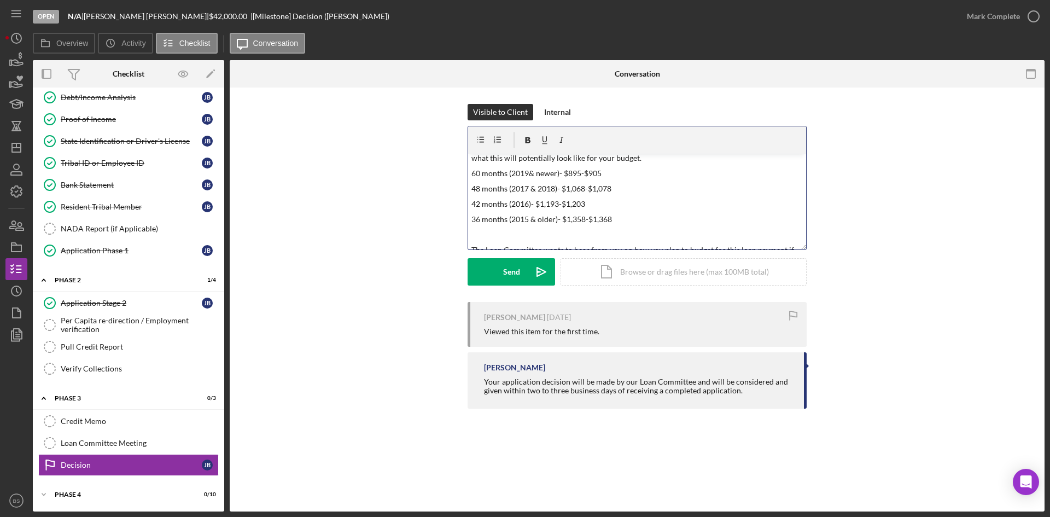
click at [469, 175] on div "v Color teal Color pink Remove color Add row above Add row below Add column bef…" at bounding box center [637, 202] width 338 height 96
click at [483, 142] on icon "button" at bounding box center [481, 140] width 7 height 6
click at [473, 199] on p "48 months (2017 & 2018)- $1,068-$1,078" at bounding box center [638, 199] width 332 height 12
click at [479, 144] on icon "button" at bounding box center [481, 140] width 25 height 25
click at [472, 210] on p "42 months (2016)- $1,193-$1,203" at bounding box center [638, 214] width 332 height 12
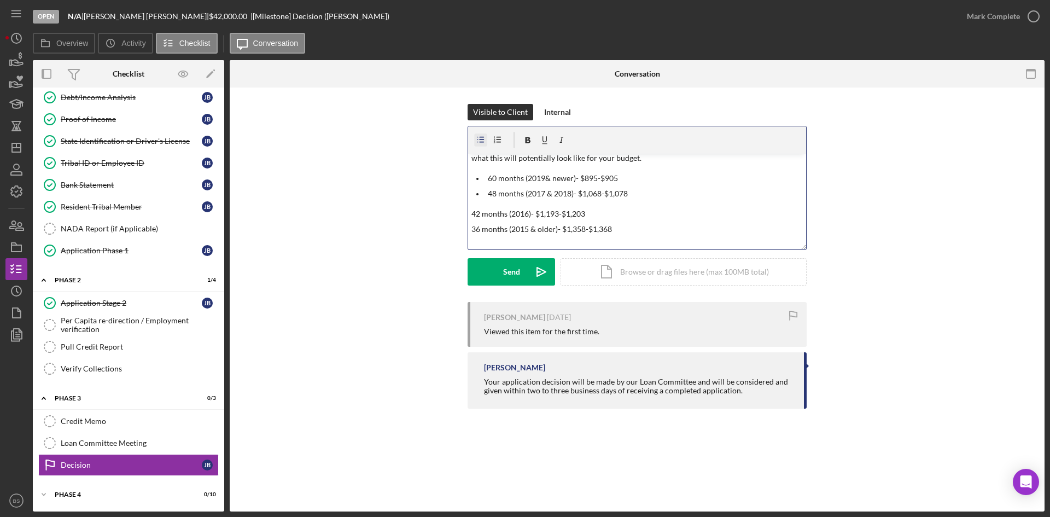
click at [479, 143] on icon "button" at bounding box center [481, 140] width 25 height 25
click at [473, 225] on p "36 months (2015 & older)- $1,358-$1,368" at bounding box center [638, 229] width 332 height 12
click at [472, 229] on p "36 months (2015 & older)- $1,358-$1,368" at bounding box center [638, 229] width 332 height 12
click at [485, 139] on icon "button" at bounding box center [481, 140] width 25 height 25
click at [553, 190] on p "48 months (2017 & 2018)- $1,068-$1,078" at bounding box center [646, 194] width 316 height 12
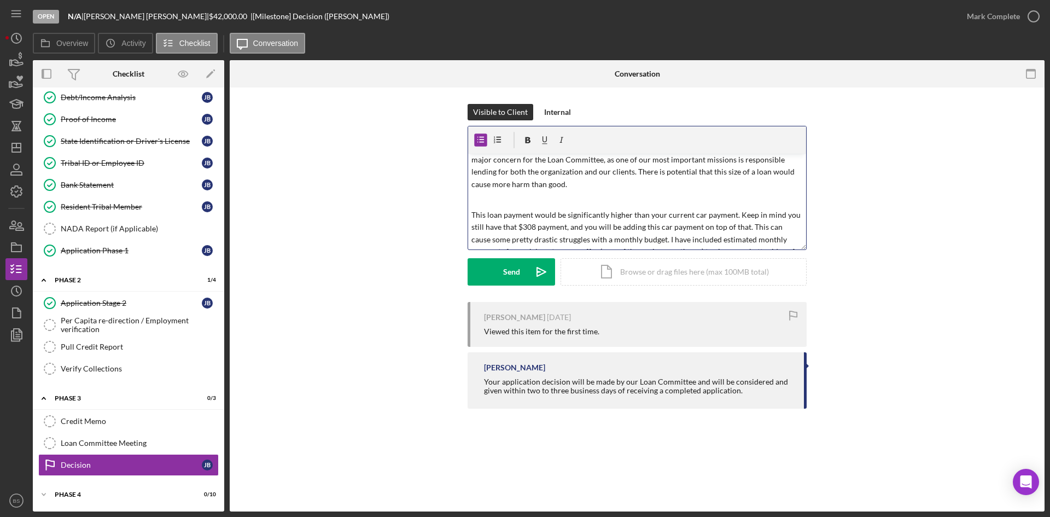
scroll to position [164, 0]
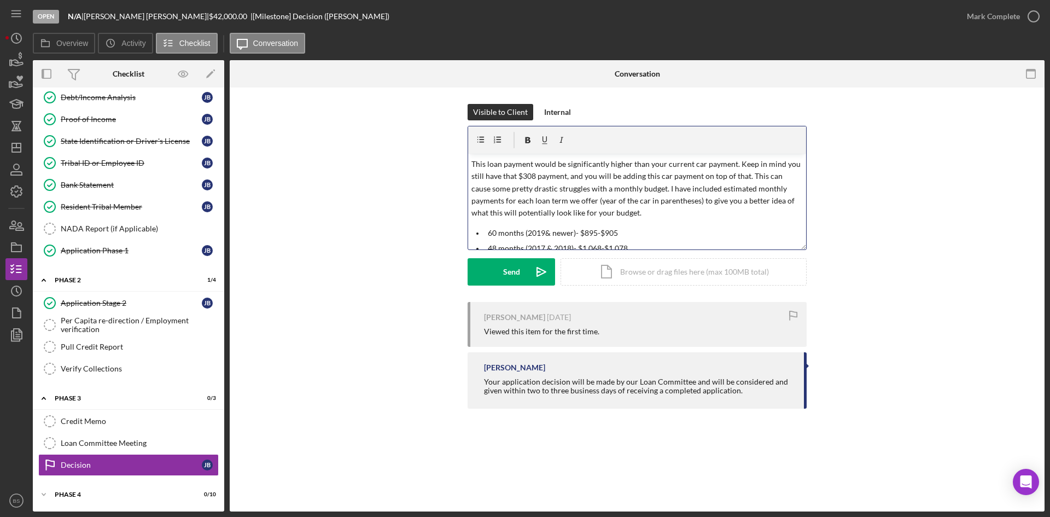
click at [764, 176] on p "This loan payment would be significantly higher than your current car payment. …" at bounding box center [638, 188] width 332 height 61
click at [775, 178] on p "This loan payment would be significantly higher than your current car payment. …" at bounding box center [638, 188] width 332 height 61
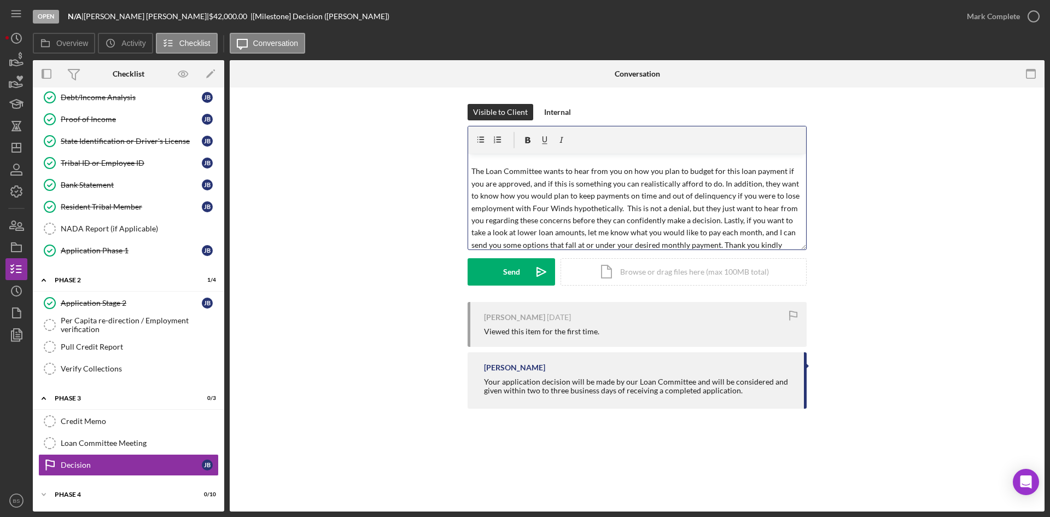
scroll to position [324, 0]
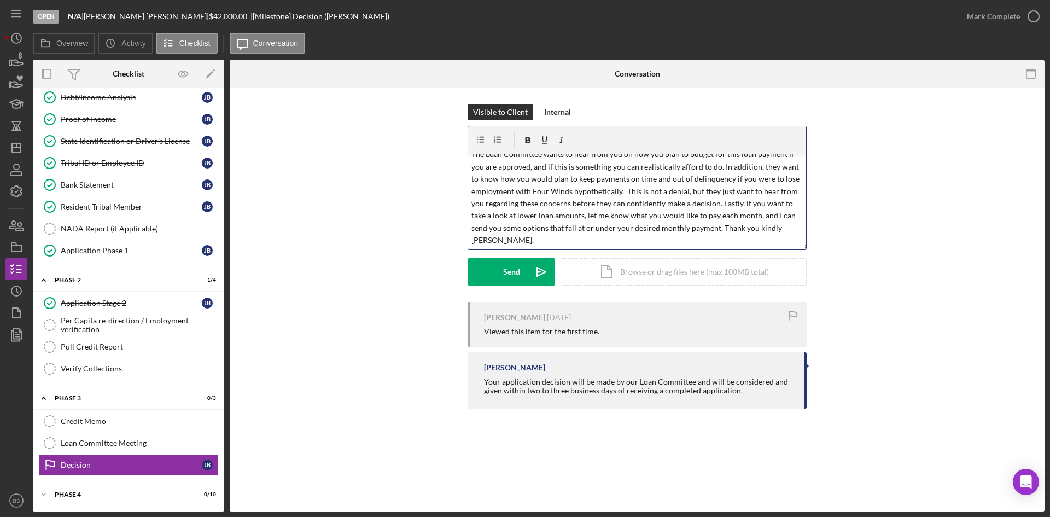
click at [669, 177] on p "The Loan Committee wants to hear from you on how you plan to budget for this lo…" at bounding box center [638, 197] width 332 height 98
click at [530, 275] on icon "Icon/icon-invite-send" at bounding box center [541, 271] width 27 height 27
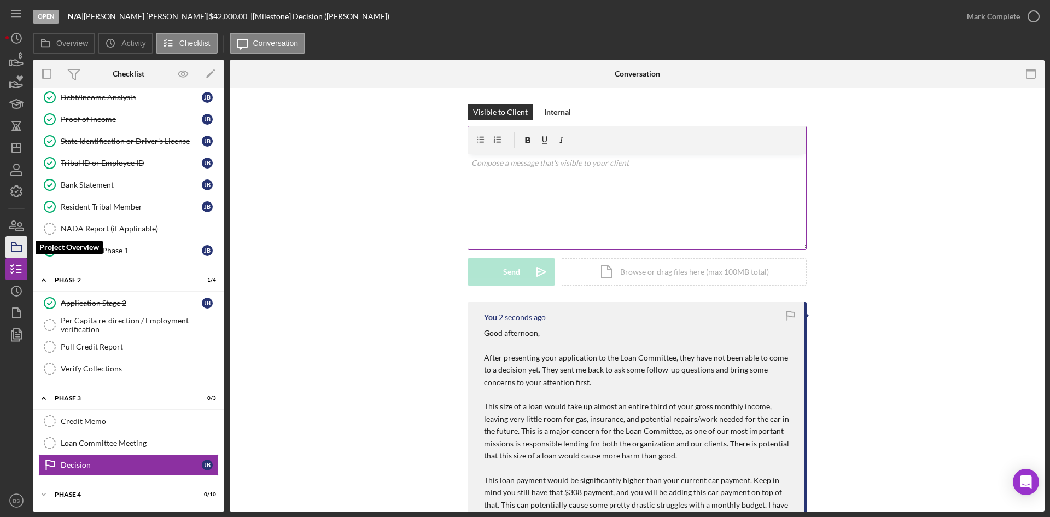
click at [24, 248] on icon "button" at bounding box center [16, 247] width 27 height 27
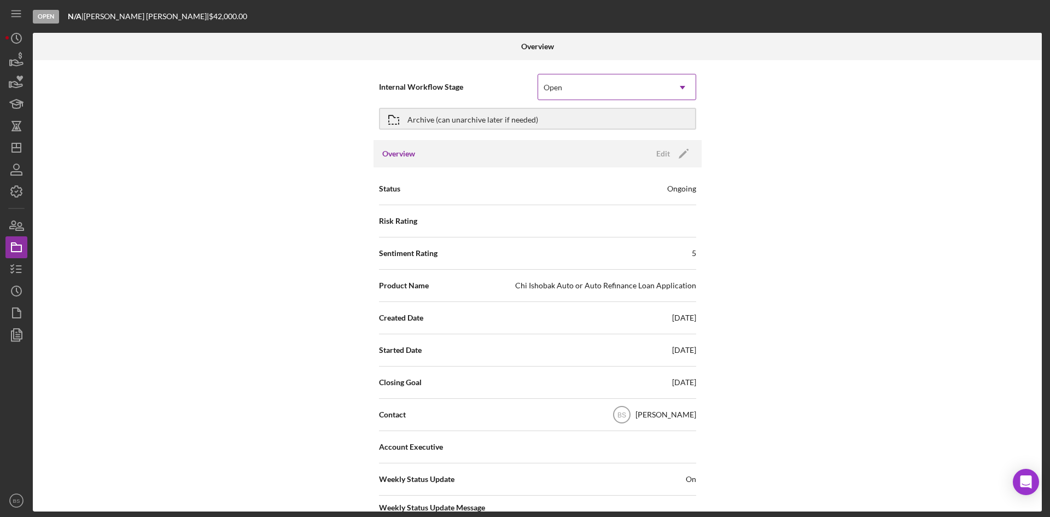
click at [535, 78] on div "Internal Workflow Stage Open Icon/Dropdown Arrow" at bounding box center [537, 86] width 317 height 27
click at [542, 80] on div "Open" at bounding box center [603, 87] width 131 height 25
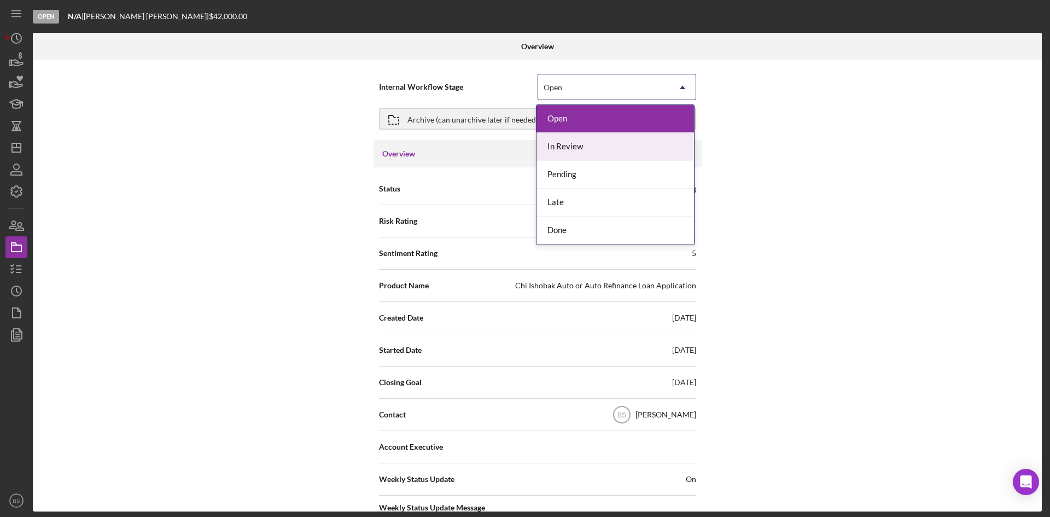
click at [567, 146] on div "In Review" at bounding box center [616, 147] width 158 height 28
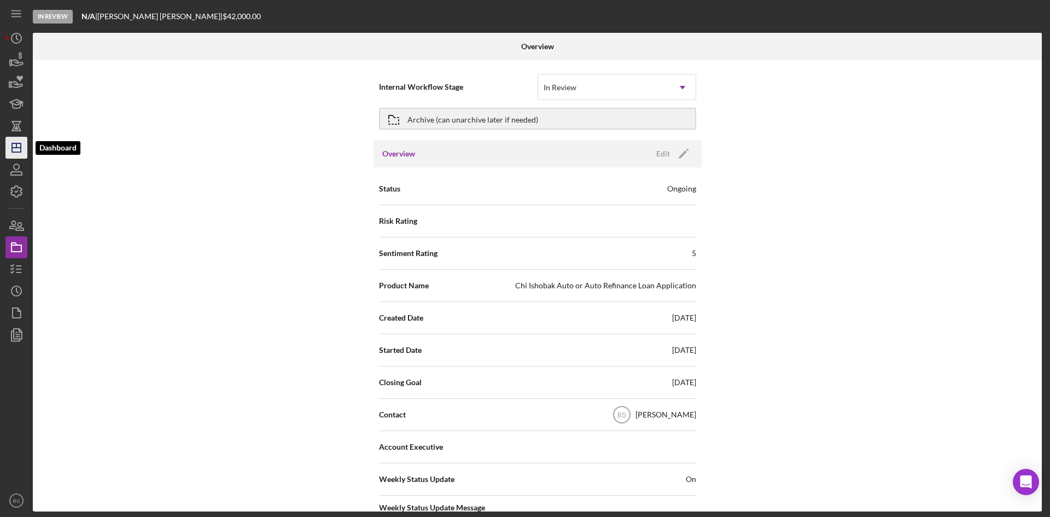
click at [20, 148] on line "button" at bounding box center [16, 148] width 9 height 0
